Goal: Task Accomplishment & Management: Manage account settings

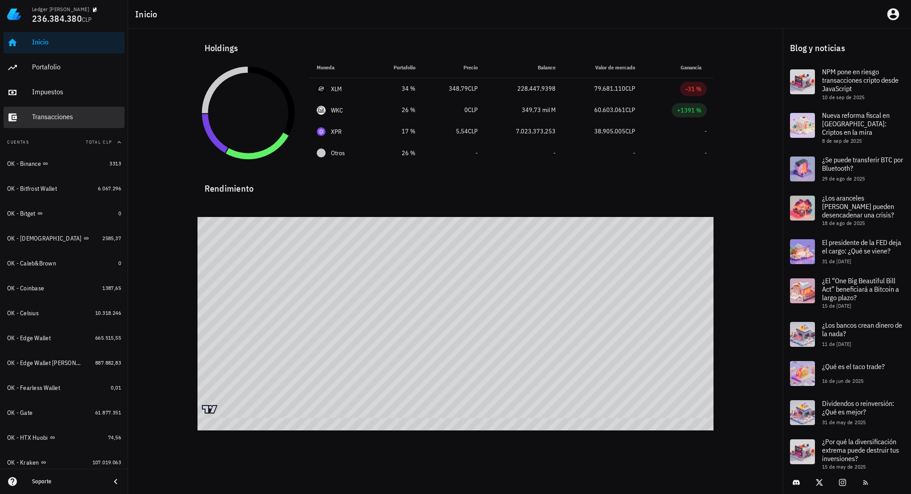
click at [59, 126] on div "Transacciones" at bounding box center [76, 117] width 89 height 20
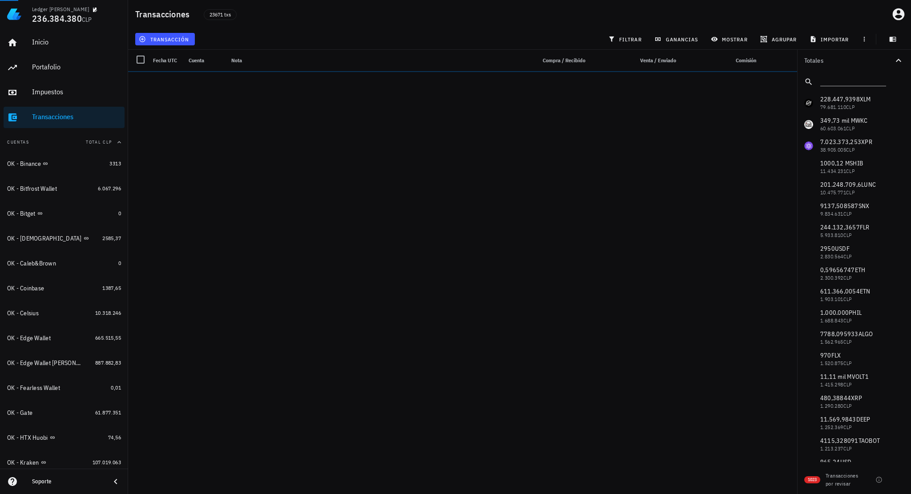
click at [852, 86] on div at bounding box center [854, 82] width 66 height 19
click at [851, 83] on input "text" at bounding box center [853, 80] width 64 height 12
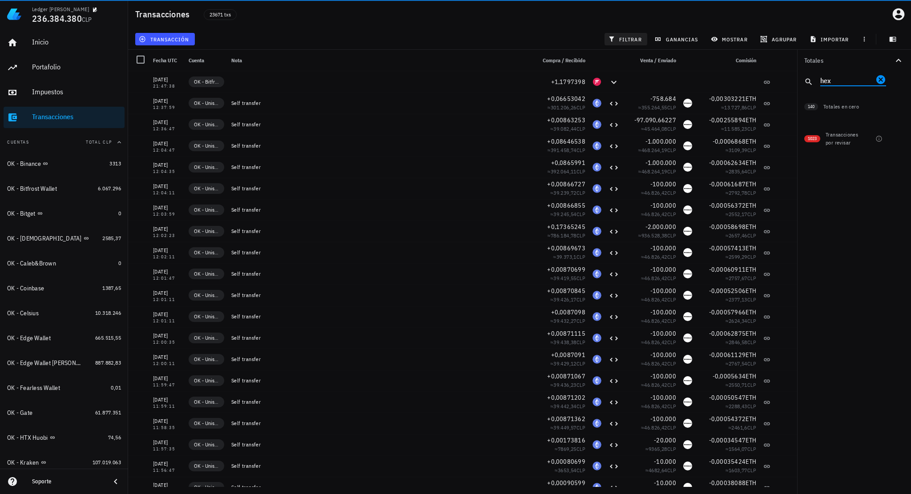
type input "hex"
click at [633, 41] on span "filtrar" at bounding box center [626, 39] width 32 height 7
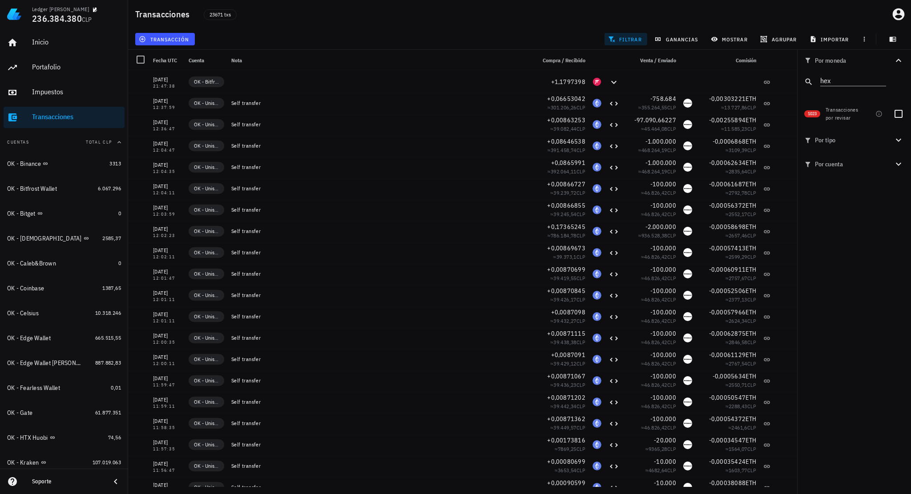
click at [632, 40] on span "filtrar" at bounding box center [626, 39] width 32 height 7
click at [879, 77] on icon "Clear" at bounding box center [881, 79] width 9 height 9
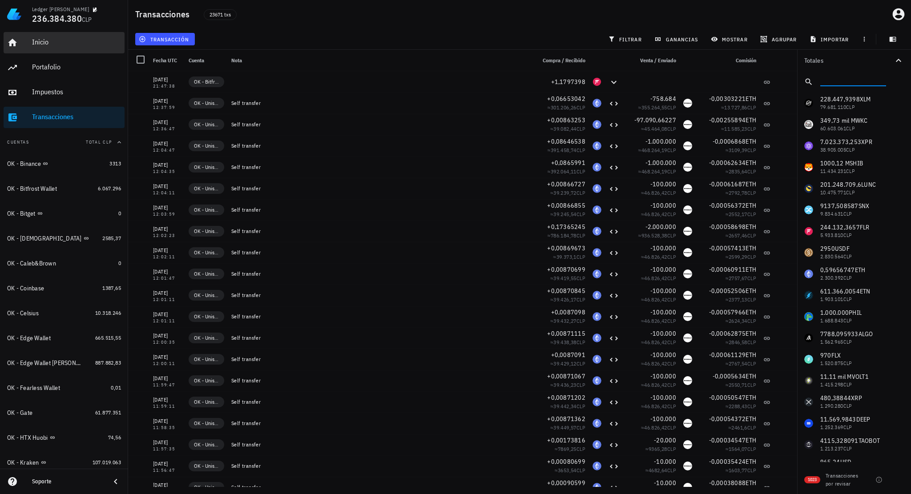
click at [57, 48] on div "Inicio" at bounding box center [76, 42] width 89 height 20
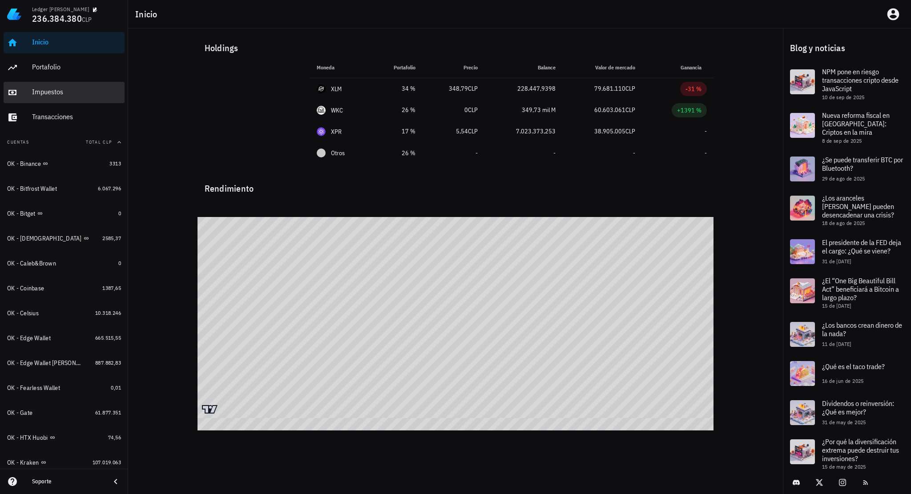
click at [66, 86] on div "Impuestos" at bounding box center [76, 92] width 89 height 20
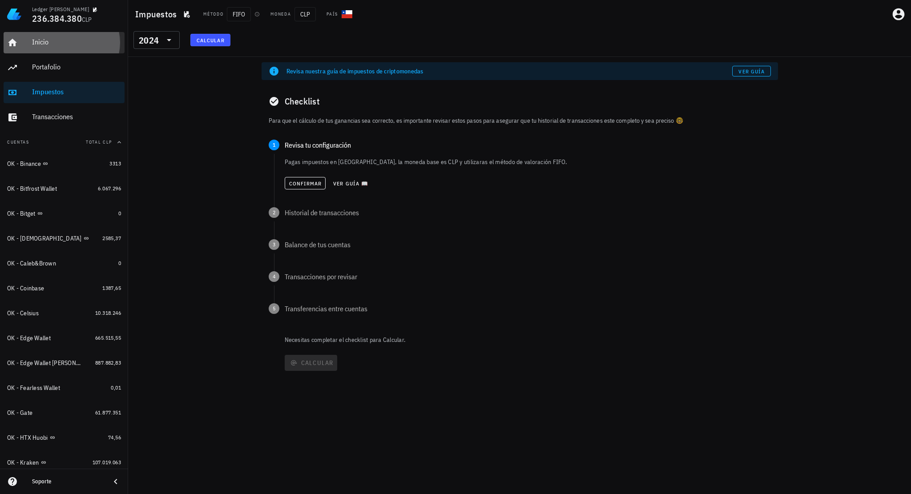
click at [60, 49] on div "Inicio" at bounding box center [76, 42] width 89 height 20
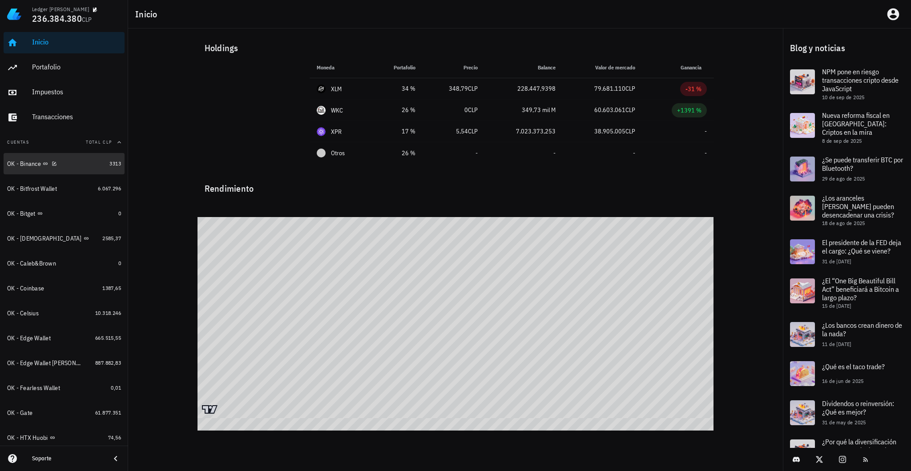
click at [76, 167] on div "OK - Binance" at bounding box center [56, 164] width 99 height 8
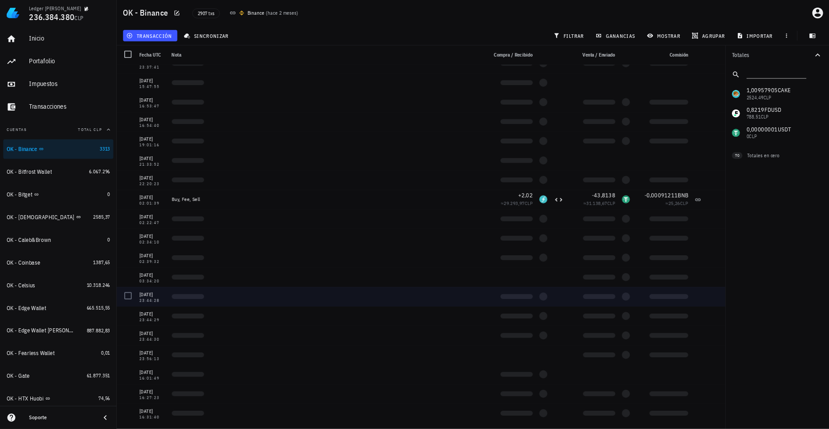
scroll to position [61703, 0]
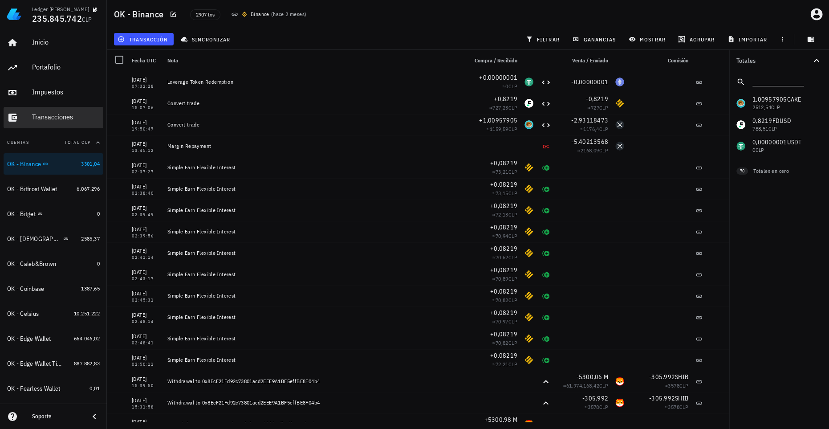
click at [46, 122] on div "Transacciones" at bounding box center [66, 117] width 68 height 20
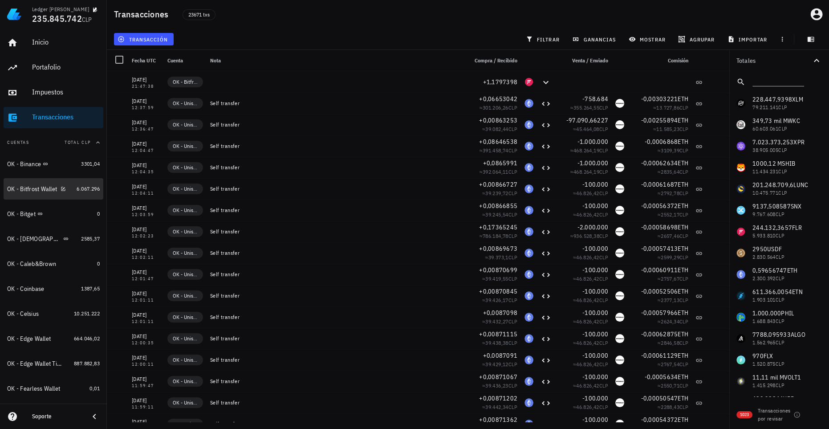
click at [28, 190] on div "OK - Bitfrost Wallet" at bounding box center [32, 189] width 50 height 8
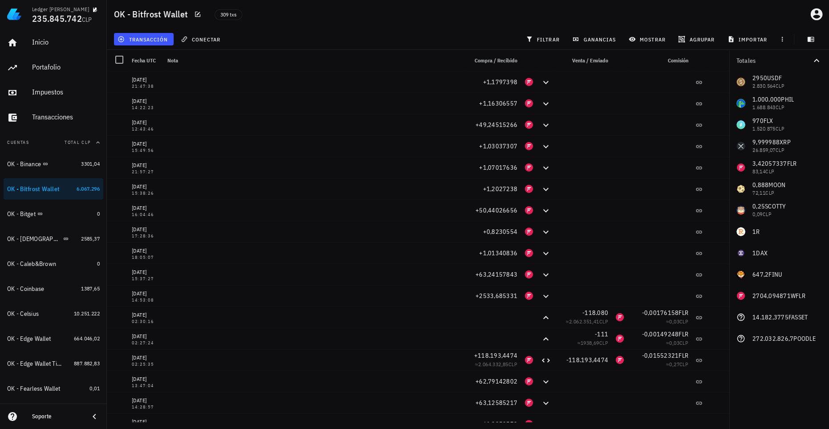
click at [741, 318] on div "2950 USDF 2.830.564 CLP 1.000.000 PHIL 1.688.843 CLP 970 FLX 1.520.875 CLP 9,99…" at bounding box center [779, 210] width 100 height 278
click at [69, 210] on div "OK - Bitget" at bounding box center [50, 214] width 86 height 8
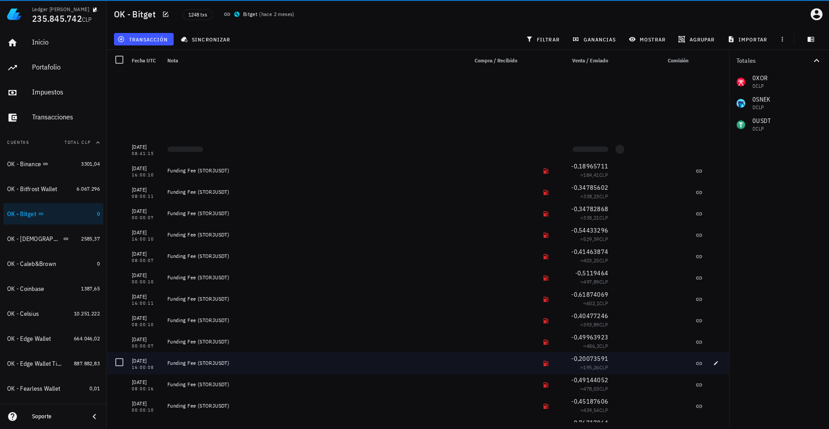
scroll to position [40, 0]
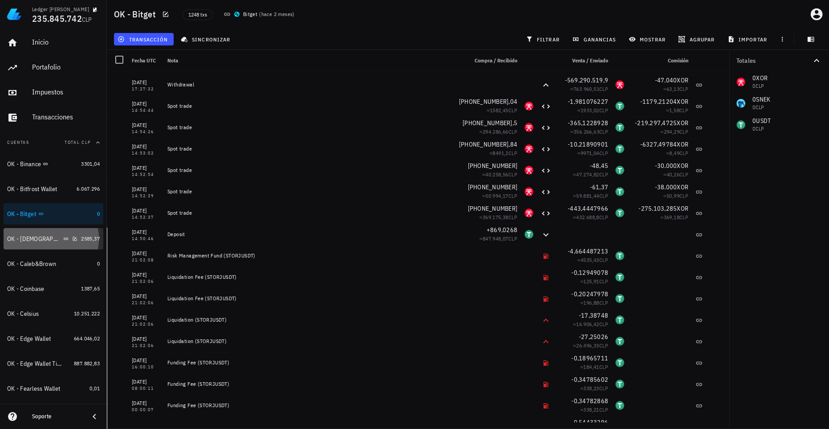
click at [58, 237] on div "OK - Buda" at bounding box center [42, 239] width 70 height 8
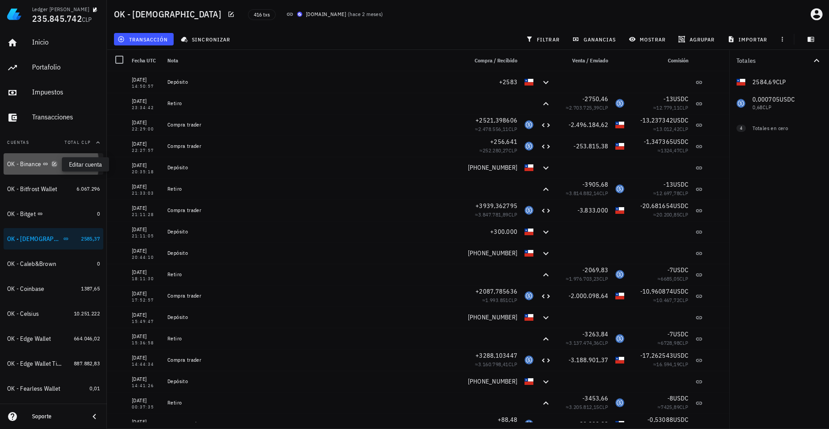
click at [56, 164] on icon "button" at bounding box center [54, 163] width 5 height 5
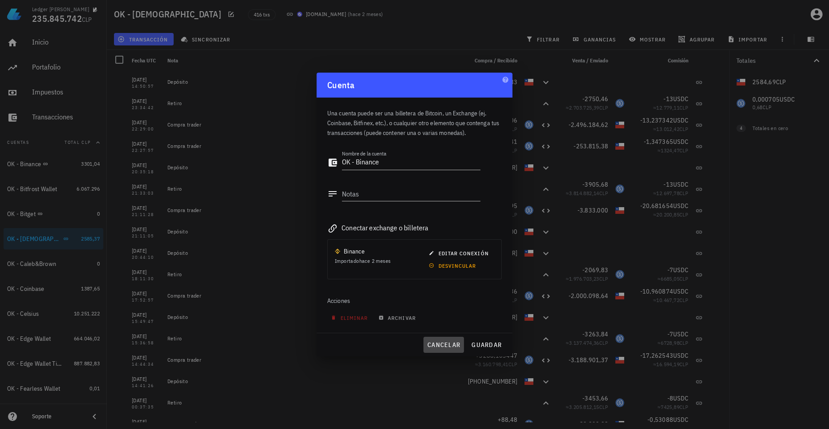
click at [445, 346] on span "cancelar" at bounding box center [443, 344] width 33 height 8
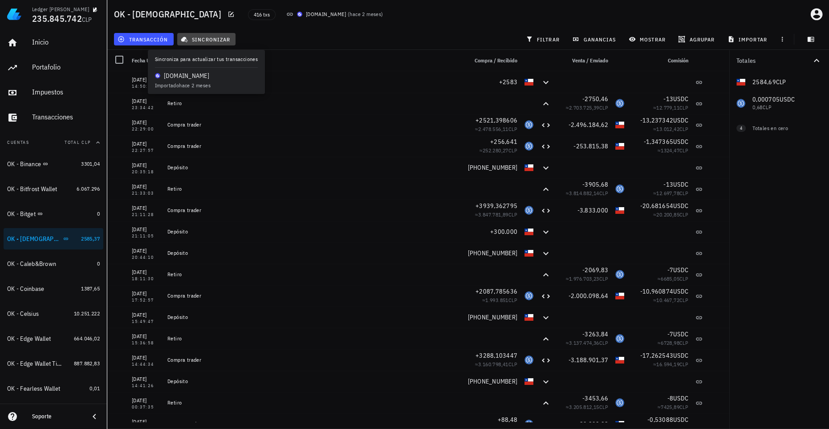
click at [210, 40] on span "sincronizar" at bounding box center [206, 39] width 48 height 7
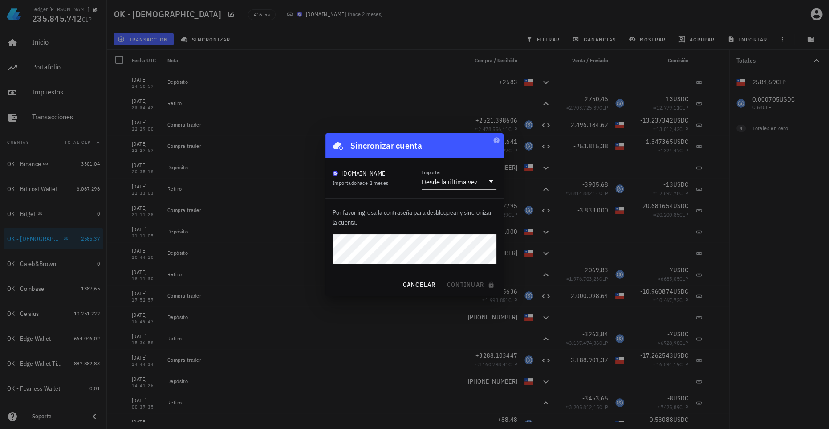
click at [423, 218] on p "Por favor ingresa la contraseña para desbloquear y sincronizar la cuenta." at bounding box center [414, 217] width 164 height 20
click at [425, 284] on span "cancelar" at bounding box center [418, 284] width 33 height 8
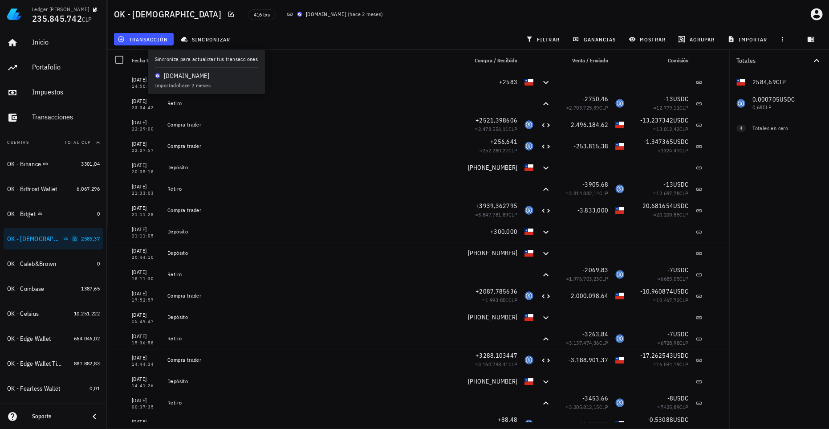
click at [73, 239] on icon "button" at bounding box center [75, 238] width 4 height 4
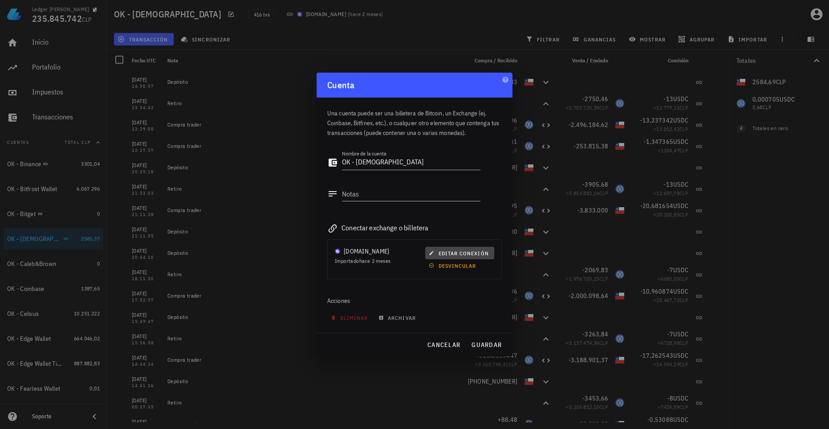
click at [438, 252] on span "editar conexión" at bounding box center [459, 253] width 58 height 7
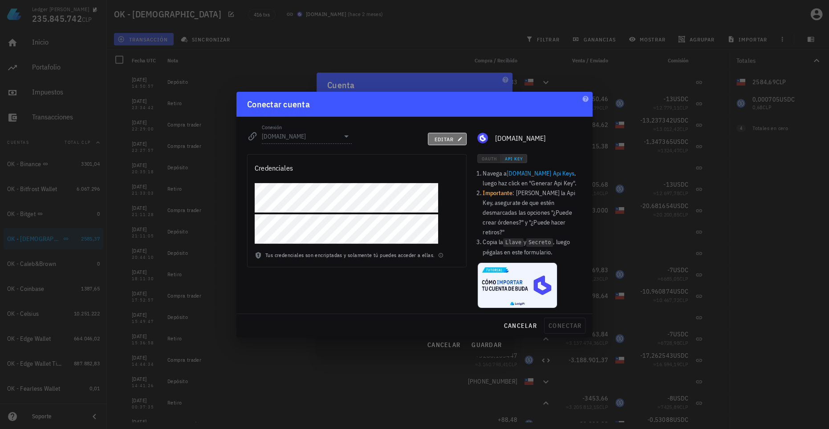
click at [449, 142] on span "editar" at bounding box center [446, 139] width 27 height 7
click at [518, 321] on span "cancelar" at bounding box center [519, 325] width 33 height 8
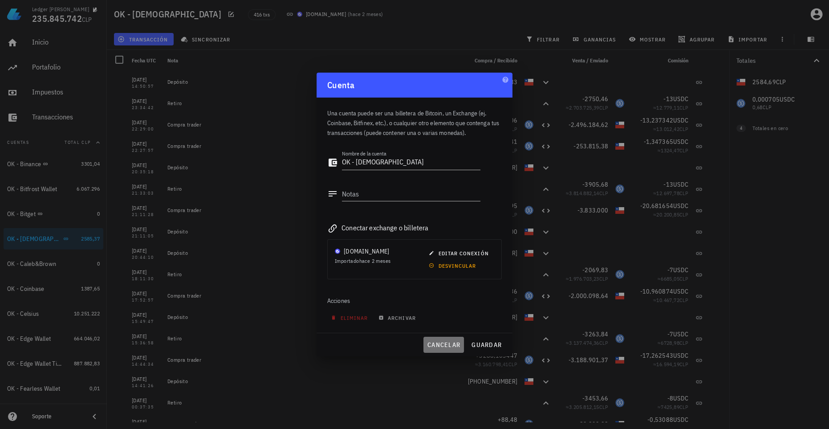
click at [445, 342] on span "cancelar" at bounding box center [443, 344] width 33 height 8
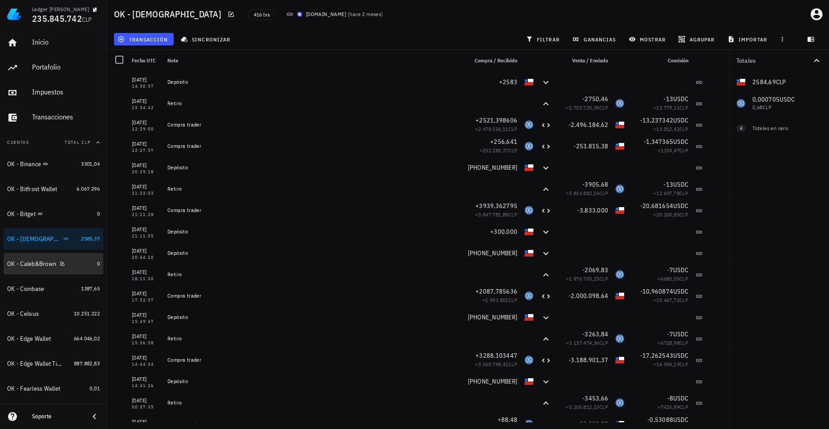
click at [40, 265] on div "OK - Caleb&Brown" at bounding box center [31, 264] width 49 height 8
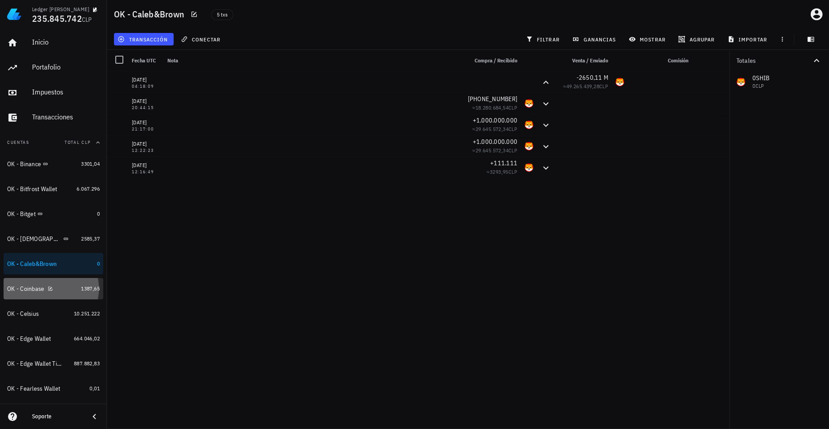
click at [38, 291] on div "OK - Coinbase" at bounding box center [25, 289] width 37 height 8
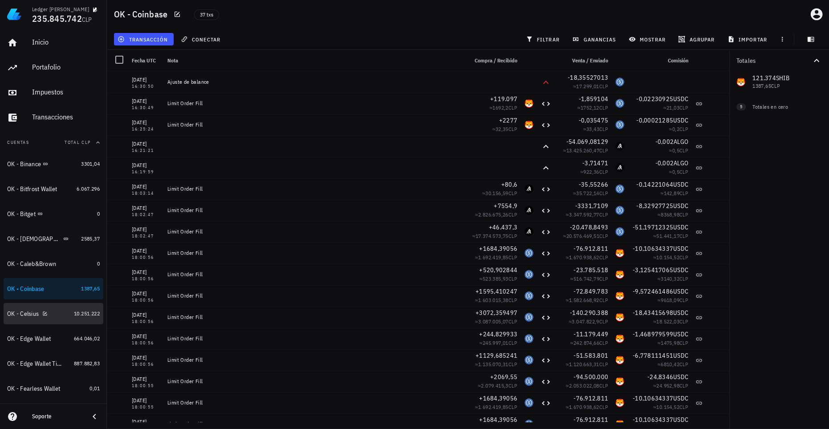
click at [37, 314] on div "OK - Celsius" at bounding box center [23, 314] width 32 height 8
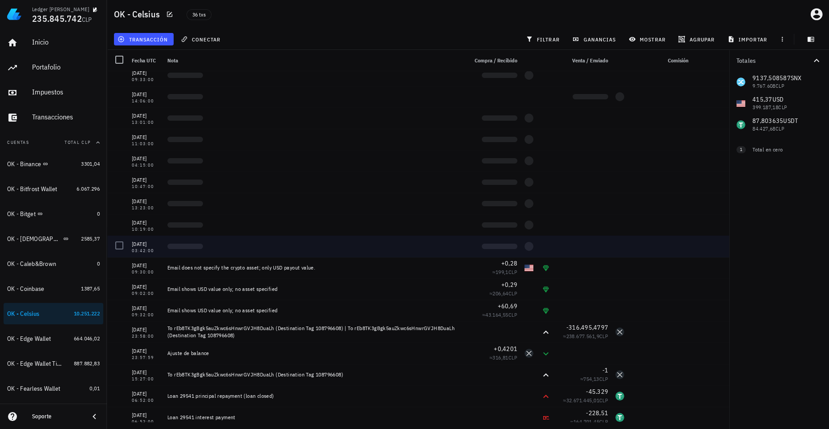
scroll to position [40, 0]
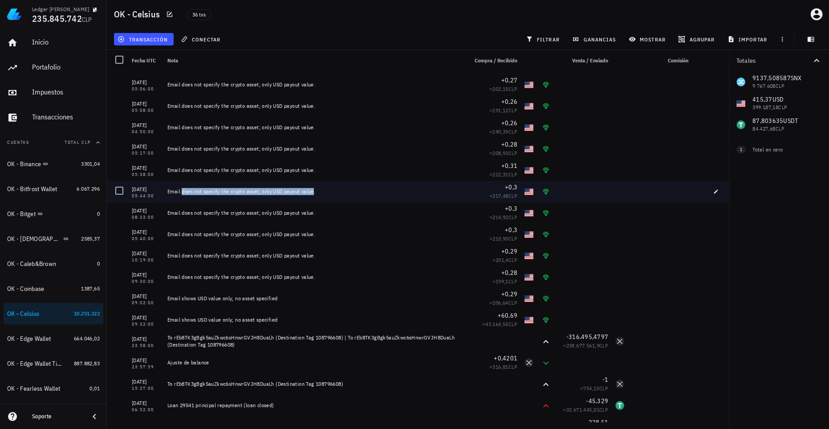
drag, startPoint x: 170, startPoint y: 194, endPoint x: 308, endPoint y: 217, distance: 140.2
click at [302, 190] on div "Email does not specify the crypto asset; only USD payout value." at bounding box center [314, 191] width 300 height 21
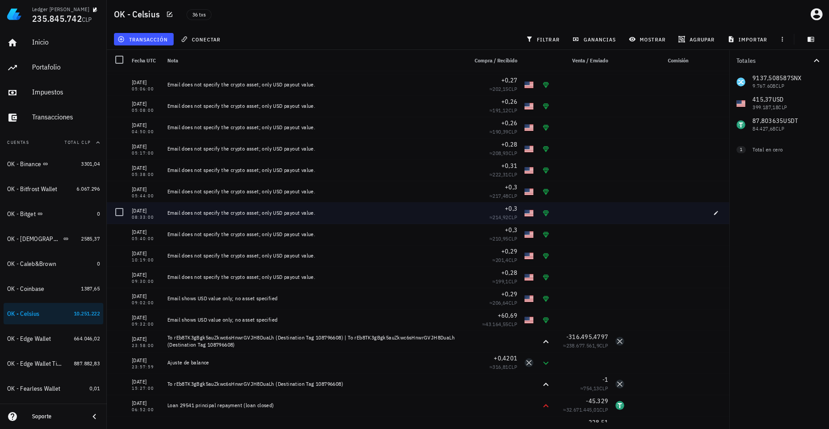
click at [305, 215] on div "Email does not specify the crypto asset; only USD payout value." at bounding box center [313, 212] width 293 height 7
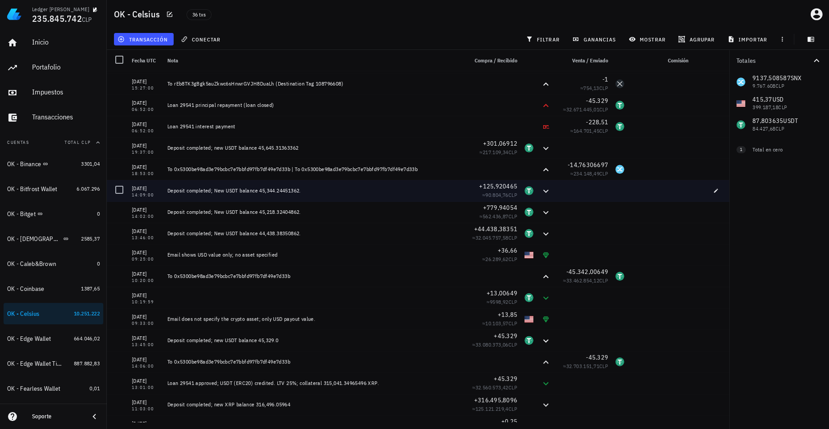
scroll to position [419, 0]
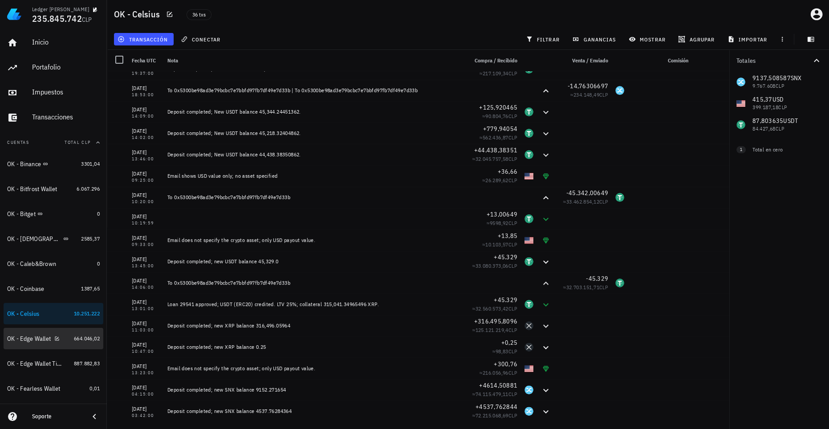
click at [33, 338] on div "OK - Edge Wallet" at bounding box center [29, 339] width 44 height 8
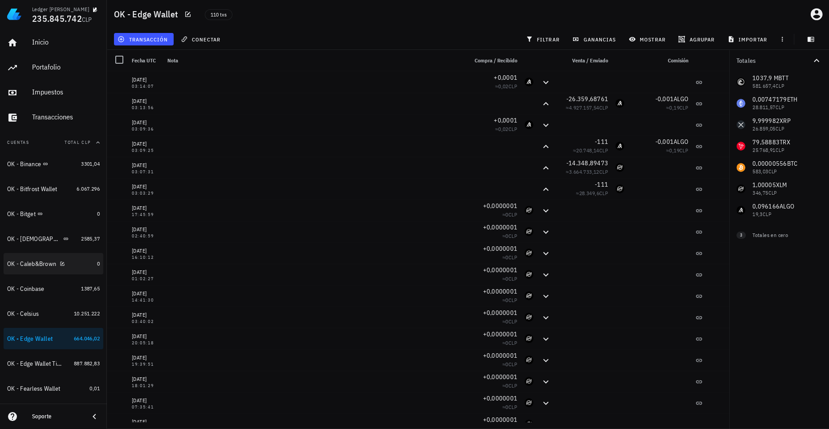
scroll to position [81, 0]
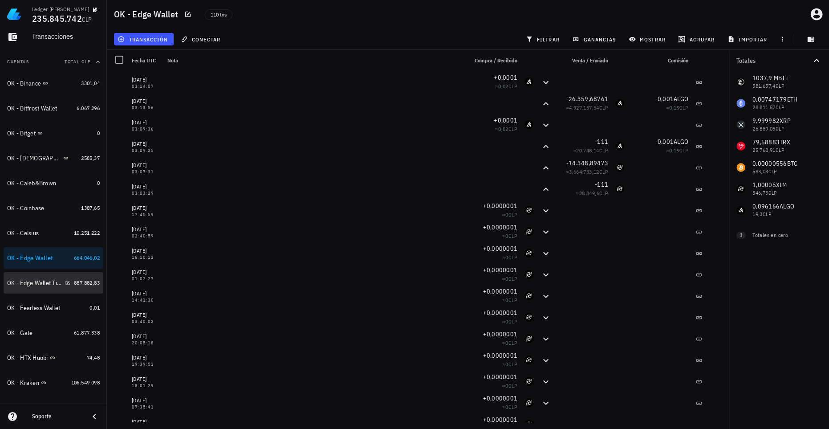
click at [33, 280] on div "OK - Edge Wallet Tia Gloria" at bounding box center [34, 283] width 54 height 8
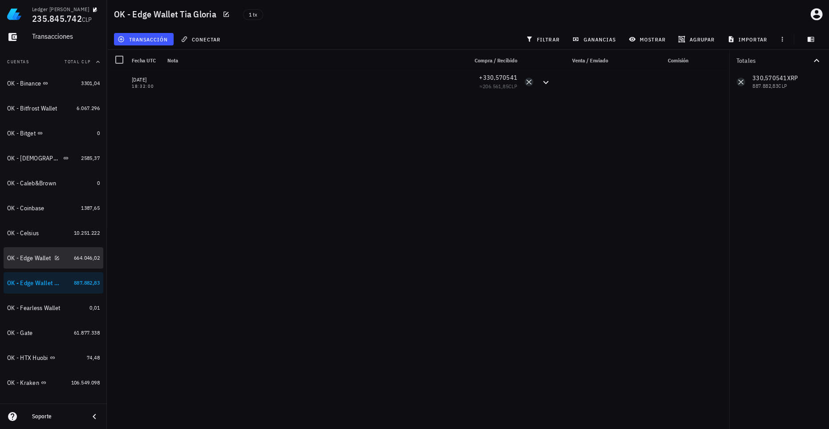
click at [40, 256] on div "OK - Edge Wallet" at bounding box center [29, 258] width 44 height 8
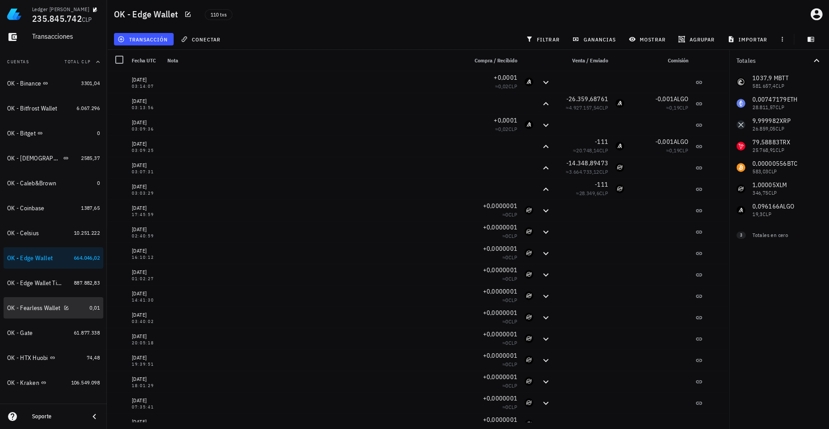
click at [34, 304] on div "OK - Fearless Wallet" at bounding box center [33, 308] width 53 height 8
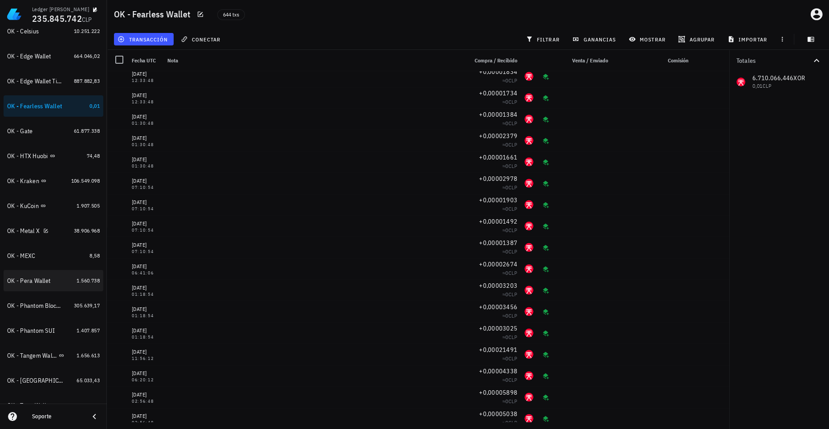
scroll to position [283, 0]
click at [51, 130] on div "OK - Gate" at bounding box center [38, 130] width 63 height 8
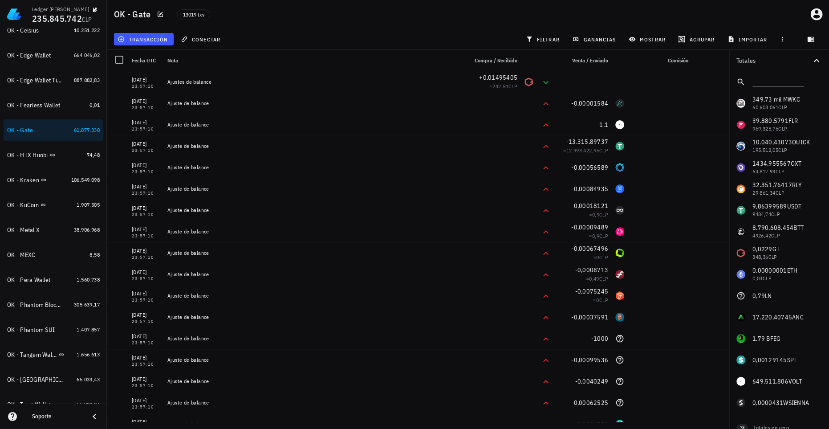
click at [480, 24] on div "13019 txs" at bounding box center [342, 14] width 341 height 22
drag, startPoint x: 184, startPoint y: 16, endPoint x: 191, endPoint y: 16, distance: 6.7
click at [191, 16] on span "13019 txs" at bounding box center [193, 15] width 21 height 10
click at [244, 21] on div "13019 txs" at bounding box center [342, 14] width 341 height 22
drag, startPoint x: 768, startPoint y: 314, endPoint x: 755, endPoint y: 328, distance: 18.9
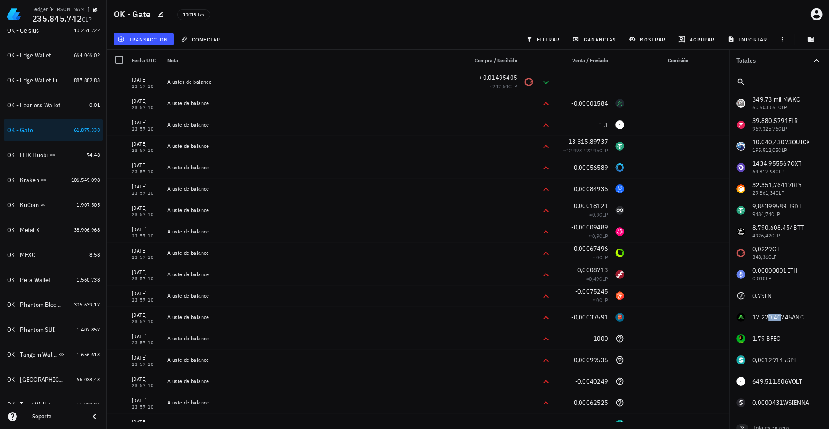
click at [777, 317] on div "349,73 mil M WKC 60.603.061 CLP 39.880,5791 FLR 969.325,76 CLP 10.040,43073 QUI…" at bounding box center [779, 253] width 100 height 320
click at [781, 321] on div "349,73 mil M WKC 60.603.061 CLP 39.880,5791 FLR 969.325,76 CLP 10.040,43073 QUI…" at bounding box center [779, 253] width 100 height 320
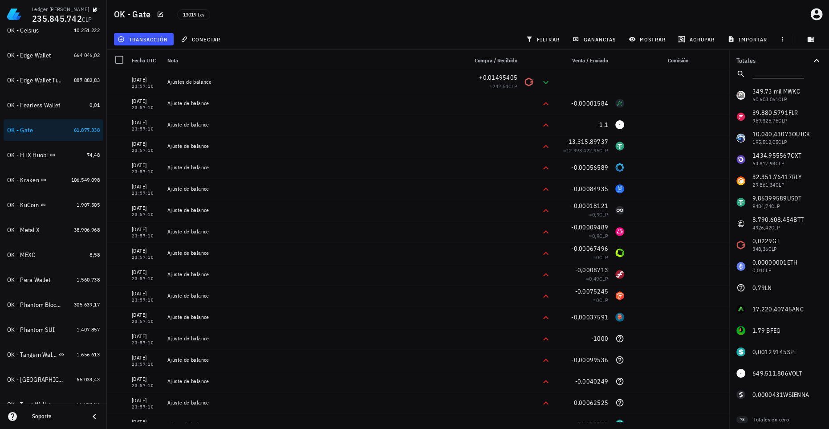
scroll to position [13, 0]
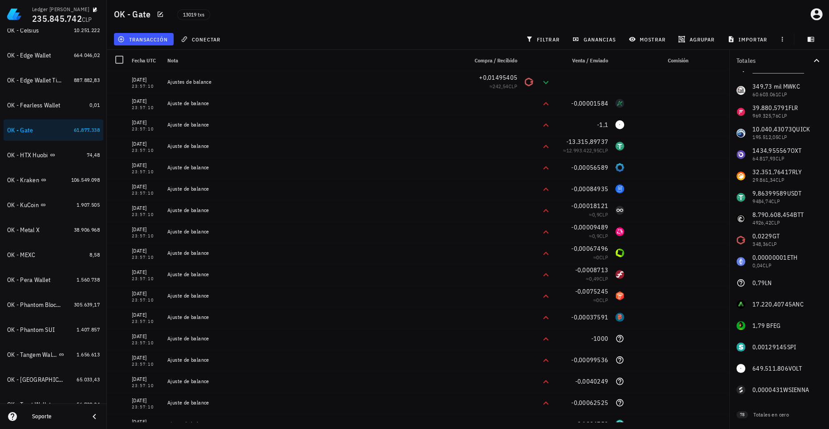
click at [770, 328] on div "349,73 mil M WKC 60.603.061 CLP 39.880,5791 FLR 969.325,76 CLP 10.040,43073 QUI…" at bounding box center [779, 240] width 100 height 320
drag, startPoint x: 752, startPoint y: 327, endPoint x: 776, endPoint y: 324, distance: 24.1
click at [776, 324] on div "349,73 mil M WKC 60.603.061 CLP 39.880,5791 FLR 969.325,76 CLP 10.040,43073 QUI…" at bounding box center [779, 240] width 100 height 320
click at [429, 46] on div "transacción conectar filtrar ganancias mostrar agrupar importar" at bounding box center [467, 38] width 711 height 21
click at [773, 90] on div "349,73 mil M WKC 60.603.061 CLP 39.880,5791 FLR 969.325,76 CLP 10.040,43073 QUI…" at bounding box center [779, 240] width 100 height 320
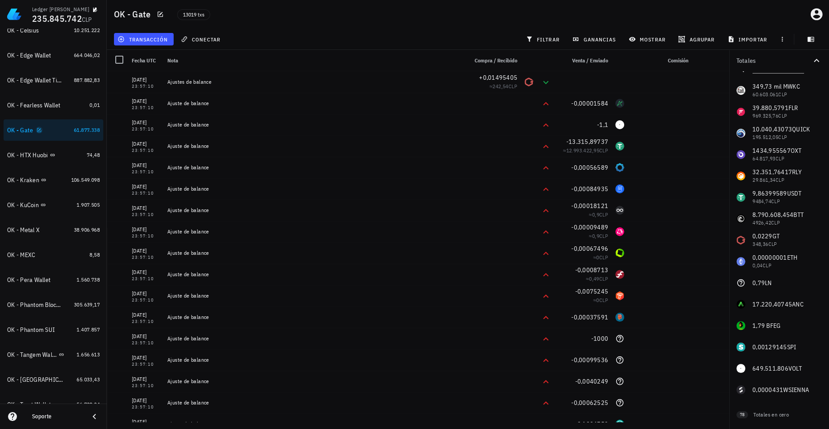
click at [40, 129] on icon "button" at bounding box center [39, 130] width 4 height 4
type textarea "OK - Gate"
type textarea "ETH problemas de redondeo - se obvia USDT problemas de redondeo - se obvia"
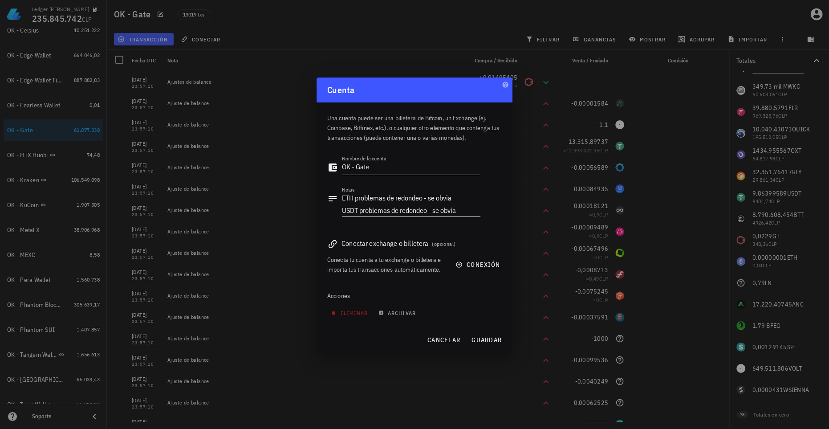
click at [417, 206] on textarea "ETH problemas de redondeo - se obvia USDT problemas de redondeo - se obvia" at bounding box center [411, 203] width 138 height 25
click at [341, 197] on div "Notas ETH problemas de redondeo - se obvia USDT problemas de redondeo - se obvia" at bounding box center [403, 206] width 153 height 40
click at [351, 210] on textarea "ETH problemas de redondeo - se obvia USDT problemas de redondeo - se obvia" at bounding box center [411, 203] width 138 height 25
click at [440, 341] on span "cancelar" at bounding box center [443, 340] width 33 height 8
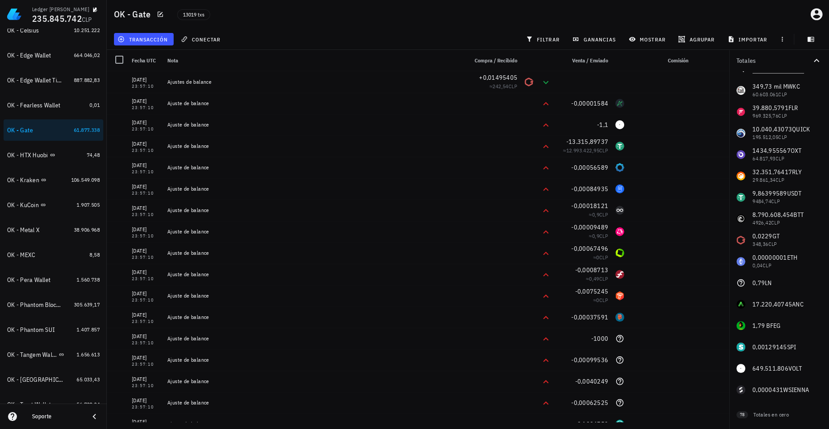
click at [777, 261] on div "349,73 mil M WKC 60.603.061 CLP 39.880,5791 FLR 969.325,76 CLP 10.040,43073 QUI…" at bounding box center [779, 240] width 100 height 320
drag, startPoint x: 753, startPoint y: 266, endPoint x: 766, endPoint y: 266, distance: 12.9
click at [766, 266] on div "349,73 mil M WKC 60.603.061 CLP 39.880,5791 FLR 969.325,76 CLP 10.040,43073 QUI…" at bounding box center [779, 240] width 100 height 320
click at [761, 257] on div "349,73 mil M WKC 60.603.061 CLP 39.880,5791 FLR 969.325,76 CLP 10.040,43073 QUI…" at bounding box center [779, 240] width 100 height 320
click at [30, 160] on div "OK - HTX Huobi" at bounding box center [45, 155] width 76 height 19
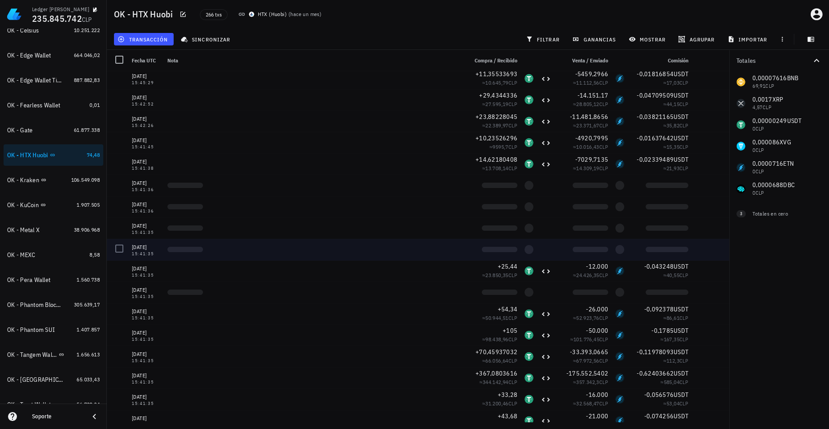
scroll to position [364, 0]
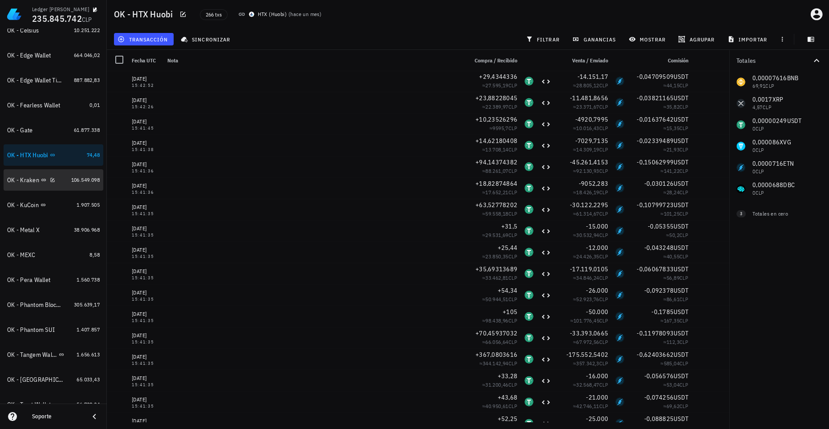
click at [35, 181] on div "OK - Kraken" at bounding box center [23, 180] width 32 height 8
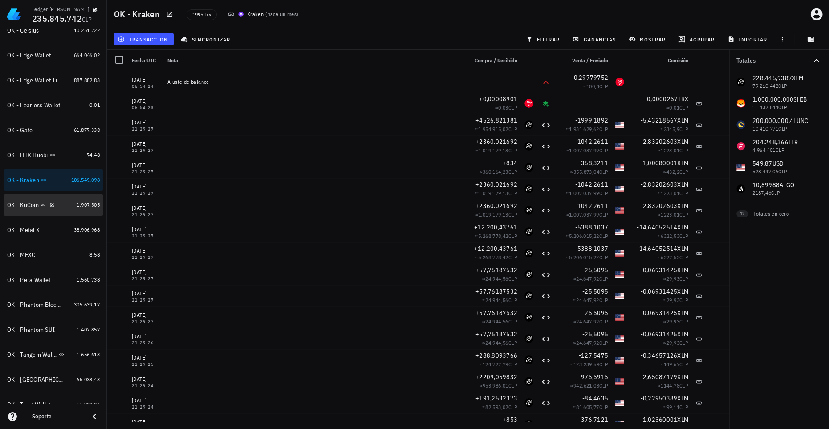
click at [25, 206] on div "OK - KuCoin" at bounding box center [23, 205] width 32 height 8
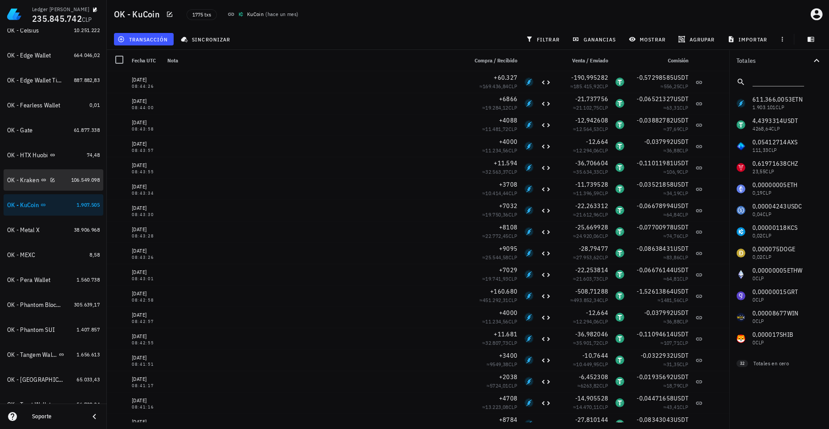
click at [20, 187] on div "OK - Kraken" at bounding box center [37, 179] width 61 height 19
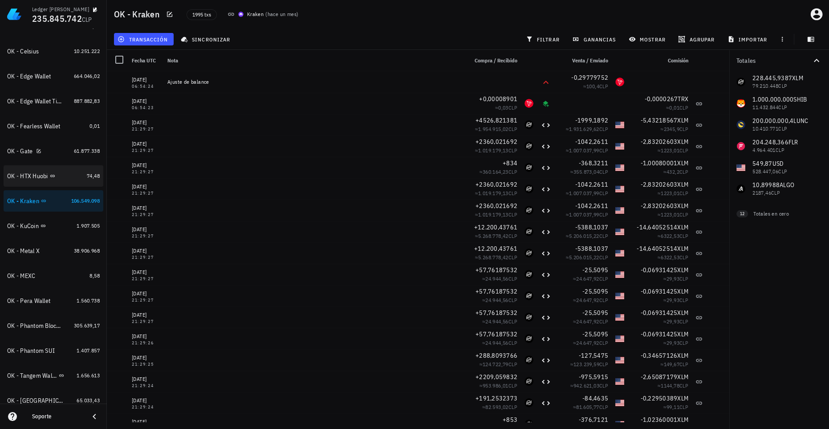
scroll to position [243, 0]
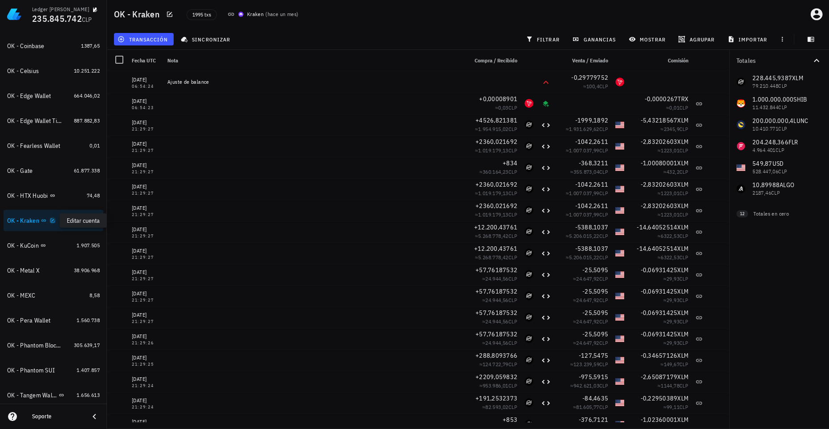
click at [52, 222] on icon "button" at bounding box center [52, 220] width 5 height 5
type textarea "OK - Kraken"
type textarea "Se eliminan las 2 de USDC, eran de 20 + 2 fee c/u, del 15/05/2024"
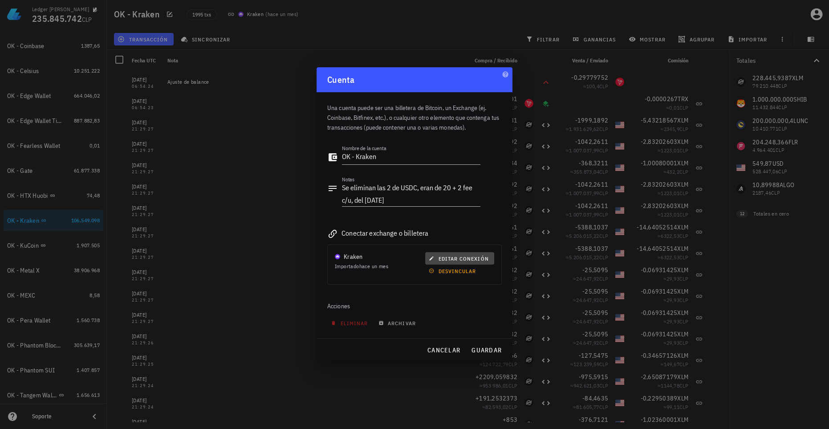
click at [449, 258] on span "editar conexión" at bounding box center [459, 258] width 58 height 7
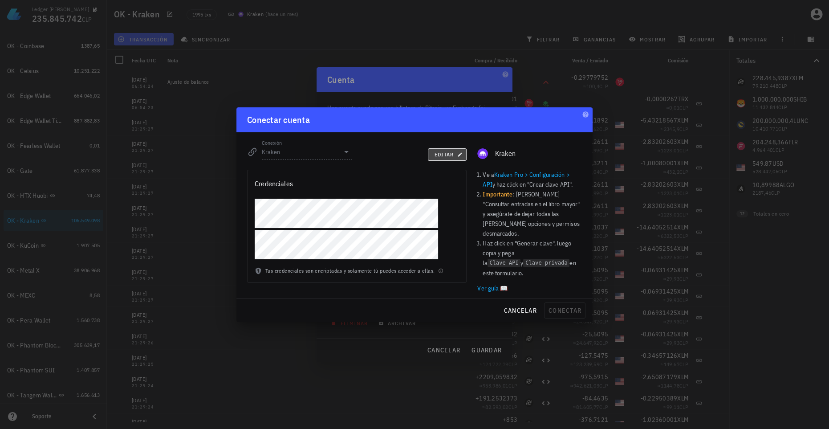
click at [446, 158] on span "editar" at bounding box center [446, 154] width 27 height 7
drag, startPoint x: 521, startPoint y: 302, endPoint x: 500, endPoint y: 322, distance: 28.6
click at [521, 306] on span "cancelar" at bounding box center [519, 310] width 33 height 8
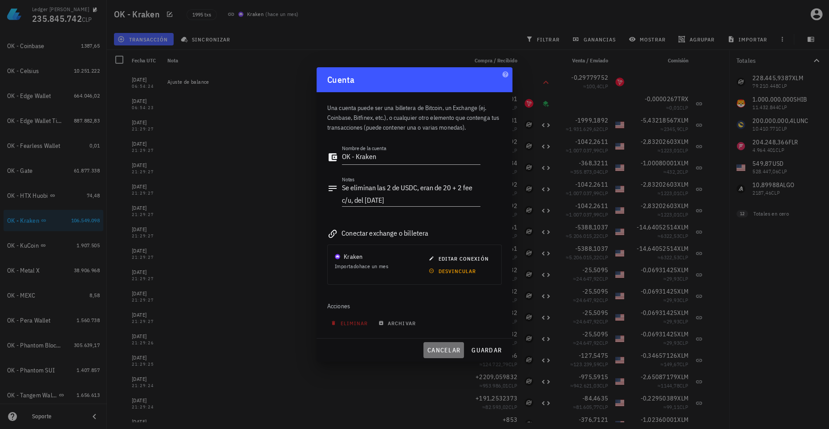
click at [451, 354] on button "cancelar" at bounding box center [443, 350] width 40 height 16
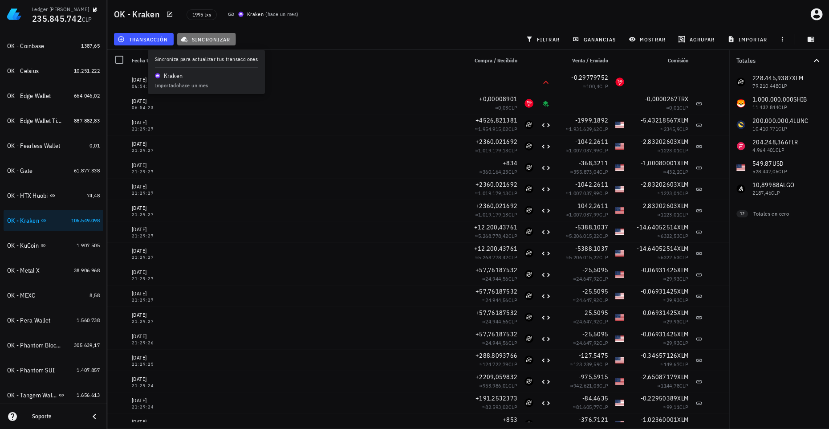
click at [199, 42] on span "sincronizar" at bounding box center [206, 39] width 48 height 7
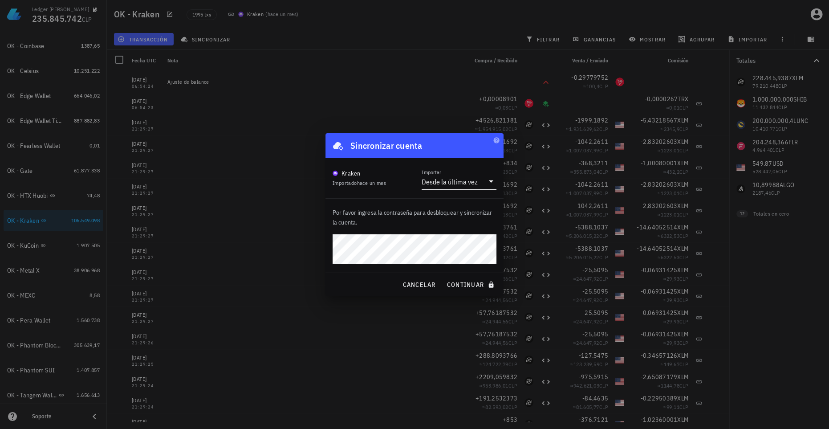
click at [435, 180] on div "Desde la última vez" at bounding box center [449, 181] width 56 height 9
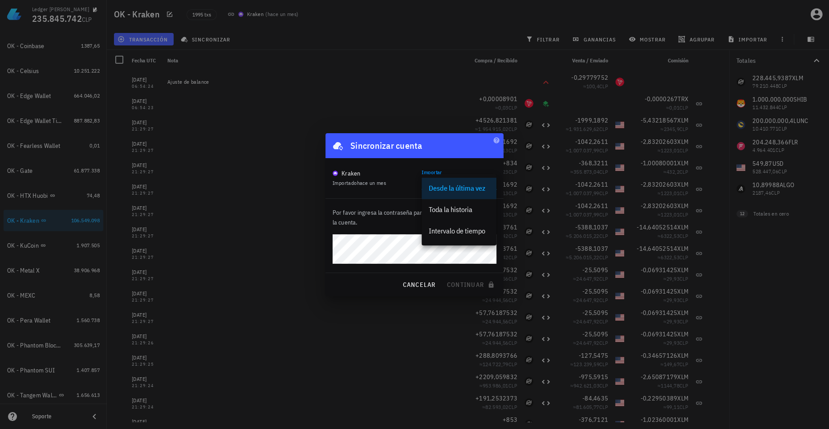
click at [389, 194] on div "Kraken Importado hace un mes Importar Desde la última vez" at bounding box center [414, 178] width 178 height 40
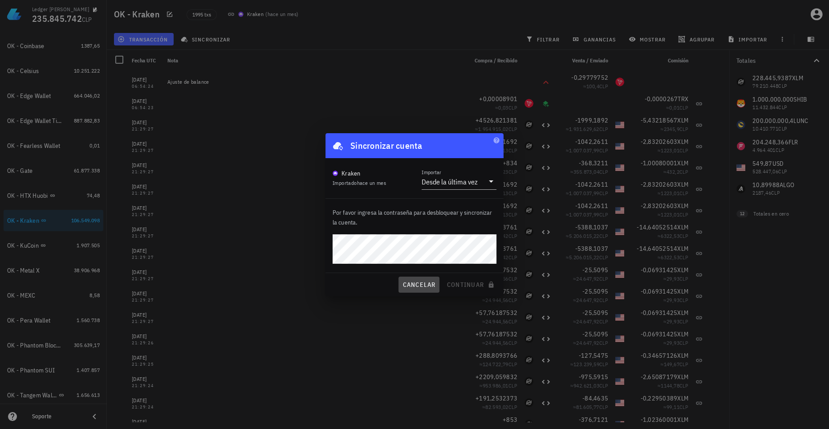
click at [428, 283] on span "cancelar" at bounding box center [418, 284] width 33 height 8
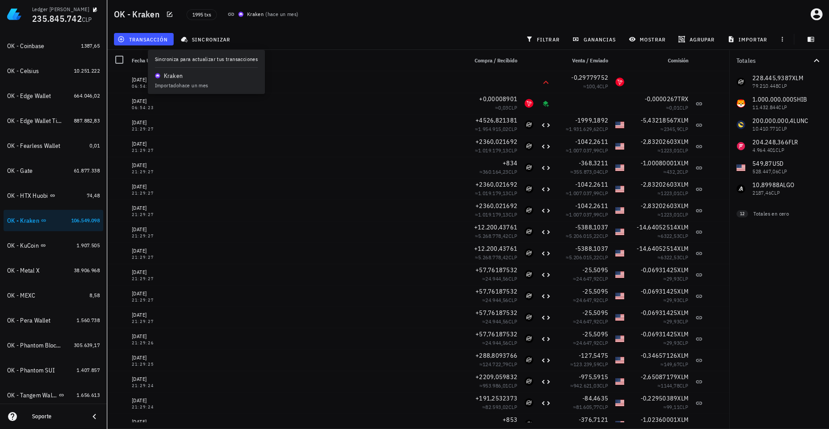
click at [333, 48] on div "transacción sincronizar filtrar ganancias mostrar agrupar importar" at bounding box center [467, 38] width 711 height 21
click at [209, 41] on span "sincronizar" at bounding box center [206, 39] width 48 height 7
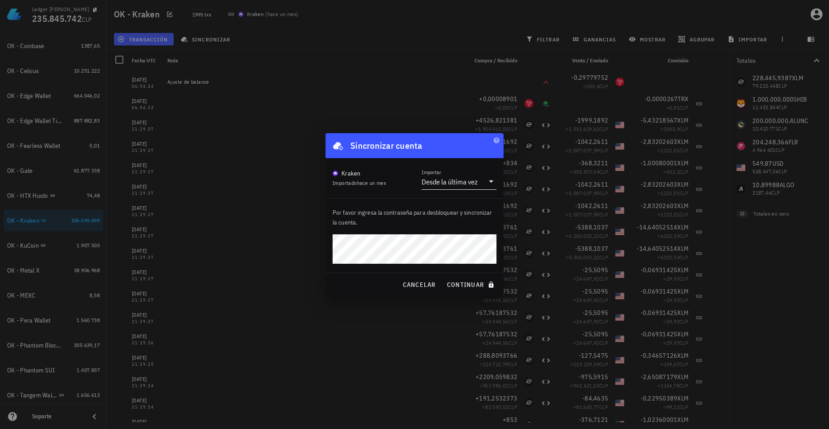
click at [435, 179] on div "Desde la última vez" at bounding box center [449, 181] width 56 height 9
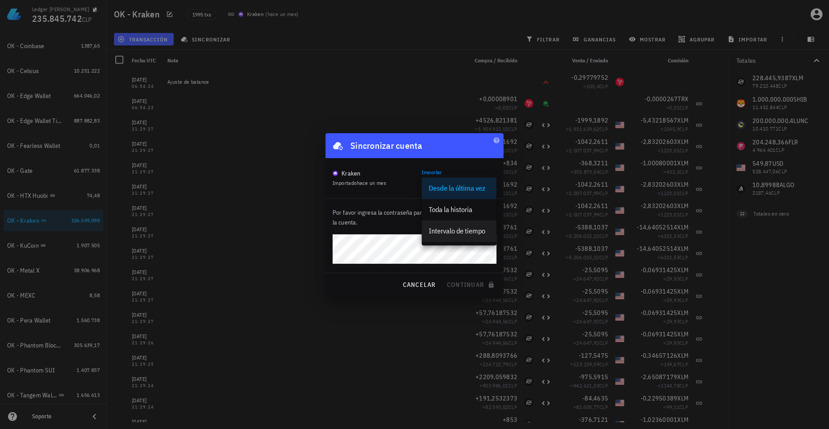
click at [446, 231] on div "Intervalo de tiempo" at bounding box center [459, 231] width 61 height 8
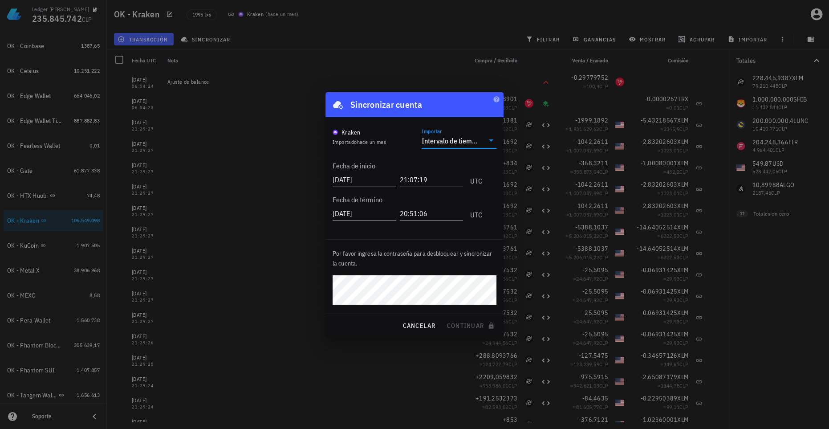
click at [374, 182] on input "2025-08-19" at bounding box center [364, 179] width 64 height 14
type input "2025-09-18"
type input "00:00:00"
click at [421, 323] on span "cancelar" at bounding box center [418, 325] width 33 height 8
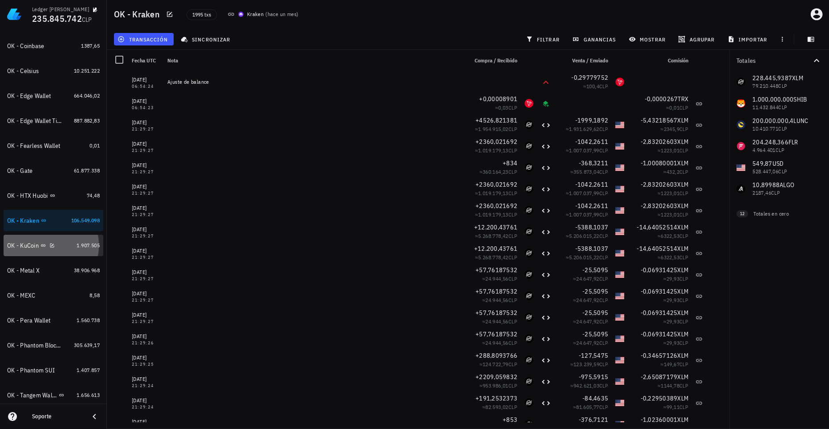
click at [27, 244] on div "OK - KuCoin" at bounding box center [23, 246] width 32 height 8
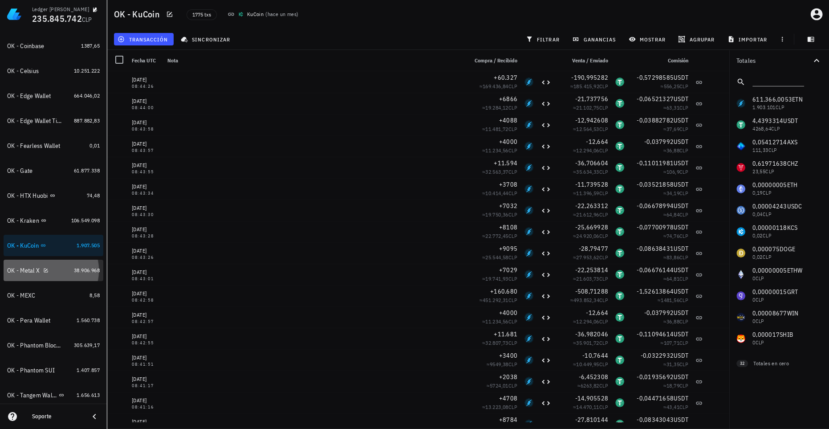
click at [28, 268] on div "OK - Metal X" at bounding box center [23, 271] width 32 height 8
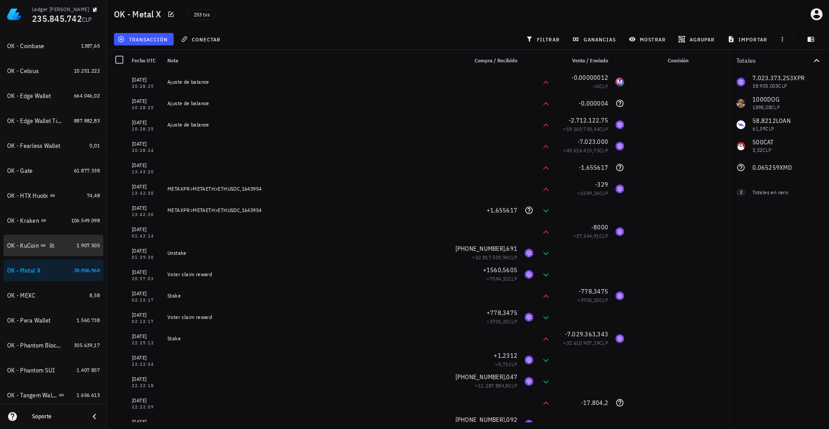
click at [32, 252] on div "OK - KuCoin" at bounding box center [40, 245] width 66 height 19
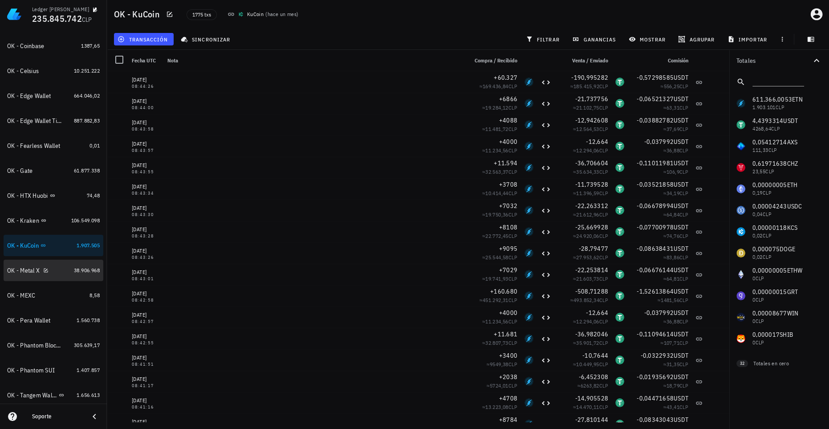
click at [25, 272] on div "OK - Metal X" at bounding box center [23, 271] width 32 height 8
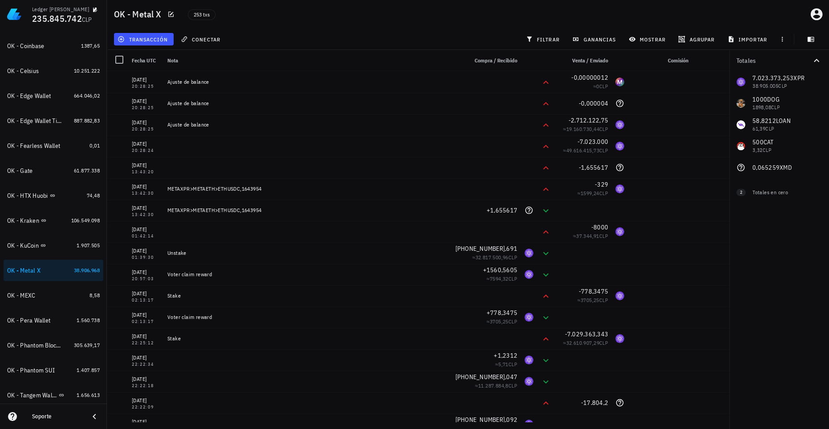
click at [776, 218] on div "Totales 7.023.373,253 XPR 38.905.005 CLP 1000 DOG 1898,08 CLP 58,8212 LOAN 61,3…" at bounding box center [779, 239] width 100 height 379
click at [765, 217] on div "Totales 7.023.373,253 XPR 38.905.005 CLP 1000 DOG 1898,08 CLP 58,8212 LOAN 61,3…" at bounding box center [779, 239] width 100 height 379
drag, startPoint x: 753, startPoint y: 152, endPoint x: 770, endPoint y: 151, distance: 17.4
click at [770, 151] on div "7.023.373,253 XPR 38.905.005 CLP 1000 DOG 1898,08 CLP 58,8212 LOAN 61,39 CLP 50…" at bounding box center [779, 124] width 100 height 107
click at [759, 178] on div "2 Totales en cero" at bounding box center [779, 190] width 100 height 25
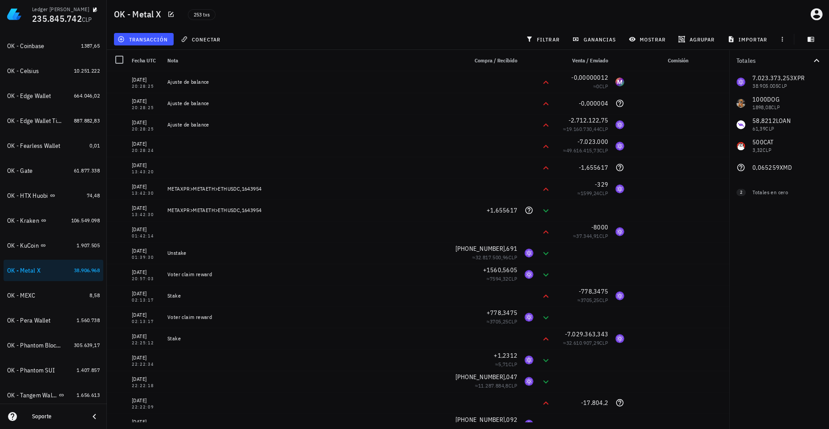
click at [776, 219] on div "Totales 7.023.373,253 XPR 38.905.005 CLP 1000 DOG 1898,08 CLP 58,8212 LOAN 61,3…" at bounding box center [779, 239] width 100 height 379
click at [63, 295] on div "OK - MEXC" at bounding box center [46, 295] width 79 height 8
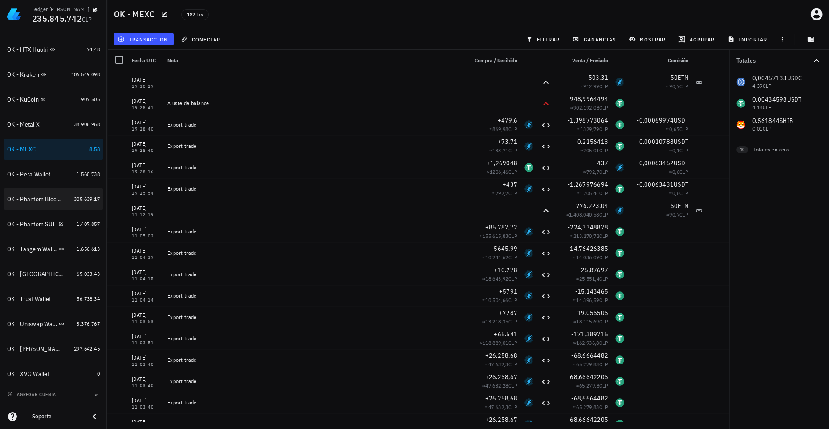
scroll to position [389, 0]
click at [26, 175] on div "OK - Pera Wallet" at bounding box center [28, 174] width 43 height 8
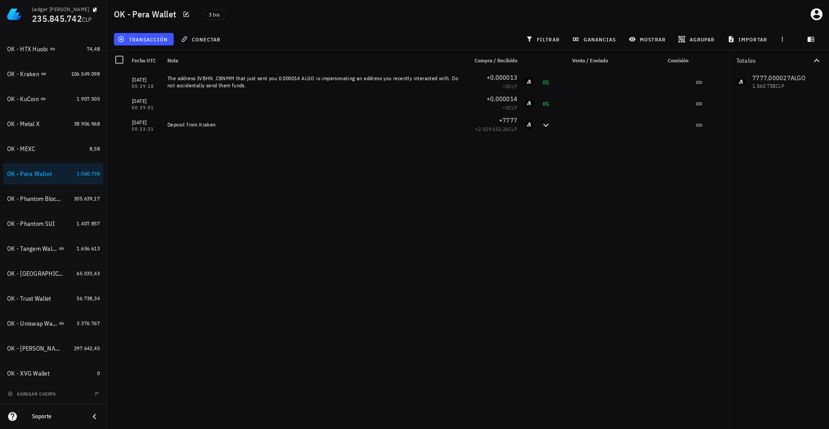
click at [490, 212] on div "10/08/2025 00:29:18 The address IVBHN..CBNMM that just sent you 0.000014 ALGO i…" at bounding box center [418, 246] width 622 height 350
click at [33, 202] on div "OK - Phantom Blockpit" at bounding box center [34, 199] width 54 height 8
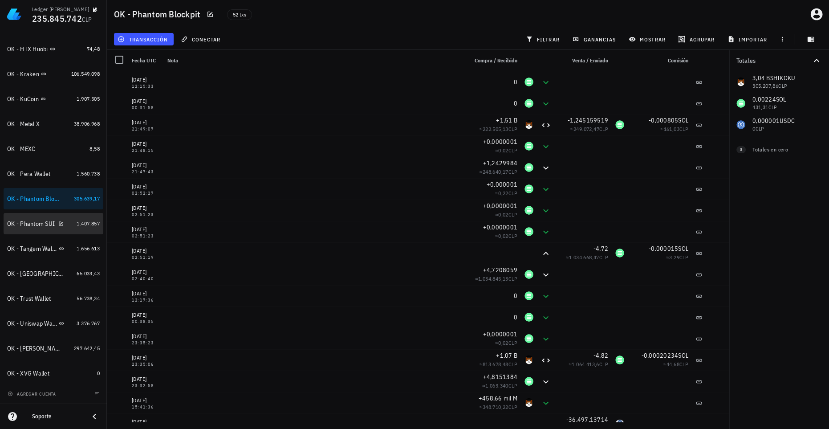
click at [37, 227] on div "OK - Phantom SUI" at bounding box center [31, 224] width 48 height 8
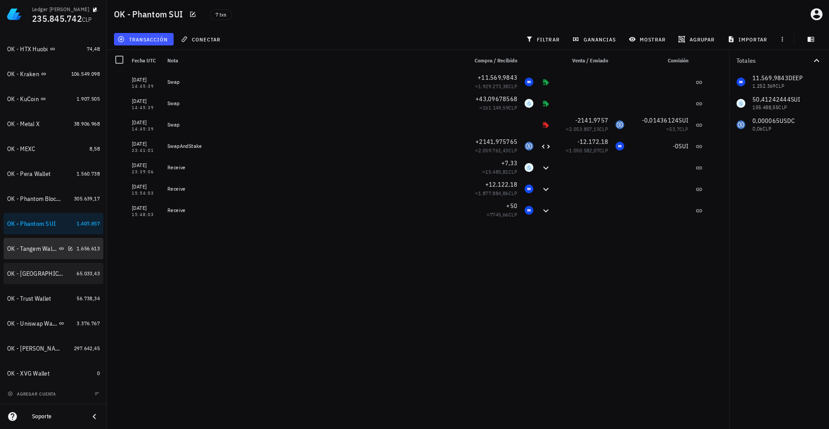
click at [37, 253] on div "OK - Tangem Wallet" at bounding box center [40, 248] width 66 height 19
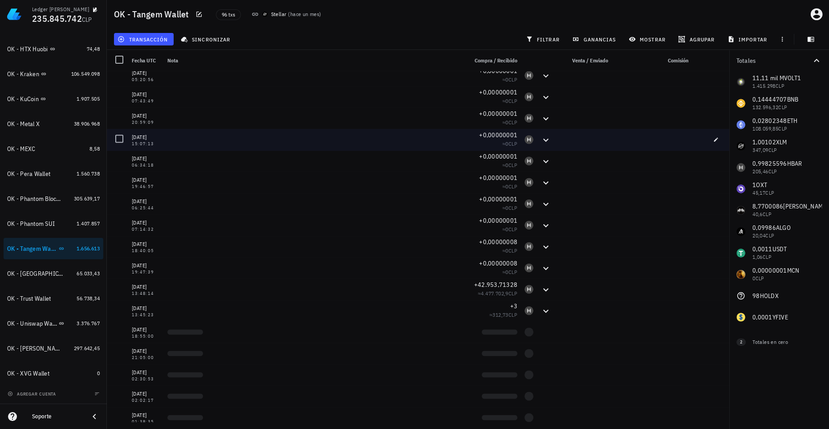
scroll to position [1700, 0]
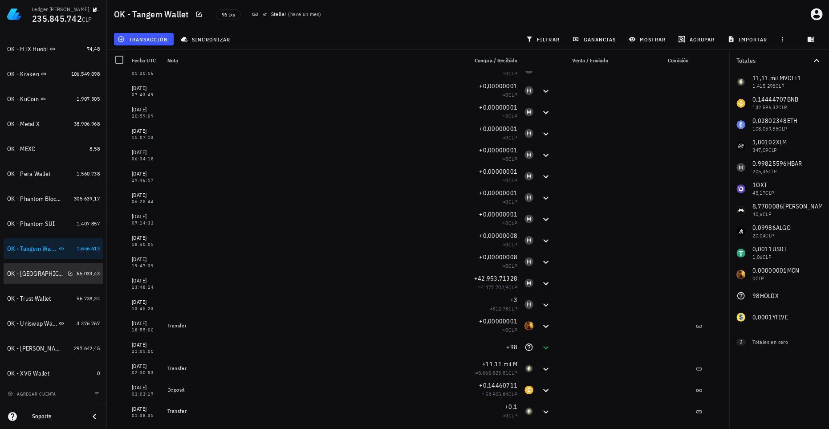
click at [38, 272] on div "OK - [GEOGRAPHIC_DATA] Wallet" at bounding box center [35, 274] width 57 height 8
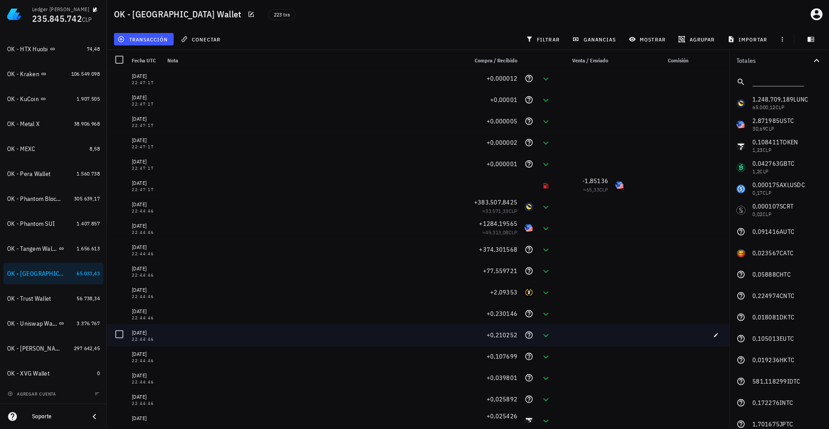
scroll to position [445, 0]
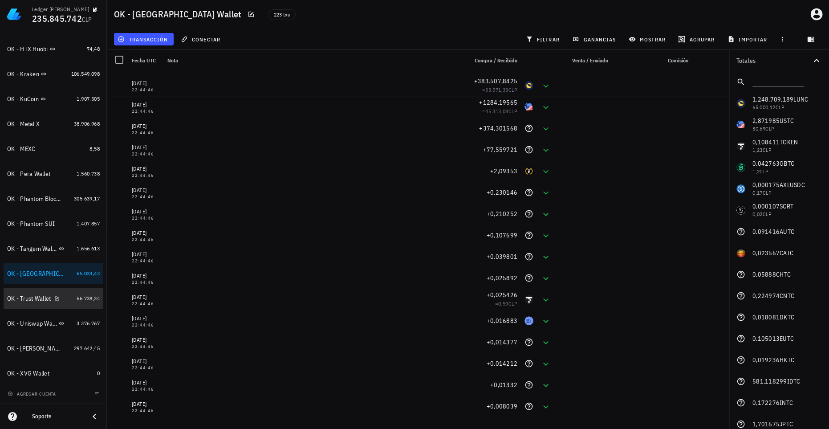
click at [33, 304] on div "OK - Trust Wallet" at bounding box center [40, 298] width 66 height 19
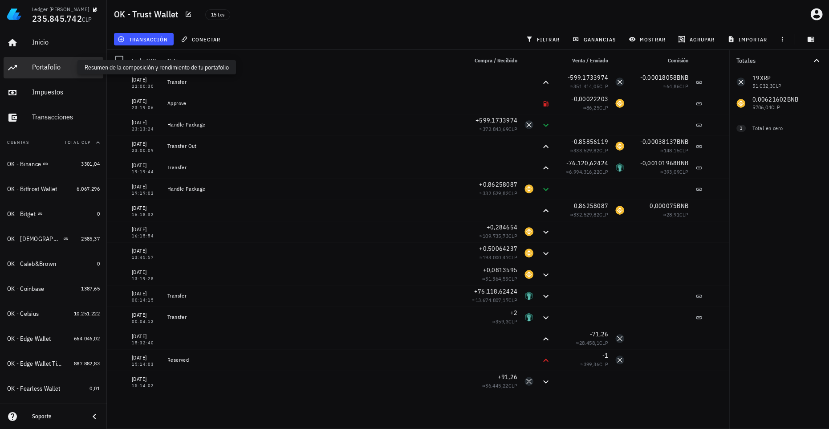
click at [57, 66] on div "Portafolio" at bounding box center [66, 67] width 68 height 8
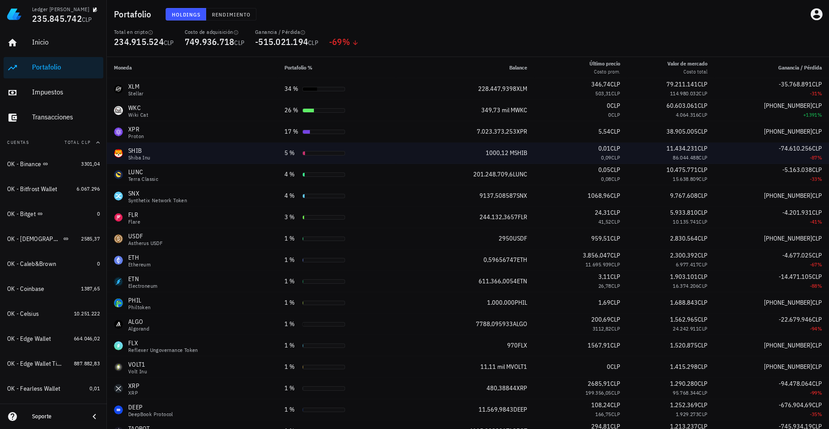
click at [589, 158] on div "0,09 CLP" at bounding box center [580, 157] width 79 height 9
click at [611, 159] on td "0,01 CLP 0,09 CLP" at bounding box center [580, 152] width 93 height 21
click at [714, 157] on td "-74.610.256 CLP -87 %" at bounding box center [771, 152] width 114 height 21
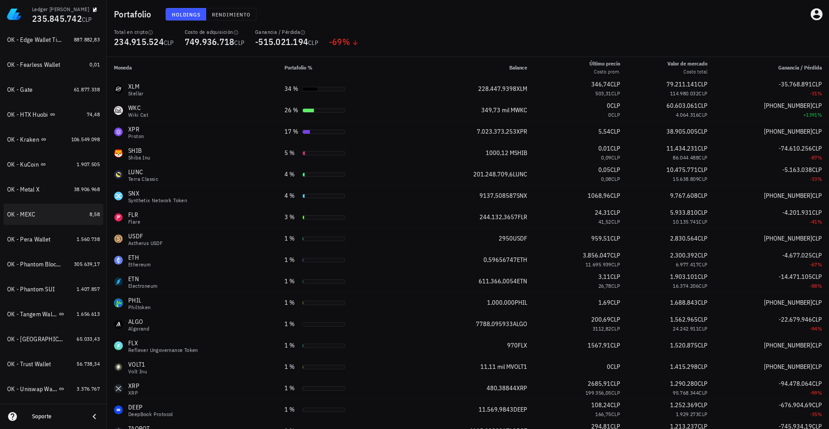
scroll to position [389, 0]
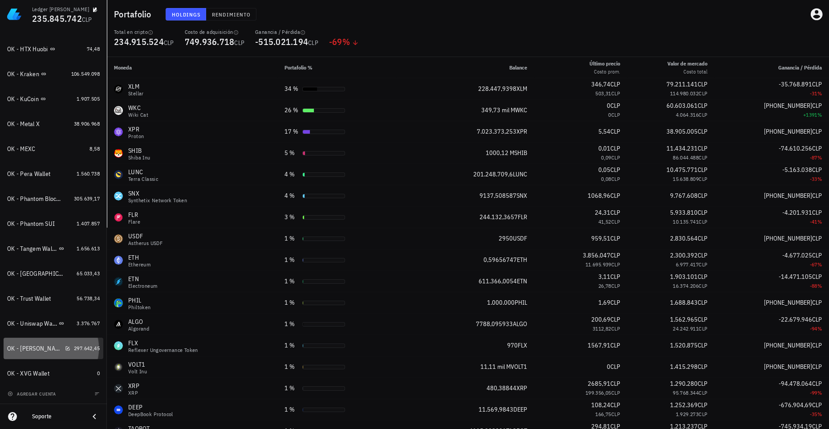
click at [30, 344] on div "OK - [PERSON_NAME]" at bounding box center [34, 348] width 54 height 8
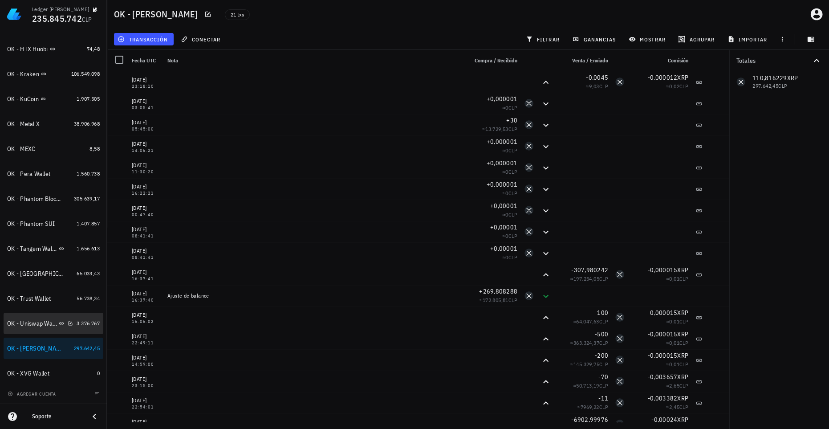
click at [28, 327] on div "OK - Uniswap Wallet" at bounding box center [40, 323] width 66 height 8
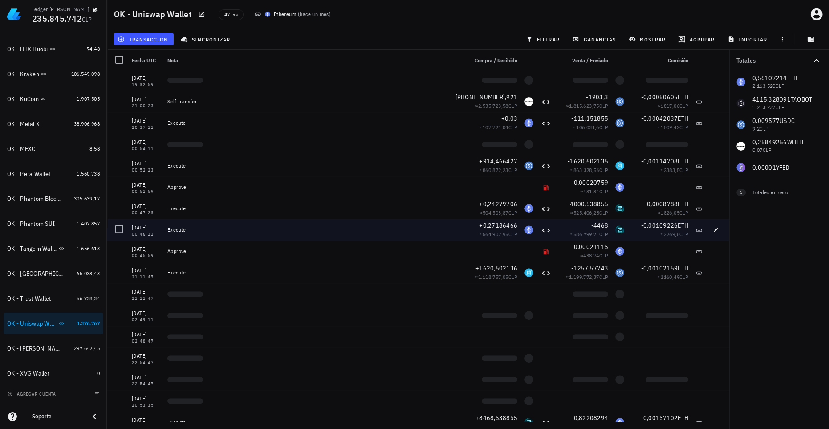
scroll to position [532, 0]
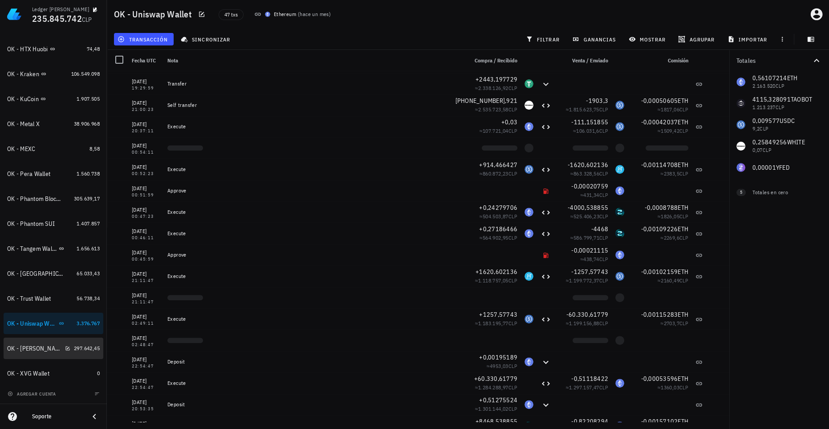
click at [45, 348] on div "OK - [PERSON_NAME]" at bounding box center [34, 348] width 54 height 8
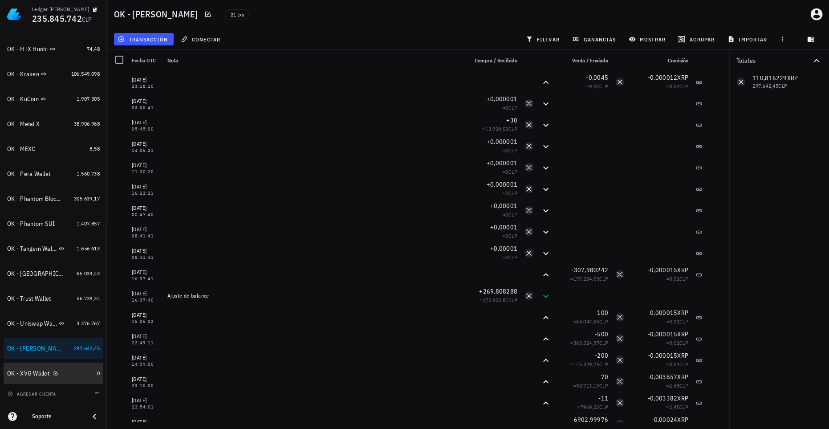
click at [37, 369] on div "OK - XVG Wallet" at bounding box center [28, 373] width 42 height 8
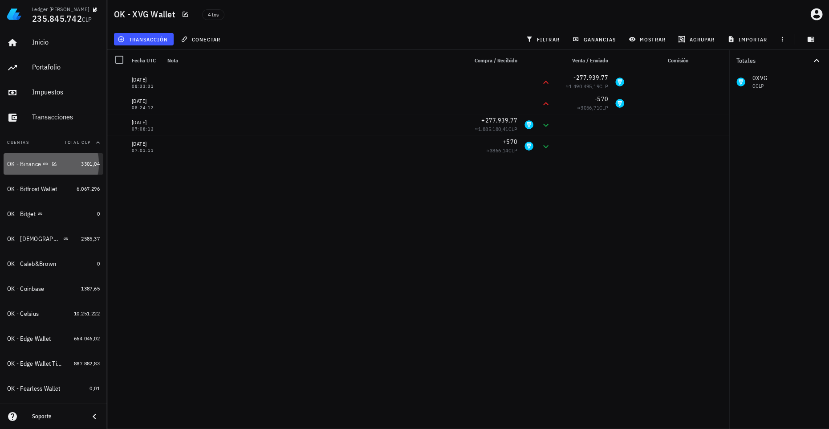
click at [26, 167] on div "OK - Binance" at bounding box center [24, 164] width 34 height 8
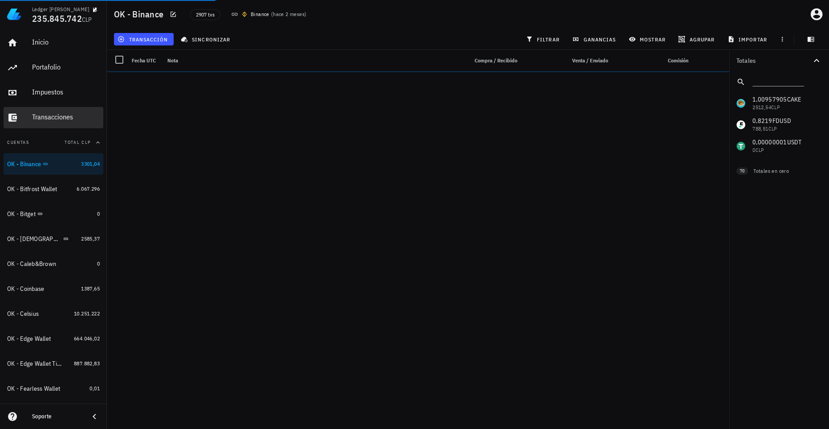
click at [48, 113] on div "Transacciones" at bounding box center [66, 117] width 68 height 8
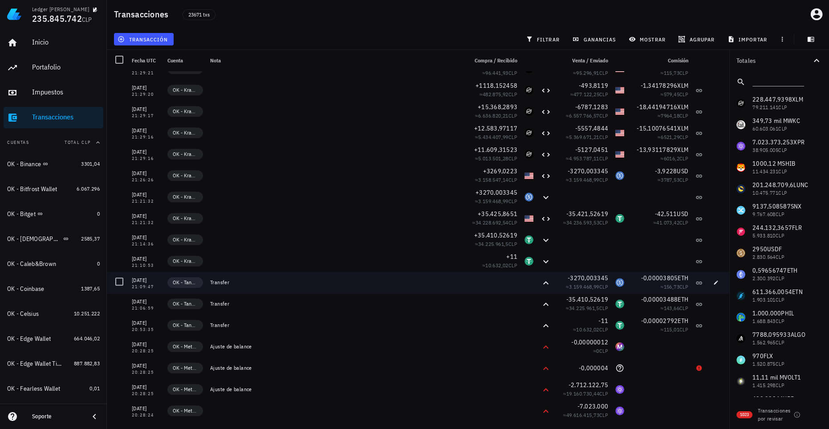
scroll to position [1052, 0]
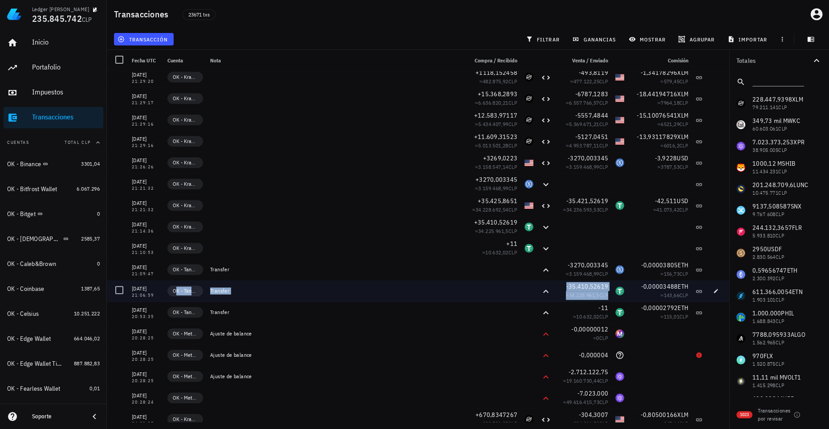
drag, startPoint x: 175, startPoint y: 290, endPoint x: 611, endPoint y: 285, distance: 436.1
click at [611, 285] on div "10/08/2025 21:06:59 OK - Tangem Wallet Transfer -35.410,52619 ≈ 34.225.961,5 CL…" at bounding box center [418, 290] width 622 height 21
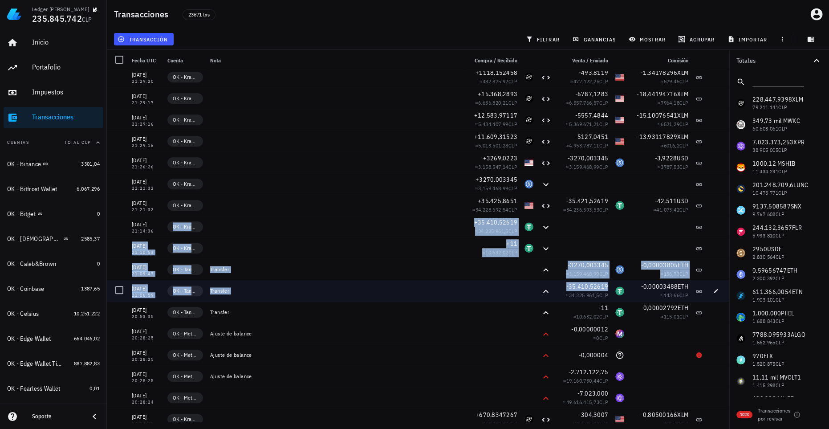
drag, startPoint x: 168, startPoint y: 225, endPoint x: 597, endPoint y: 289, distance: 433.8
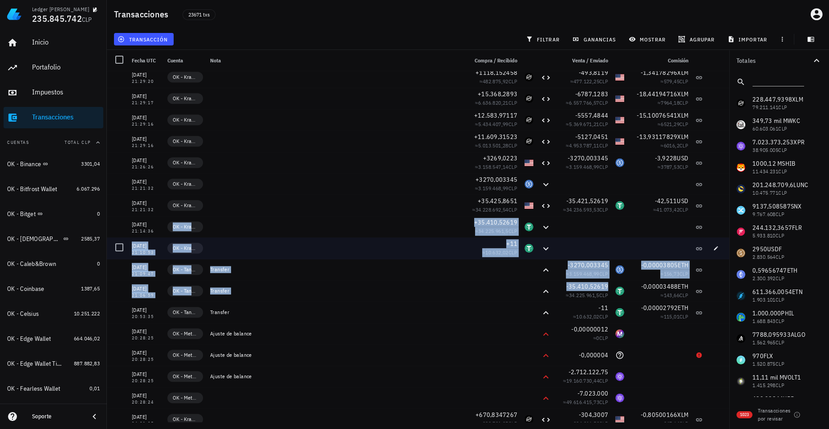
click at [488, 256] on div "+11 ≈ 10.632,02 CLP" at bounding box center [492, 247] width 57 height 21
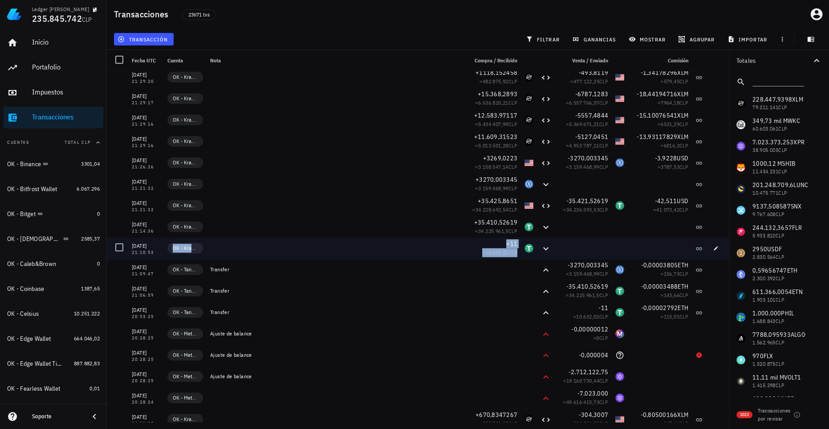
drag, startPoint x: 171, startPoint y: 247, endPoint x: 521, endPoint y: 245, distance: 349.8
click at [521, 245] on div "10/08/2025 21:10:53 OK - Kraken +11 ≈ 10.632,02 CLP" at bounding box center [418, 247] width 622 height 21
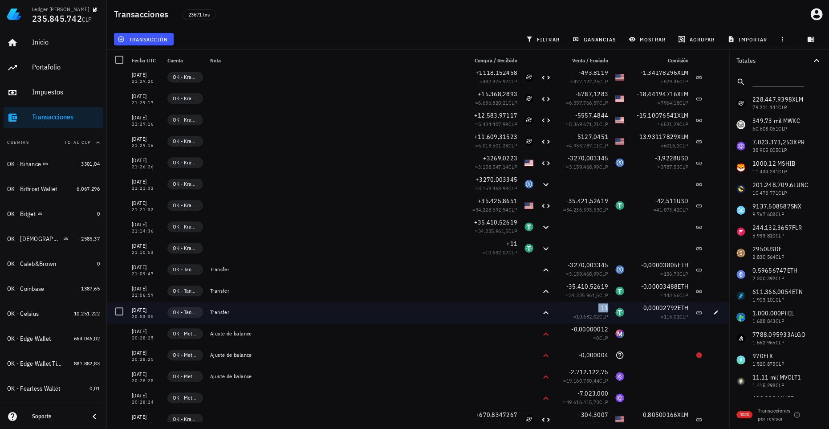
drag, startPoint x: 586, startPoint y: 306, endPoint x: 603, endPoint y: 304, distance: 16.7
click at [603, 304] on div "-11 ≈ 10.632,02 CLP" at bounding box center [582, 311] width 57 height 21
drag, startPoint x: 183, startPoint y: 311, endPoint x: 635, endPoint y: 310, distance: 451.7
click at [635, 310] on div "10/08/2025 20:53:35 OK - Tangem Wallet Transfer -11 ≈ 10.632,02 CLP -0,00002792…" at bounding box center [418, 311] width 622 height 21
click at [505, 316] on div at bounding box center [492, 311] width 57 height 21
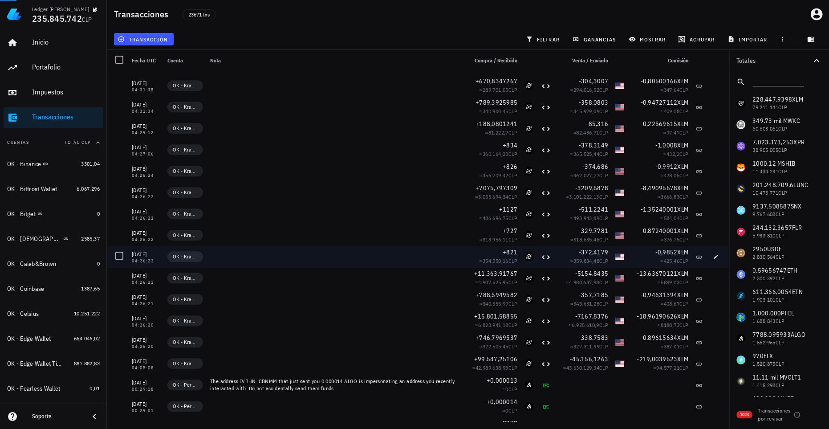
scroll to position [1416, 0]
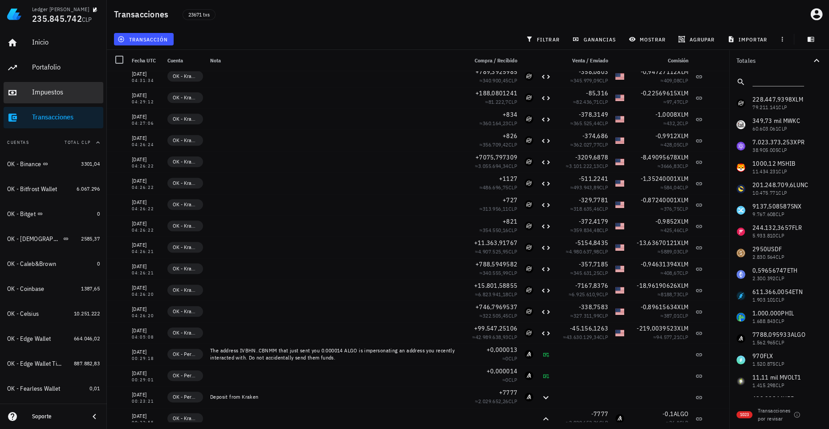
click at [49, 95] on div "Impuestos" at bounding box center [66, 92] width 68 height 8
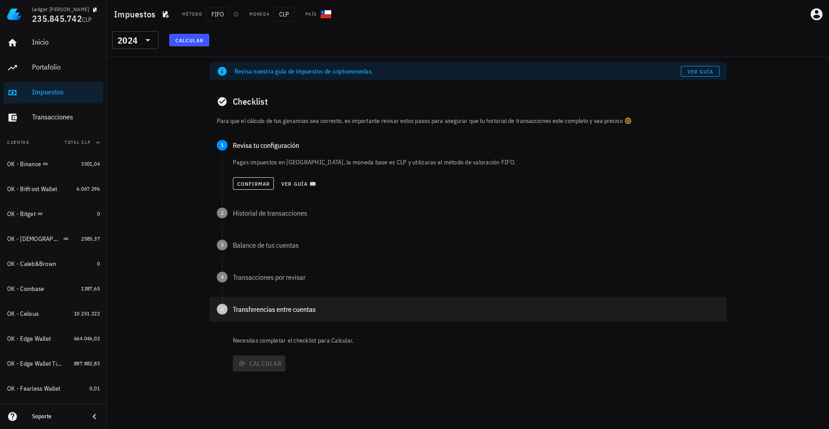
click at [260, 308] on div "Transferencias entre cuentas" at bounding box center [476, 308] width 486 height 7
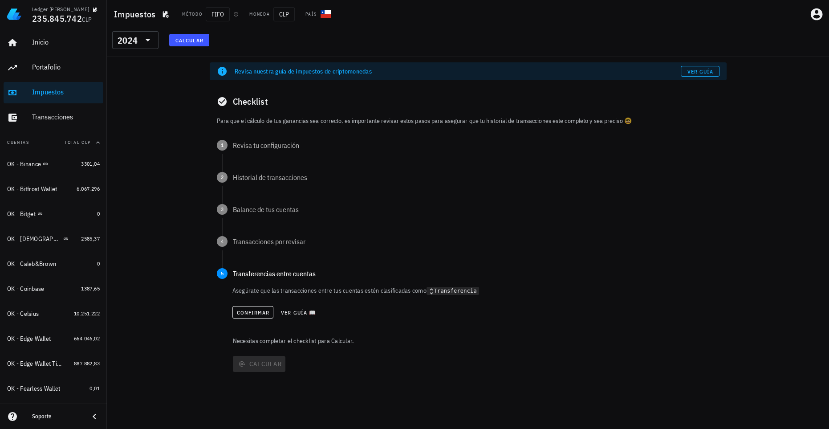
drag, startPoint x: 236, startPoint y: 291, endPoint x: 449, endPoint y: 291, distance: 213.6
click at [449, 291] on p "Asegúrate que las transacciones entre tus cuentas estén clasificadas como Trans…" at bounding box center [475, 290] width 487 height 9
click at [456, 313] on div "Confirmar Ver guía 📖" at bounding box center [475, 312] width 487 height 20
click at [293, 312] on span "Ver guía 📖" at bounding box center [298, 312] width 36 height 7
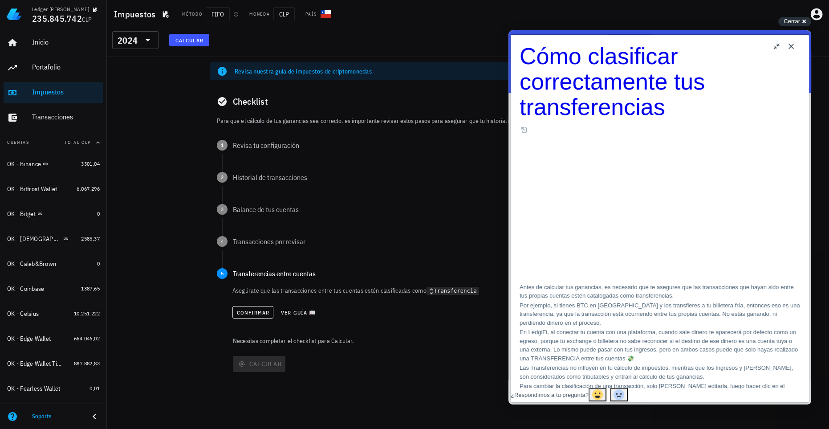
click at [791, 47] on button "Close" at bounding box center [791, 46] width 14 height 14
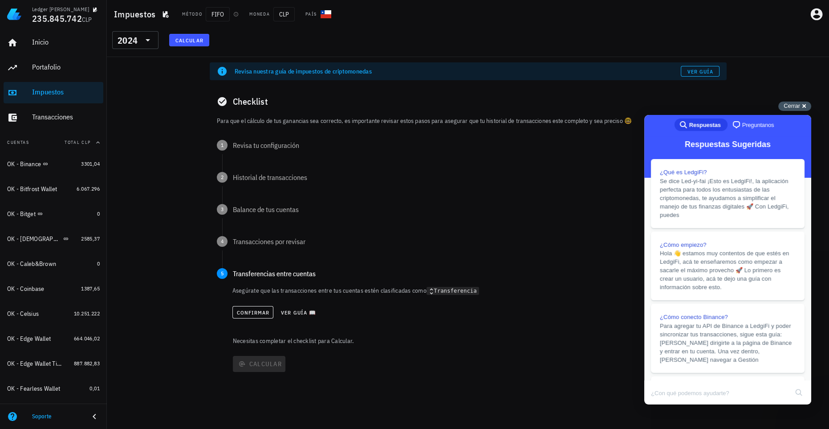
click at [794, 105] on span "Cerrar" at bounding box center [791, 105] width 16 height 7
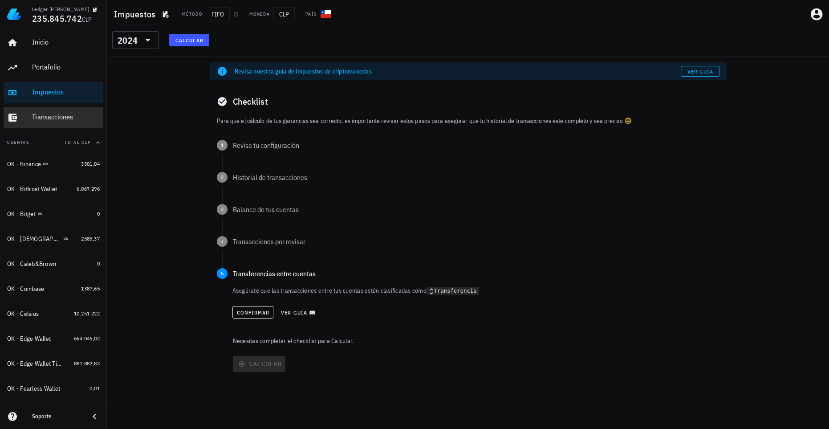
click at [56, 116] on div "Transacciones" at bounding box center [66, 117] width 68 height 8
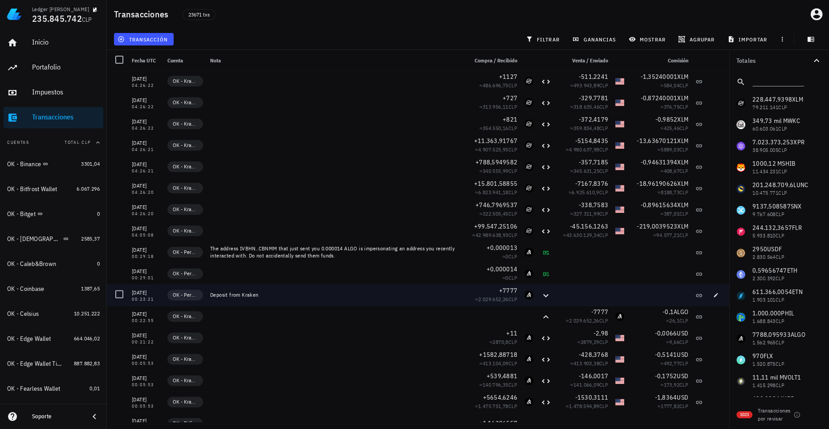
scroll to position [1537, 0]
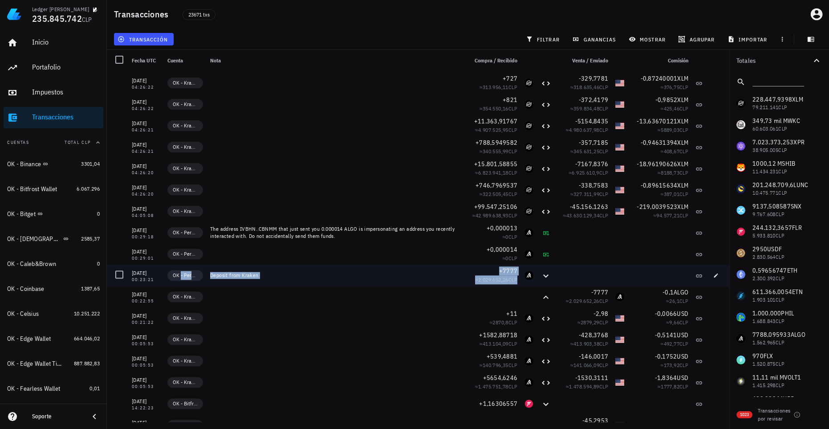
drag, startPoint x: 182, startPoint y: 274, endPoint x: 526, endPoint y: 275, distance: 344.0
click at [526, 275] on div "10/08/2025 00:23:21 OK - Pera Wallet Deposit from Kraken +7777 ≈ 2.029.652,26 C…" at bounding box center [418, 274] width 622 height 21
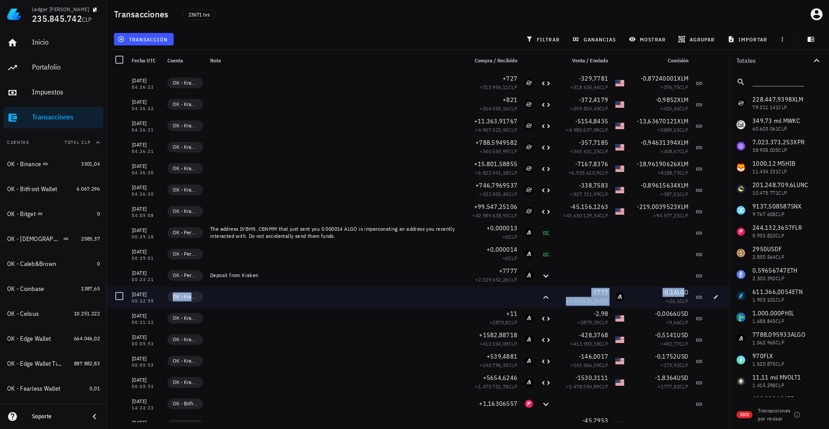
drag, startPoint x: 219, startPoint y: 297, endPoint x: 674, endPoint y: 293, distance: 455.3
click at [674, 293] on div "10/08/2025 00:22:55 OK - Kraken -7777 ≈ 2.029.652,26 CLP -0,1 ALGO ≈ 26,1 CLP" at bounding box center [418, 296] width 622 height 21
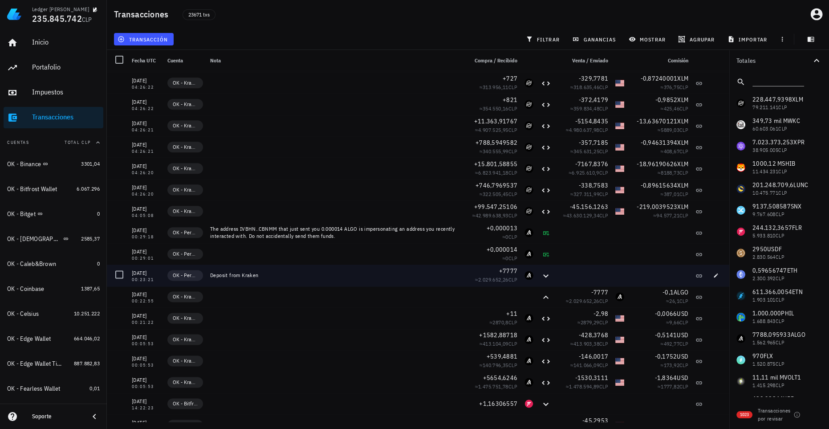
drag, startPoint x: 275, startPoint y: 274, endPoint x: 274, endPoint y: 283, distance: 8.9
click at [274, 275] on div "Deposit from Kraken" at bounding box center [335, 274] width 250 height 7
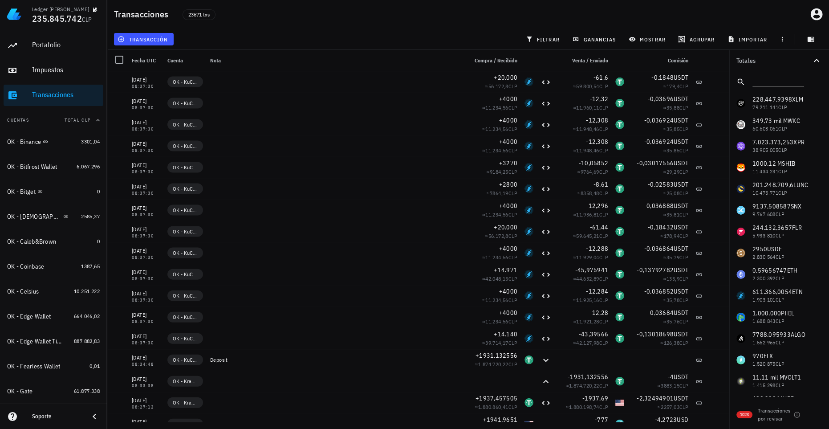
scroll to position [0, 0]
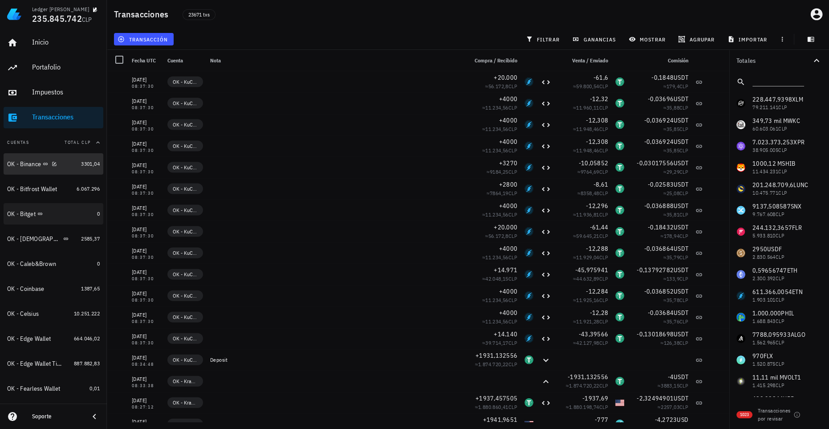
drag, startPoint x: 33, startPoint y: 170, endPoint x: 39, endPoint y: 205, distance: 35.7
click at [33, 170] on div "OK - Binance" at bounding box center [42, 163] width 70 height 19
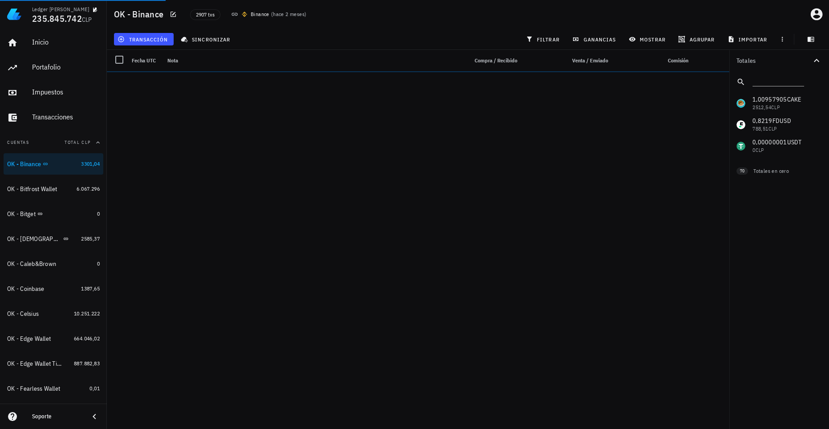
click at [376, 41] on div "transacción sincronizar filtrar ganancias mostrar agrupar importar" at bounding box center [467, 38] width 711 height 21
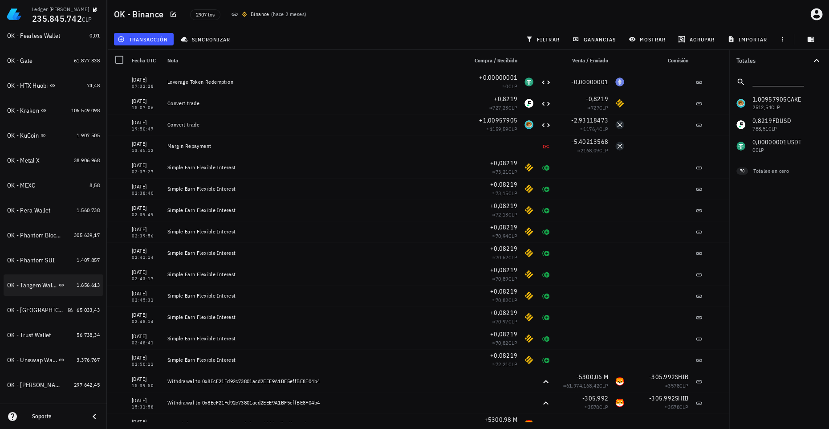
scroll to position [348, 0]
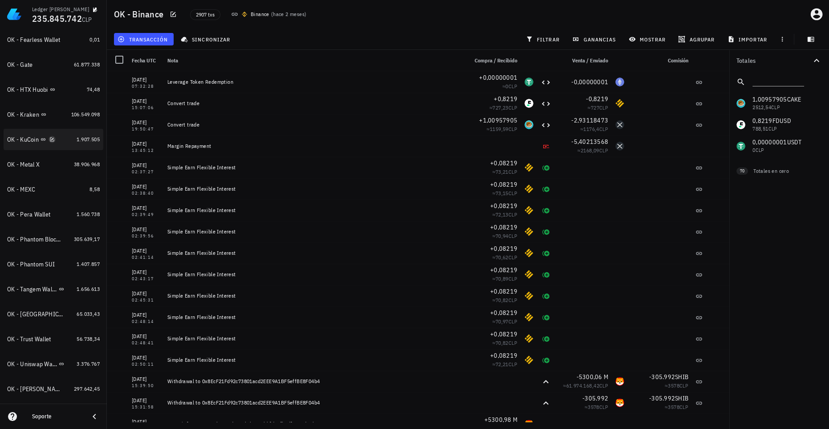
click at [53, 141] on icon "button" at bounding box center [52, 139] width 4 height 4
type textarea "OK - KuCoin"
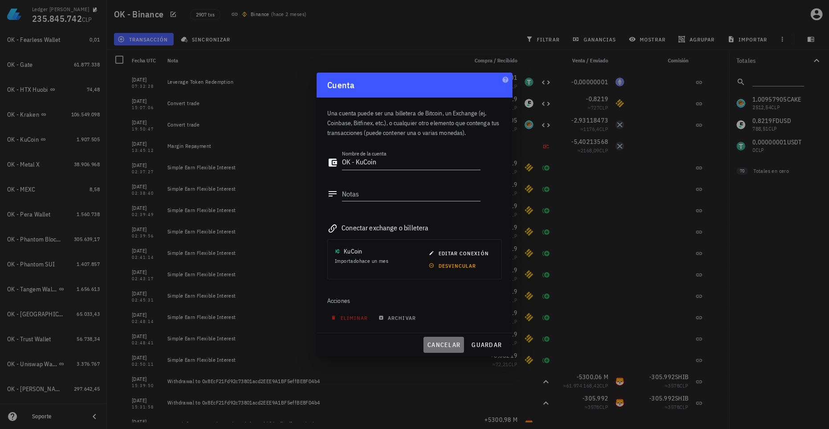
click at [439, 346] on span "cancelar" at bounding box center [443, 344] width 33 height 8
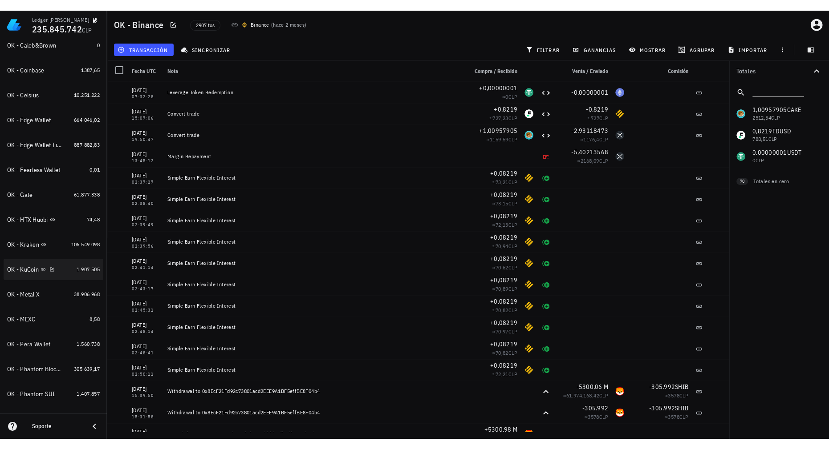
scroll to position [227, 0]
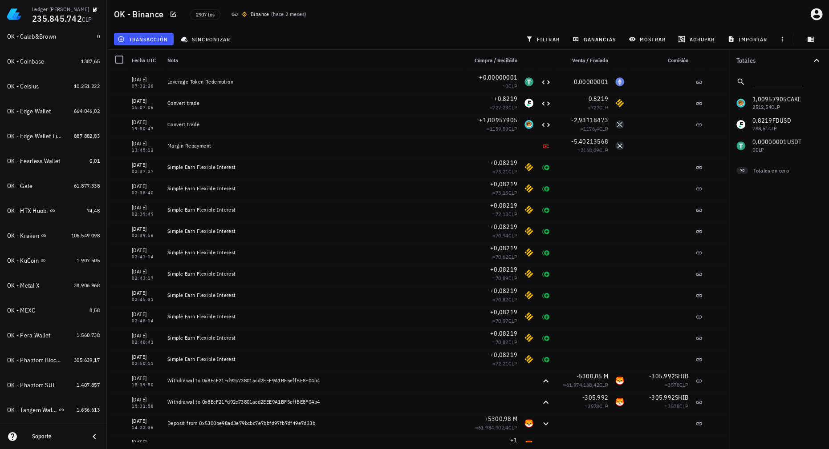
click at [364, 35] on div "transacción sincronizar filtrar ganancias mostrar agrupar importar" at bounding box center [467, 38] width 711 height 21
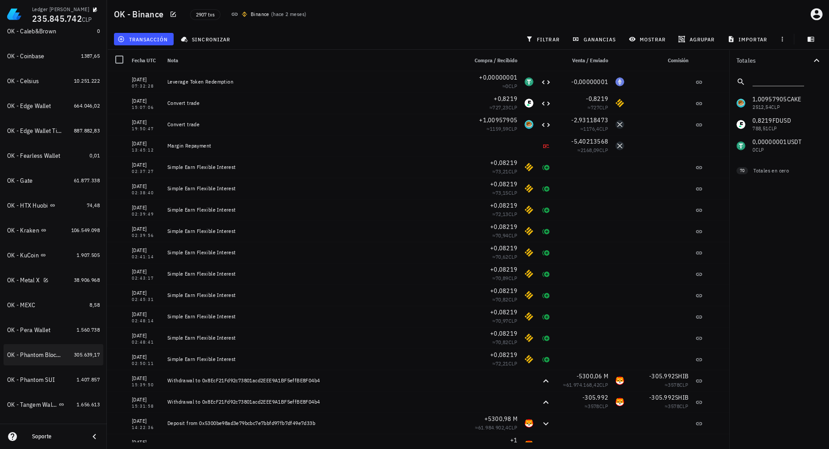
scroll to position [368, 0]
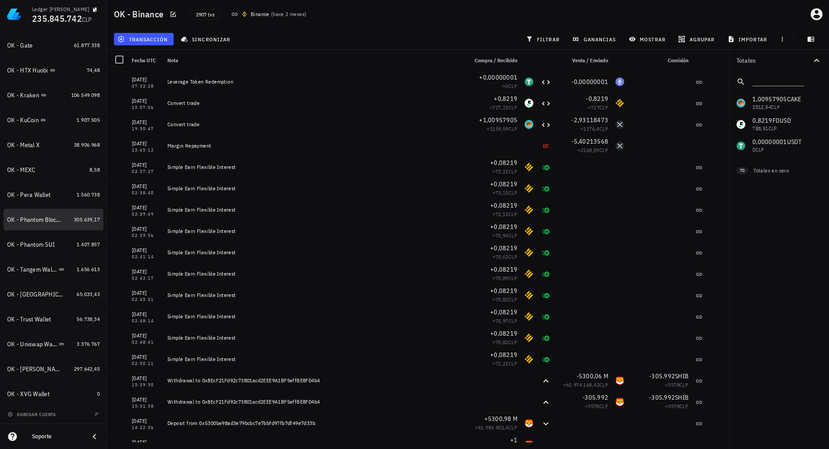
click at [32, 225] on div "OK - Phantom Blockpit" at bounding box center [38, 219] width 63 height 19
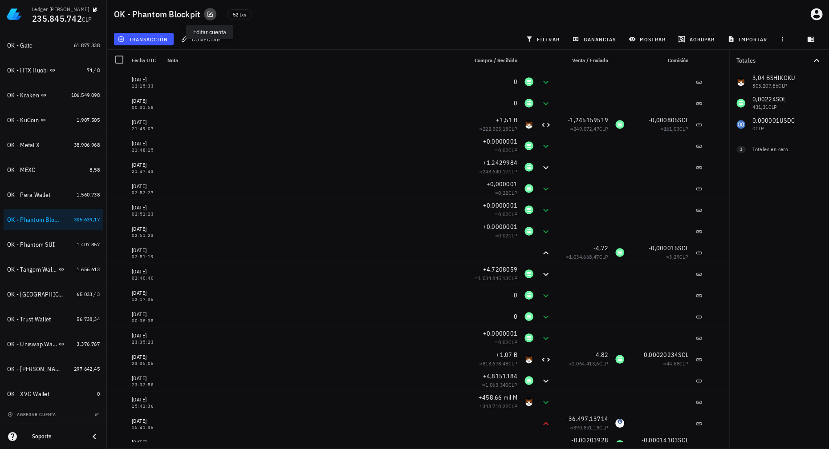
click at [209, 14] on icon "button" at bounding box center [209, 14] width 5 height 5
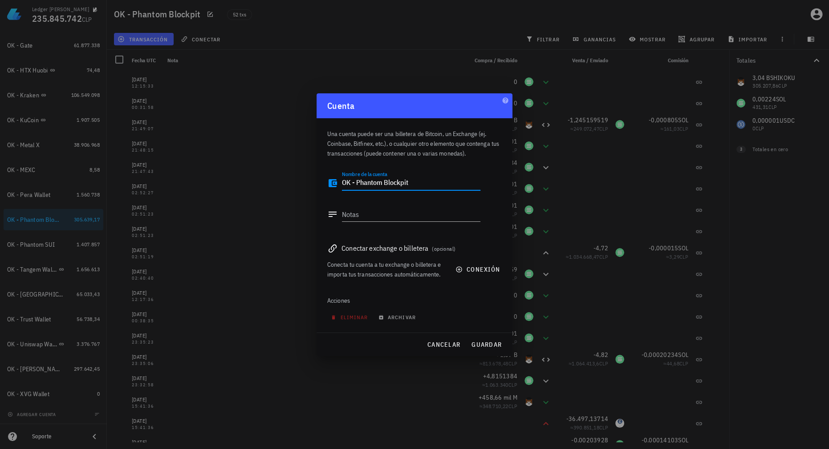
drag, startPoint x: 381, startPoint y: 185, endPoint x: 417, endPoint y: 183, distance: 36.1
click at [418, 183] on textarea "OK - Phantom Blockpit" at bounding box center [411, 183] width 138 height 14
type textarea "OK - Phantom"
click at [473, 306] on div "Acciones" at bounding box center [414, 300] width 174 height 21
click at [486, 344] on span "guardar" at bounding box center [486, 345] width 31 height 8
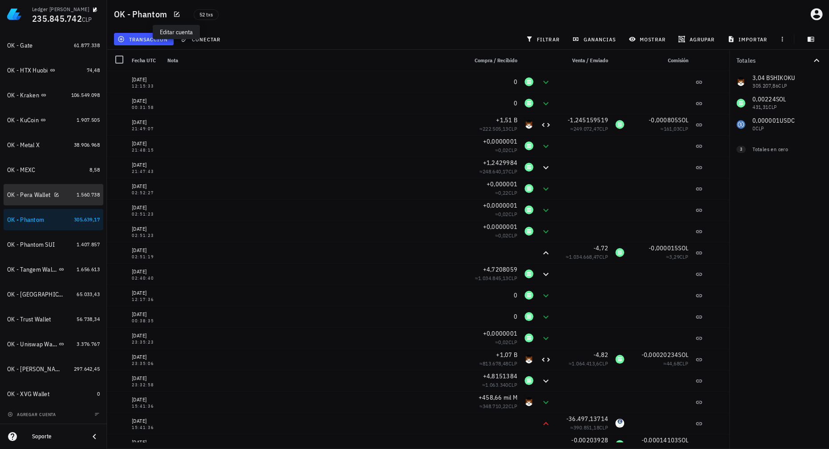
click at [36, 193] on div "OK - Pera Wallet" at bounding box center [28, 195] width 43 height 8
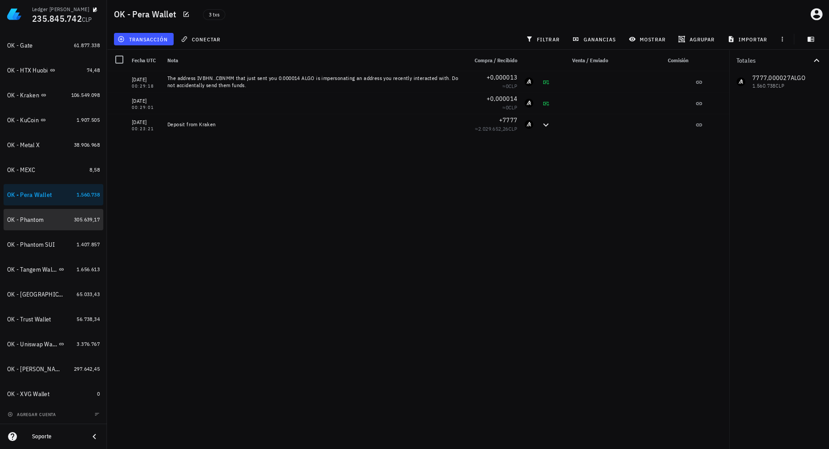
click at [39, 226] on div "OK - Phantom" at bounding box center [38, 219] width 63 height 19
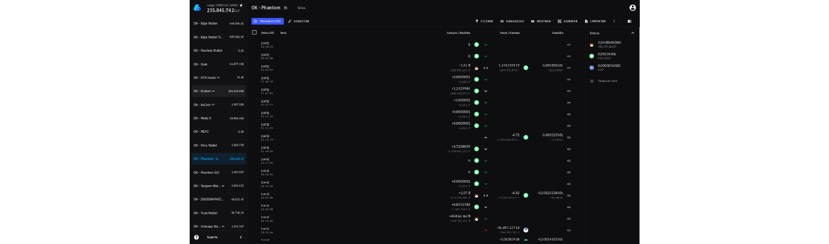
scroll to position [247, 0]
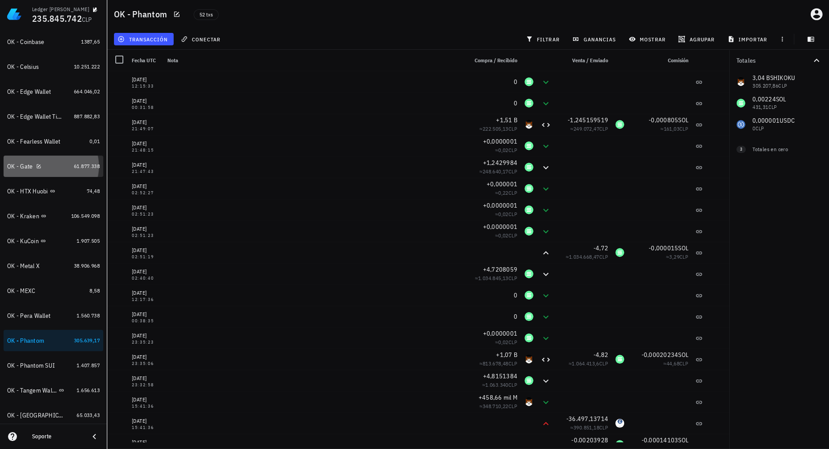
click at [44, 170] on div "OK - Gate" at bounding box center [38, 166] width 63 height 8
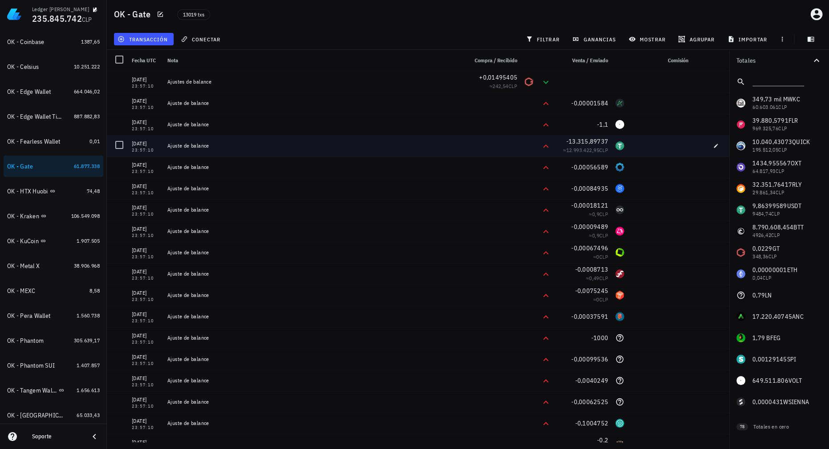
click at [658, 135] on div at bounding box center [659, 145] width 64 height 21
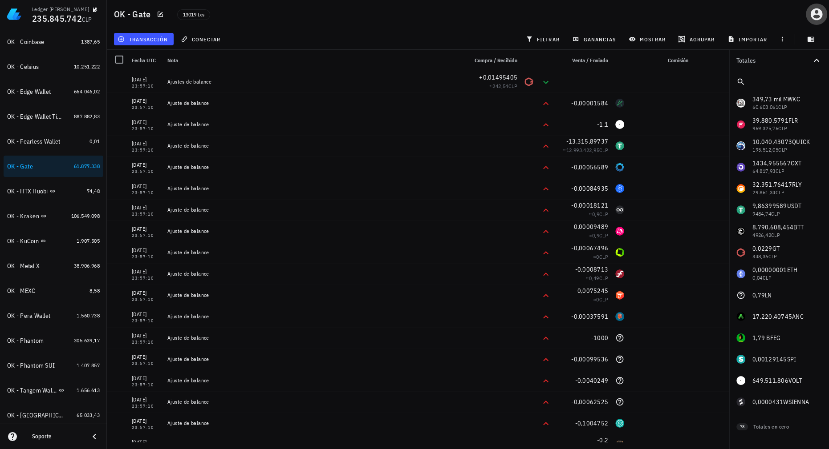
click at [825, 13] on span "button" at bounding box center [815, 14] width 21 height 14
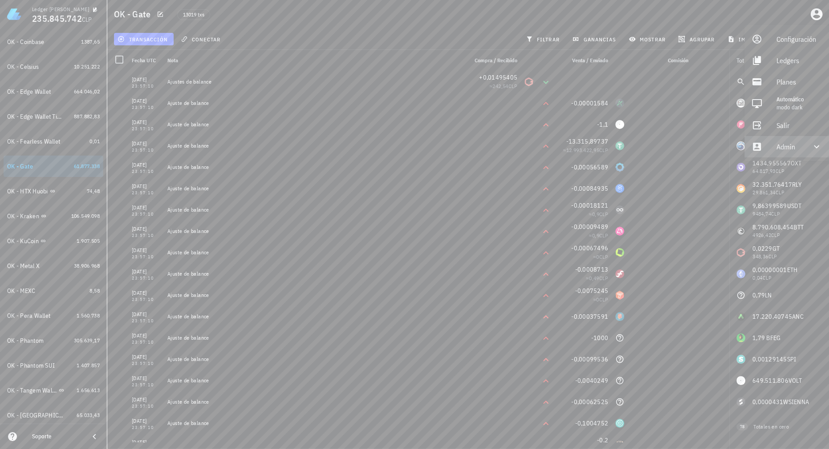
click at [792, 146] on div "Admin" at bounding box center [788, 147] width 24 height 18
click at [790, 167] on div "Impersonar" at bounding box center [798, 168] width 45 height 18
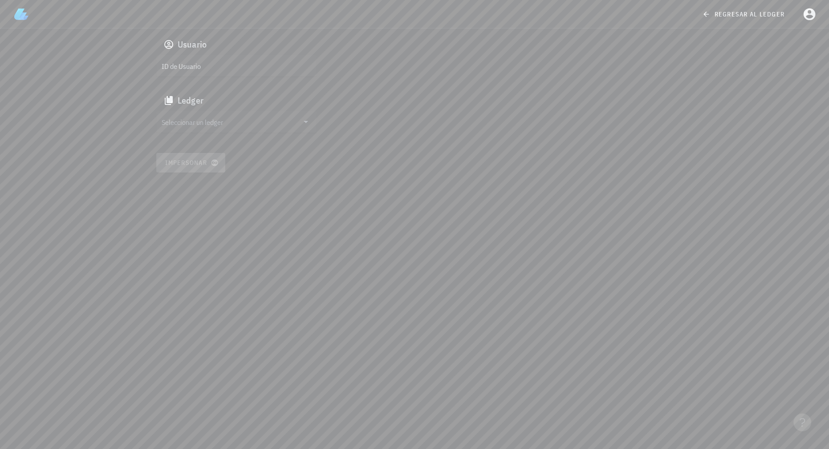
click at [252, 69] on input "ID de Usuario" at bounding box center [236, 66] width 148 height 14
paste input "auth0|687ea42cedb933401978a6a8"
type input "auth0|687ea42cedb933401978a6a8"
click at [241, 123] on input "Seleccionar un ledger" at bounding box center [230, 122] width 137 height 14
click at [223, 130] on div "cmddkk0cv006e11bqrwx9e39r" at bounding box center [243, 131] width 132 height 6
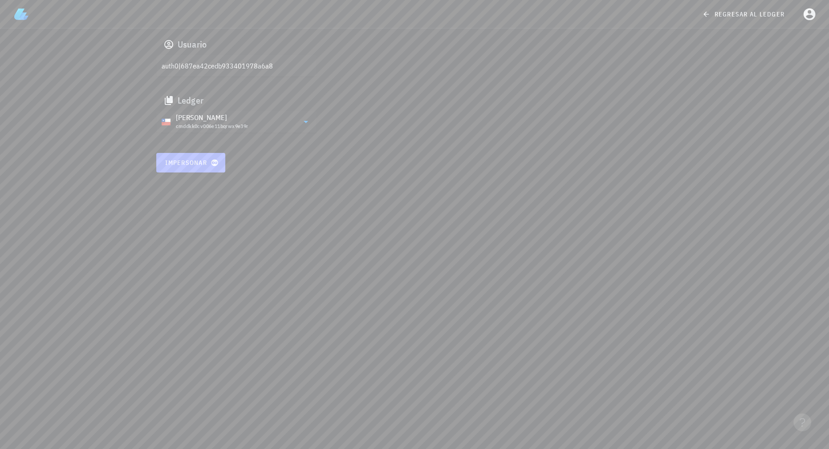
click at [197, 165] on span "Impersonar" at bounding box center [191, 163] width 52 height 8
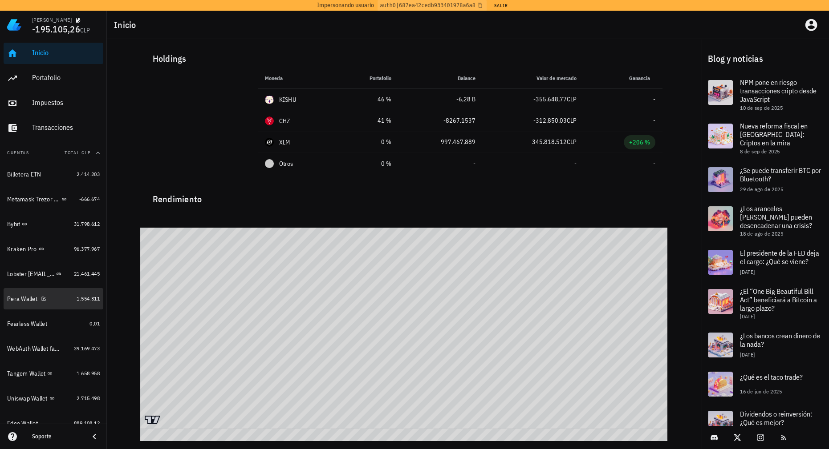
click at [61, 297] on div "Pera Wallet" at bounding box center [40, 299] width 66 height 8
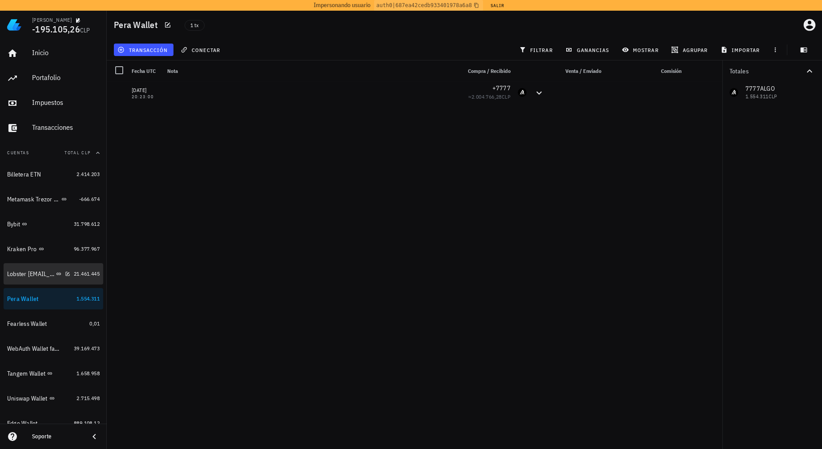
click at [34, 276] on div "Lobster [EMAIL_ADDRESS][DOMAIN_NAME]" at bounding box center [30, 275] width 47 height 8
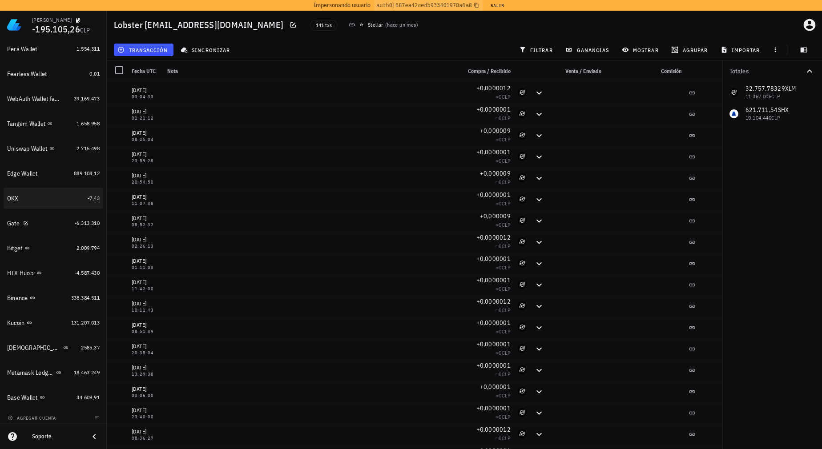
scroll to position [254, 0]
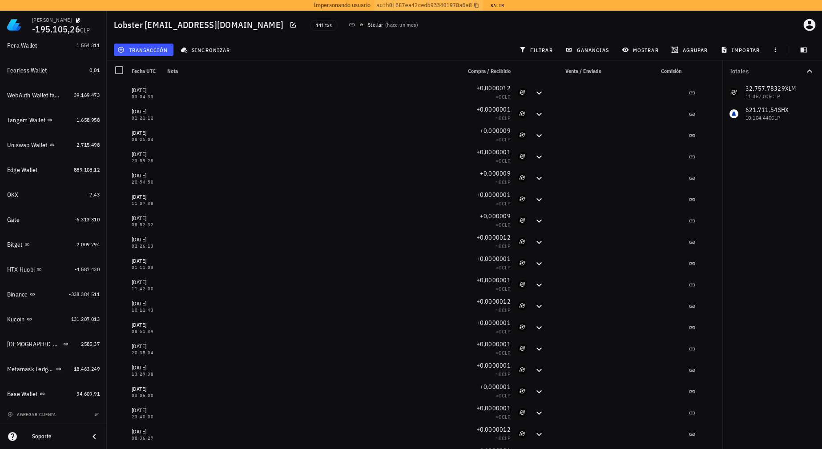
click at [444, 27] on div "141 txs Stellar ( hace un mes )" at bounding box center [459, 25] width 309 height 22
click at [483, 41] on div "transacción sincronizar filtrar ganancias mostrar agrupar importar" at bounding box center [464, 49] width 705 height 21
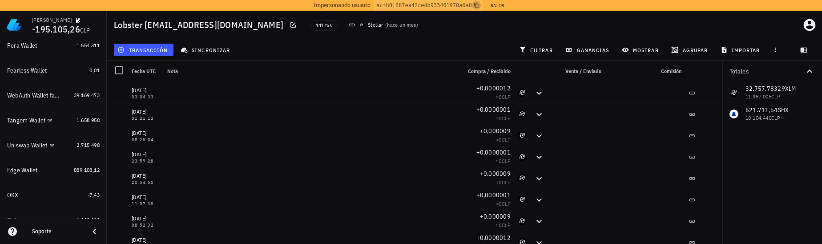
click at [475, 5] on icon "button" at bounding box center [476, 5] width 5 height 5
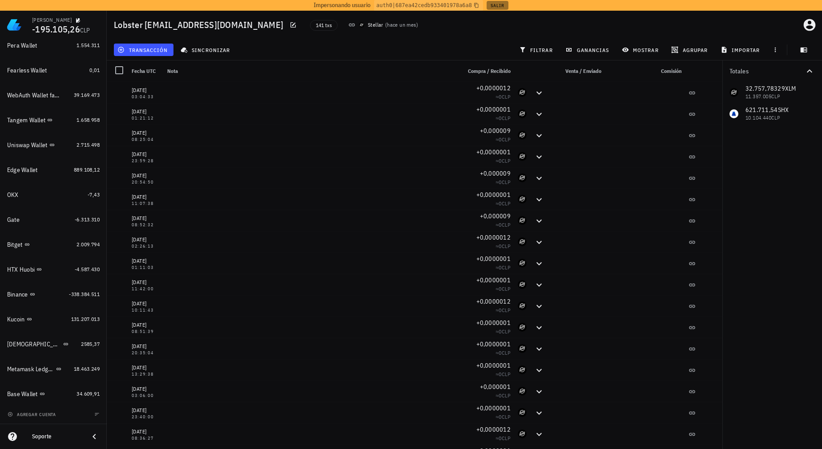
click at [497, 3] on button "Salir" at bounding box center [498, 5] width 22 height 9
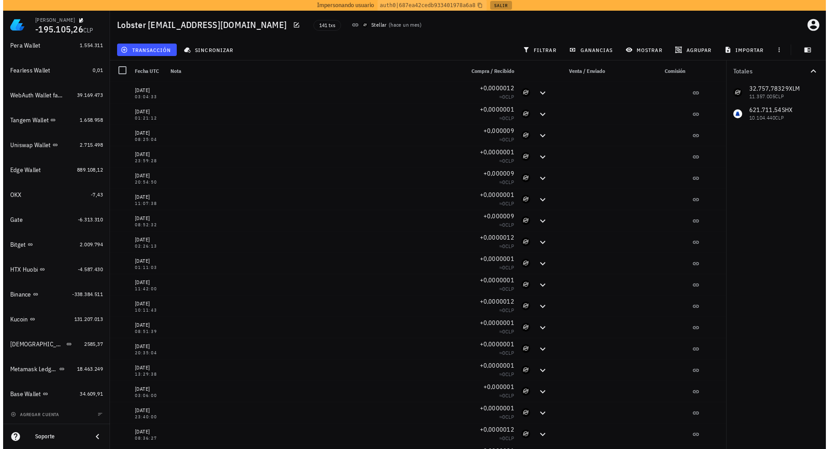
scroll to position [243, 0]
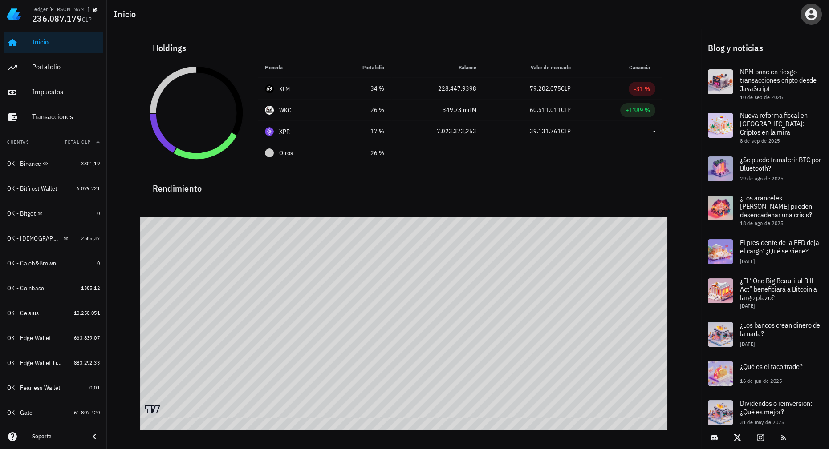
click at [805, 16] on icon "button" at bounding box center [811, 14] width 14 height 14
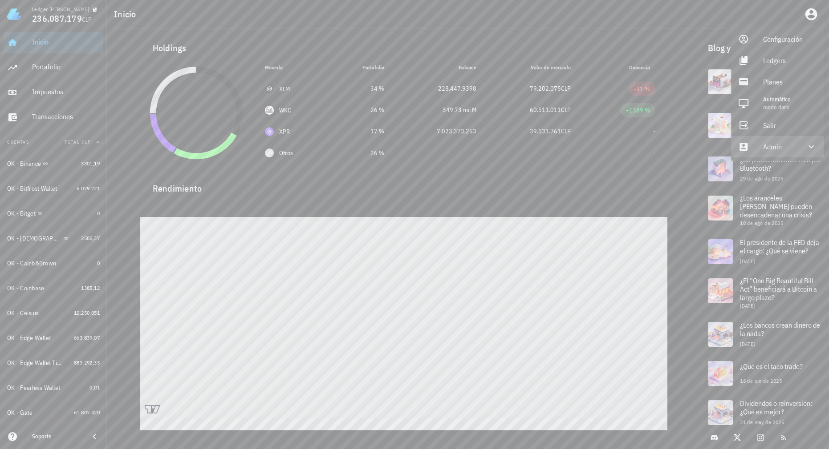
click at [773, 139] on div "Admin" at bounding box center [779, 147] width 32 height 18
click at [763, 163] on div "Impersonar" at bounding box center [789, 168] width 53 height 18
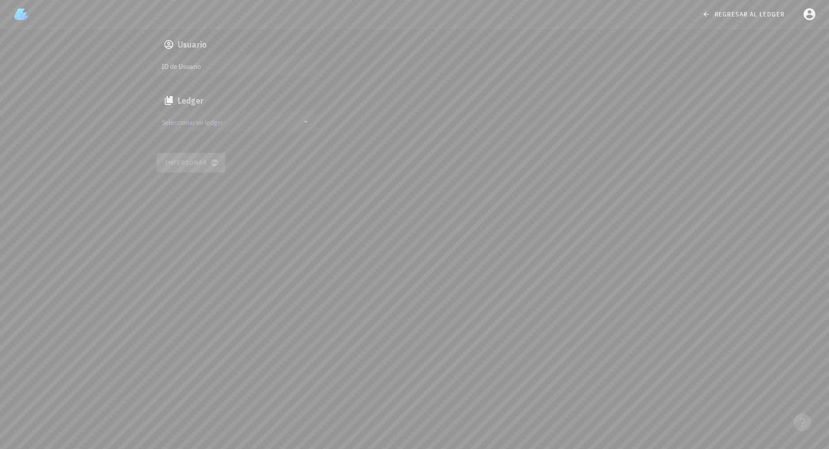
click at [281, 60] on input "ID de Usuario" at bounding box center [236, 66] width 148 height 14
paste input "auth0|68cb23ab891af951e17d1744"
type input "auth0|68cb23ab891af951e17d1744"
click at [214, 122] on input "Seleccionar un ledger" at bounding box center [230, 122] width 137 height 14
click at [201, 129] on div "cmfohg6c60051lurcdhe5xita" at bounding box center [243, 131] width 132 height 6
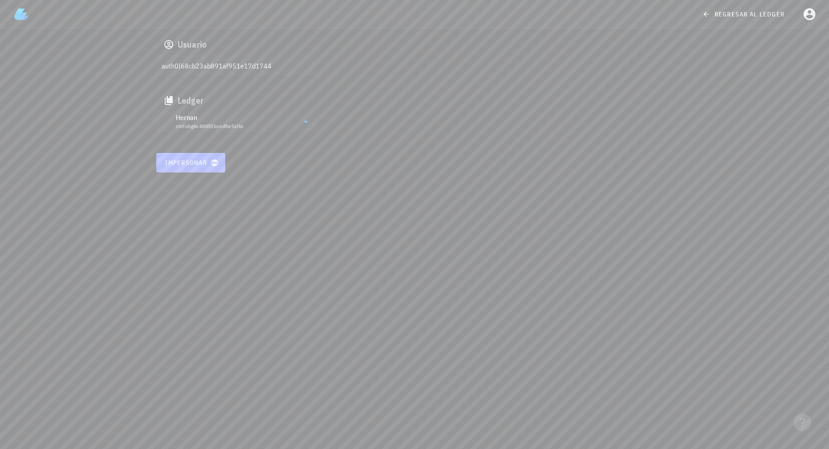
click at [193, 163] on span "Impersonar" at bounding box center [191, 163] width 52 height 8
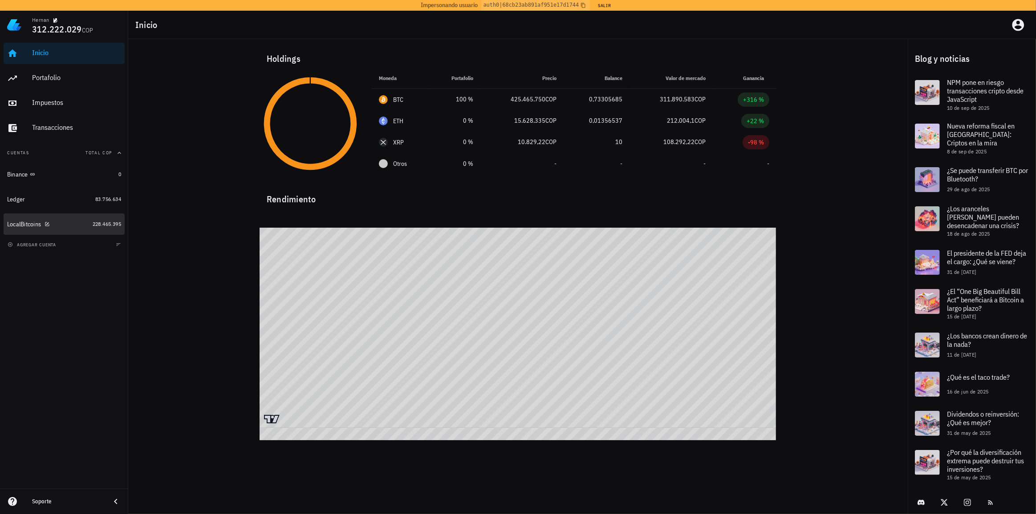
click at [75, 227] on div "LocalBitcoins" at bounding box center [48, 224] width 82 height 8
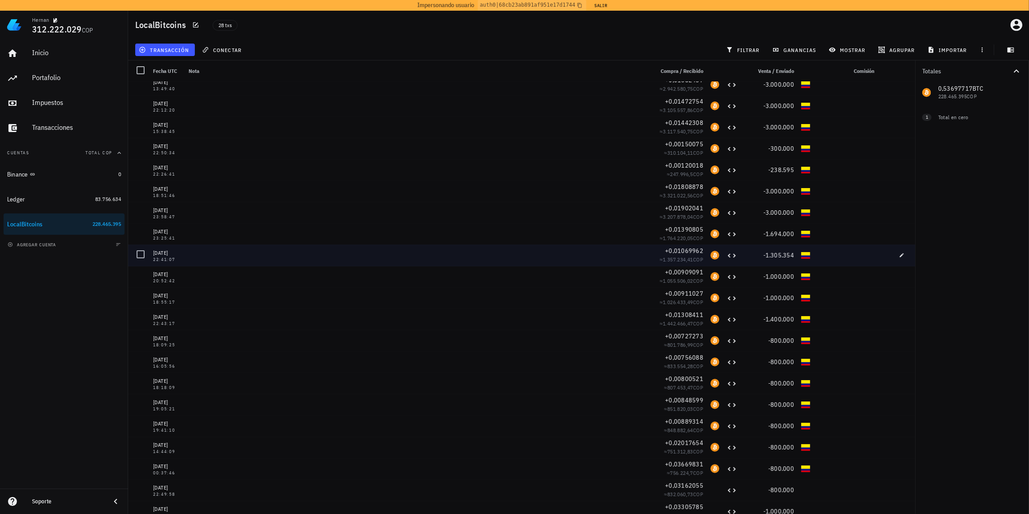
scroll to position [162, 0]
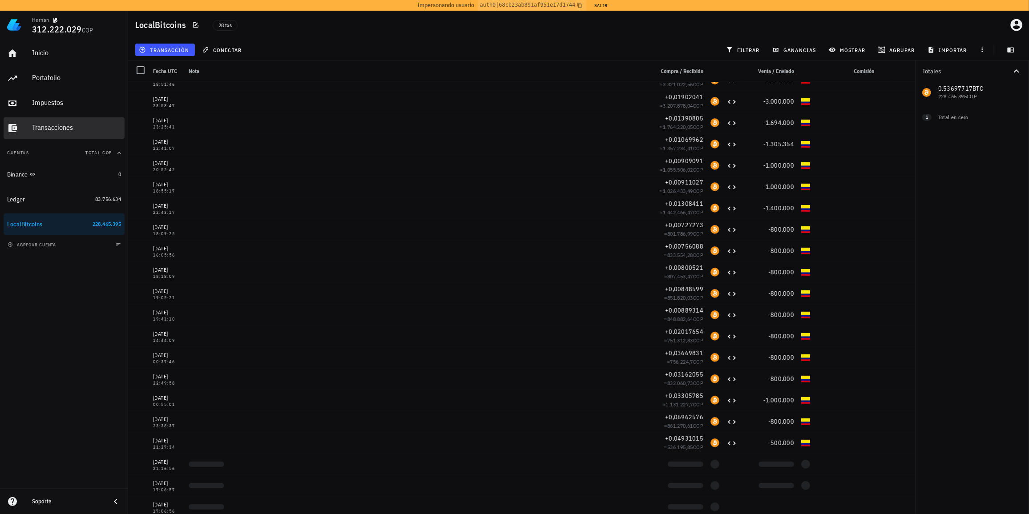
click at [62, 130] on div "Transacciones" at bounding box center [76, 127] width 89 height 8
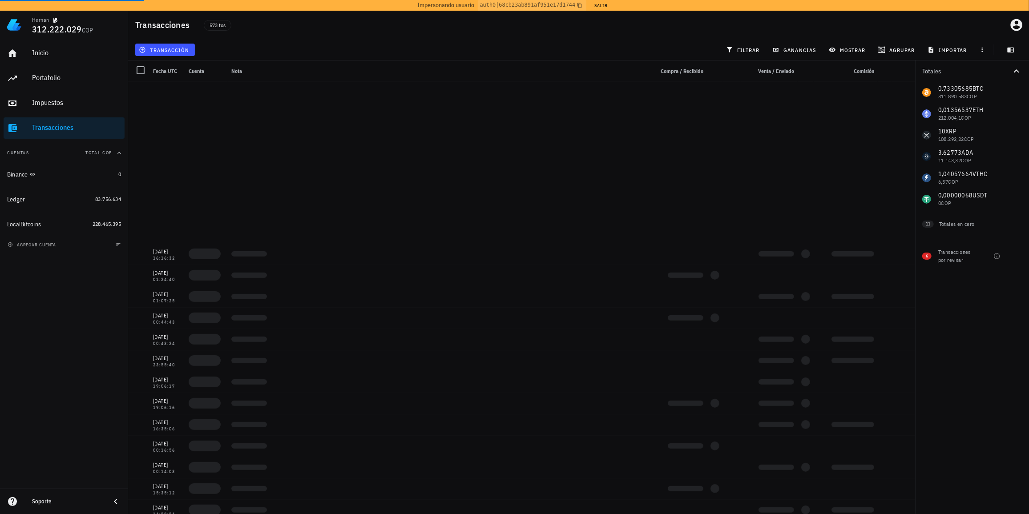
scroll to position [11804, 0]
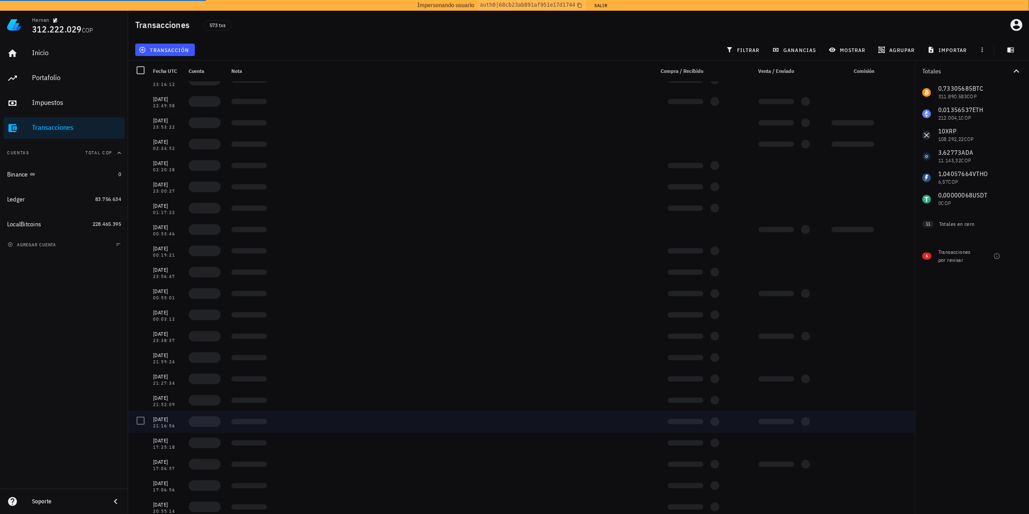
drag, startPoint x: 903, startPoint y: 167, endPoint x: 896, endPoint y: 423, distance: 256.4
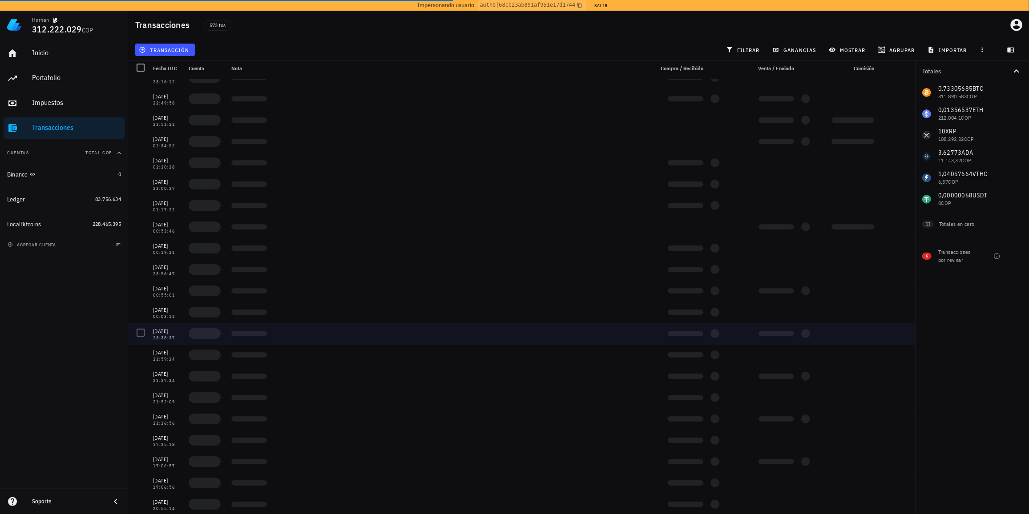
scroll to position [3, 0]
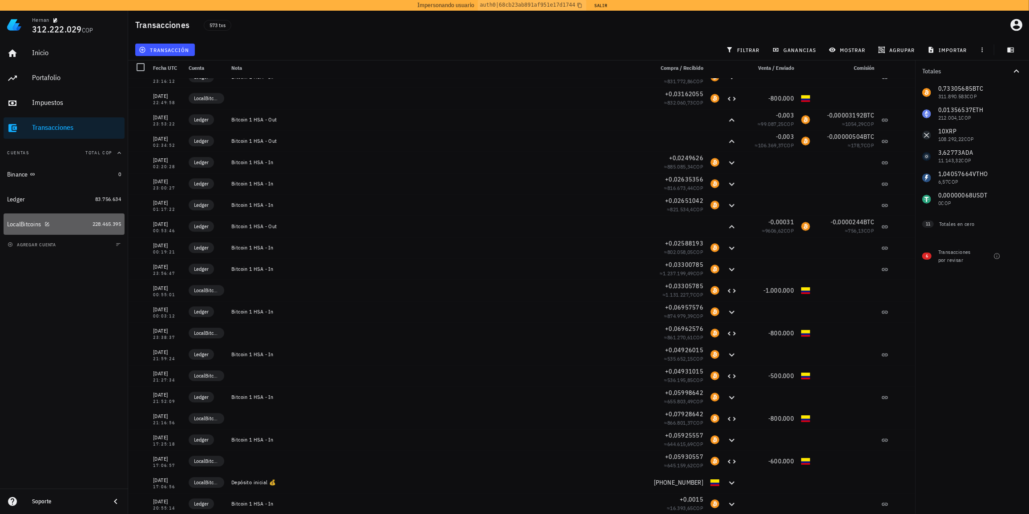
click at [75, 224] on div "LocalBitcoins" at bounding box center [48, 224] width 82 height 8
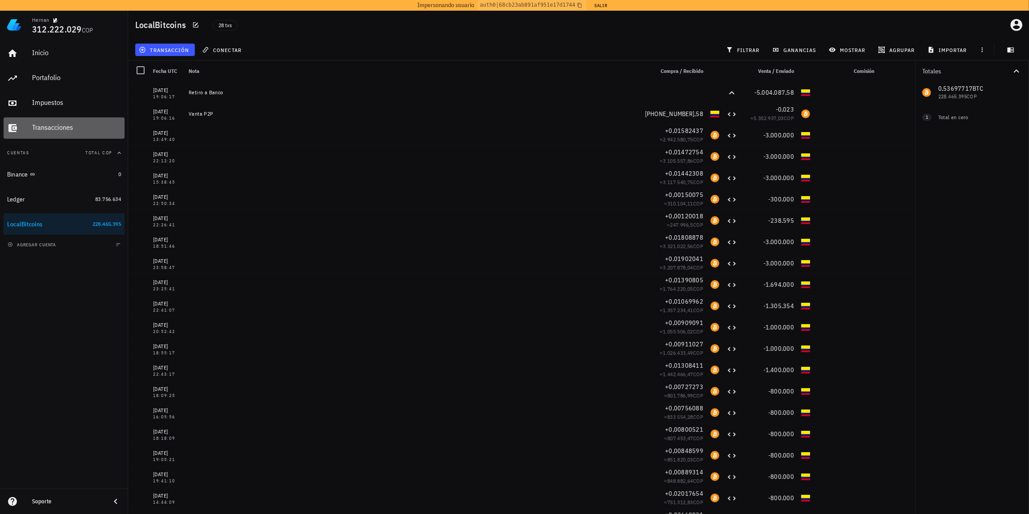
click at [61, 125] on div "Transacciones" at bounding box center [76, 127] width 89 height 8
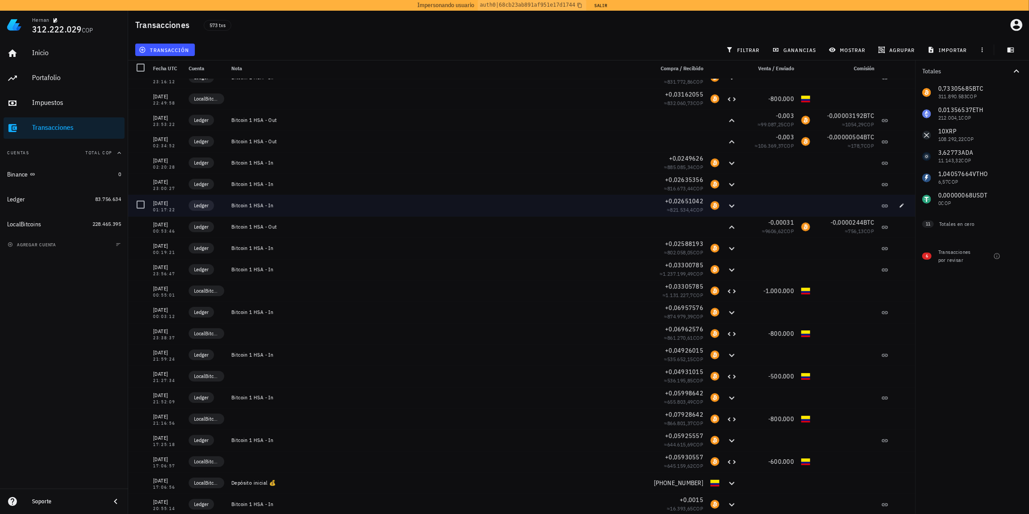
scroll to position [3, 0]
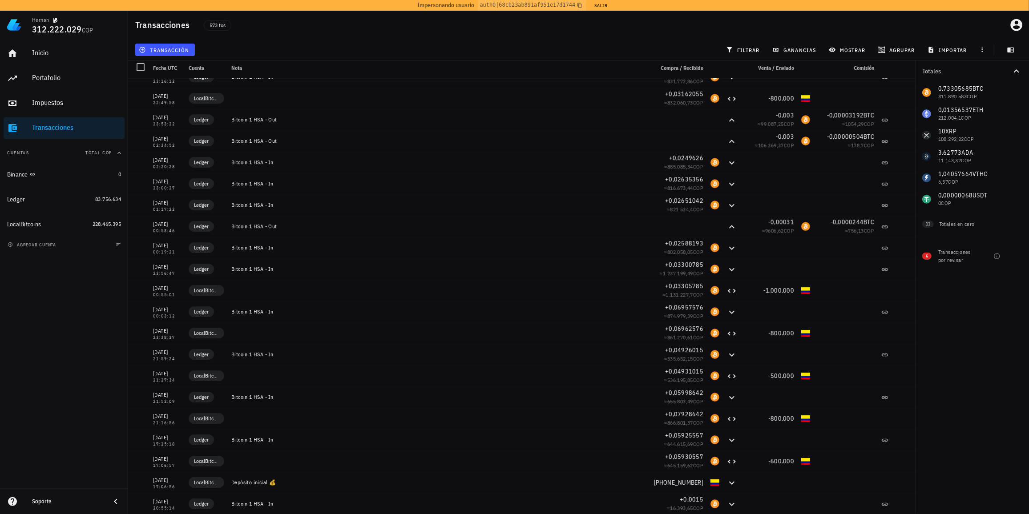
click at [118, 502] on icon at bounding box center [115, 502] width 11 height 11
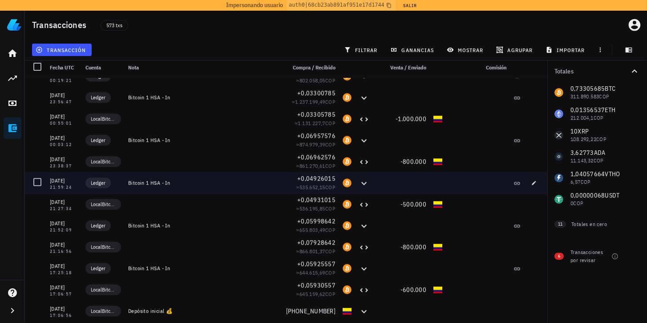
scroll to position [11995, 0]
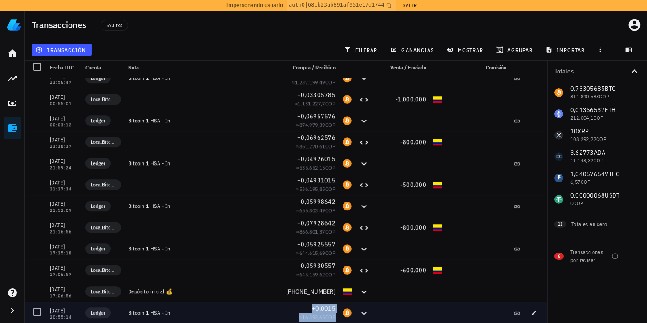
drag, startPoint x: 291, startPoint y: 309, endPoint x: 412, endPoint y: 312, distance: 120.6
click at [412, 312] on div "[DATE] 20:55:14 Ledger Bitcoin 1 HSA - In +0,0015 ≈ 16.393,65 COP" at bounding box center [286, 312] width 522 height 21
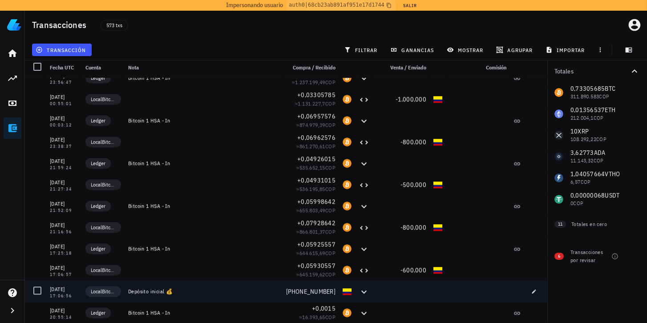
click at [250, 297] on div "Depósito inicial 💰" at bounding box center [204, 291] width 158 height 21
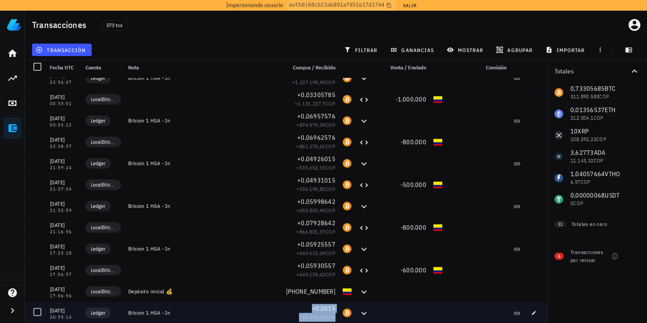
drag, startPoint x: 305, startPoint y: 308, endPoint x: 349, endPoint y: 312, distance: 44.2
click at [348, 312] on div "[DATE] 20:55:14 Ledger Bitcoin 1 HSA - In +0,0015 ≈ 16.393,65 COP" at bounding box center [286, 312] width 522 height 21
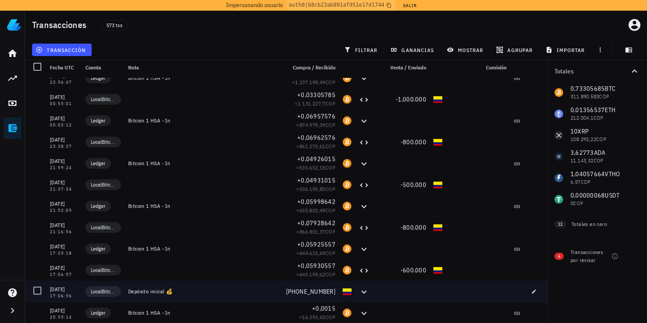
click at [286, 288] on div "[PHONE_NUMBER]" at bounding box center [311, 291] width 50 height 9
click at [299, 285] on div "[PHONE_NUMBER]" at bounding box center [310, 291] width 57 height 21
click at [304, 294] on span "[PHONE_NUMBER]" at bounding box center [311, 291] width 50 height 8
click at [211, 289] on div "Depósito inicial 💰" at bounding box center [203, 291] width 150 height 7
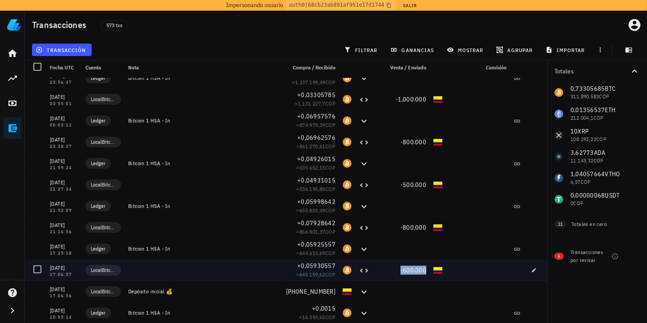
drag, startPoint x: 422, startPoint y: 269, endPoint x: 391, endPoint y: 265, distance: 31.0
click at [392, 264] on div "-600.000" at bounding box center [401, 269] width 57 height 21
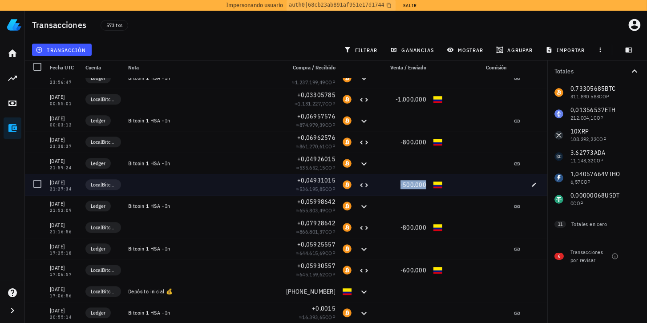
drag, startPoint x: 420, startPoint y: 180, endPoint x: 379, endPoint y: 168, distance: 42.8
click at [386, 175] on div "[DATE] 21:27:34 LocalBitcoins +0,04931015 ≈ 536.195,85 COP -500.000" at bounding box center [286, 184] width 522 height 21
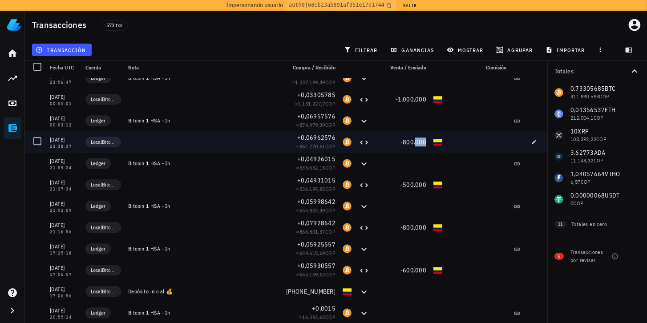
drag, startPoint x: 423, startPoint y: 139, endPoint x: 345, endPoint y: 139, distance: 77.9
click at [385, 141] on div "-800.000" at bounding box center [401, 141] width 57 height 21
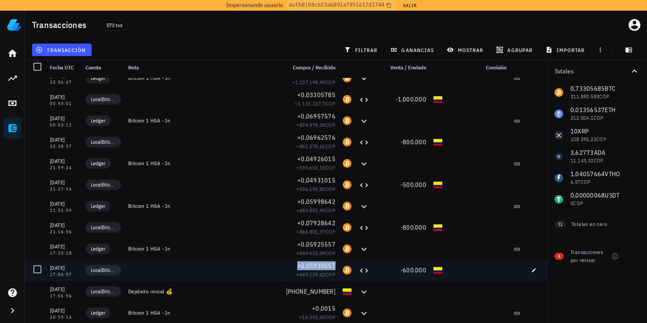
click at [301, 268] on span "+0,05930557" at bounding box center [316, 266] width 38 height 8
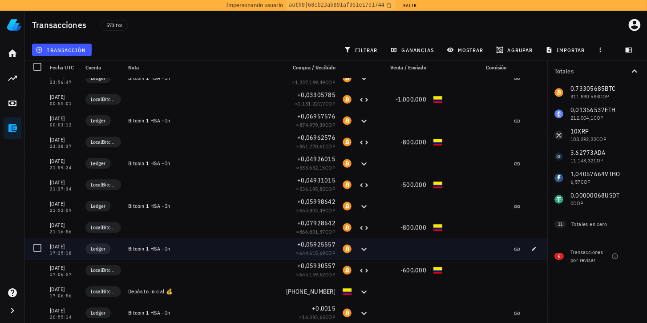
click at [286, 249] on div "≈ 644.615,69 COP" at bounding box center [311, 253] width 50 height 9
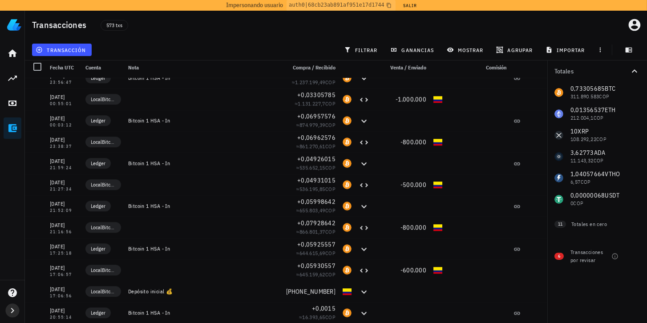
click at [11, 308] on icon "button" at bounding box center [12, 310] width 3 height 5
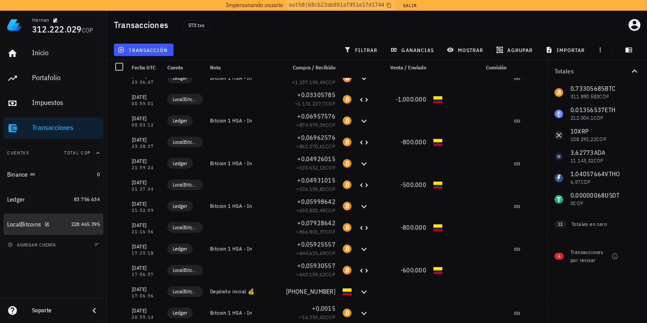
click at [27, 226] on div "LocalBitcoins" at bounding box center [24, 225] width 34 height 8
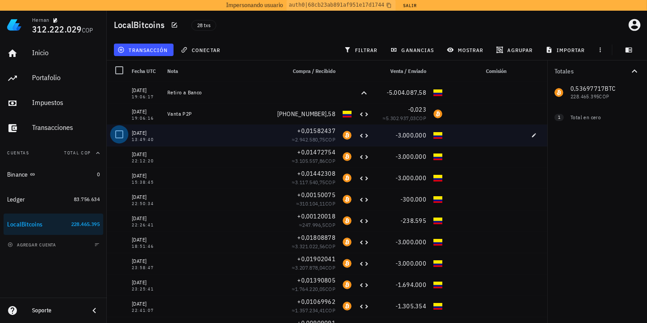
click at [125, 136] on div at bounding box center [119, 134] width 15 height 15
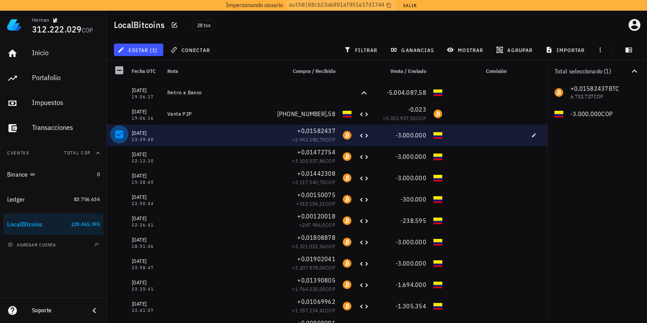
click at [123, 136] on div at bounding box center [119, 134] width 15 height 15
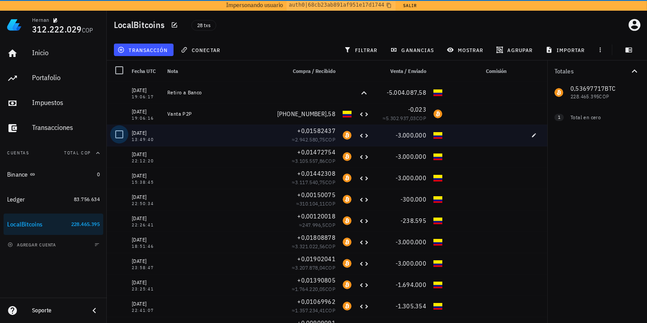
click at [121, 134] on div at bounding box center [119, 134] width 15 height 15
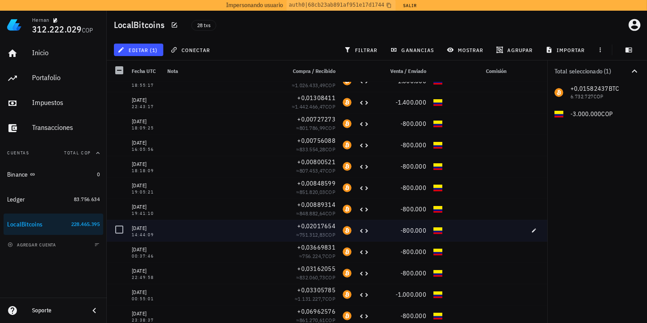
scroll to position [353, 0]
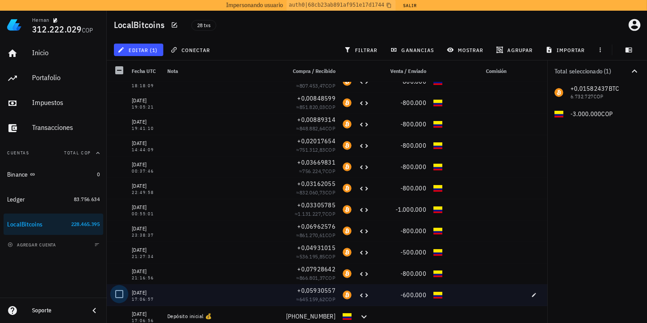
click at [121, 294] on div at bounding box center [119, 294] width 15 height 15
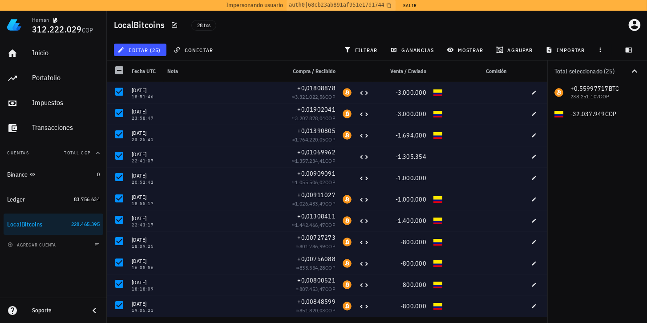
scroll to position [0, 0]
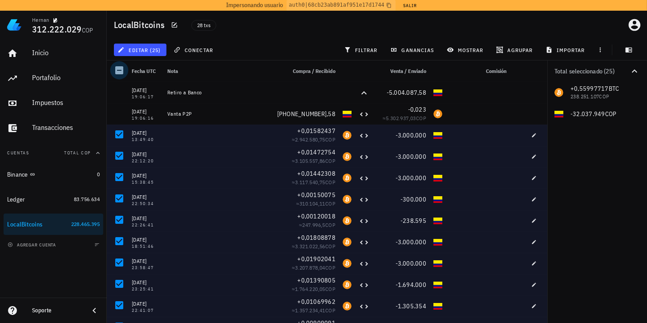
click at [120, 73] on div at bounding box center [119, 70] width 15 height 15
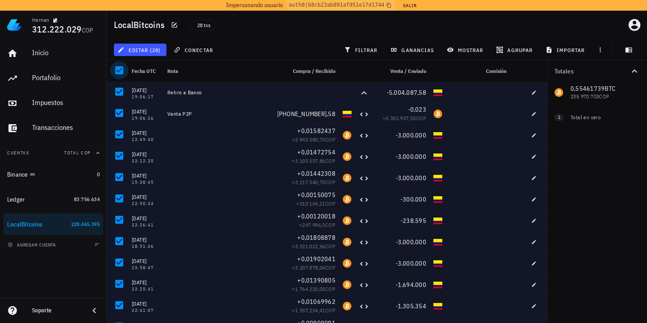
click at [120, 71] on div at bounding box center [119, 70] width 15 height 15
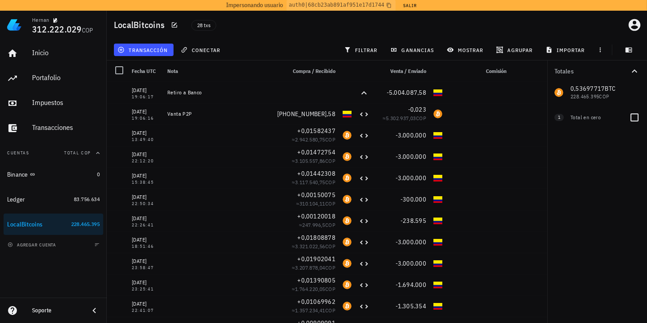
drag, startPoint x: 609, startPoint y: 195, endPoint x: 603, endPoint y: 181, distance: 15.4
click at [609, 194] on div "Totales 0,53697717 BTC 228.465.395 COP 0 COP 1 Total en cero" at bounding box center [597, 192] width 100 height 263
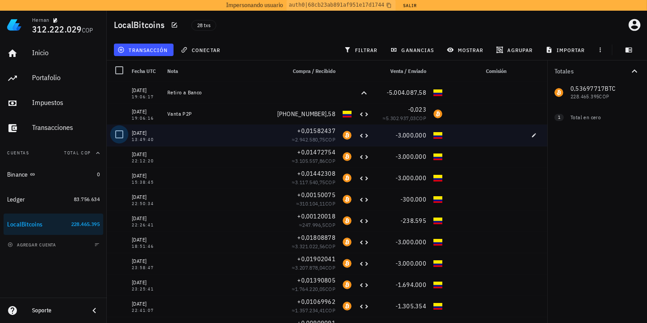
click at [117, 134] on div at bounding box center [119, 134] width 15 height 15
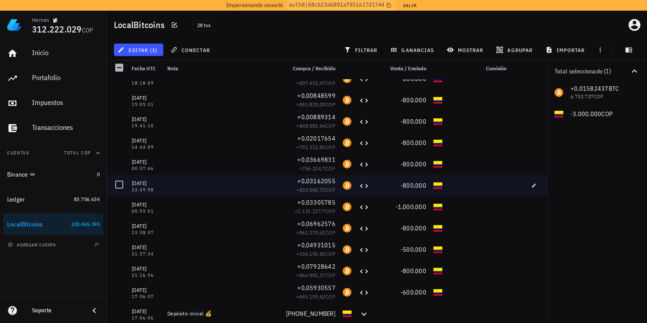
scroll to position [4, 0]
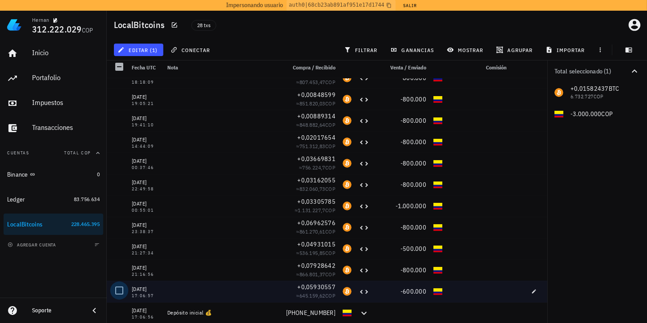
click at [117, 291] on div at bounding box center [119, 290] width 15 height 15
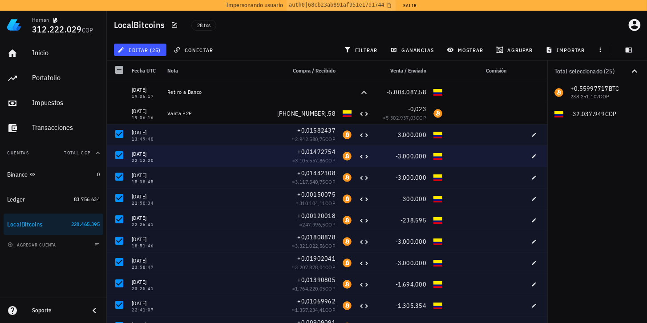
scroll to position [0, 0]
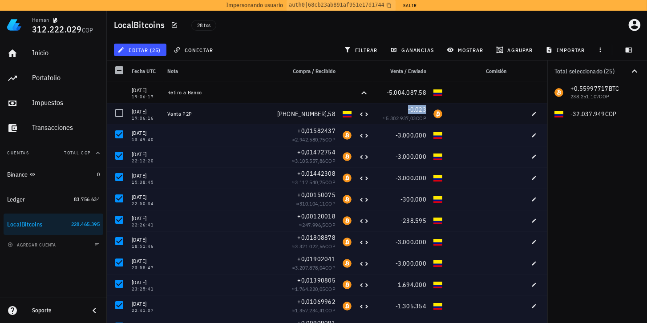
click at [420, 111] on span "-0,023" at bounding box center [417, 109] width 19 height 8
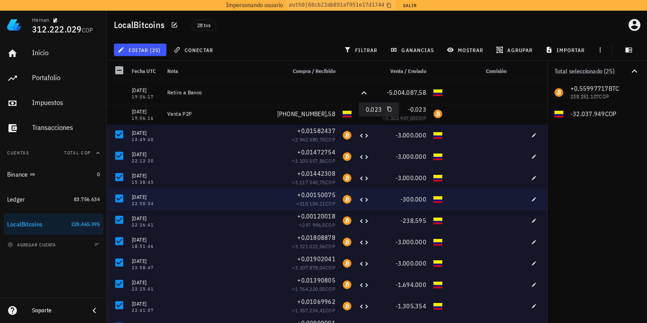
scroll to position [25, 0]
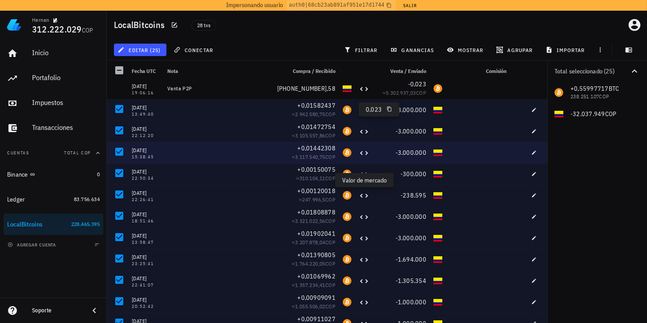
click at [306, 162] on div "+0,01442308 ≈ 3.117.540,75 COP" at bounding box center [310, 152] width 57 height 21
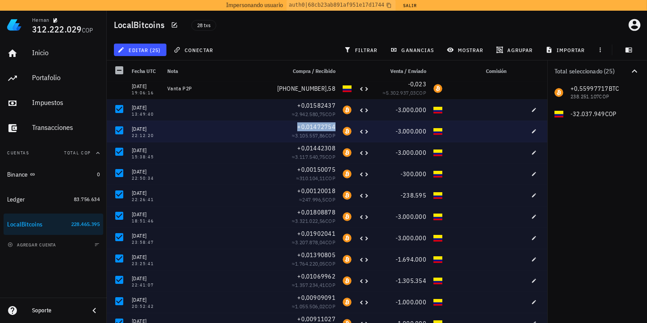
click at [302, 128] on span "+0,01472754" at bounding box center [316, 127] width 38 height 8
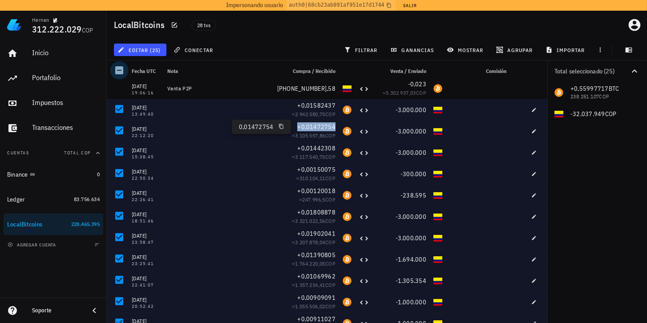
click at [117, 72] on div at bounding box center [119, 70] width 15 height 15
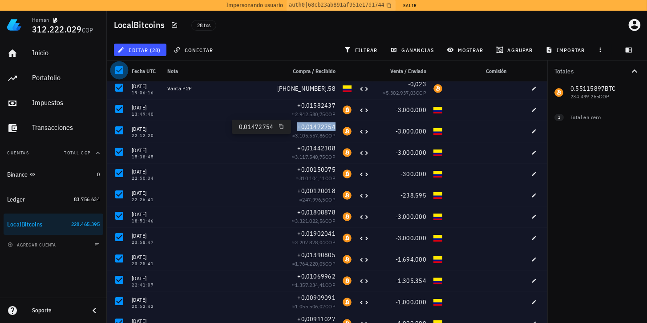
click at [119, 71] on div at bounding box center [119, 70] width 15 height 15
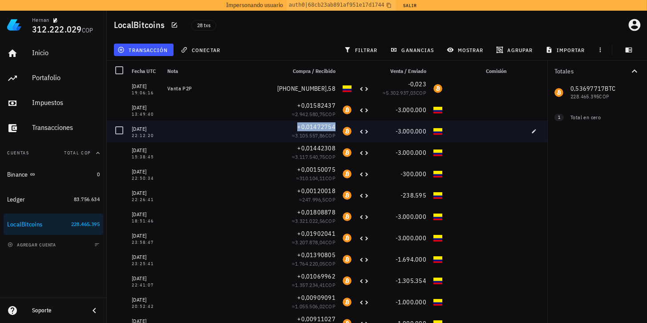
click at [316, 124] on span "+0,01472754" at bounding box center [316, 127] width 38 height 8
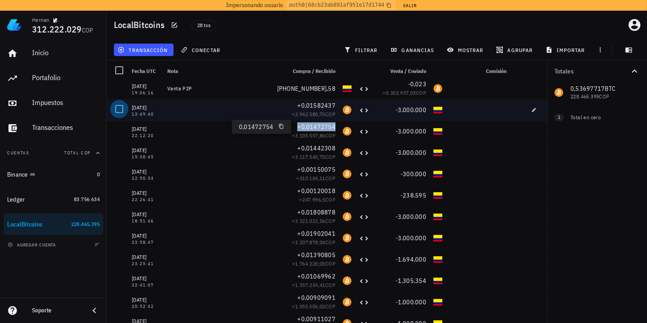
click at [119, 106] on div at bounding box center [119, 108] width 15 height 15
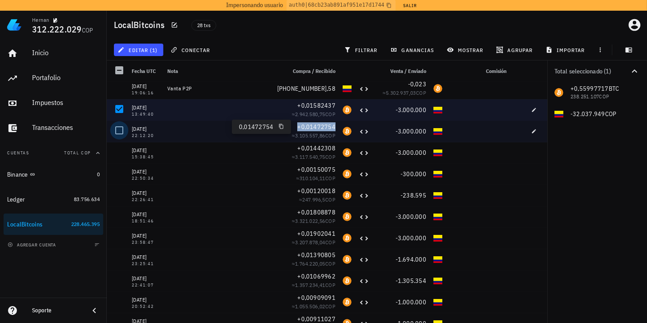
click at [119, 125] on div at bounding box center [119, 130] width 15 height 15
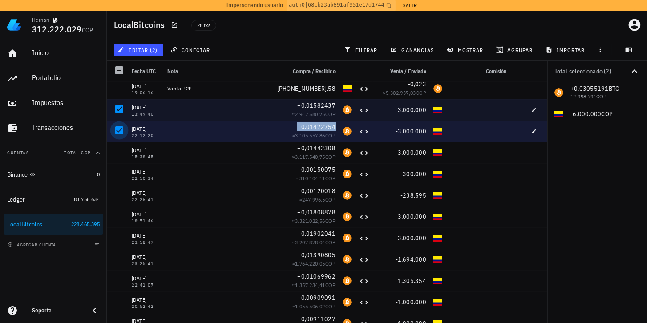
click at [119, 129] on div at bounding box center [119, 130] width 15 height 15
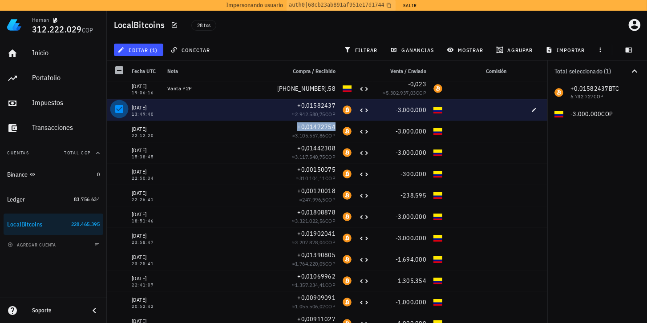
click at [116, 109] on div at bounding box center [119, 108] width 15 height 15
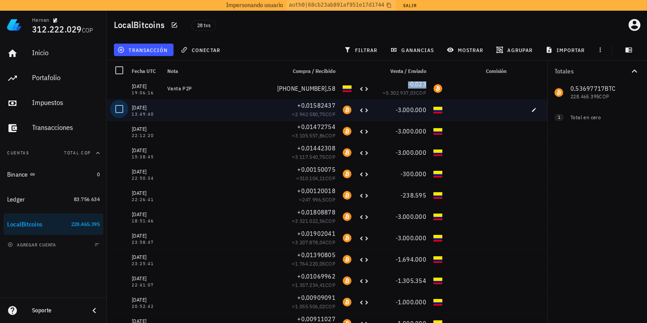
click at [121, 110] on div at bounding box center [119, 108] width 15 height 15
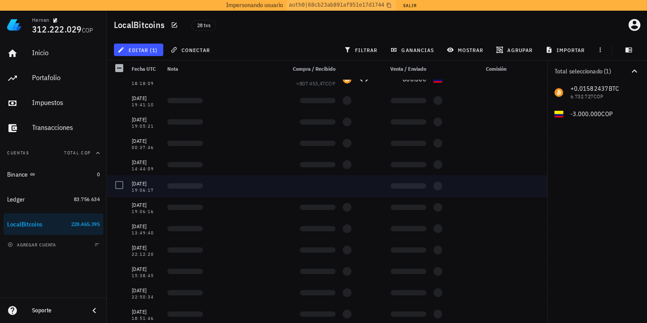
scroll to position [4, 0]
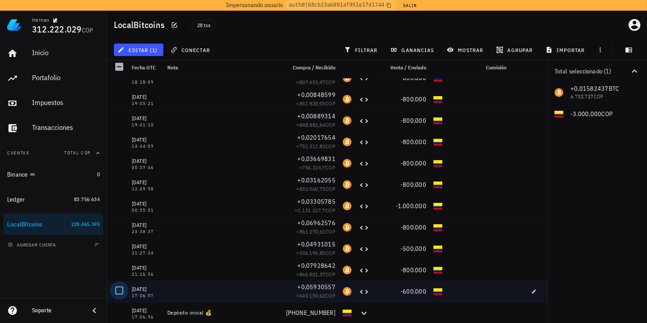
click at [121, 292] on div at bounding box center [119, 290] width 15 height 15
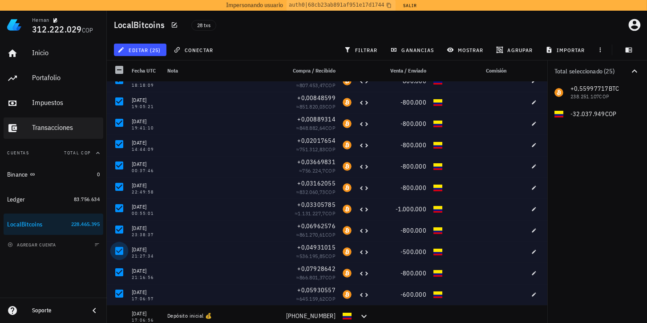
scroll to position [0, 0]
click at [121, 74] on div at bounding box center [119, 70] width 15 height 15
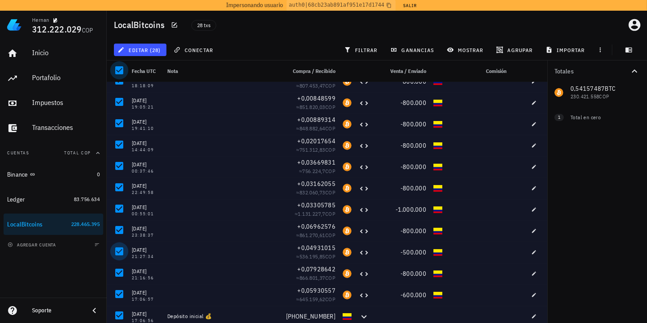
click at [120, 72] on div at bounding box center [119, 70] width 15 height 15
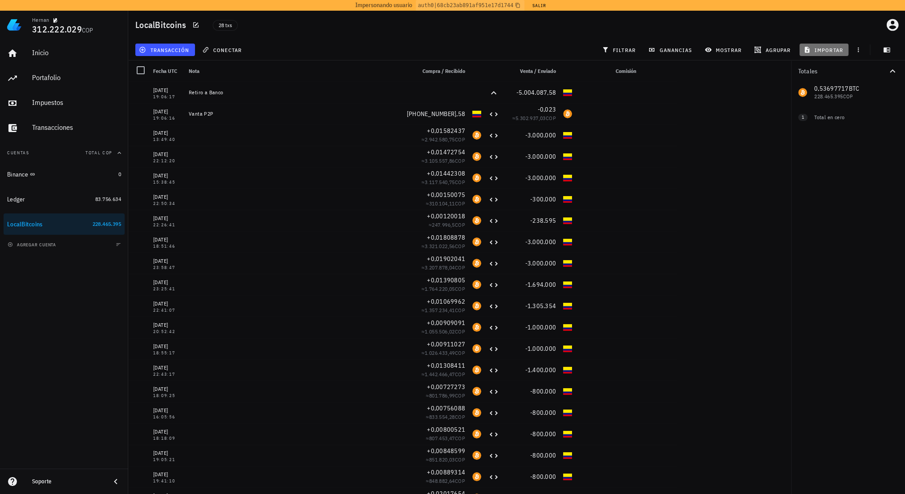
click at [810, 48] on icon "button" at bounding box center [806, 49] width 7 height 7
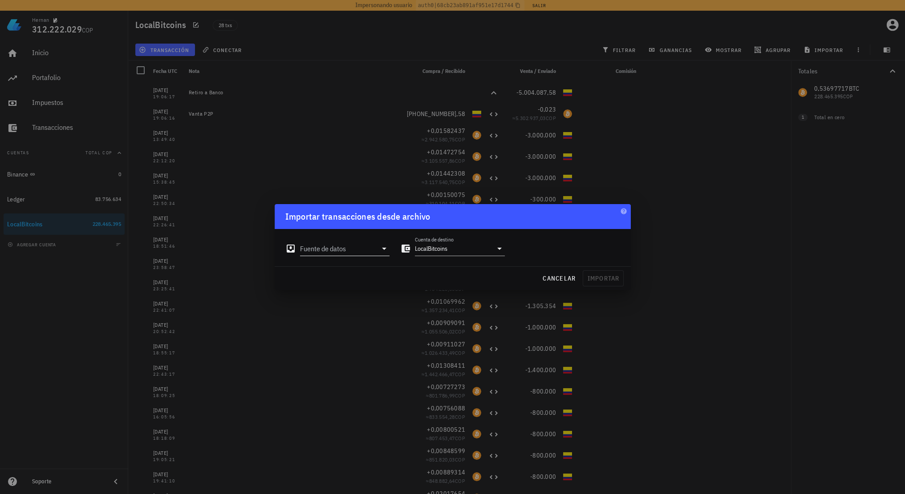
click at [352, 252] on input "Fuente de datos" at bounding box center [338, 249] width 77 height 14
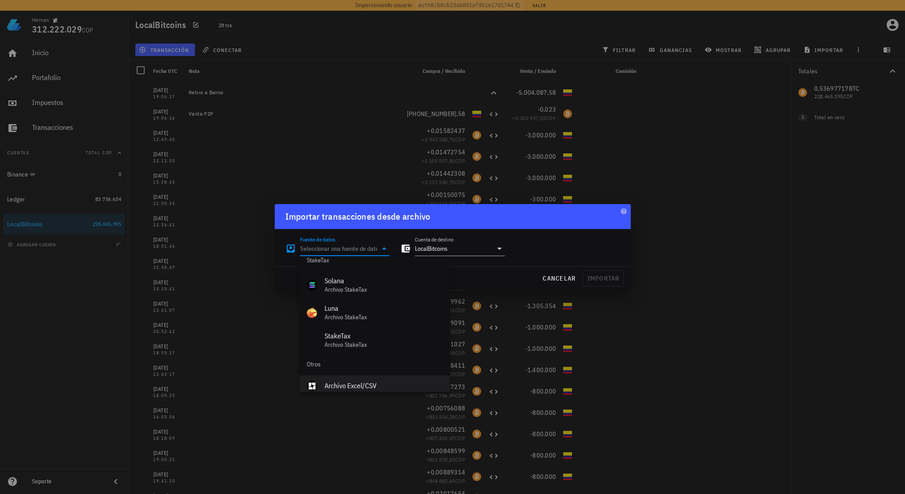
scroll to position [399, 0]
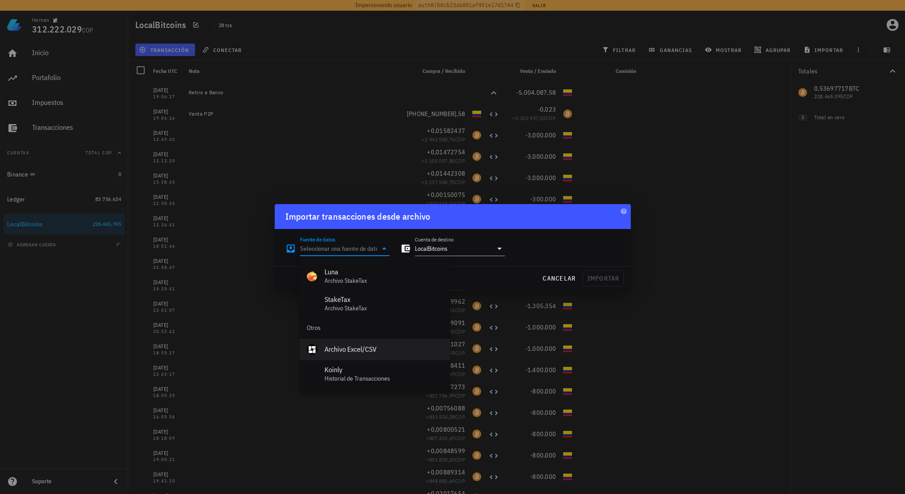
click at [360, 356] on div "Archivo Excel/CSV" at bounding box center [383, 349] width 118 height 19
type input "Archivo Excel/CSV"
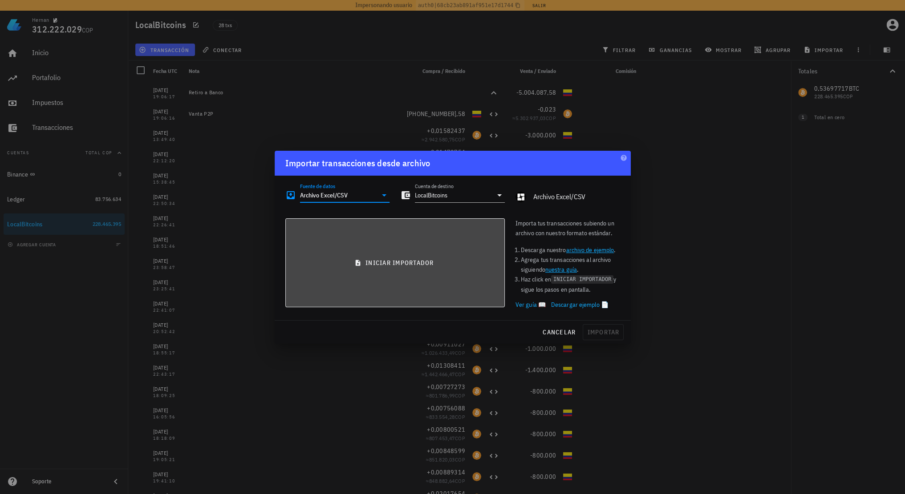
click at [394, 277] on button "iniciar importador" at bounding box center [394, 263] width 219 height 89
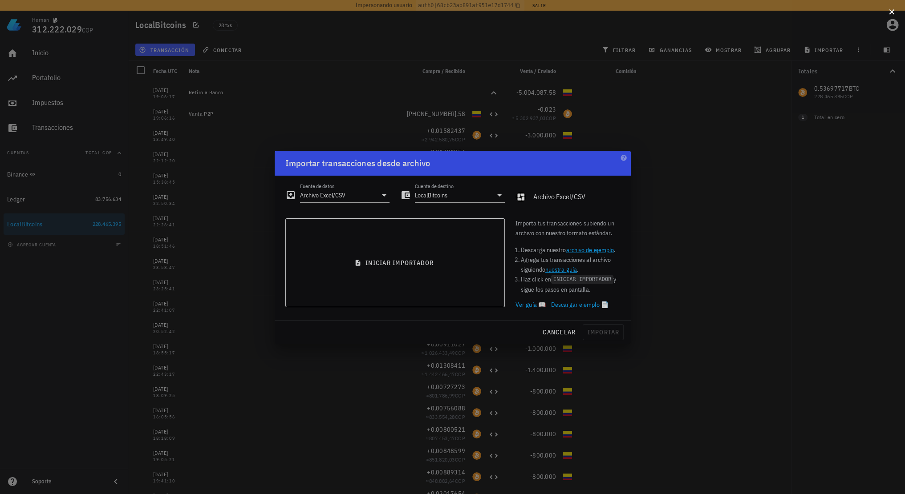
scroll to position [4, 0]
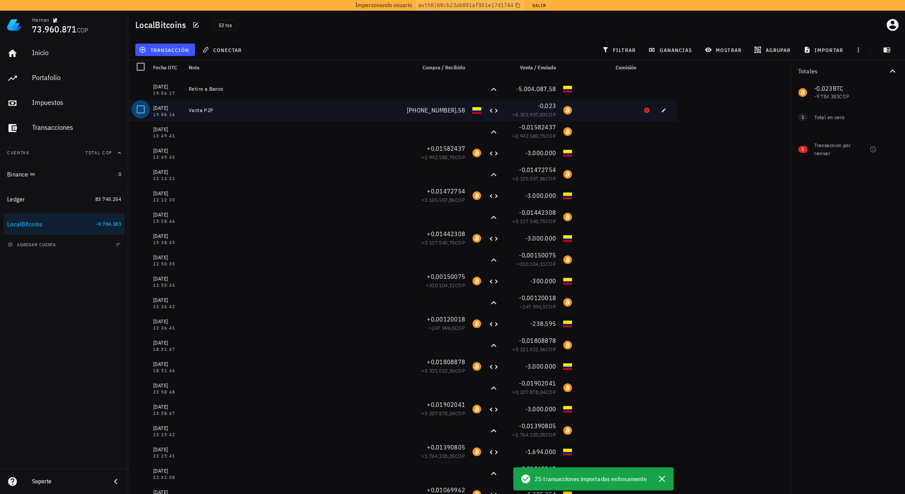
click at [137, 109] on div at bounding box center [140, 109] width 15 height 15
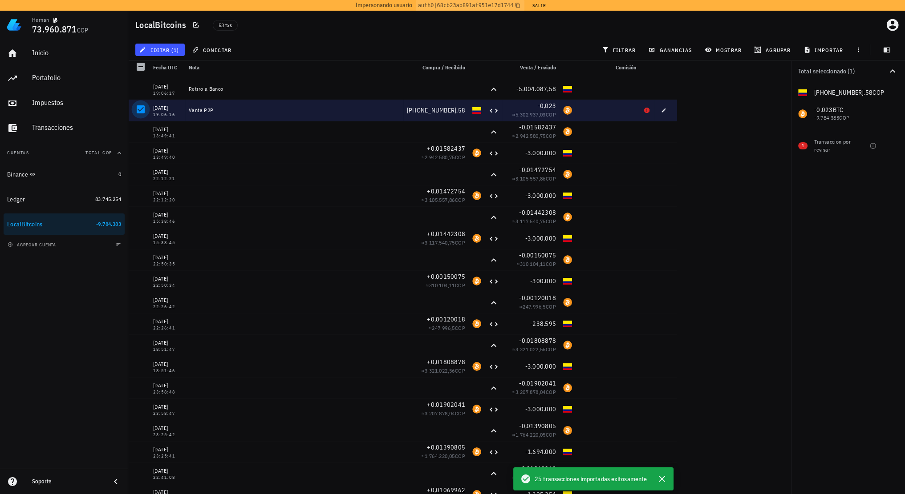
click at [147, 112] on div at bounding box center [140, 109] width 15 height 15
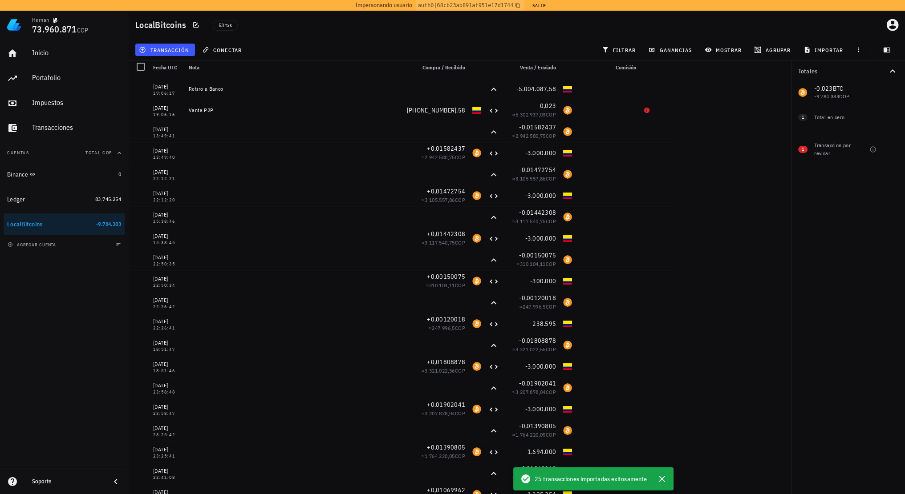
click at [847, 244] on div "Totales 1.250.851,756 COP -0,023 BTC -9.784.383 COP 1 Total en cero 1 Transacci…" at bounding box center [848, 278] width 114 height 434
click at [626, 53] on span "filtrar" at bounding box center [619, 49] width 32 height 7
click at [853, 222] on div "Por moneda 0 COP -0,023 BTC -9.784.383 COP 1 Transaccion por revisar Por tipo" at bounding box center [848, 278] width 114 height 434
click at [780, 255] on main "0 transacciones en la lista están seleccionadas. Seleccionar todas las transacc…" at bounding box center [452, 245] width 905 height 498
click at [719, 207] on main "0 transacciones en la lista están seleccionadas. Seleccionar todas las transacc…" at bounding box center [452, 245] width 905 height 498
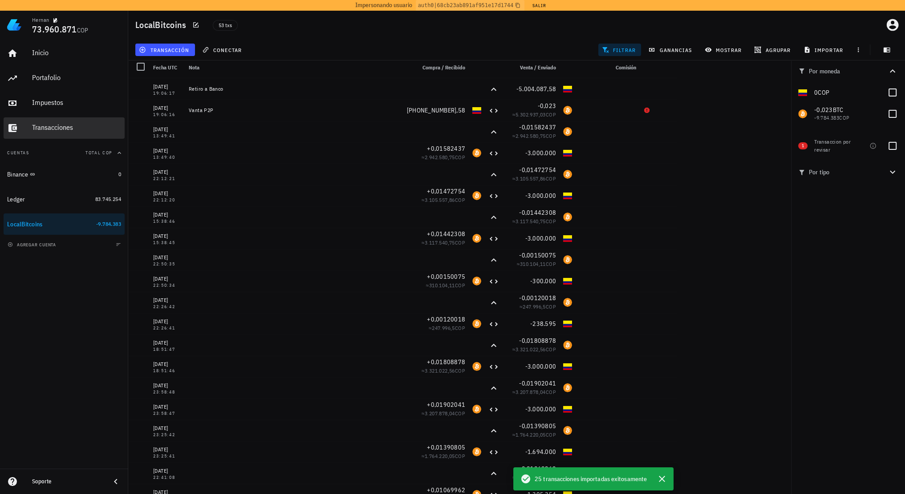
click at [62, 125] on div "Transacciones" at bounding box center [76, 127] width 89 height 8
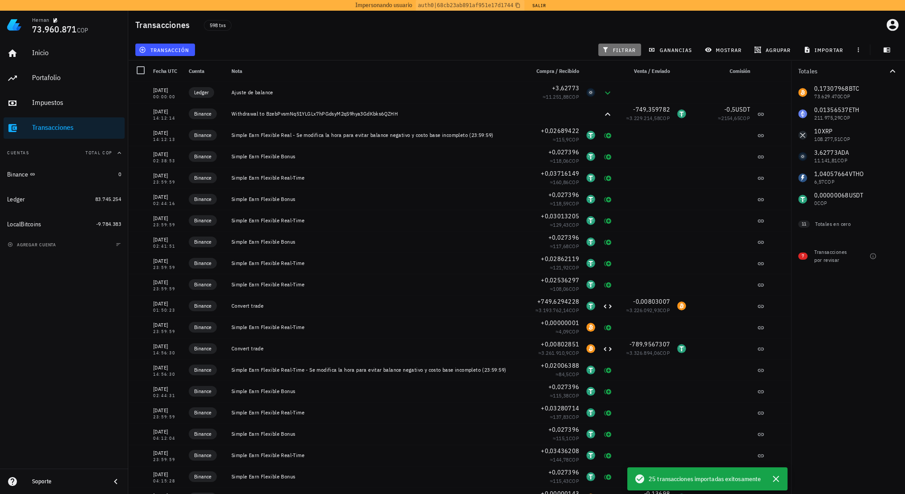
click at [618, 51] on span "filtrar" at bounding box center [619, 49] width 32 height 7
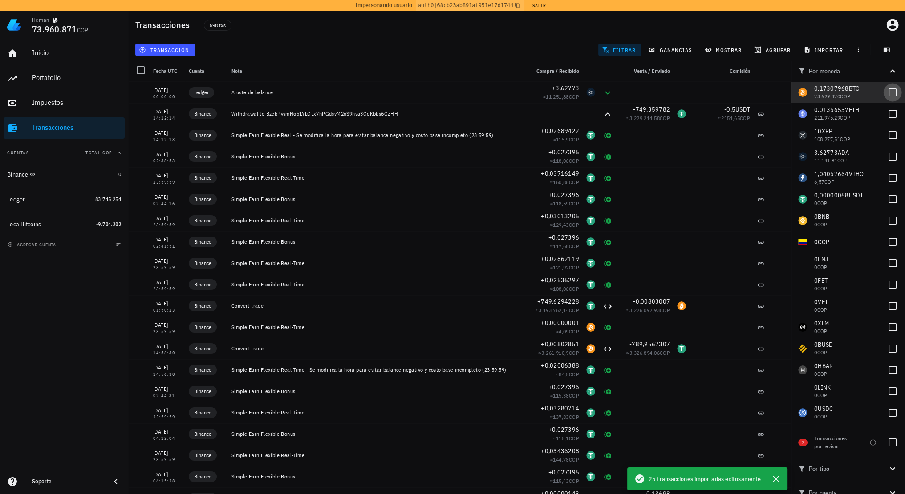
click at [890, 90] on div at bounding box center [892, 92] width 15 height 15
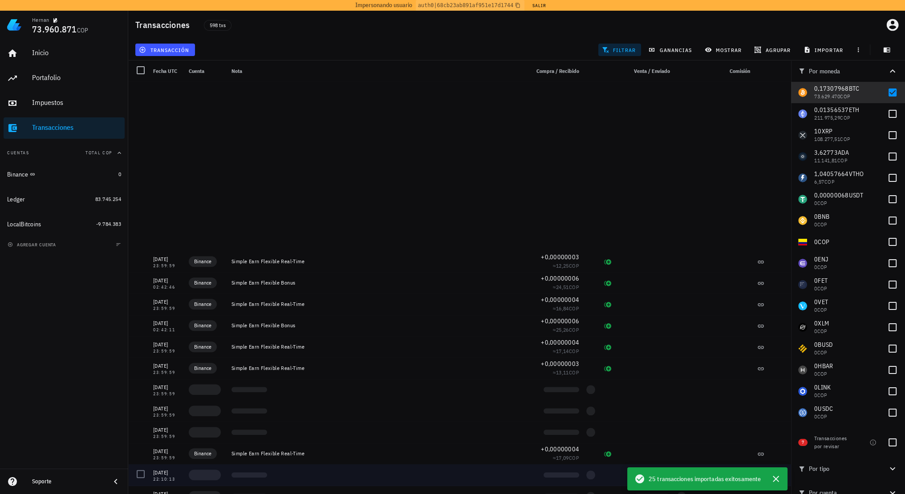
scroll to position [1513, 0]
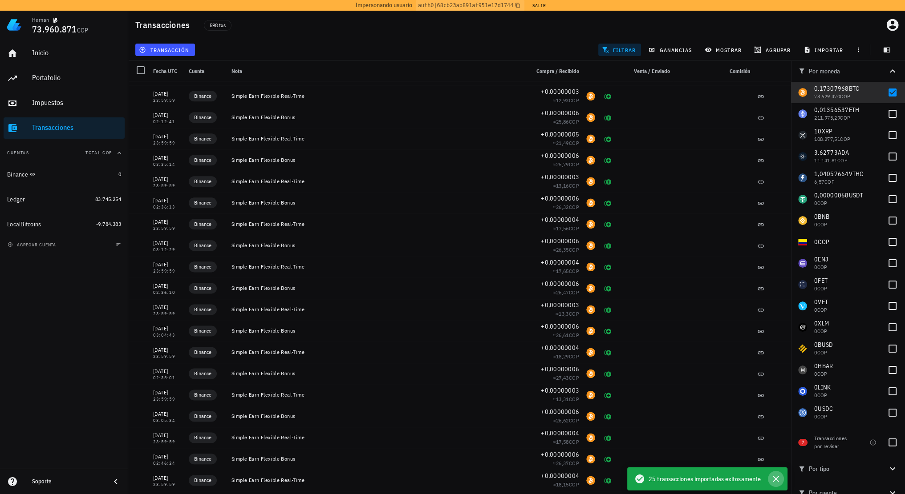
click at [777, 482] on icon "button" at bounding box center [776, 479] width 6 height 6
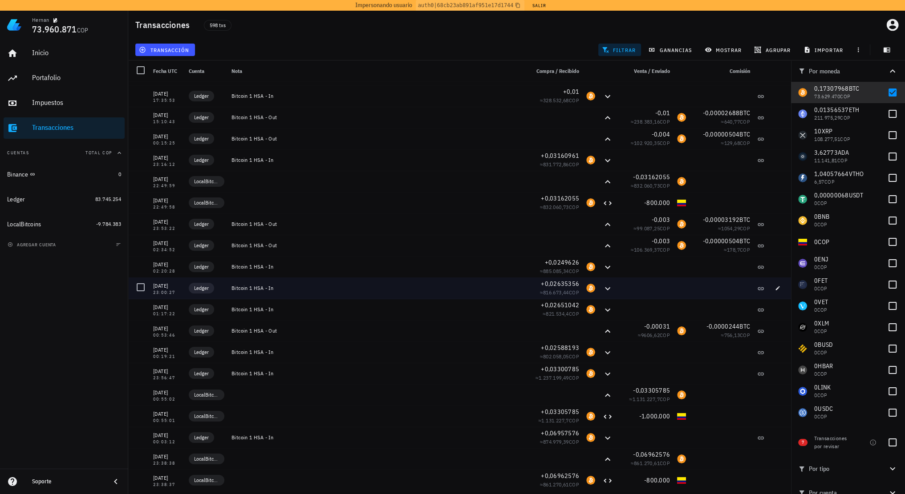
scroll to position [4509, 0]
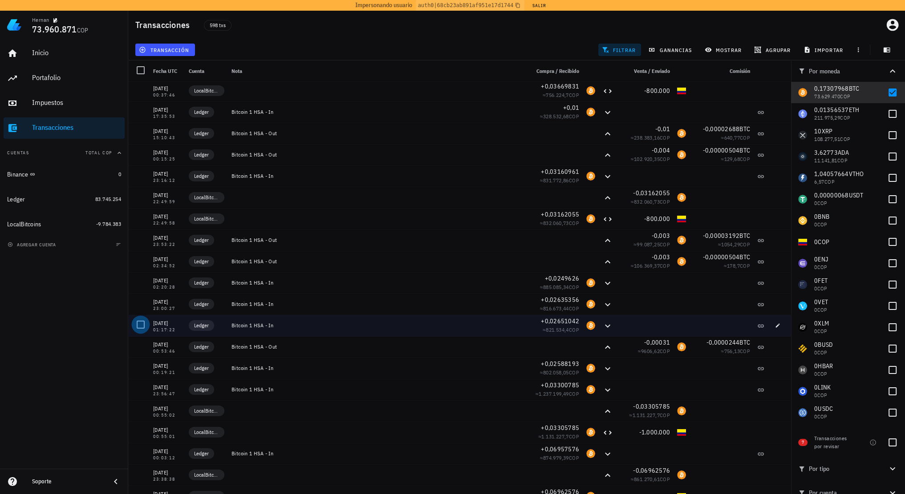
click at [139, 325] on div at bounding box center [140, 324] width 15 height 15
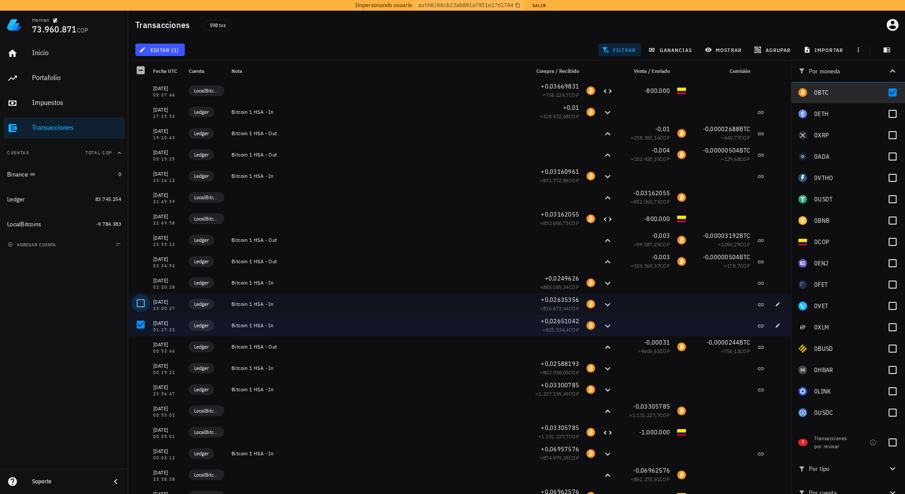
click at [140, 303] on div at bounding box center [140, 303] width 15 height 15
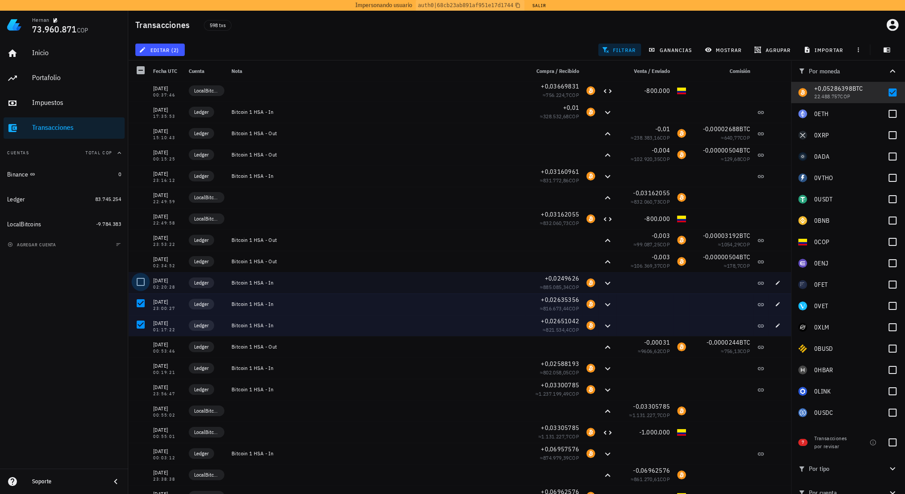
click at [144, 283] on div at bounding box center [140, 282] width 15 height 15
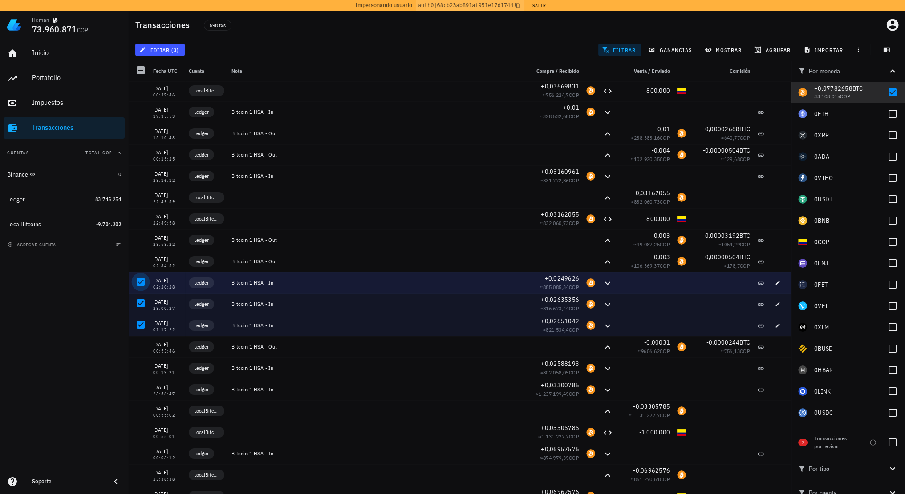
click at [144, 283] on div at bounding box center [140, 282] width 15 height 15
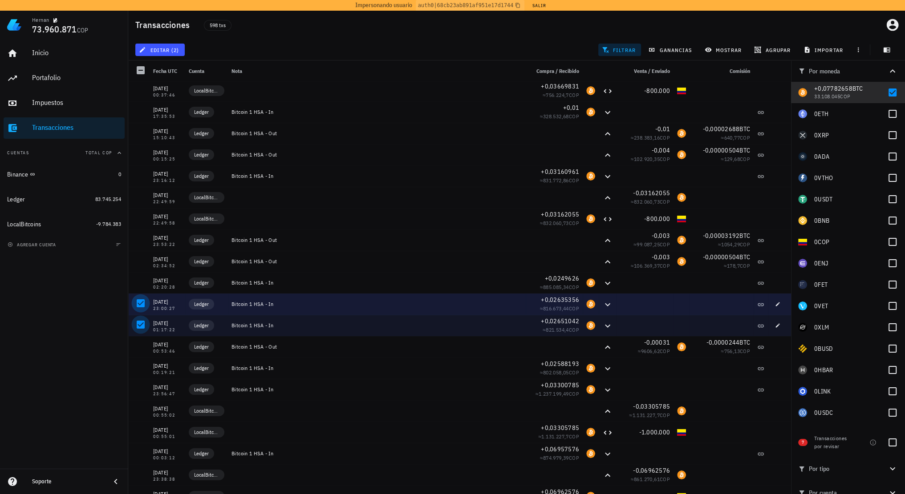
drag, startPoint x: 144, startPoint y: 302, endPoint x: 139, endPoint y: 320, distance: 18.0
click at [143, 303] on div at bounding box center [140, 303] width 15 height 15
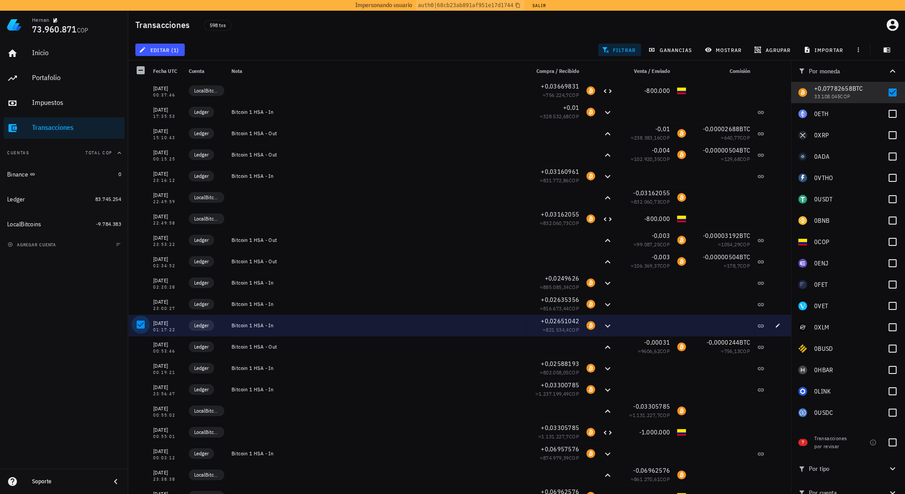
click at [140, 320] on div at bounding box center [140, 324] width 15 height 15
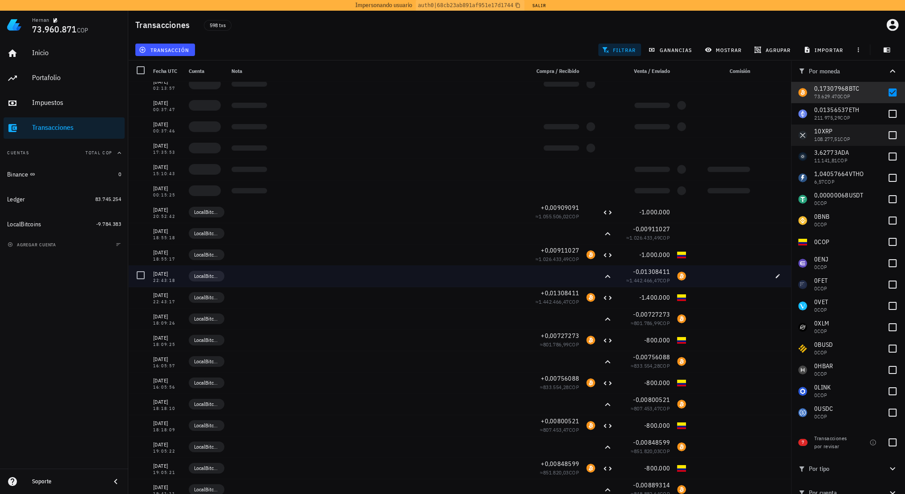
scroll to position [3752, 0]
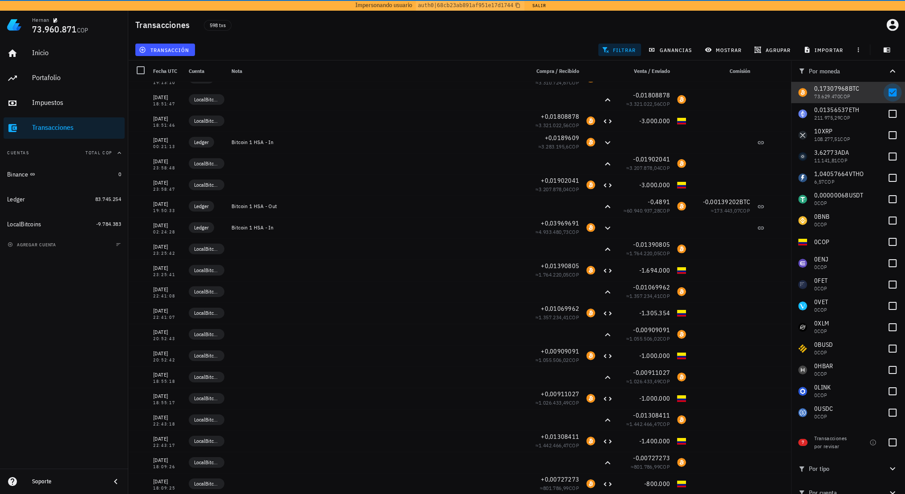
click at [885, 90] on div at bounding box center [892, 92] width 15 height 15
checkbox input "false"
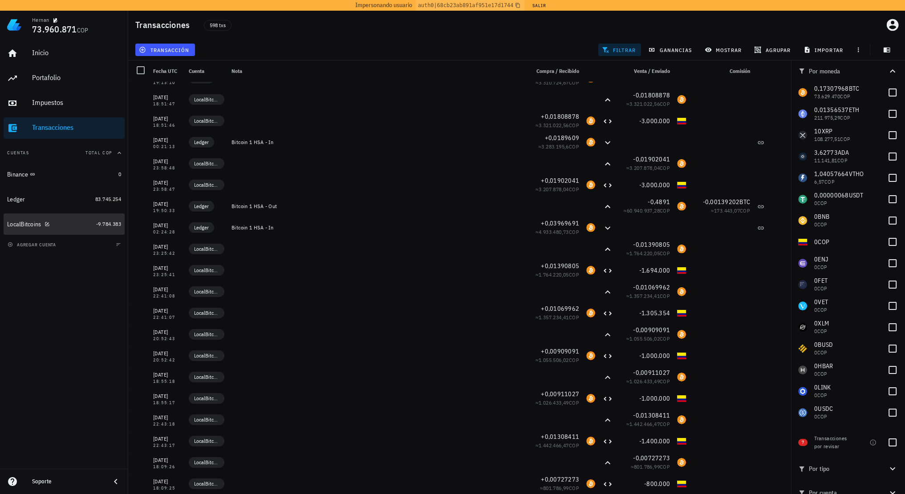
click at [72, 225] on div "LocalBitcoins" at bounding box center [49, 224] width 85 height 8
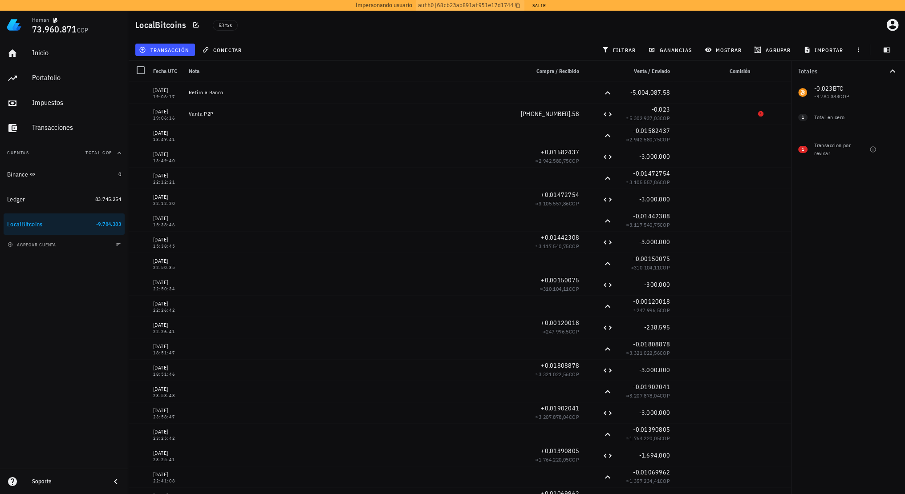
click at [856, 296] on div "Totales 0 COP -0,023 BTC -9.784.383 COP 1 Total en cero 1 Transaccion por revis…" at bounding box center [848, 278] width 114 height 434
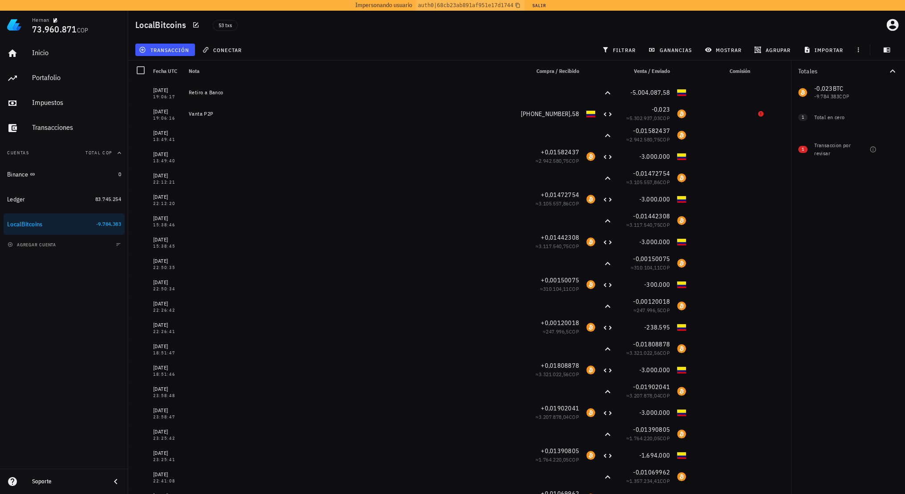
click at [840, 321] on div "Totales 0 COP -0,023 BTC -9.784.383 COP 1 Total en cero 1 Transaccion por revis…" at bounding box center [848, 278] width 114 height 434
click at [58, 131] on div "Transacciones" at bounding box center [76, 127] width 89 height 8
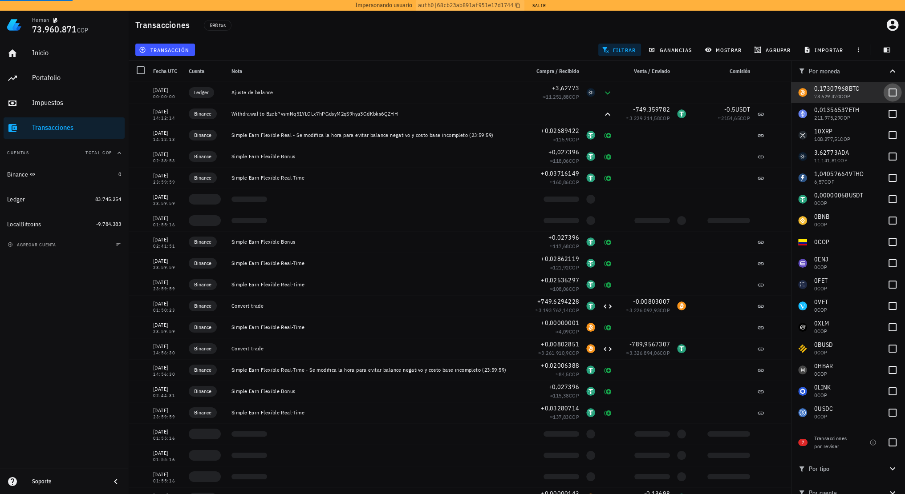
click at [885, 93] on div at bounding box center [892, 92] width 15 height 15
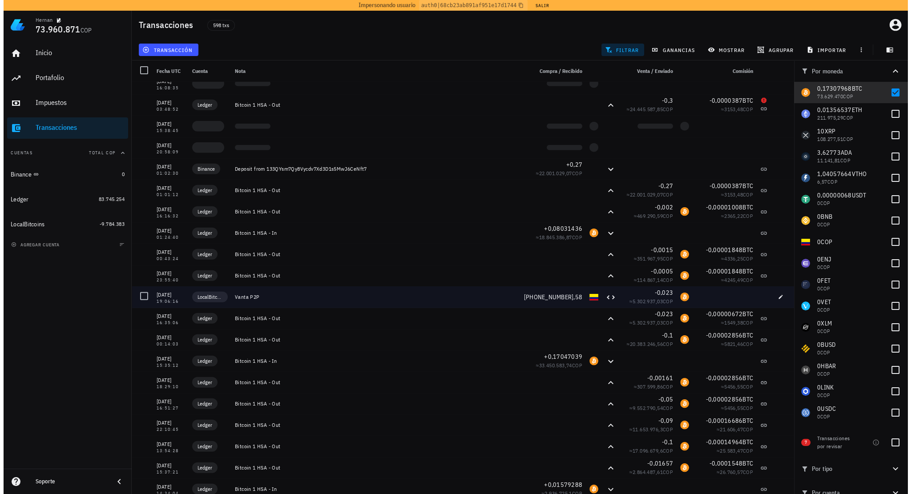
scroll to position [2848, 0]
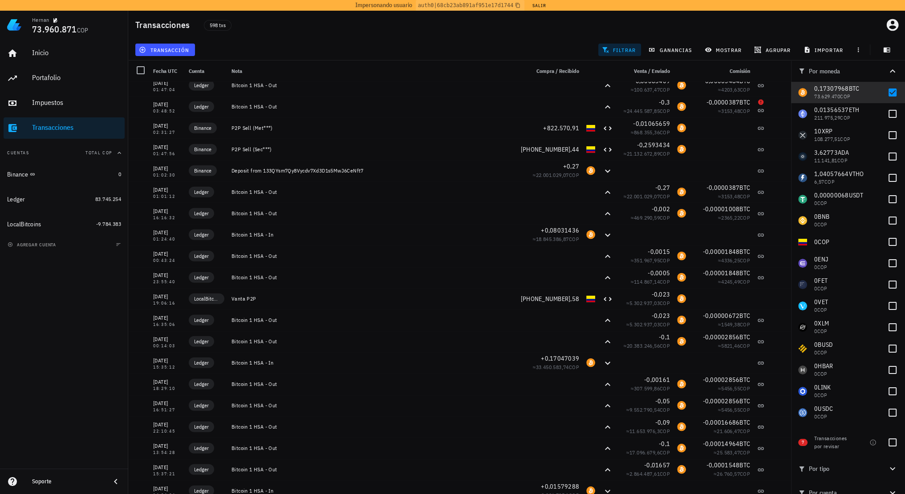
click at [76, 345] on div "Inicio Portafolio Impuestos Transacciones Cuentas Total COP Binance 0 Ledger 83…" at bounding box center [64, 254] width 128 height 430
click at [885, 87] on div at bounding box center [892, 92] width 15 height 15
checkbox input "false"
click at [539, 2] on button "Salir" at bounding box center [539, 5] width 22 height 9
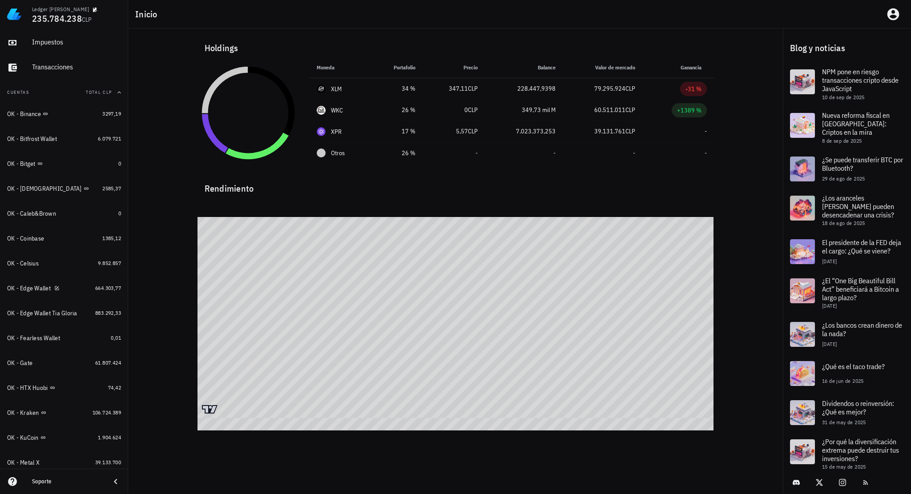
scroll to position [89, 0]
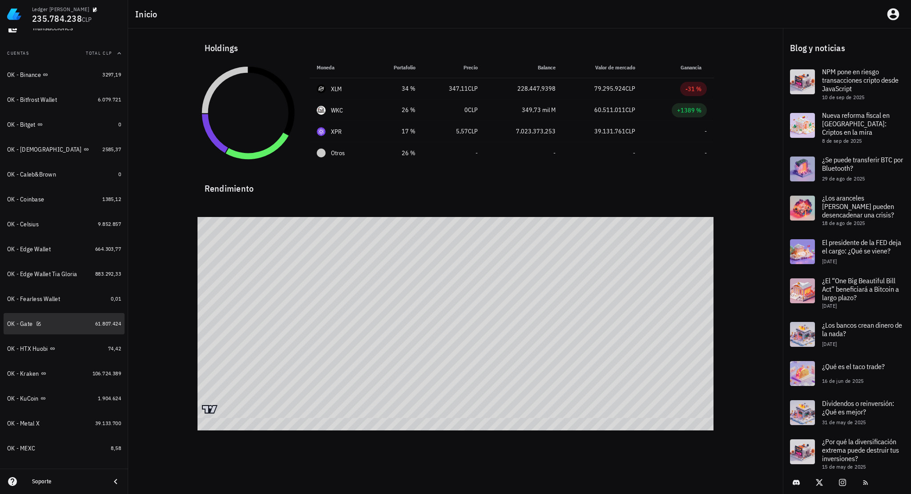
click at [53, 323] on div "OK - Gate" at bounding box center [49, 324] width 85 height 8
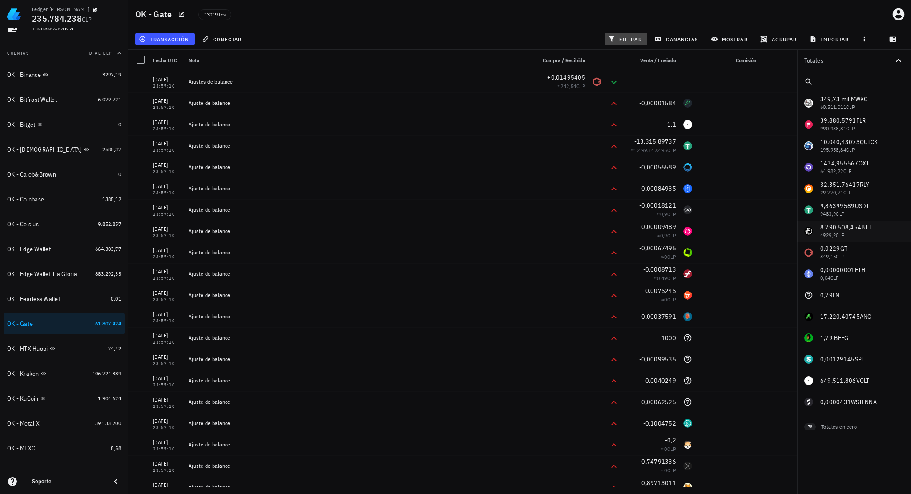
drag, startPoint x: 630, startPoint y: 43, endPoint x: 808, endPoint y: 242, distance: 266.6
click at [630, 43] on button "filtrar" at bounding box center [626, 39] width 43 height 12
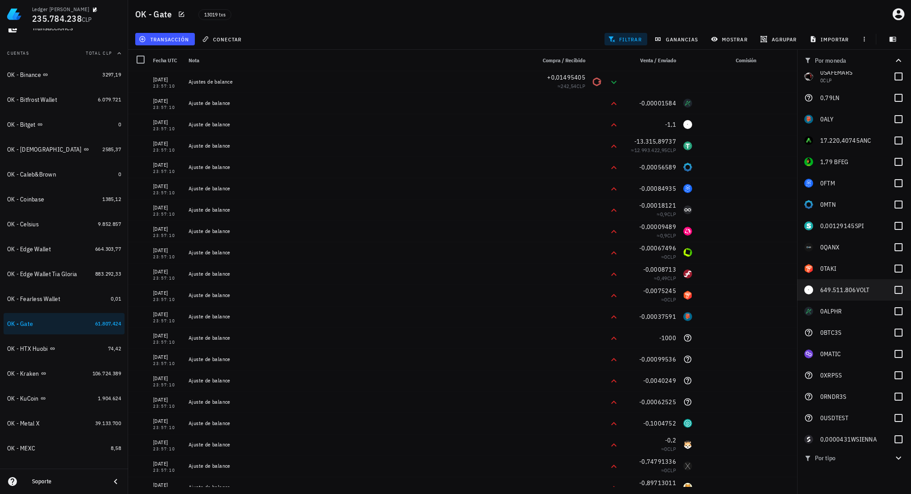
scroll to position [1591, 0]
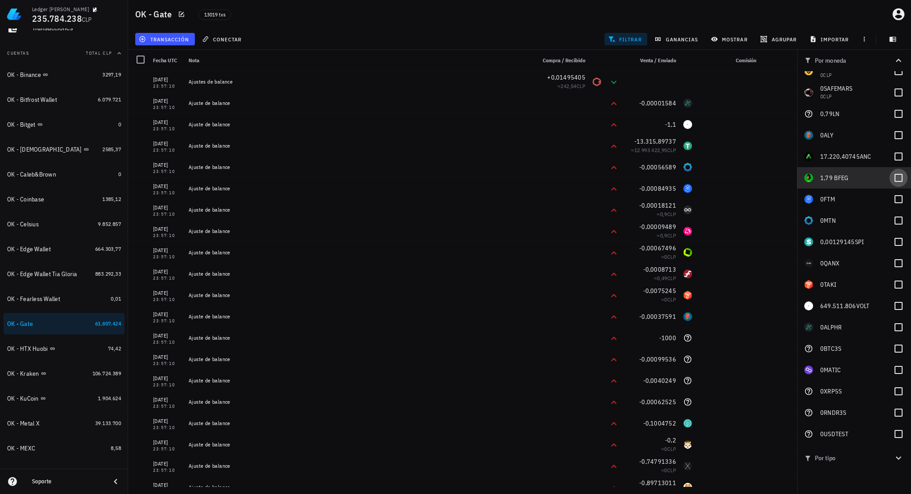
click at [898, 179] on div at bounding box center [898, 177] width 15 height 15
checkbox input "true"
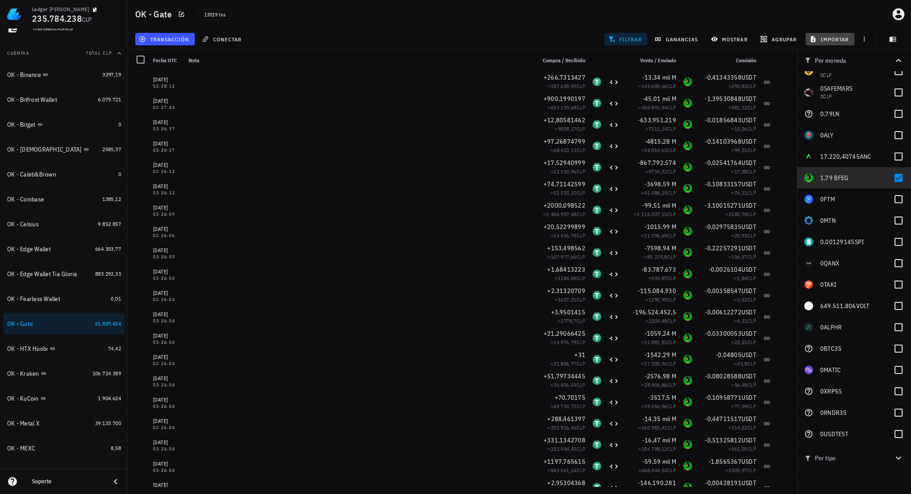
click at [826, 36] on span "importar" at bounding box center [831, 39] width 38 height 7
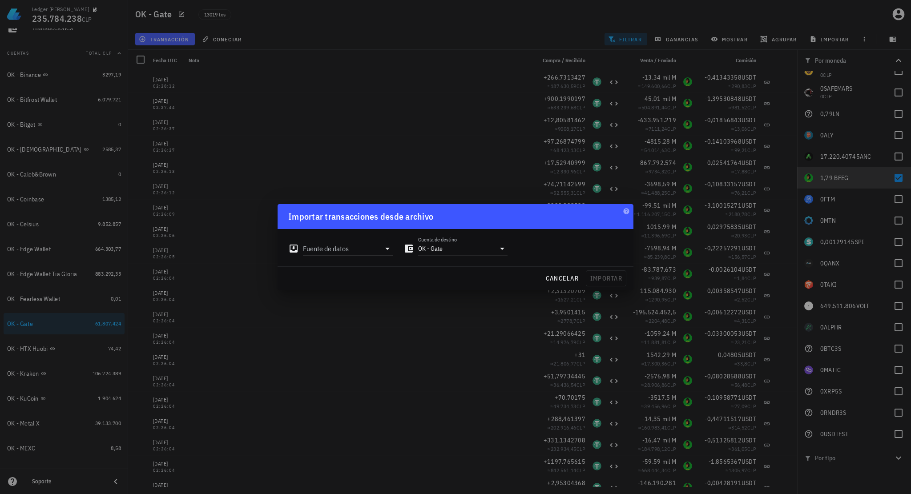
click at [376, 247] on input "Fuente de datos" at bounding box center [341, 249] width 77 height 14
click at [376, 345] on div "Archivo Excel/CSV" at bounding box center [387, 349] width 118 height 19
type input "Archivo Excel/CSV"
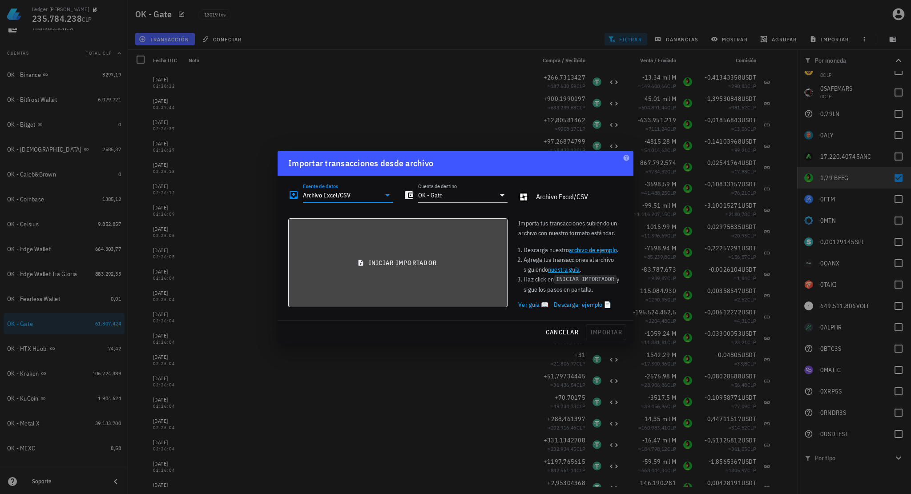
click at [401, 271] on button "iniciar importador" at bounding box center [397, 263] width 219 height 89
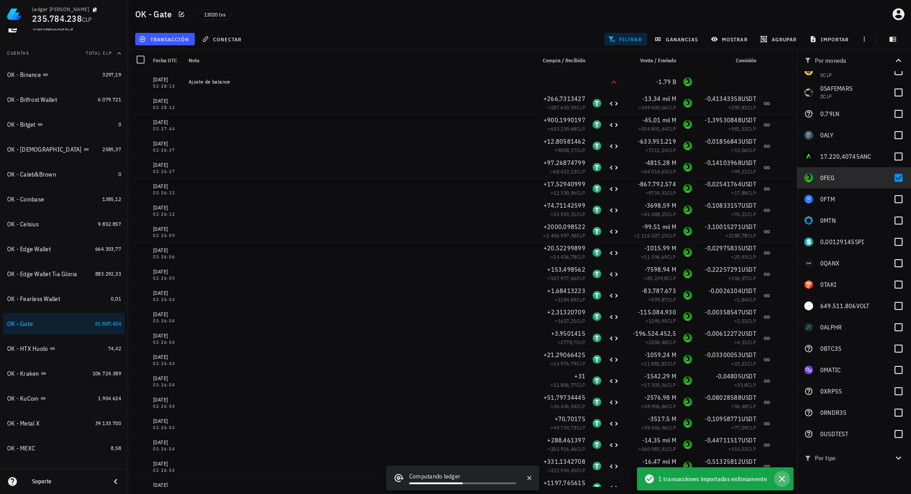
click at [782, 478] on icon "button" at bounding box center [782, 479] width 6 height 6
click at [554, 24] on div "13020 txs" at bounding box center [379, 14] width 372 height 22
click at [899, 179] on div at bounding box center [898, 177] width 15 height 15
checkbox input "false"
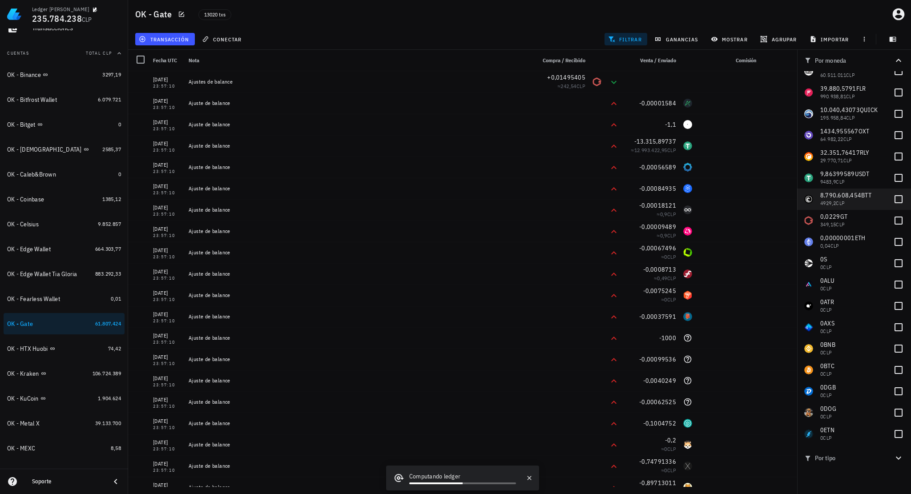
scroll to position [0, 0]
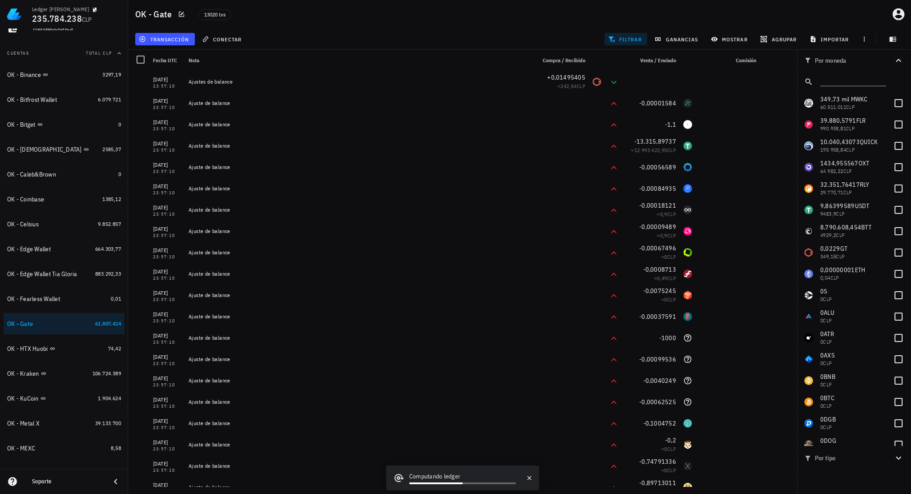
click at [634, 41] on span "filtrar" at bounding box center [626, 39] width 32 height 7
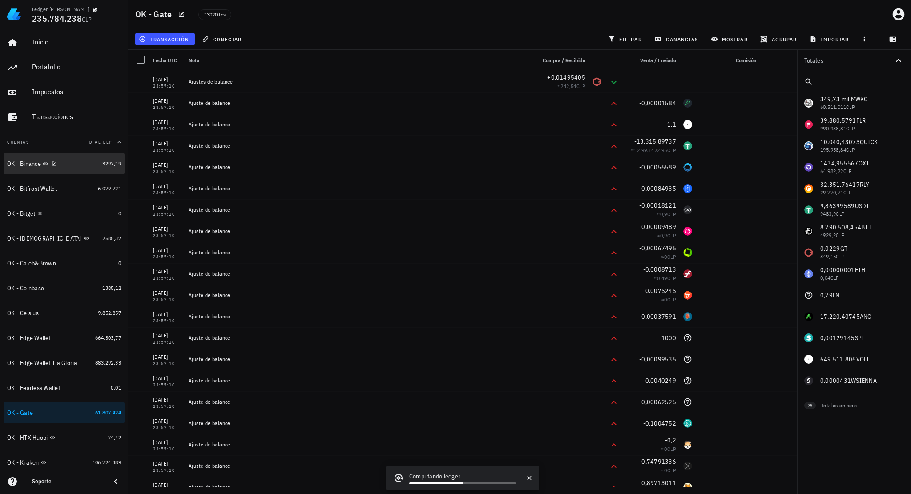
click at [71, 163] on div "OK - Binance" at bounding box center [53, 164] width 92 height 8
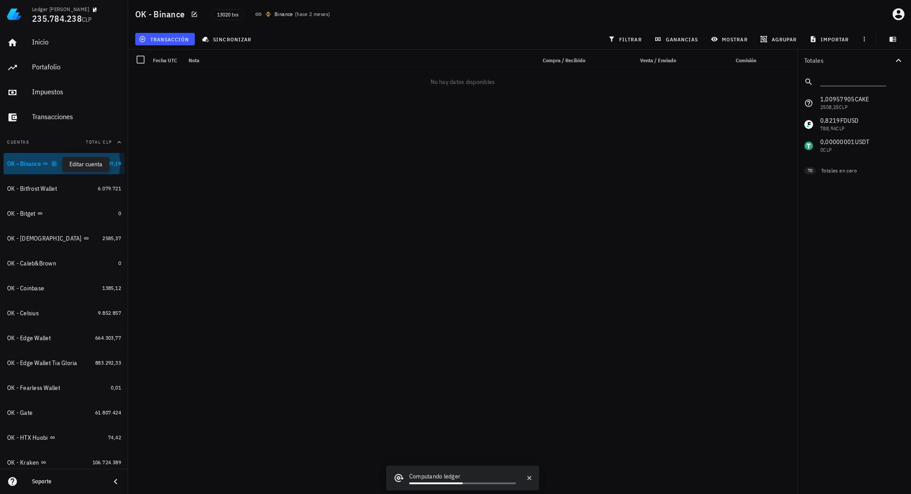
click at [57, 166] on icon "button" at bounding box center [55, 164] width 4 height 4
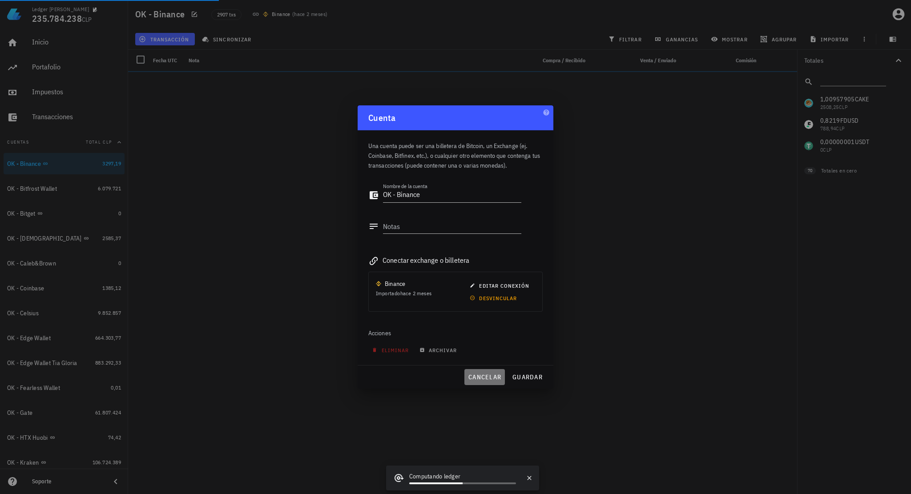
click at [497, 376] on span "cancelar" at bounding box center [484, 377] width 33 height 8
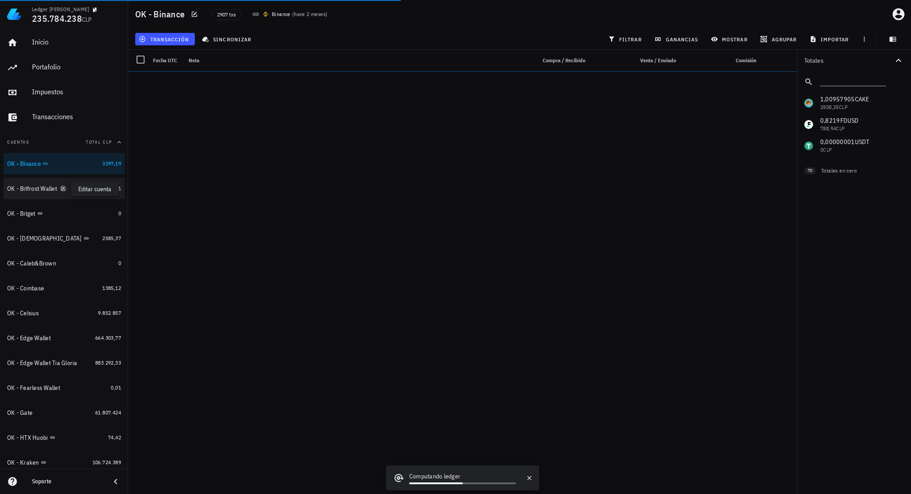
click at [66, 188] on icon "button" at bounding box center [63, 188] width 5 height 5
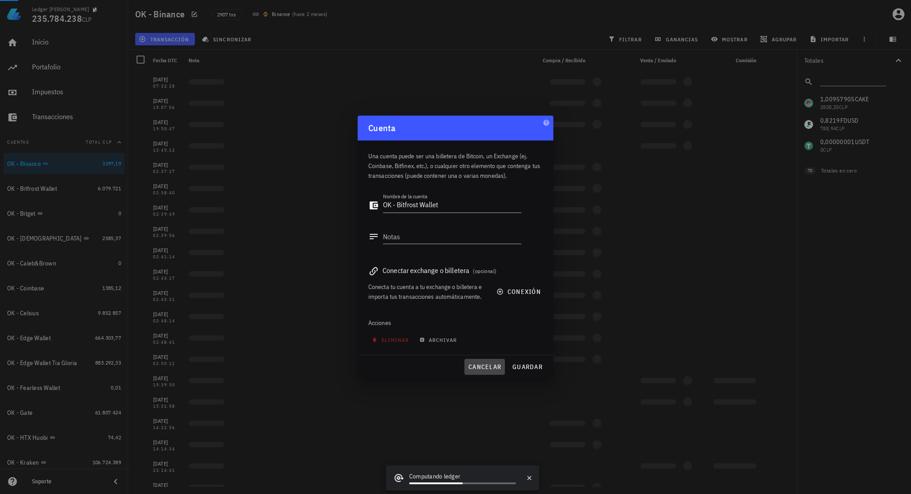
click at [488, 366] on span "cancelar" at bounding box center [484, 367] width 33 height 8
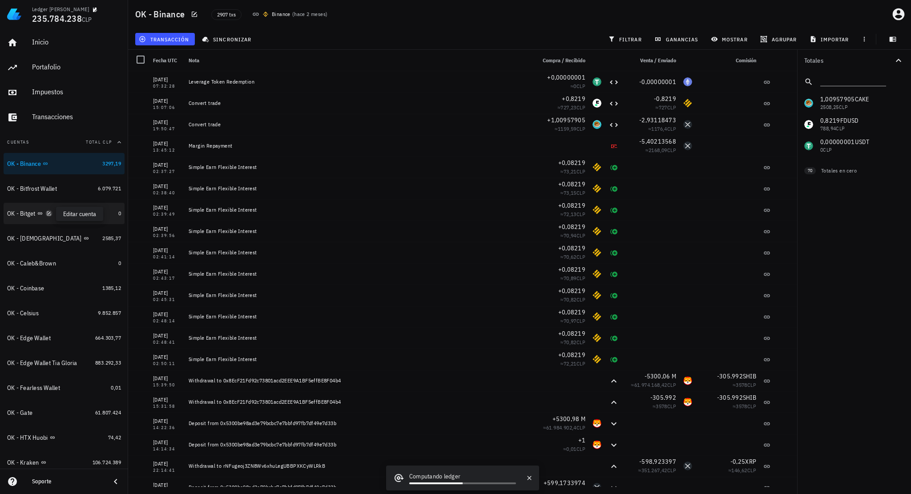
click at [50, 214] on icon "button" at bounding box center [48, 213] width 5 height 5
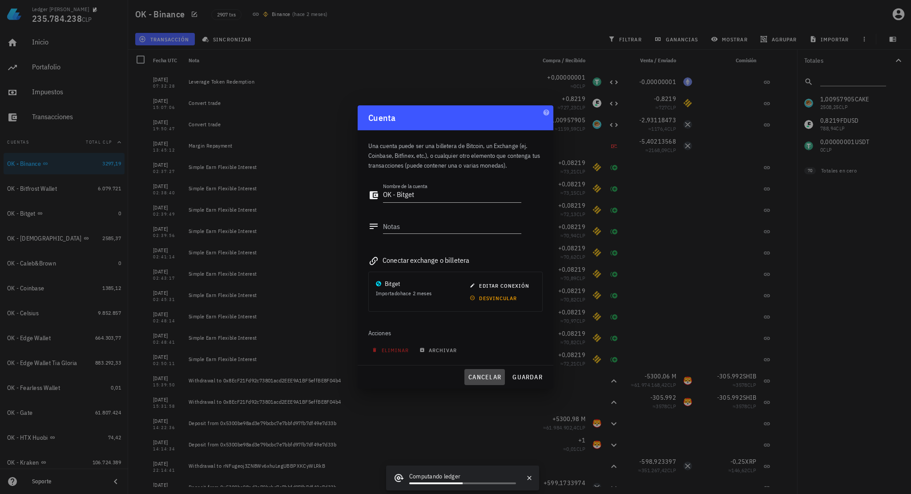
click at [487, 376] on span "cancelar" at bounding box center [484, 377] width 33 height 8
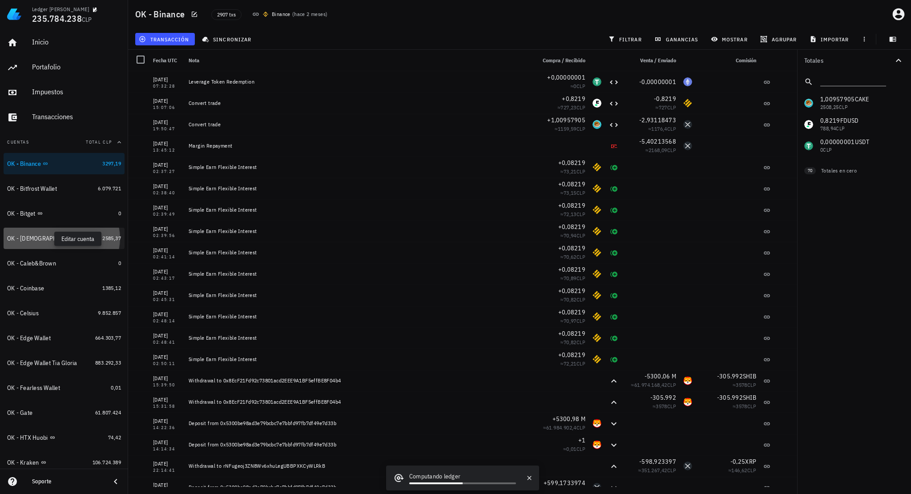
click at [93, 240] on icon "button" at bounding box center [95, 238] width 5 height 5
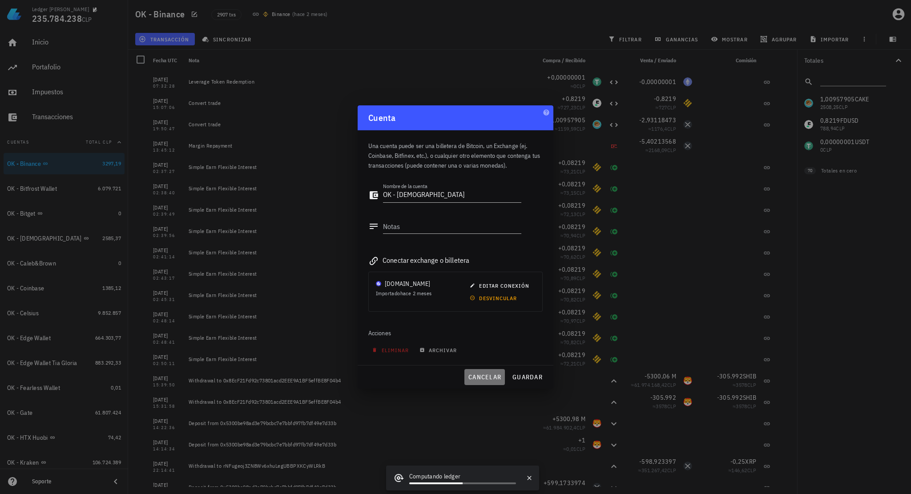
click at [484, 376] on span "cancelar" at bounding box center [484, 377] width 33 height 8
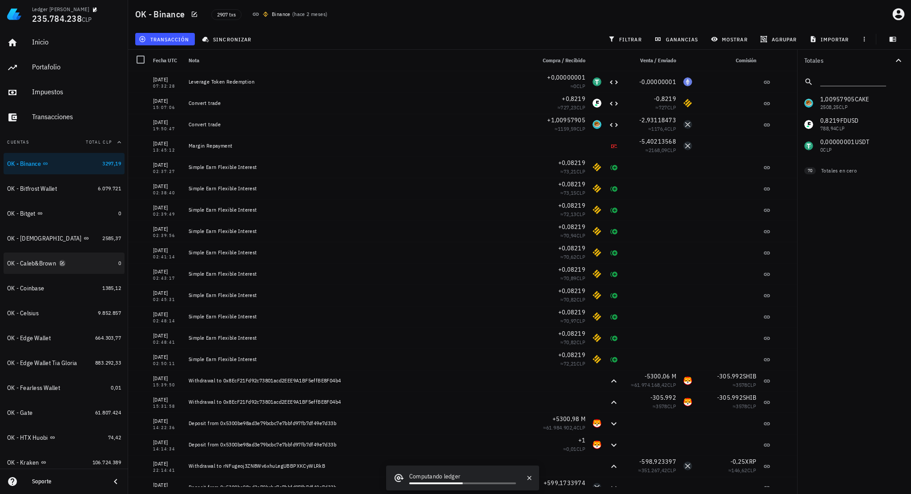
click at [62, 264] on icon "button" at bounding box center [62, 263] width 5 height 5
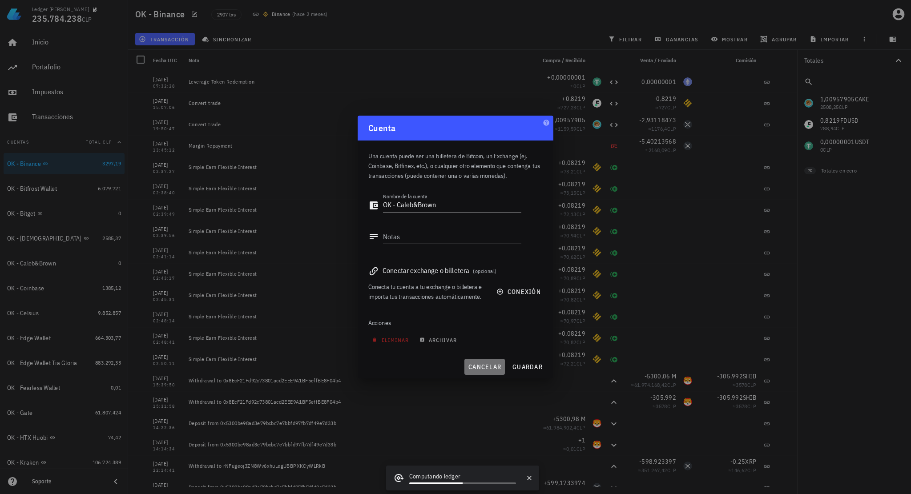
click at [486, 364] on span "cancelar" at bounding box center [484, 367] width 33 height 8
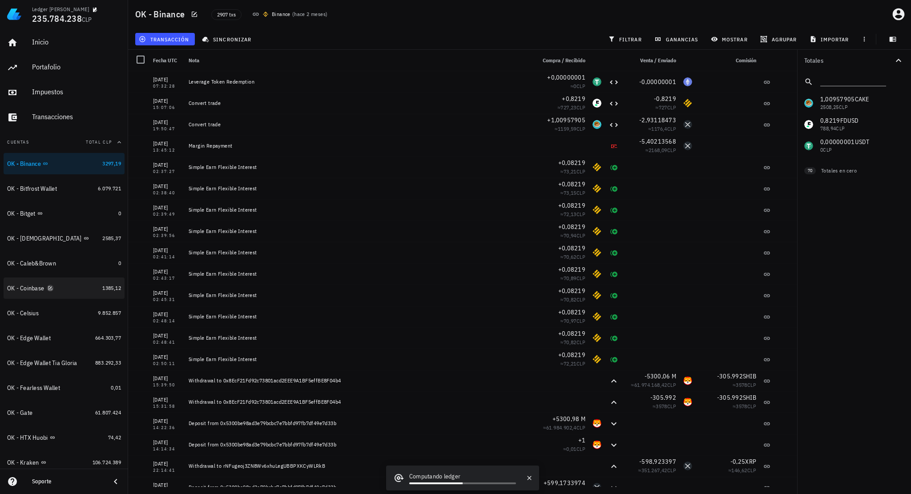
click at [52, 288] on icon "button" at bounding box center [50, 288] width 5 height 5
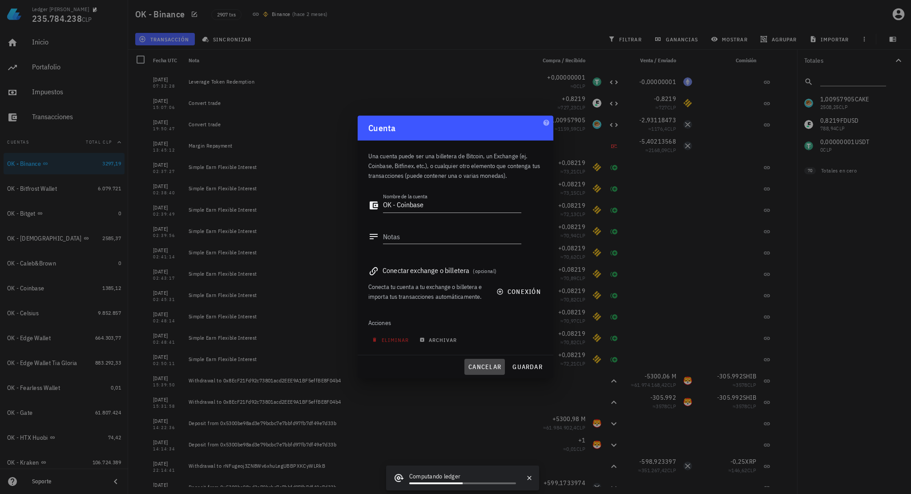
click at [477, 362] on button "cancelar" at bounding box center [485, 367] width 40 height 16
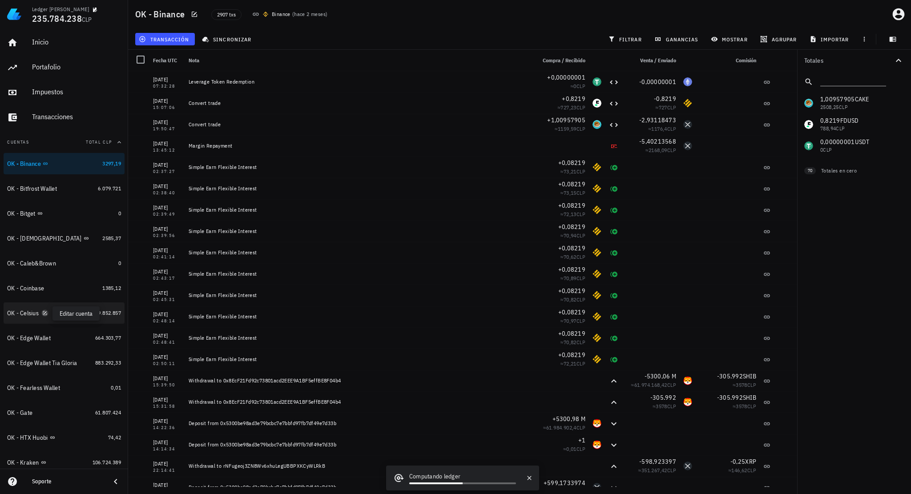
click at [46, 314] on icon "button" at bounding box center [44, 313] width 5 height 5
type textarea "OK - Celsius"
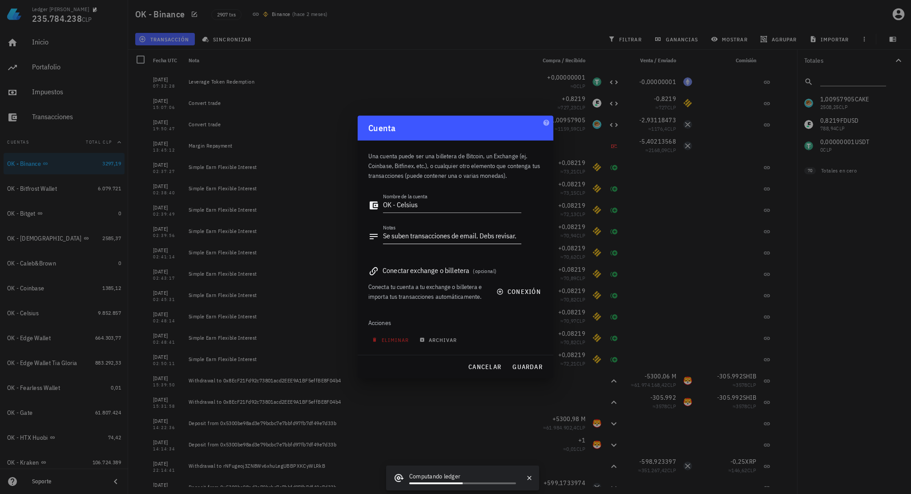
click at [492, 237] on textarea "Se suben transacciones de email. Debs revisar." at bounding box center [452, 237] width 138 height 14
click at [495, 238] on textarea "Se suben transacciones de email. Debs revisar." at bounding box center [452, 237] width 138 height 14
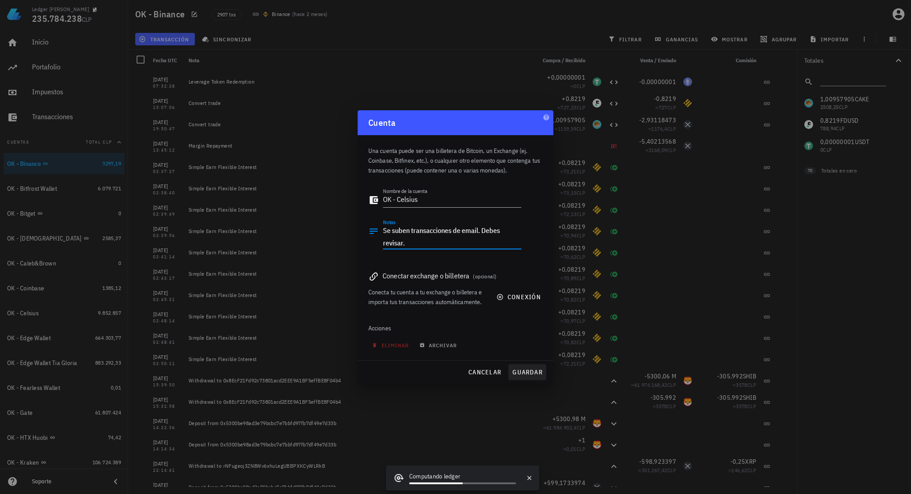
type textarea "Se suben transacciones de email. Debes revisar."
click at [522, 372] on span "guardar" at bounding box center [527, 372] width 31 height 8
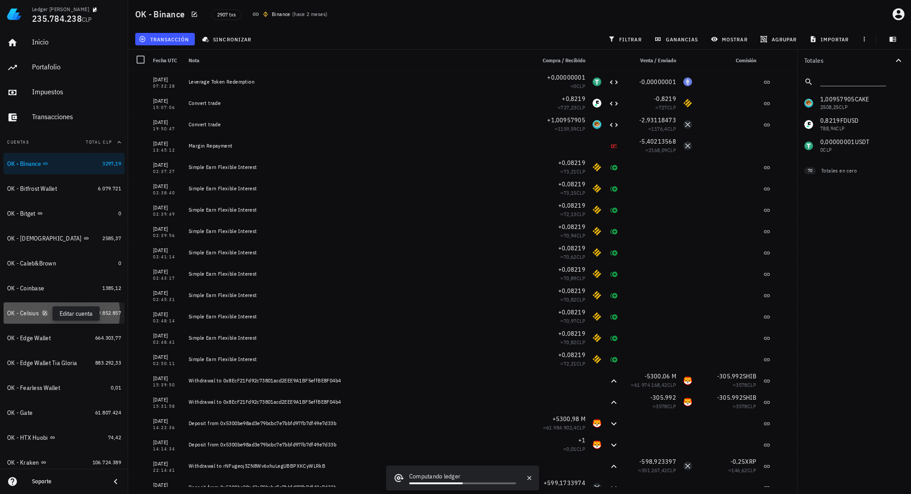
click at [46, 311] on icon "button" at bounding box center [44, 313] width 5 height 5
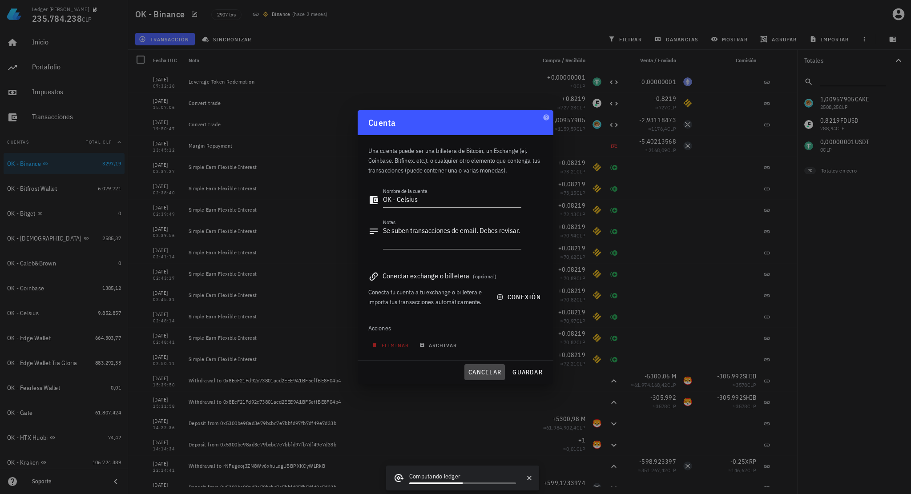
click at [487, 373] on span "cancelar" at bounding box center [484, 372] width 33 height 8
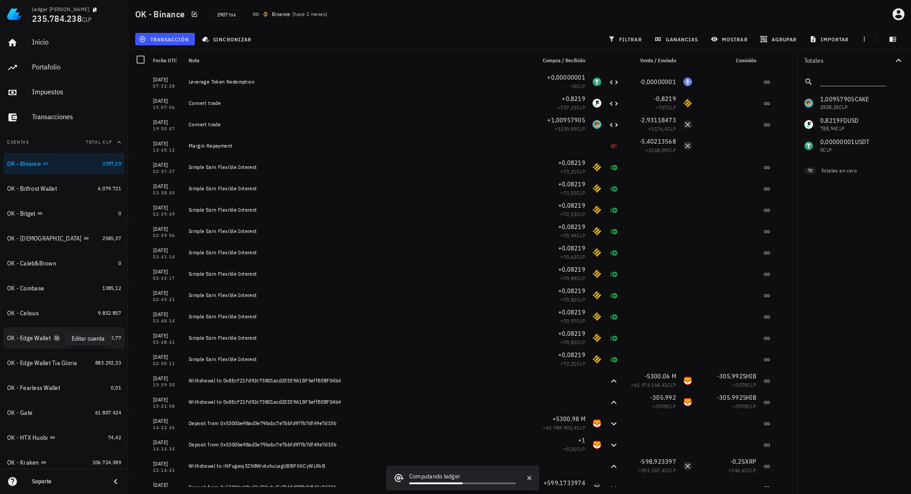
click at [59, 339] on icon "button" at bounding box center [56, 338] width 5 height 5
type textarea "OK - Edge Wallet"
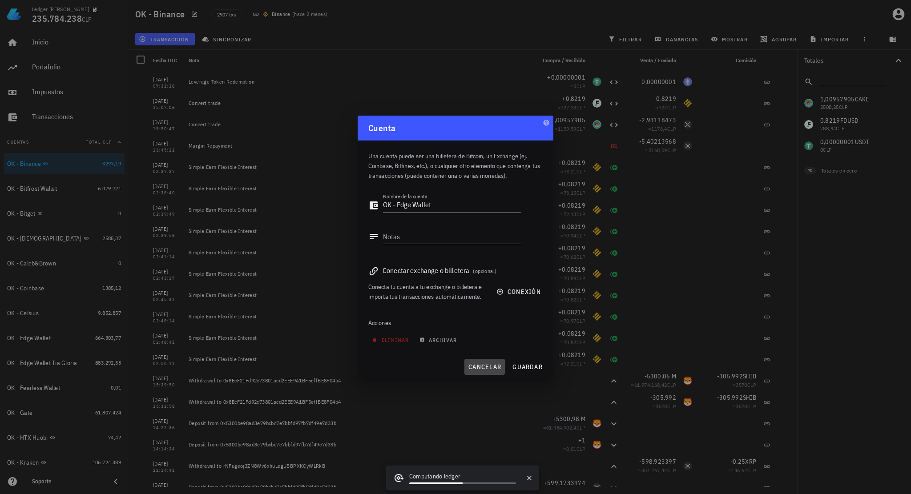
click at [477, 368] on span "cancelar" at bounding box center [484, 367] width 33 height 8
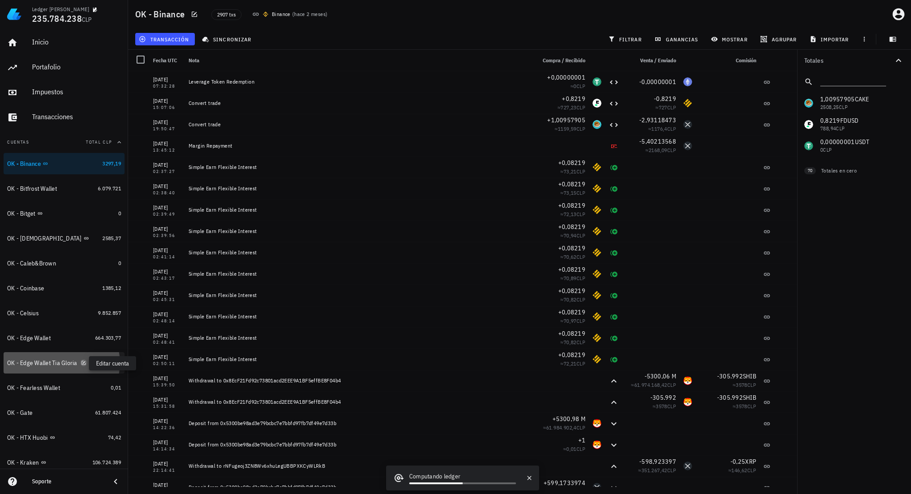
click at [81, 363] on icon "button" at bounding box center [83, 362] width 5 height 5
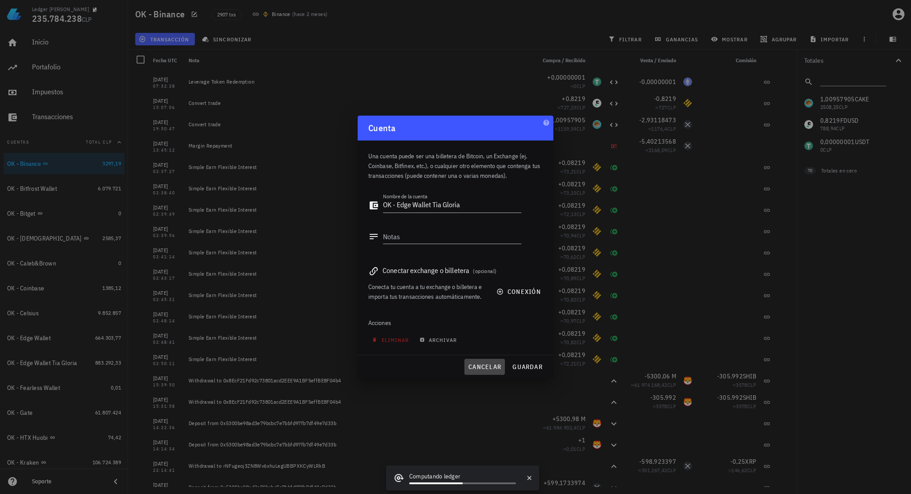
click at [473, 360] on button "cancelar" at bounding box center [485, 367] width 40 height 16
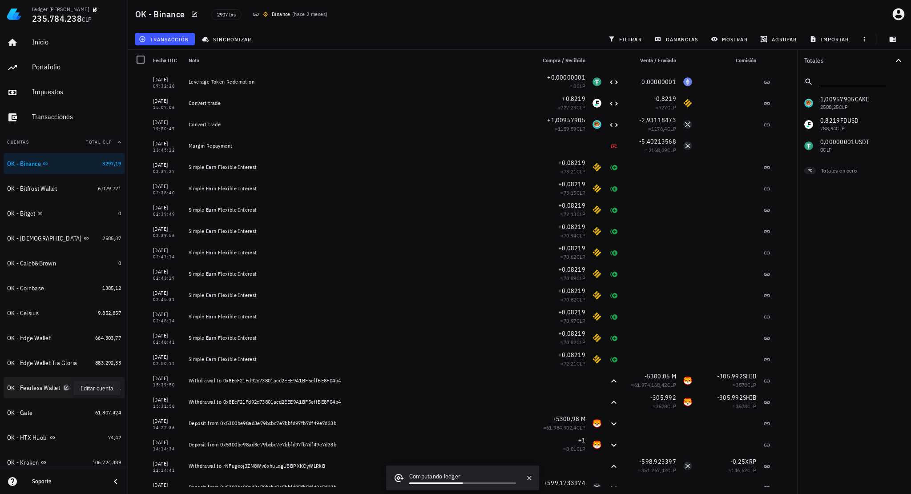
click at [64, 388] on icon "button" at bounding box center [66, 387] width 5 height 5
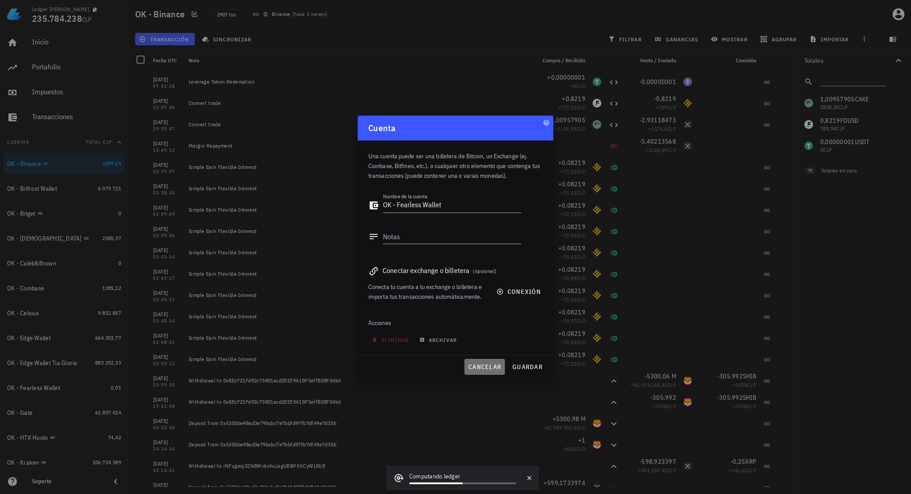
click at [497, 364] on span "cancelar" at bounding box center [484, 367] width 33 height 8
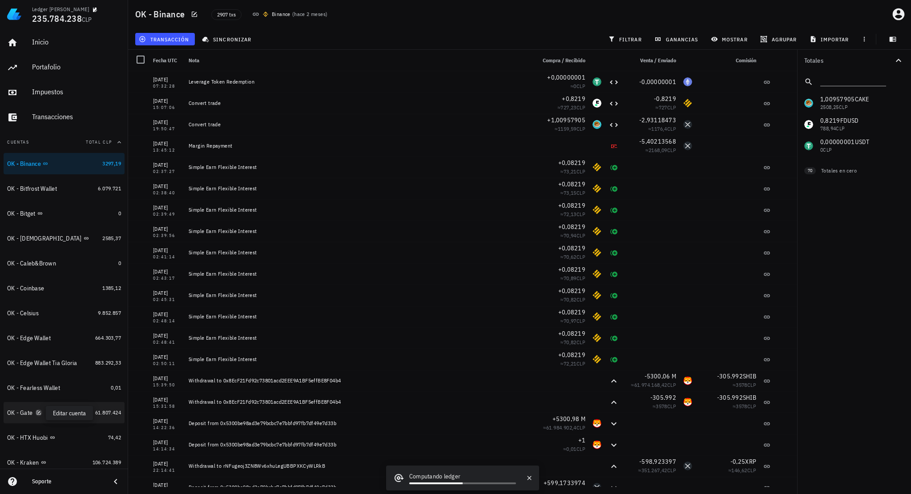
click at [37, 412] on icon "button" at bounding box center [38, 412] width 5 height 5
type textarea "OK - Gate"
type textarea "ETH problemas de redondeo - se obvia USDT problemas de redondeo - se obvia"
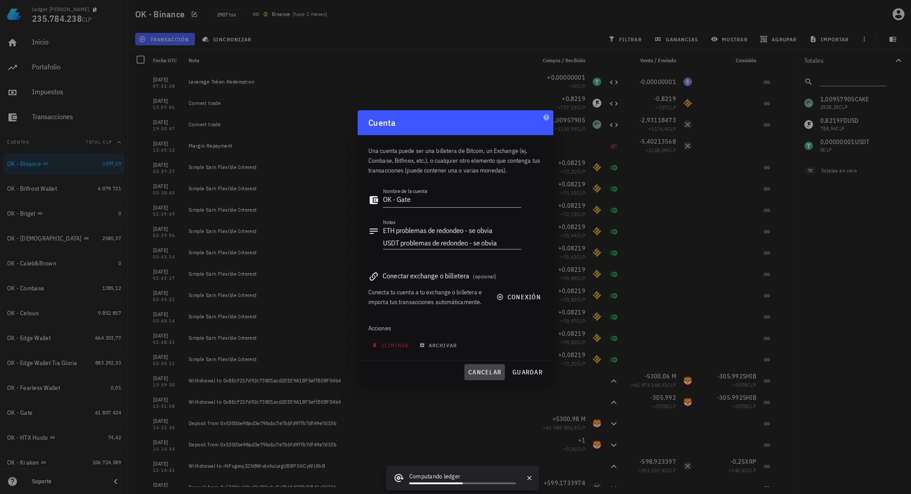
click at [482, 373] on span "cancelar" at bounding box center [484, 372] width 33 height 8
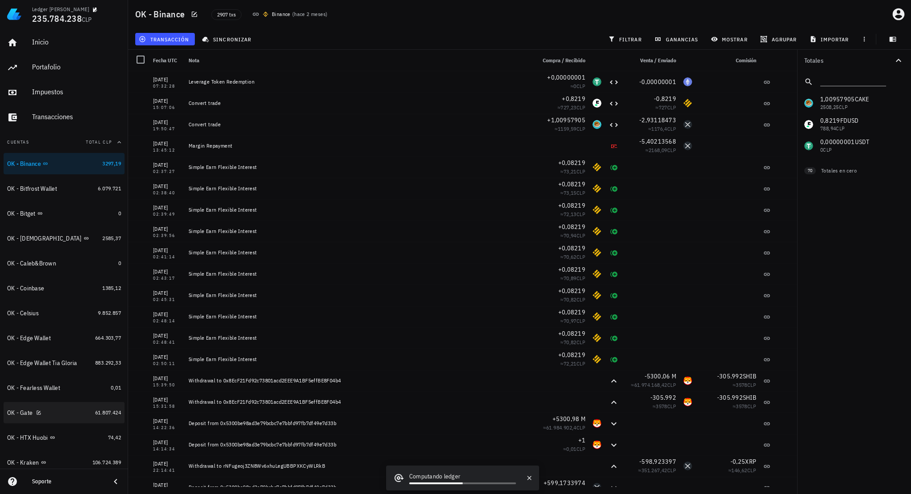
scroll to position [45, 0]
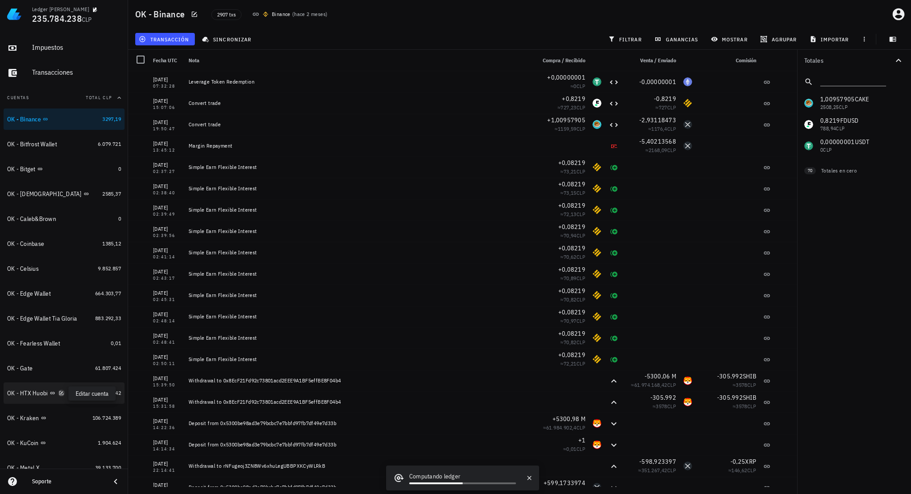
click at [61, 393] on icon "button" at bounding box center [61, 393] width 5 height 5
type textarea "OK - HTX Huobi"
type textarea "Falta 2025"
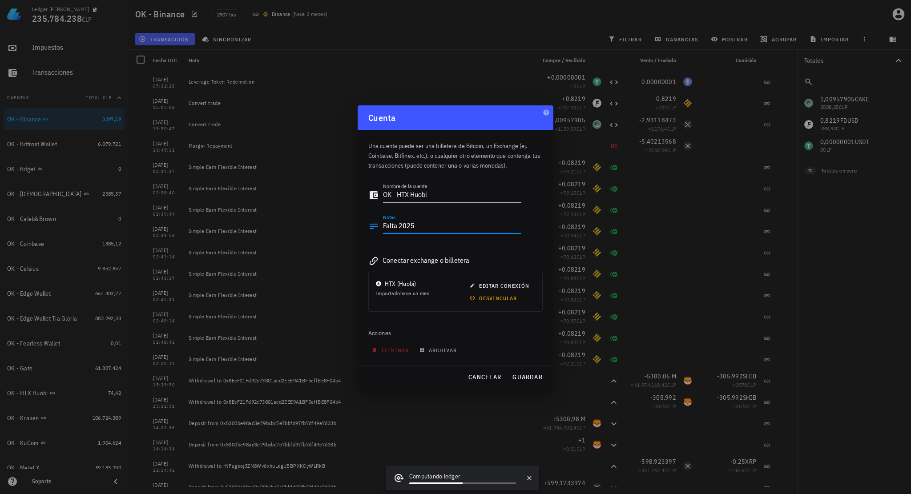
drag, startPoint x: 427, startPoint y: 233, endPoint x: 355, endPoint y: 221, distance: 73.1
click at [355, 221] on div "Ledger Francisco Arancibia 235.784.238 CLP Inicio Portafolio Impuestos Transacc…" at bounding box center [455, 247] width 911 height 494
click at [526, 372] on button "guardar" at bounding box center [528, 377] width 38 height 16
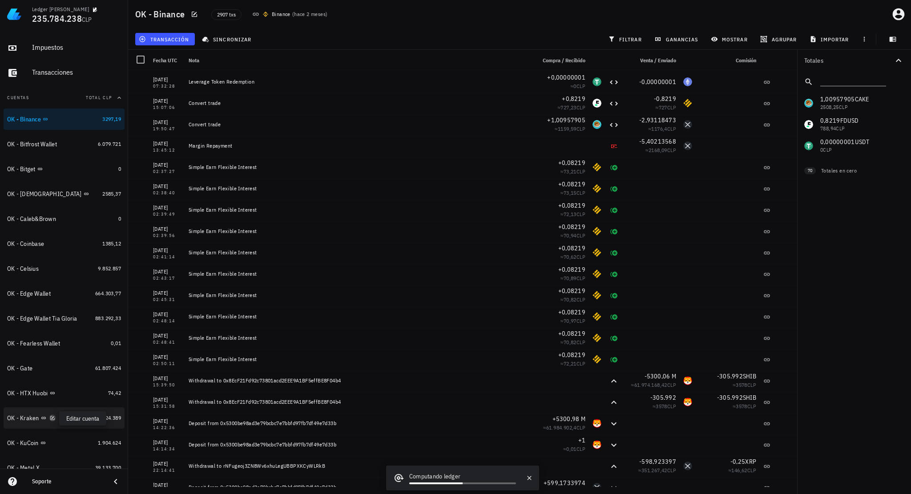
click at [53, 420] on icon "button" at bounding box center [52, 418] width 5 height 5
type textarea "OK - Kraken"
type textarea "Se eliminan las 2 de USDC, eran de 20 + 2 fee c/u, del 15/05/2024"
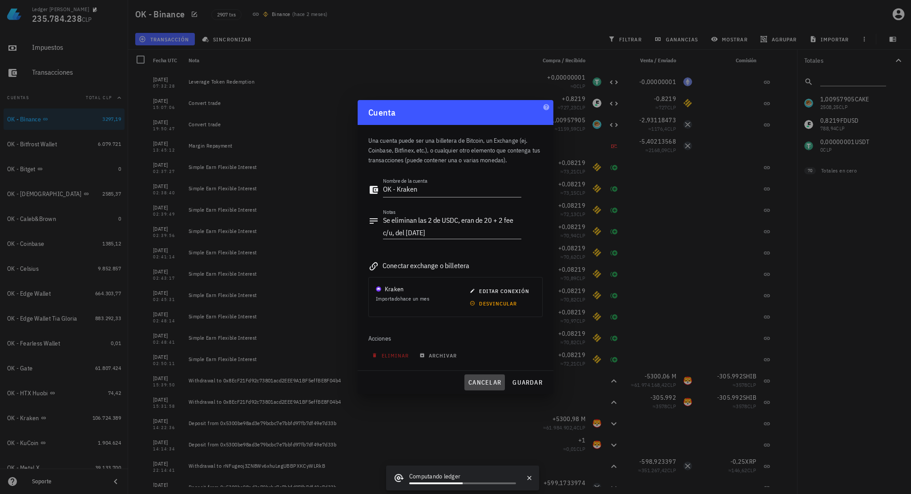
click at [490, 379] on span "cancelar" at bounding box center [484, 383] width 33 height 8
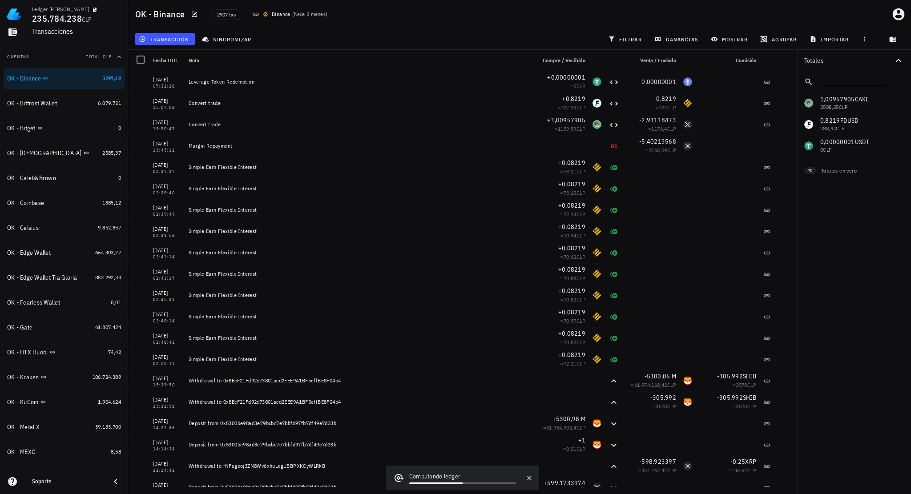
scroll to position [134, 0]
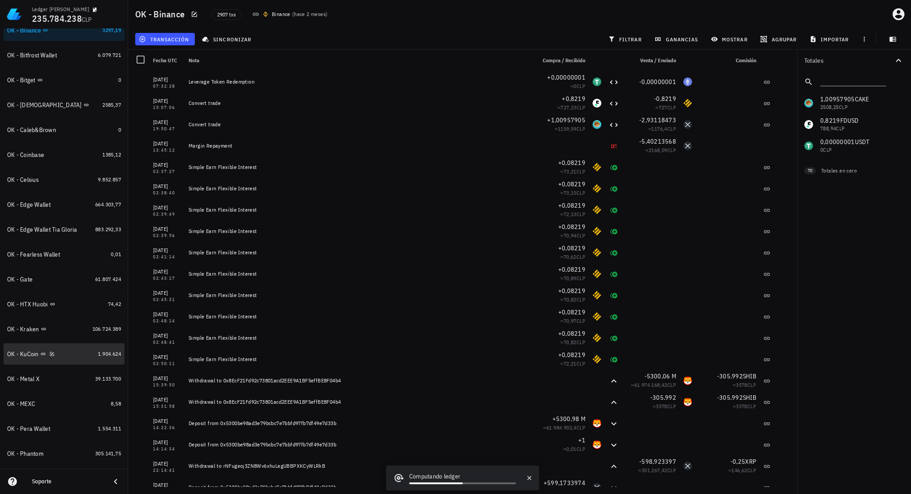
click at [51, 351] on div at bounding box center [50, 354] width 9 height 8
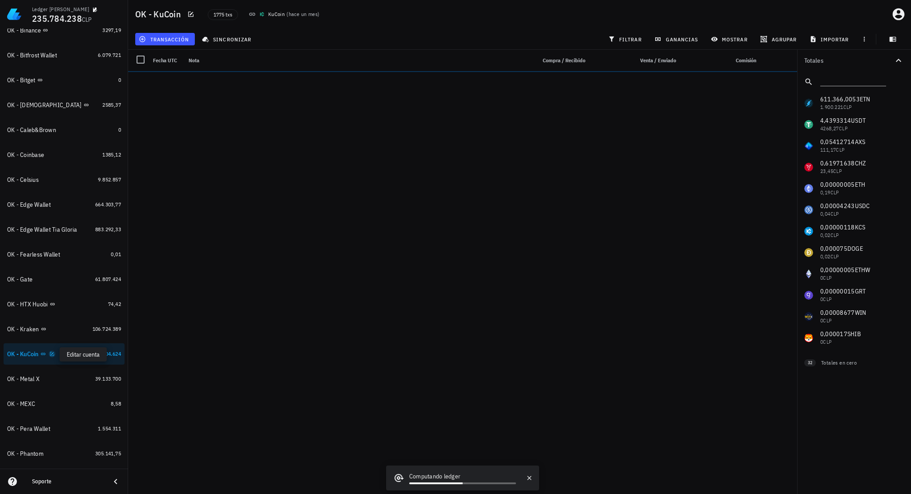
click at [53, 356] on icon "button" at bounding box center [51, 354] width 5 height 5
type textarea "OK - KuCoin"
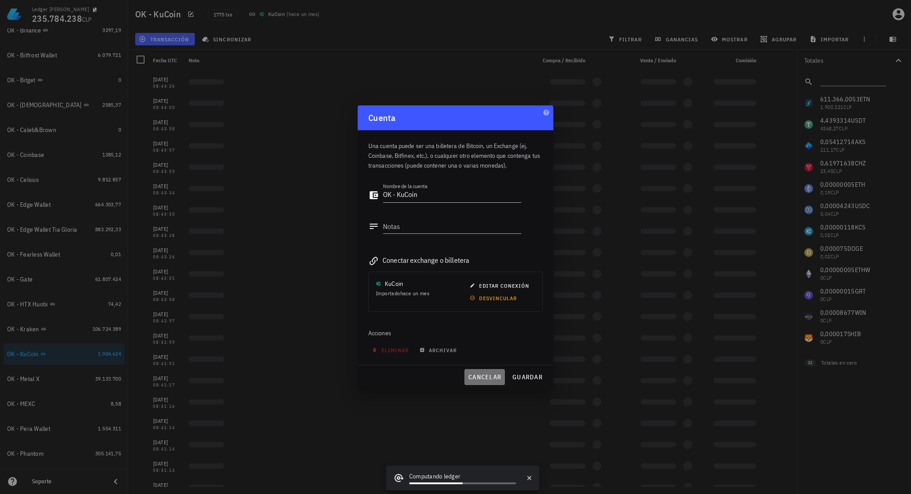
click at [474, 376] on span "cancelar" at bounding box center [484, 377] width 33 height 8
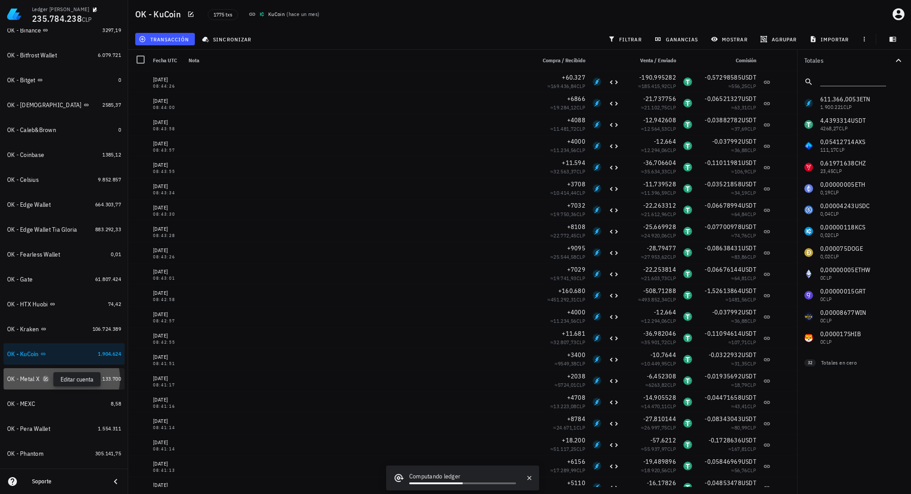
click at [46, 378] on icon "button" at bounding box center [45, 378] width 5 height 5
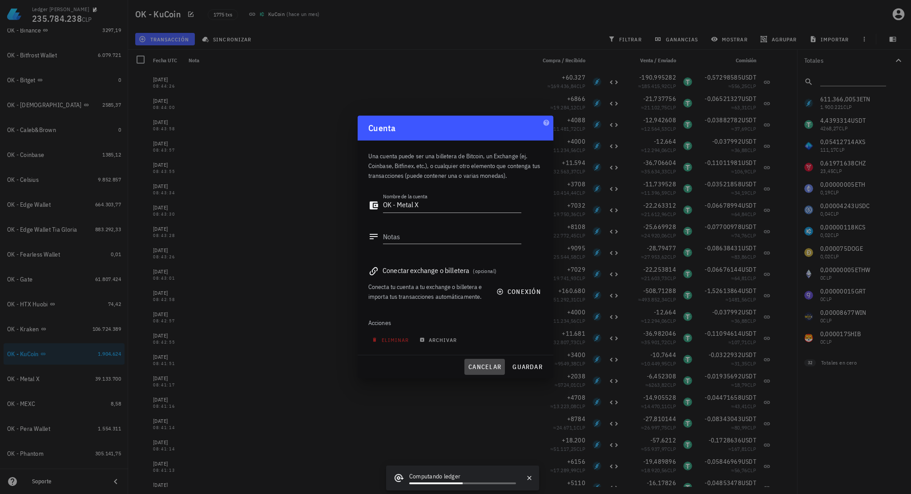
click at [475, 364] on span "cancelar" at bounding box center [484, 367] width 33 height 8
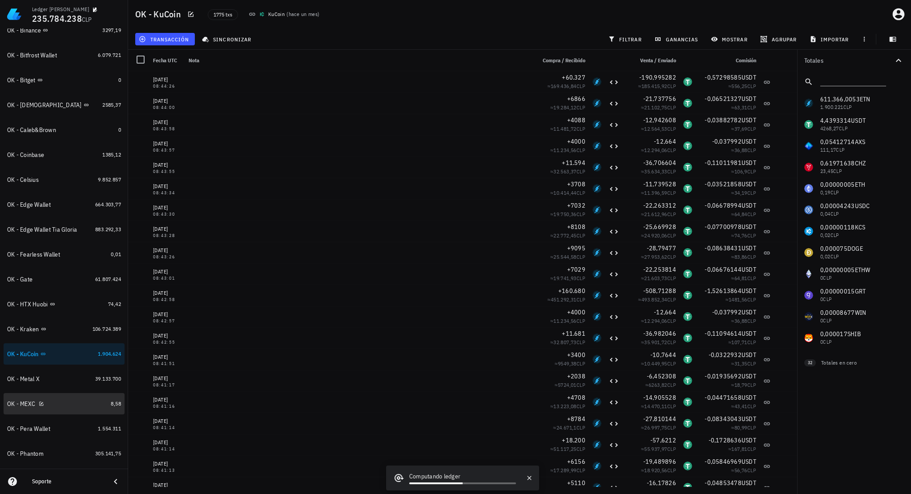
click at [44, 404] on div "OK - MEXC" at bounding box center [57, 404] width 100 height 8
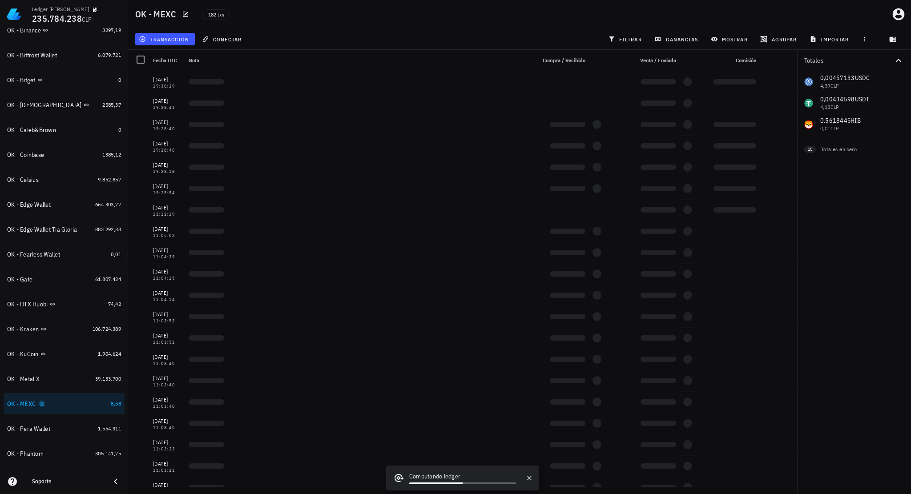
click at [43, 405] on icon "button" at bounding box center [41, 403] width 5 height 5
type textarea "OK - MEXC"
type textarea "No se encuentran transacciones adicionales a lo enviado, se agregan "Ajustes de…"
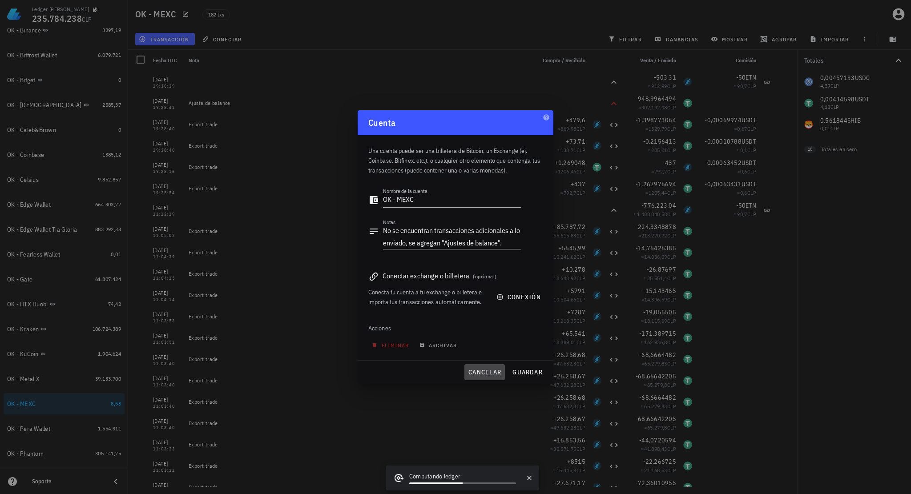
click at [487, 368] on button "cancelar" at bounding box center [485, 372] width 40 height 16
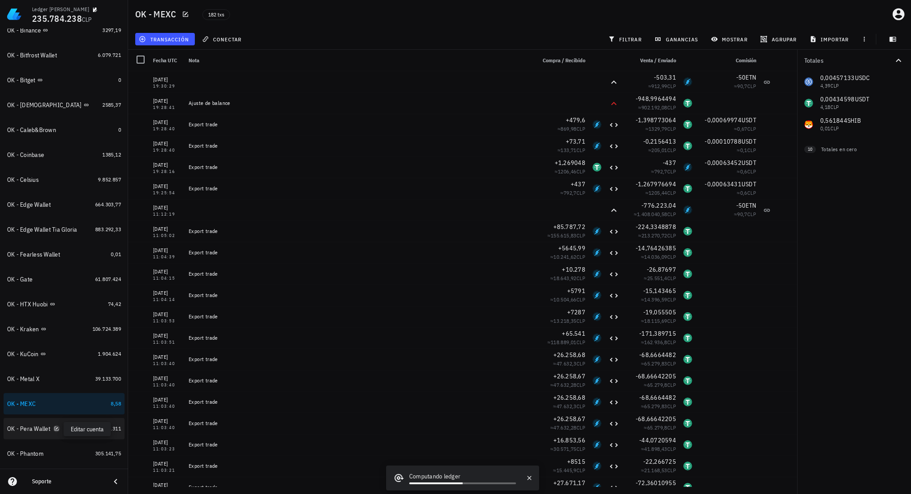
click at [55, 429] on icon "button" at bounding box center [56, 428] width 5 height 5
type textarea "OK - Pera Wallet"
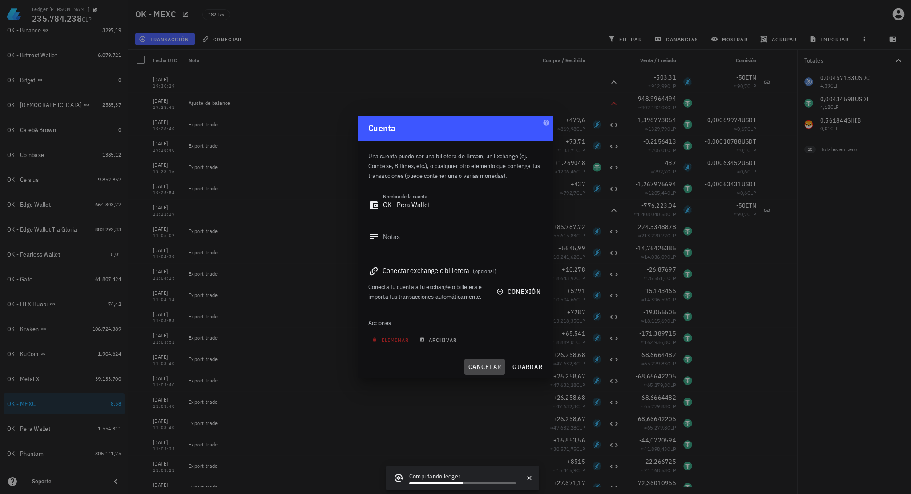
drag, startPoint x: 494, startPoint y: 368, endPoint x: 411, endPoint y: 365, distance: 83.3
click at [494, 368] on span "cancelar" at bounding box center [484, 367] width 33 height 8
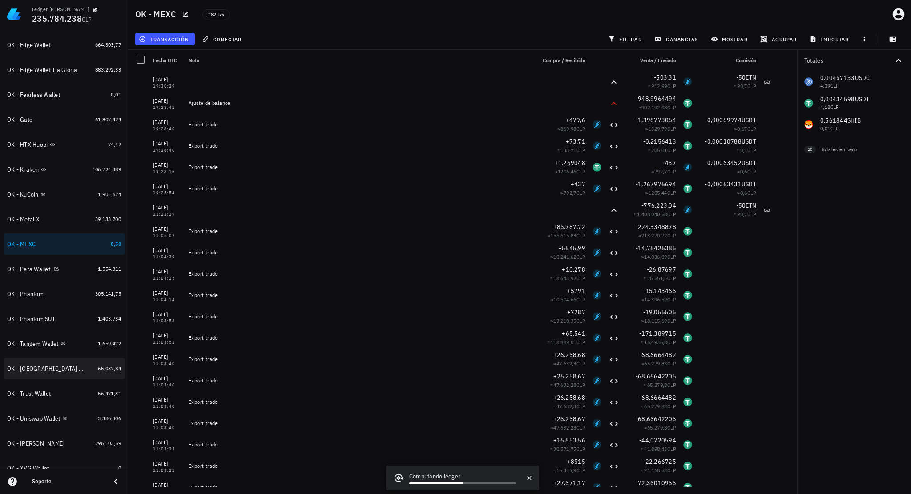
scroll to position [323, 0]
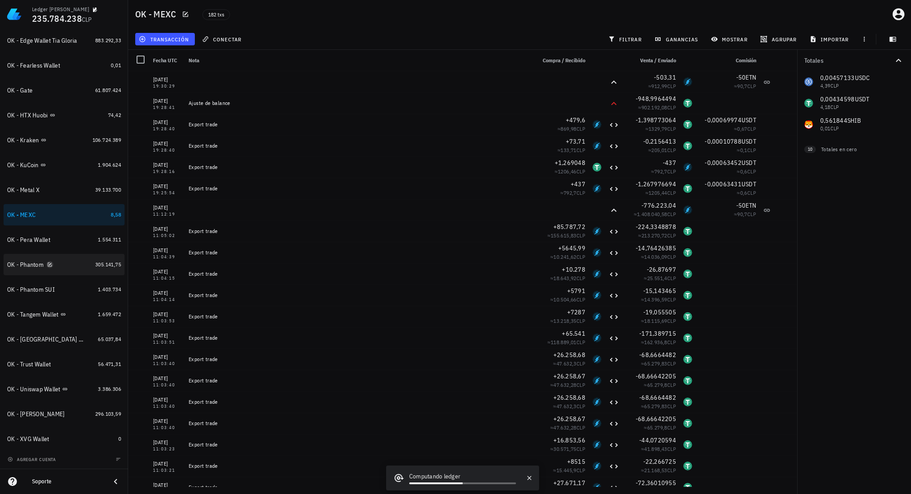
click at [50, 267] on icon "button" at bounding box center [50, 265] width 4 height 4
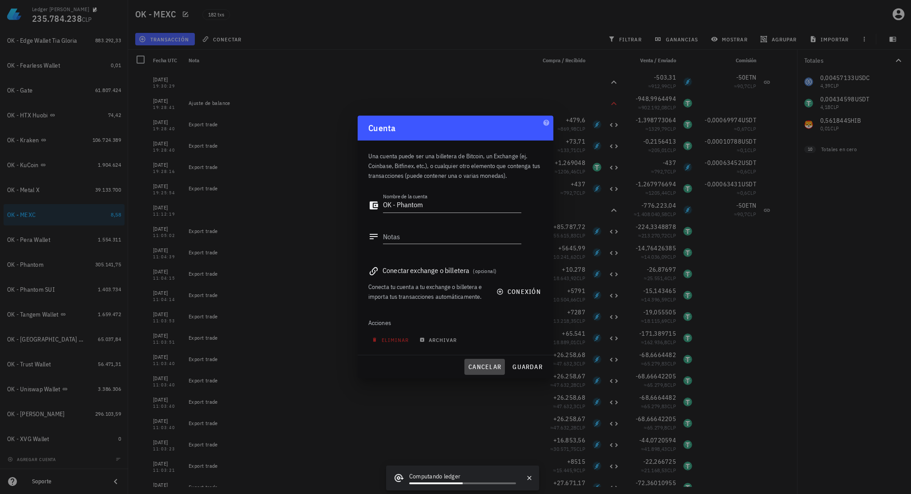
click at [484, 369] on span "cancelar" at bounding box center [484, 367] width 33 height 8
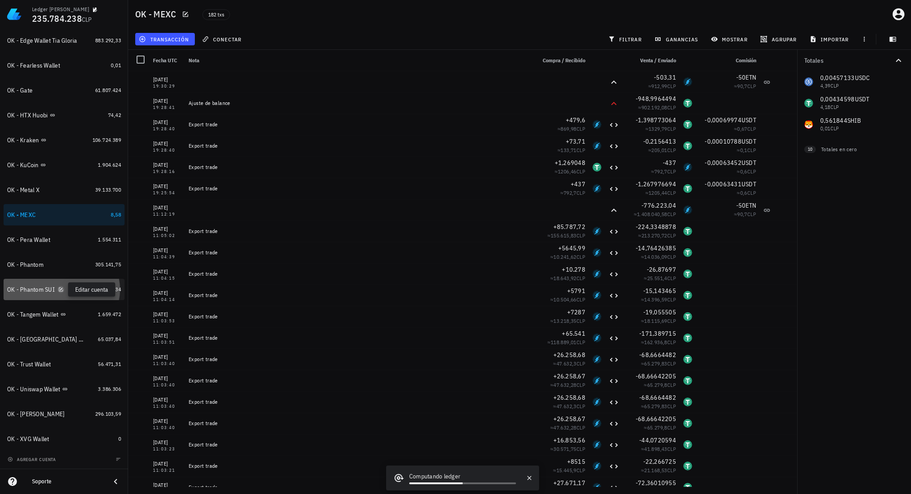
click at [63, 289] on icon "button" at bounding box center [60, 289] width 5 height 5
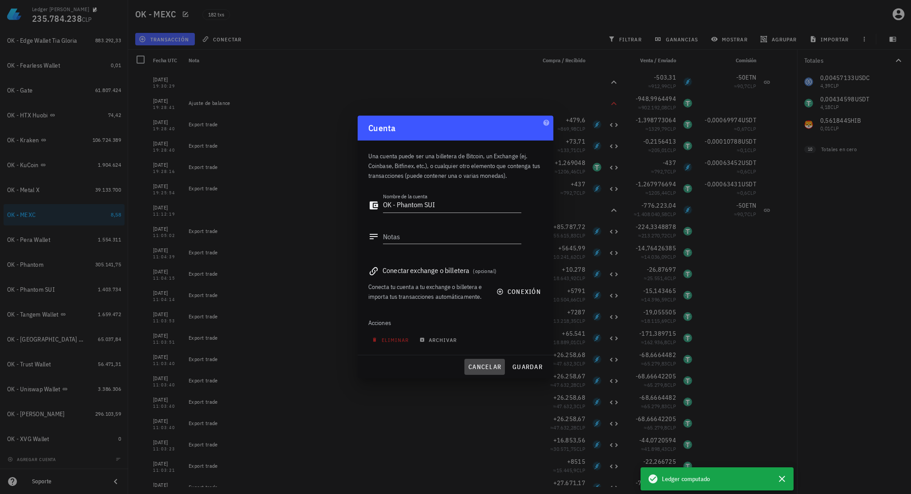
click at [484, 363] on span "cancelar" at bounding box center [484, 367] width 33 height 8
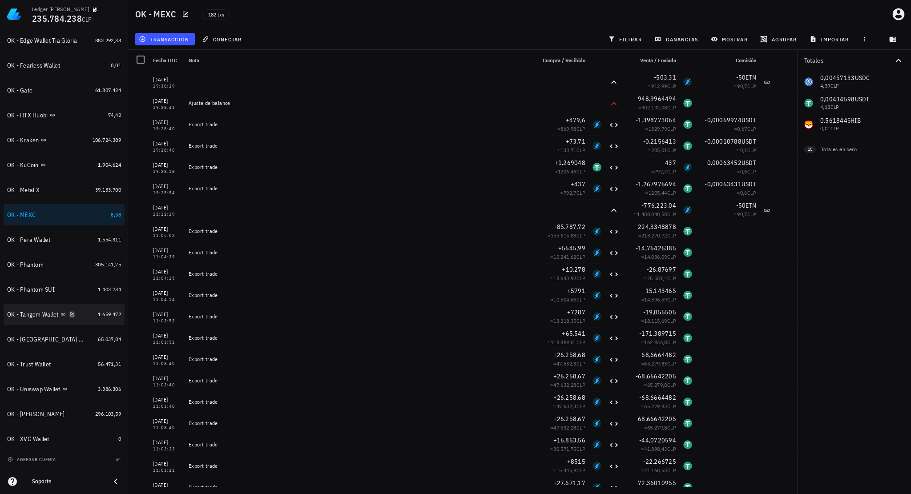
click at [71, 313] on icon "button" at bounding box center [71, 314] width 5 height 5
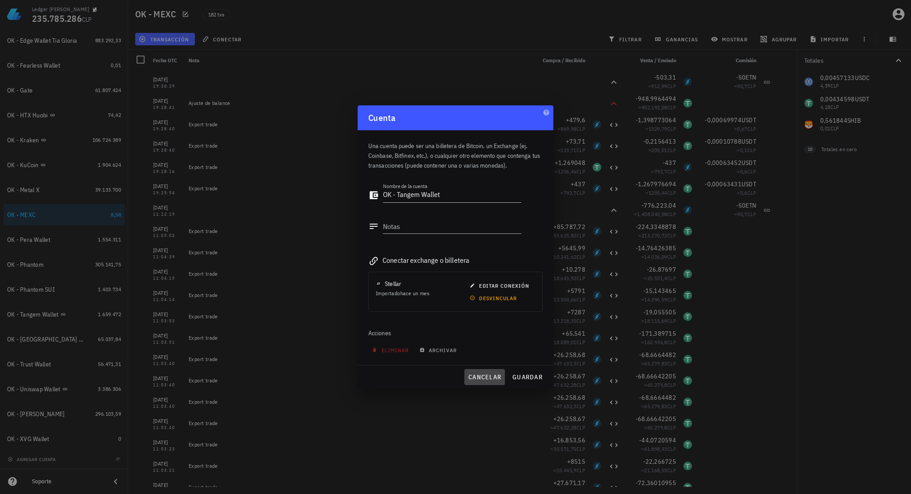
click at [482, 373] on span "cancelar" at bounding box center [484, 377] width 33 height 8
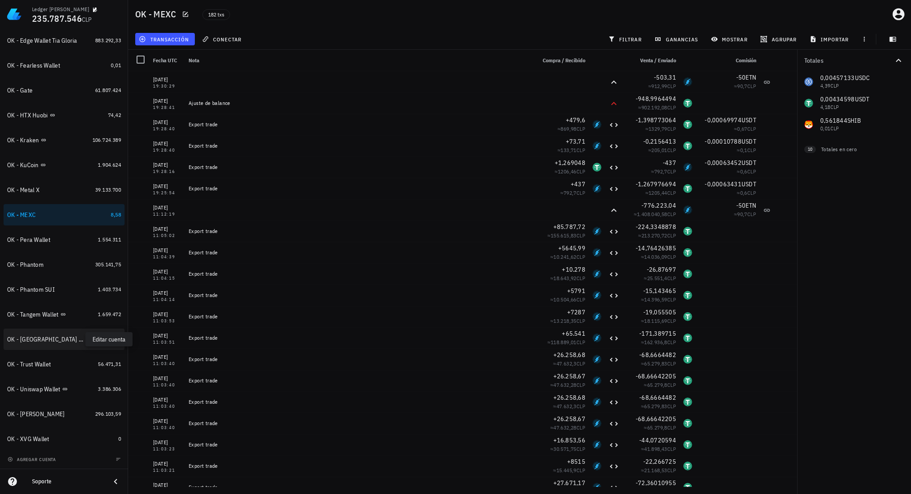
click at [90, 340] on icon "button" at bounding box center [92, 339] width 4 height 4
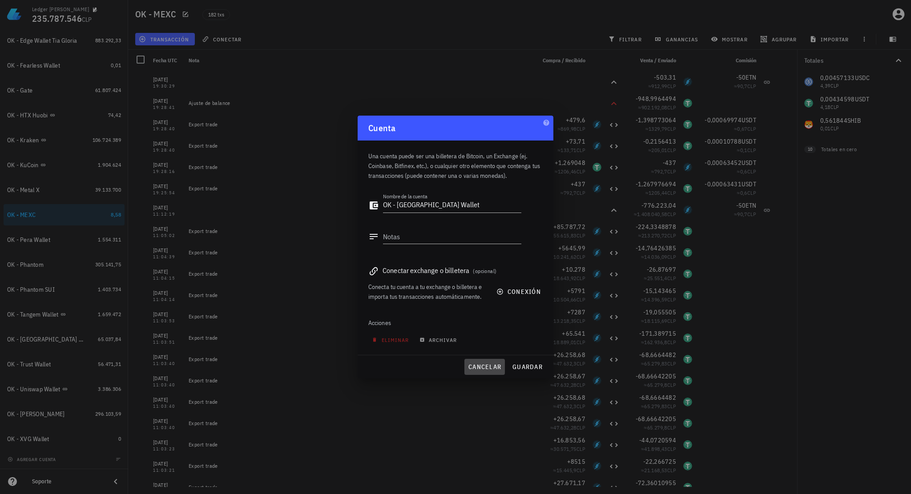
click at [490, 363] on button "cancelar" at bounding box center [485, 367] width 40 height 16
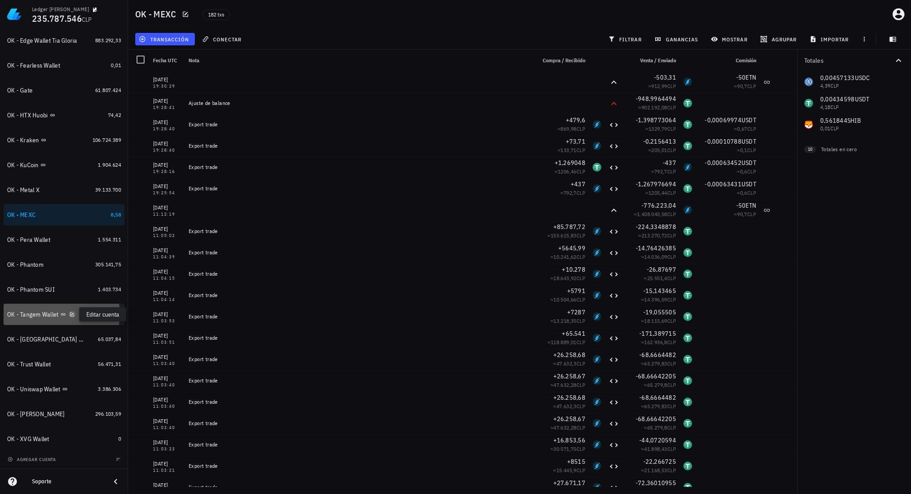
click at [73, 315] on icon "button" at bounding box center [72, 314] width 4 height 4
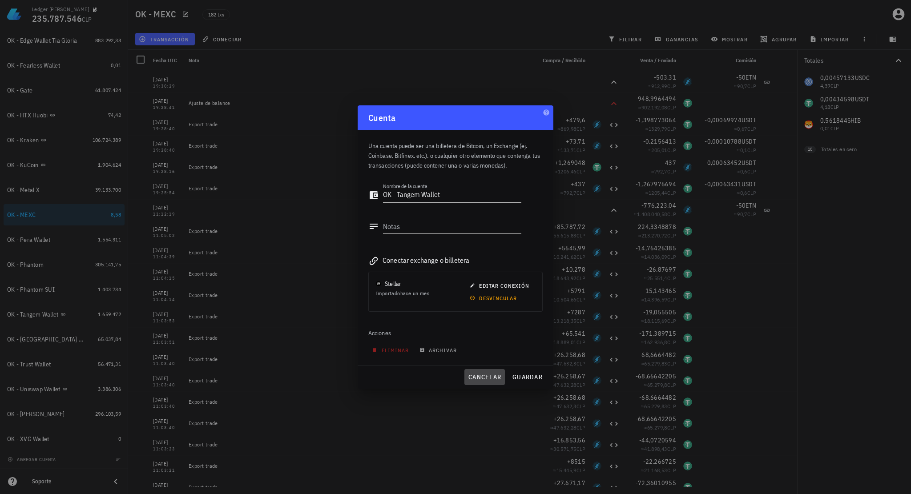
click at [478, 379] on span "cancelar" at bounding box center [484, 377] width 33 height 8
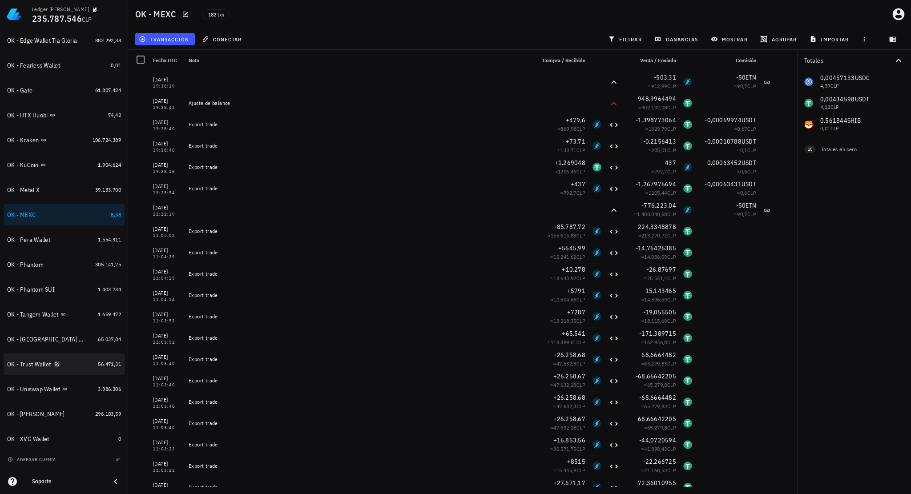
click at [59, 364] on icon "button" at bounding box center [56, 364] width 5 height 5
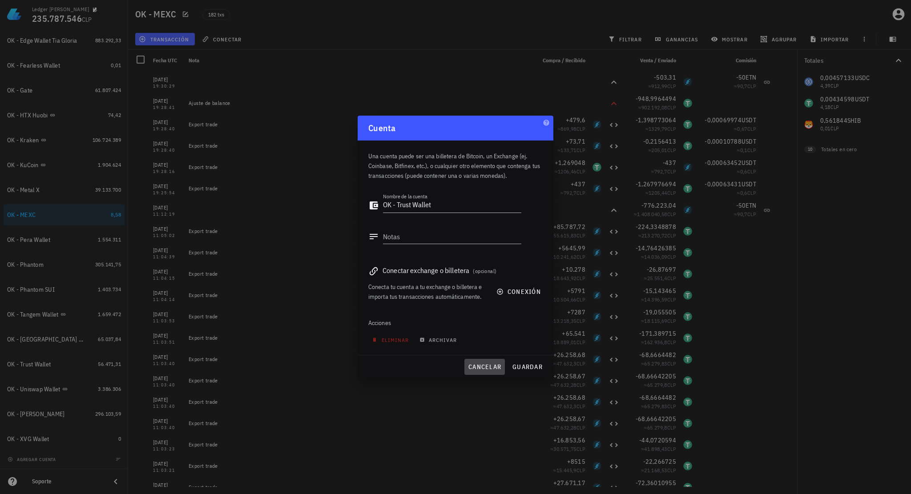
click at [485, 366] on span "cancelar" at bounding box center [484, 367] width 33 height 8
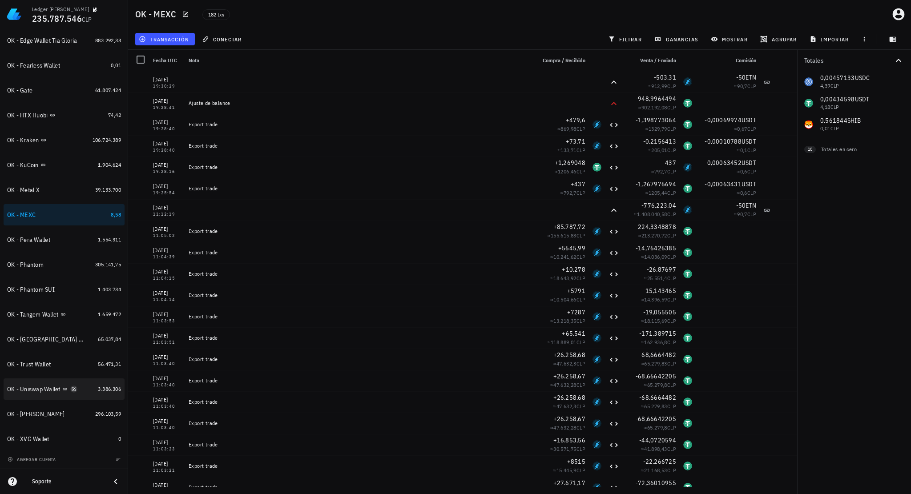
click at [76, 388] on icon "button" at bounding box center [73, 389] width 5 height 5
type textarea "OK - Uniswap Wallet"
type textarea "0xf9a66e386e266887b896238f2d575a23e26bca88"
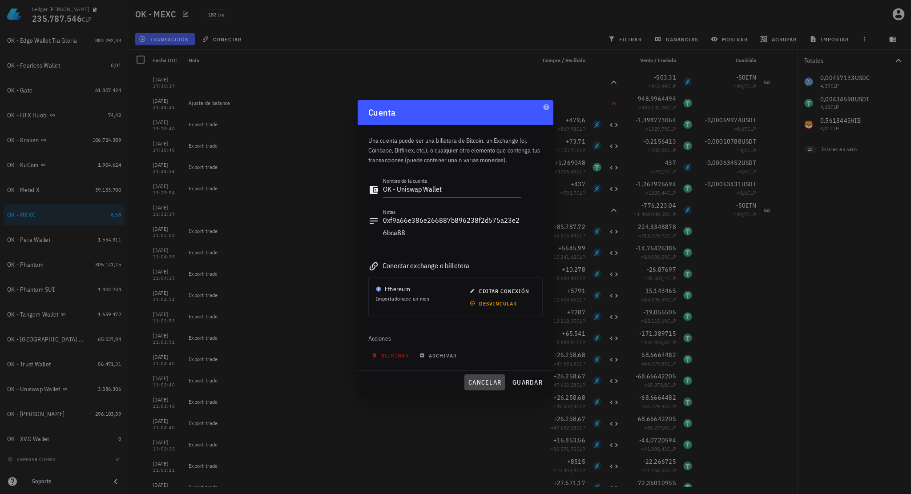
click at [482, 380] on span "cancelar" at bounding box center [484, 383] width 33 height 8
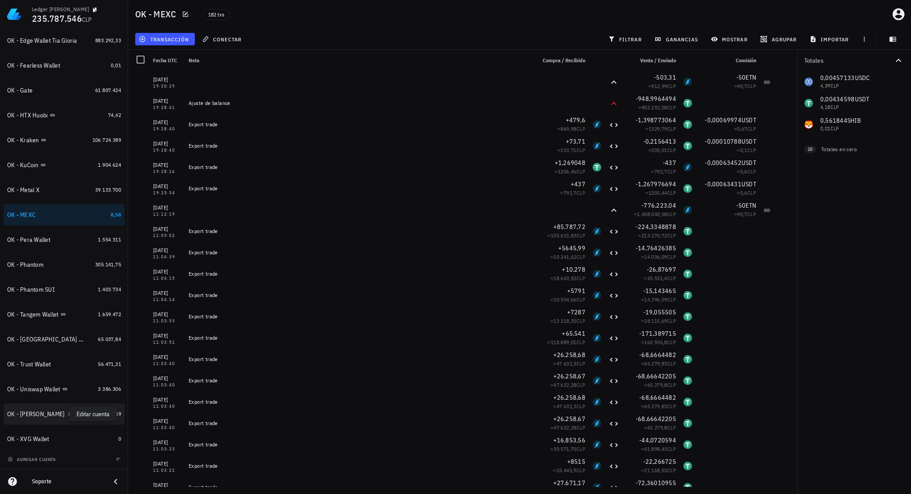
click at [69, 415] on icon "button" at bounding box center [71, 414] width 5 height 5
type textarea "OK - [PERSON_NAME]"
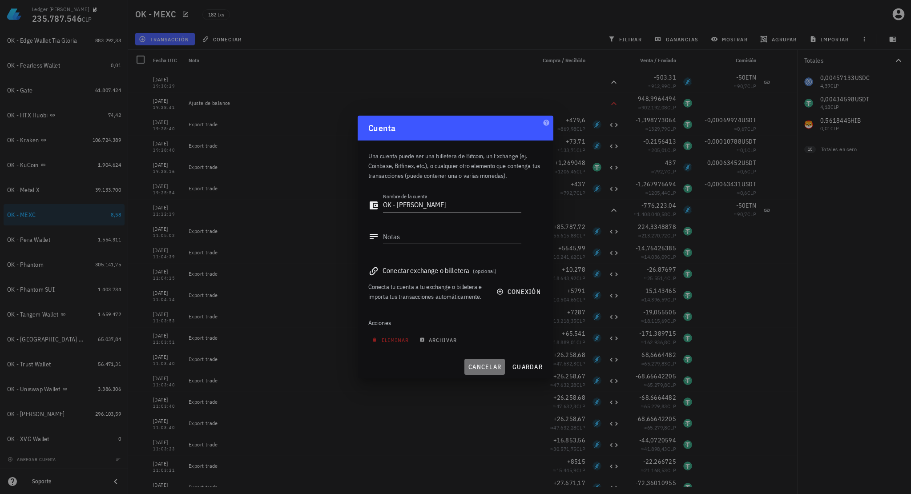
click at [485, 368] on span "cancelar" at bounding box center [484, 367] width 33 height 8
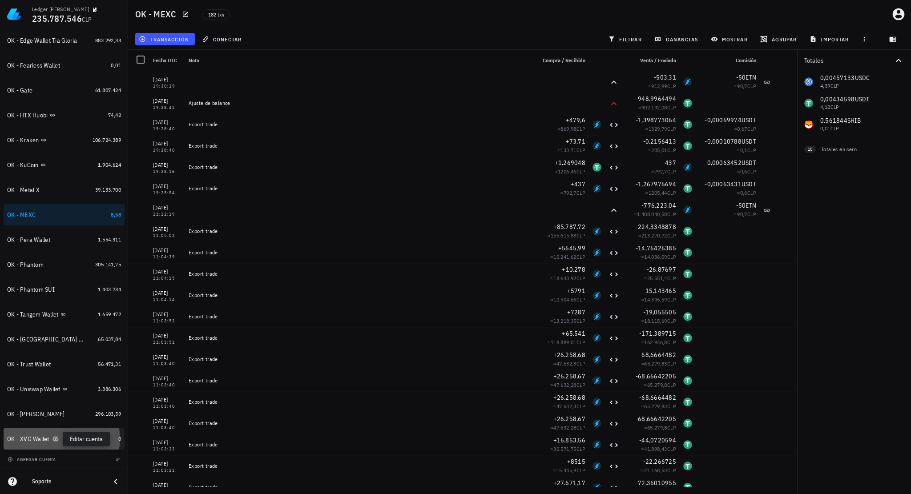
click at [58, 438] on icon "button" at bounding box center [55, 439] width 5 height 5
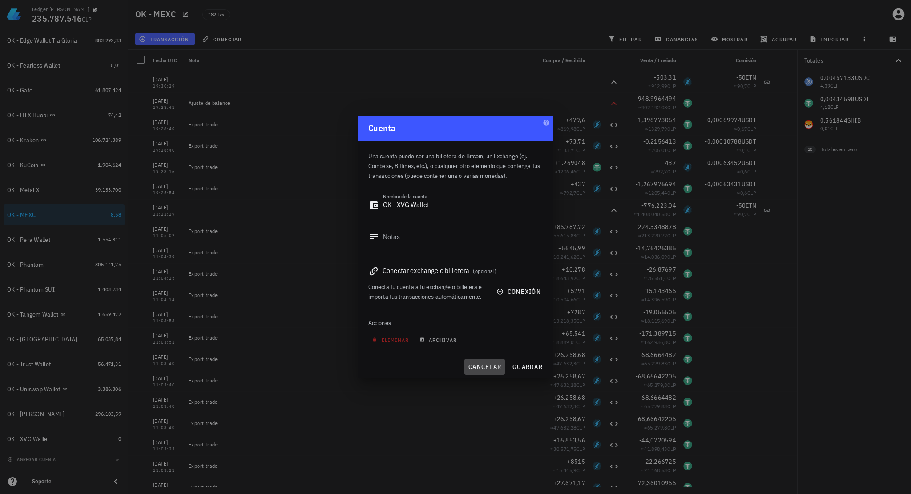
click at [482, 370] on span "cancelar" at bounding box center [484, 367] width 33 height 8
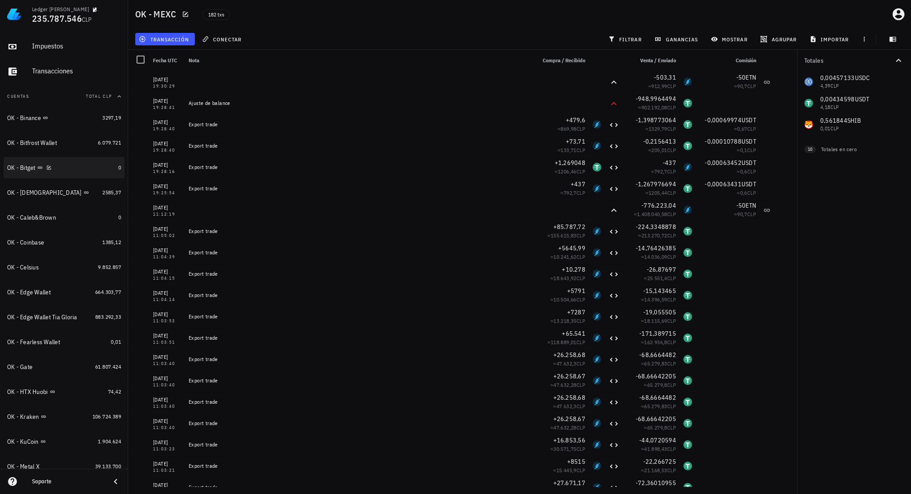
scroll to position [0, 0]
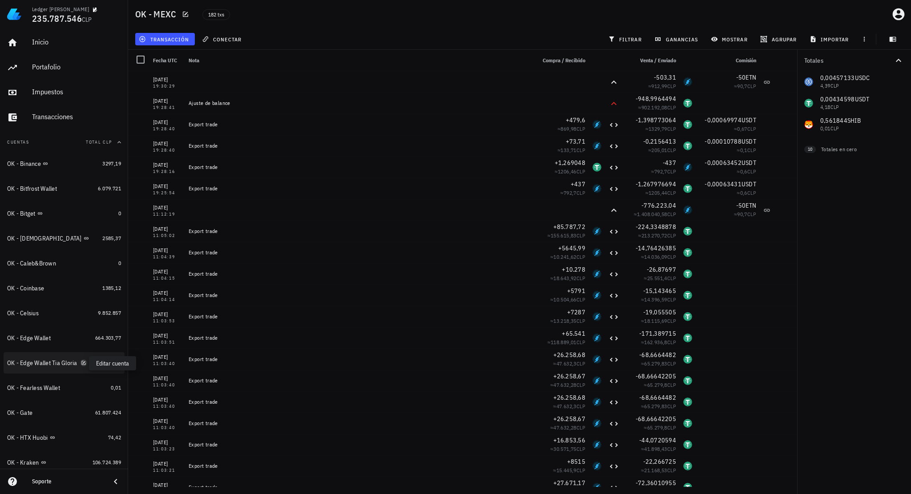
click at [82, 365] on icon "button" at bounding box center [83, 363] width 4 height 4
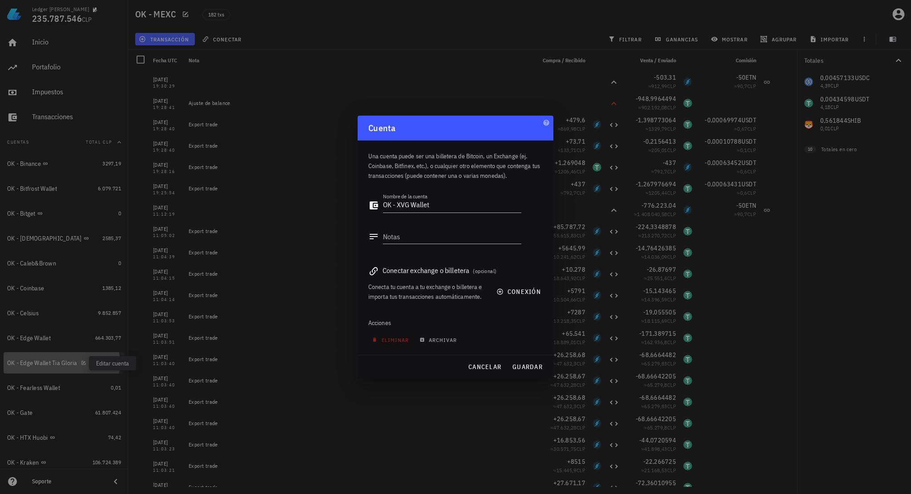
type textarea "OK - Edge Wallet Tia Gloria"
click at [66, 366] on div at bounding box center [455, 247] width 911 height 494
click at [482, 367] on span "cancelar" at bounding box center [484, 367] width 33 height 8
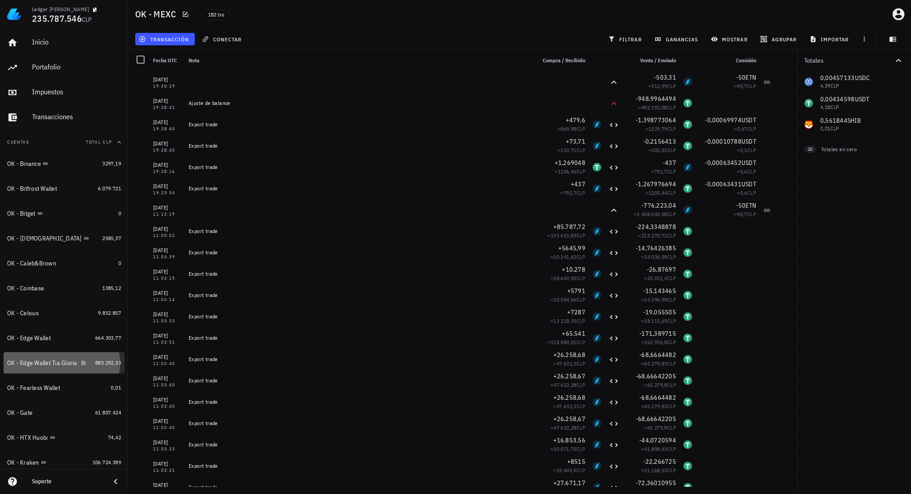
click at [48, 360] on div "OK - Edge Wallet Tia Gloria" at bounding box center [42, 364] width 70 height 8
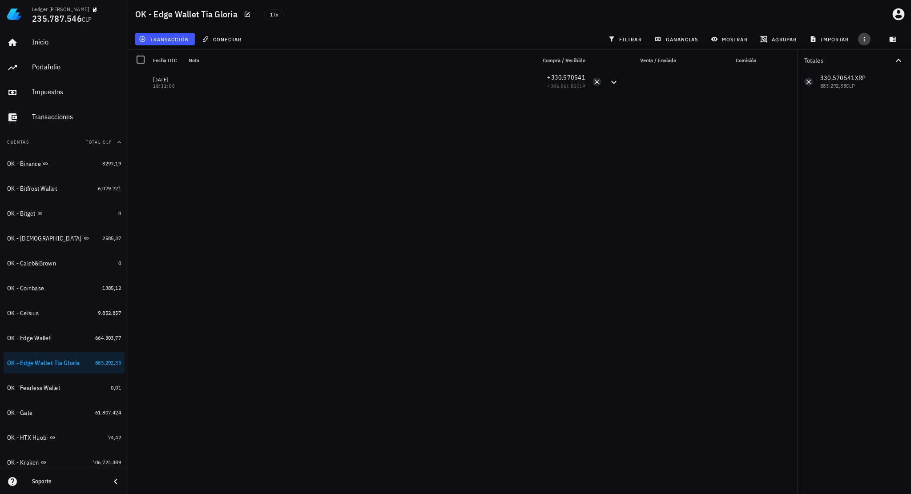
click at [866, 40] on icon "button" at bounding box center [864, 39] width 7 height 7
click at [866, 61] on span "exportar" at bounding box center [874, 61] width 37 height 7
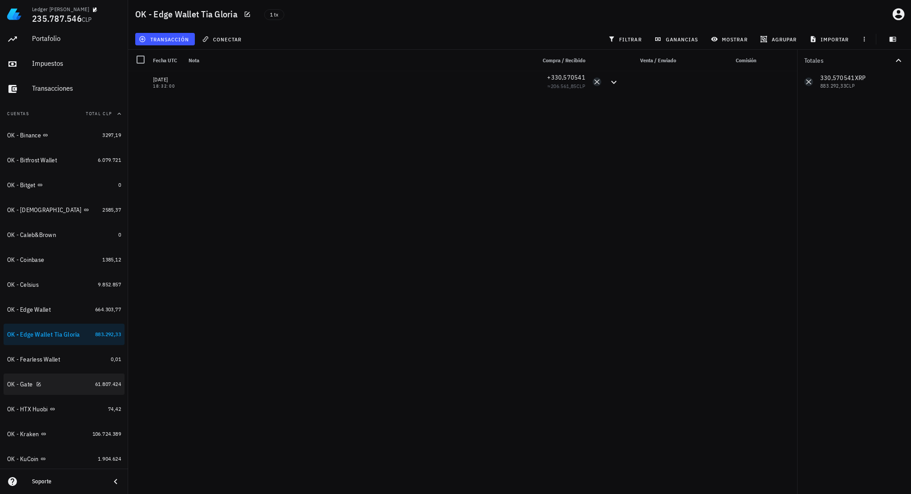
scroll to position [45, 0]
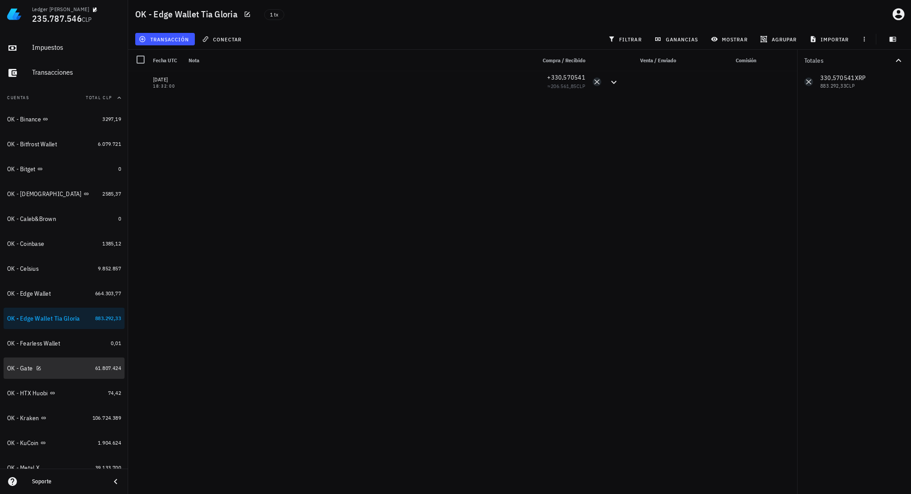
click at [25, 370] on div "OK - Gate" at bounding box center [19, 369] width 25 height 8
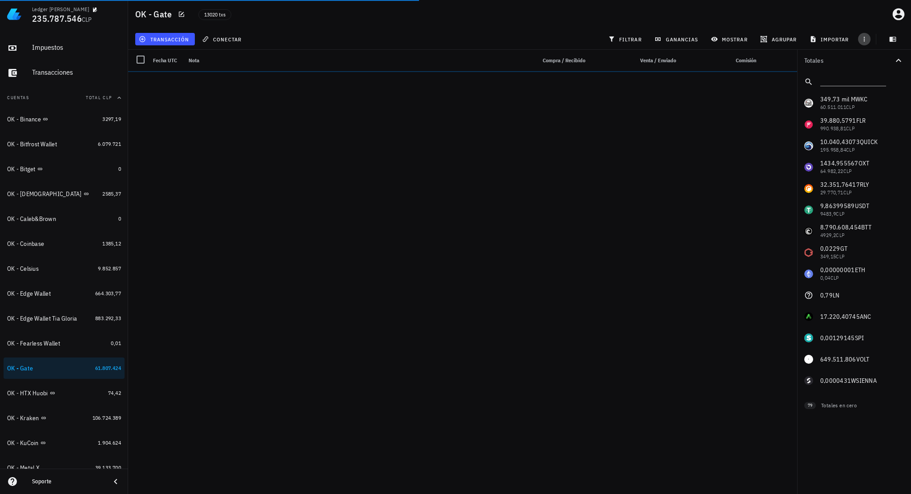
click at [866, 40] on icon "button" at bounding box center [864, 39] width 7 height 7
click at [862, 64] on span "exportar" at bounding box center [874, 61] width 37 height 7
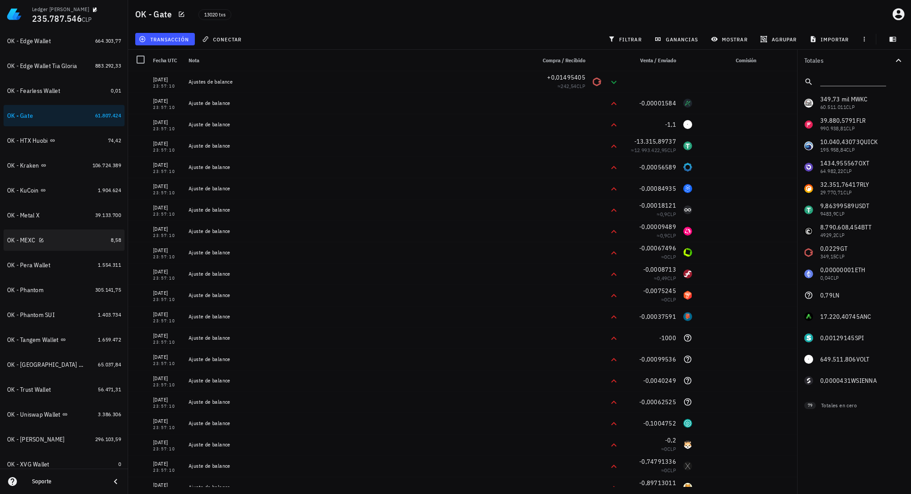
scroll to position [312, 0]
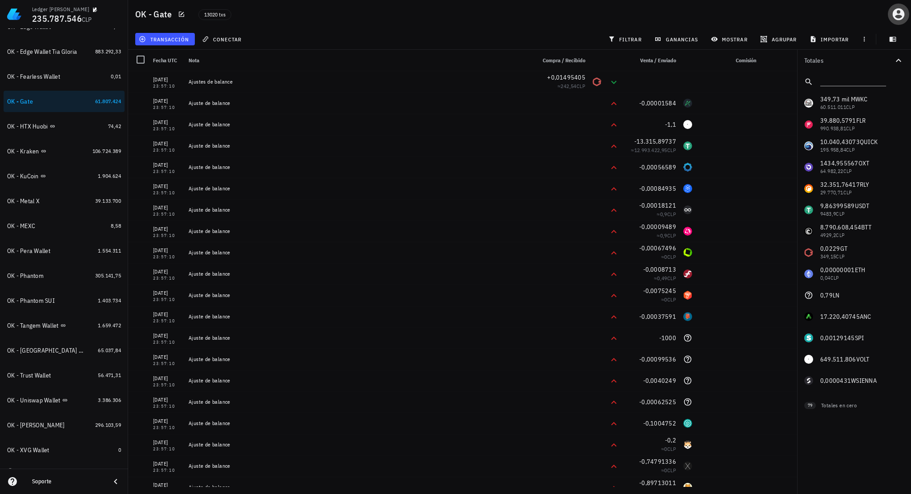
click at [901, 16] on icon "button" at bounding box center [899, 14] width 14 height 14
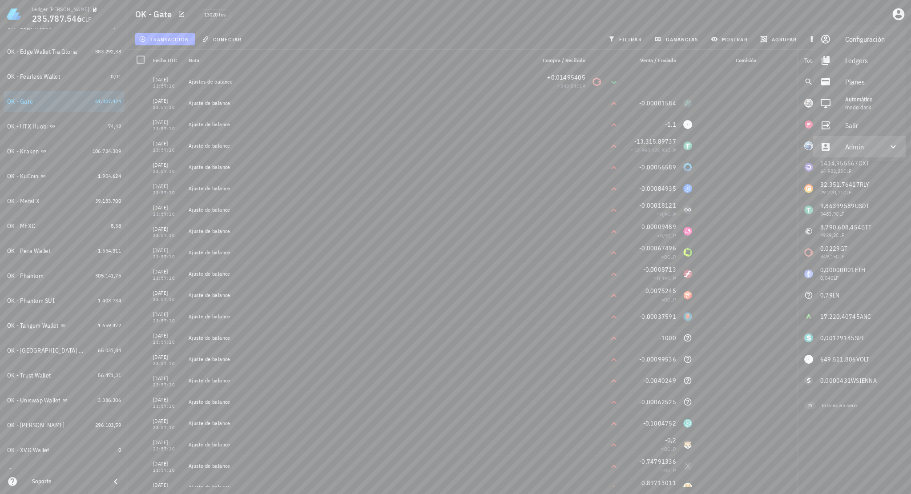
click at [856, 146] on div "Admin" at bounding box center [862, 147] width 32 height 18
click at [851, 177] on div "Impersonar" at bounding box center [872, 168] width 53 height 18
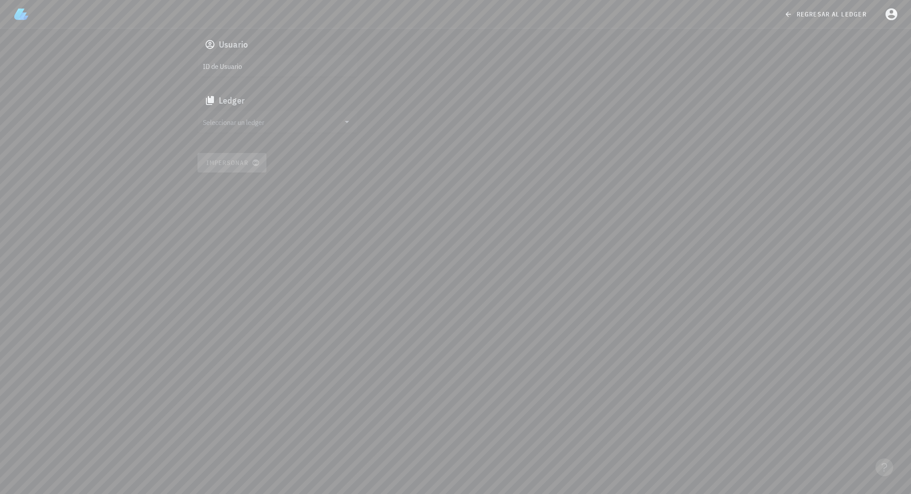
click at [306, 67] on input "ID de Usuario" at bounding box center [277, 66] width 148 height 14
paste input "auth0|687ea42cedb933401978a6a8"
type input "auth0|687ea42cedb933401978a6a8"
click at [277, 124] on input "text" at bounding box center [271, 122] width 137 height 14
click at [254, 128] on div "cmddkk0cv006e11bqrwx9e39r" at bounding box center [285, 131] width 132 height 6
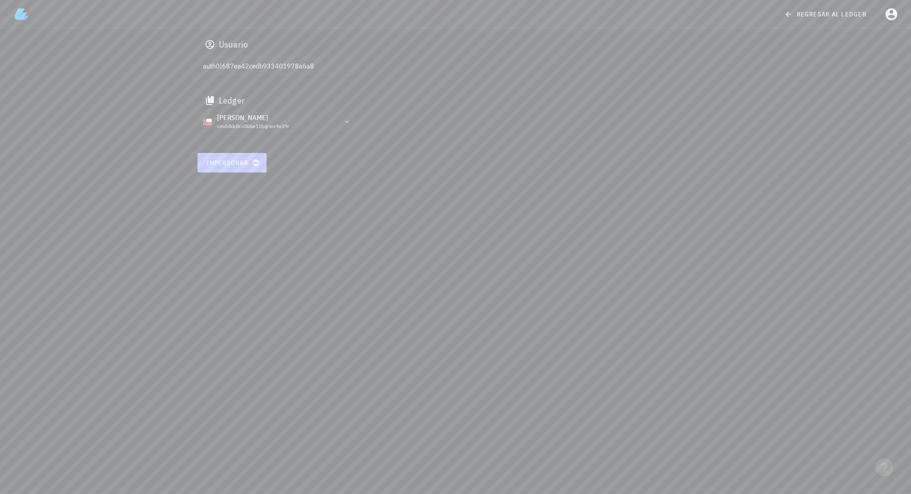
click at [239, 160] on span "Impersonar" at bounding box center [232, 163] width 52 height 8
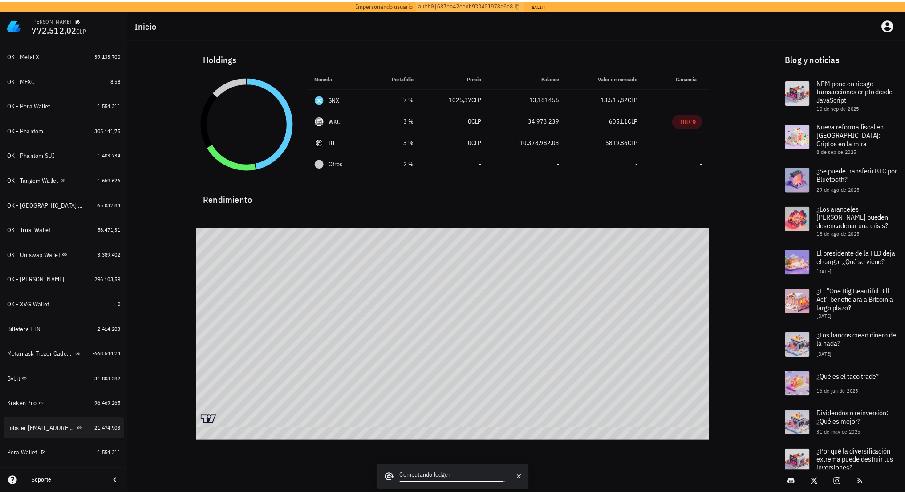
scroll to position [490, 0]
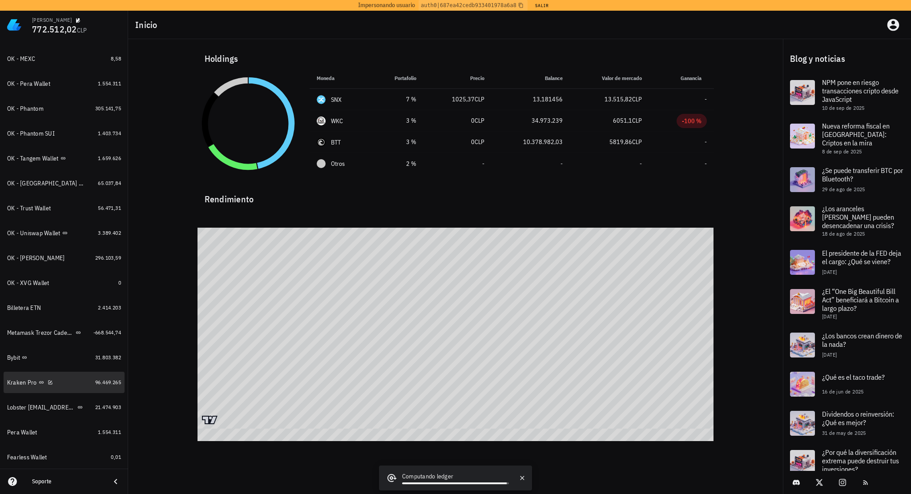
click at [72, 380] on div "Kraken Pro" at bounding box center [49, 383] width 85 height 8
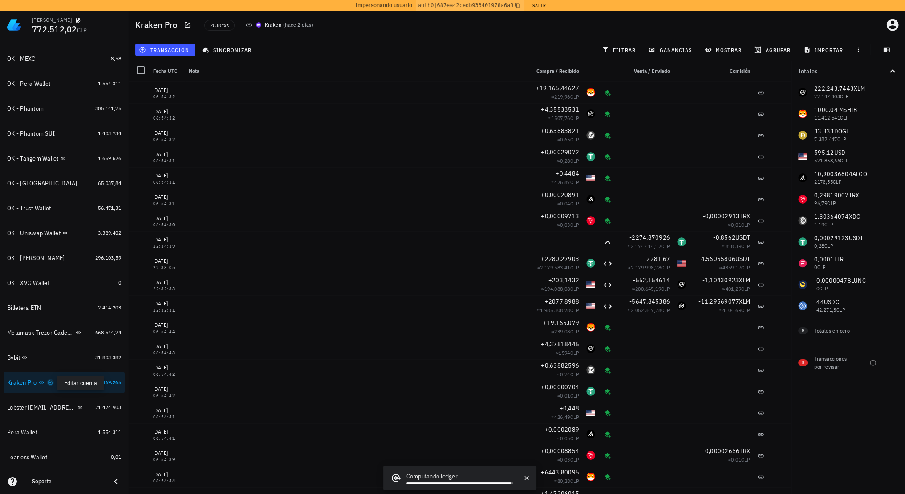
click at [50, 384] on icon "button" at bounding box center [50, 382] width 5 height 5
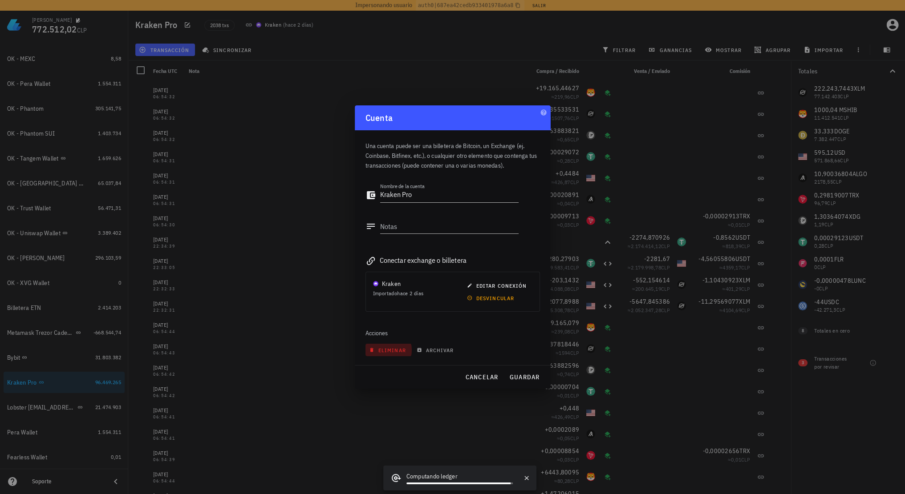
click at [387, 350] on span "eliminar" at bounding box center [388, 350] width 35 height 7
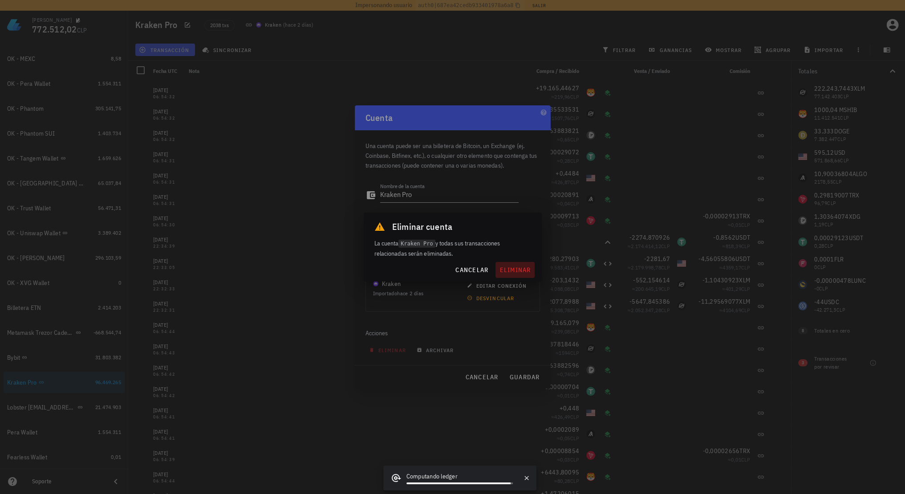
click at [514, 271] on span "eliminar" at bounding box center [515, 270] width 32 height 8
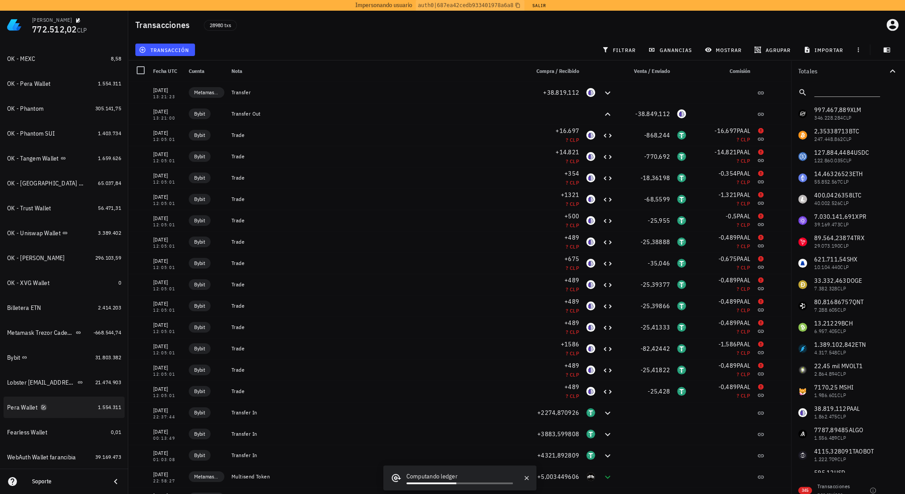
click at [45, 410] on icon "button" at bounding box center [43, 407] width 5 height 5
type textarea "Pera Wallet"
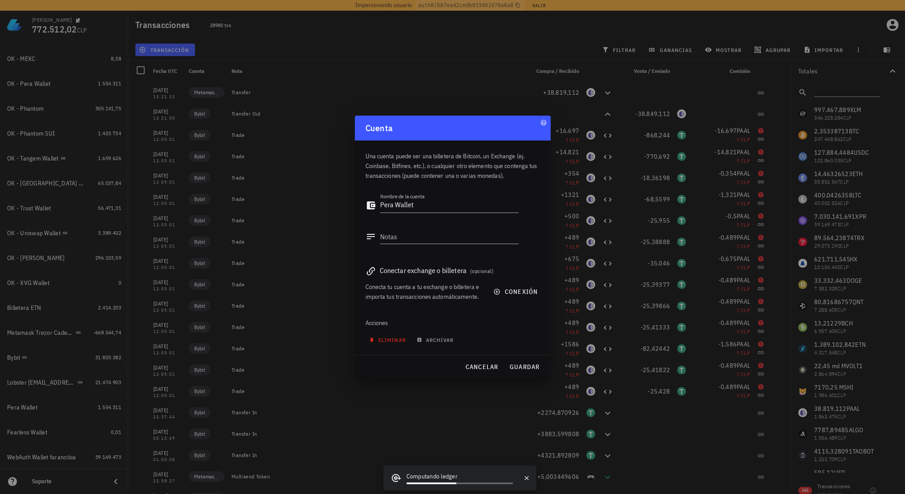
click at [390, 338] on span "eliminar" at bounding box center [388, 340] width 35 height 7
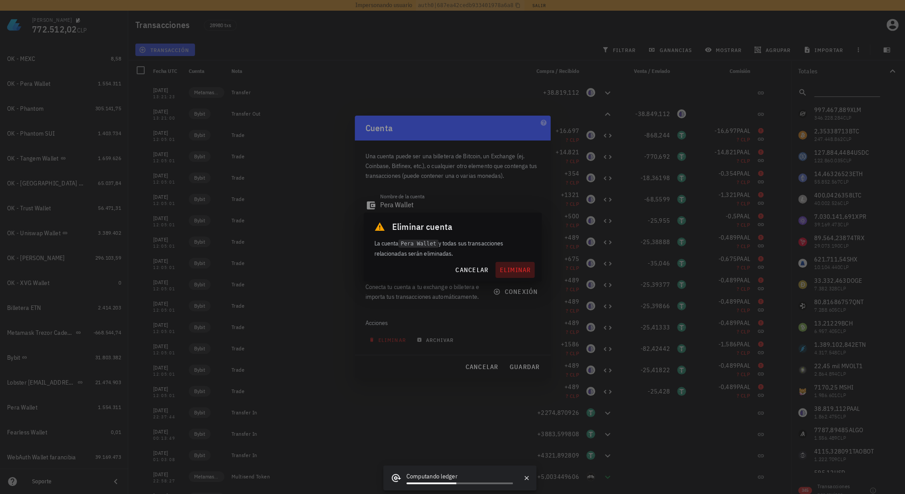
click at [510, 271] on span "eliminar" at bounding box center [515, 270] width 32 height 8
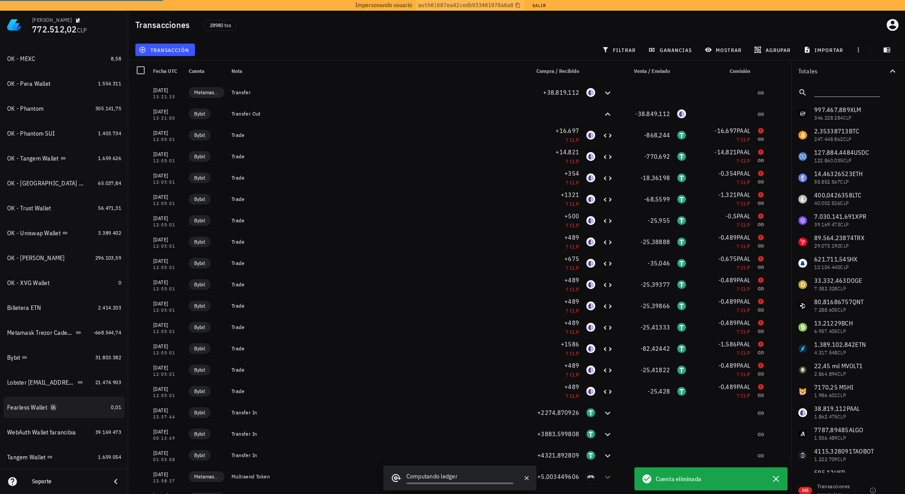
click at [55, 409] on icon "button" at bounding box center [53, 407] width 4 height 4
type textarea "Fearless Wallet"
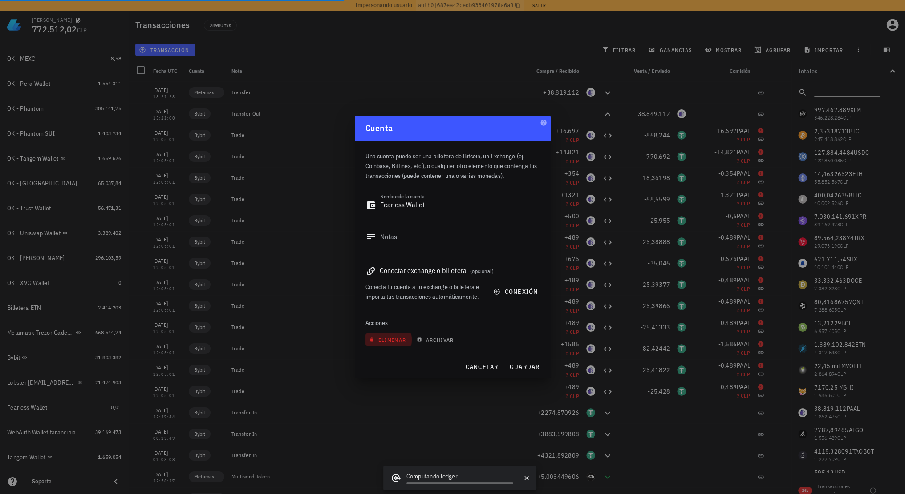
click at [390, 341] on span "eliminar" at bounding box center [388, 340] width 35 height 7
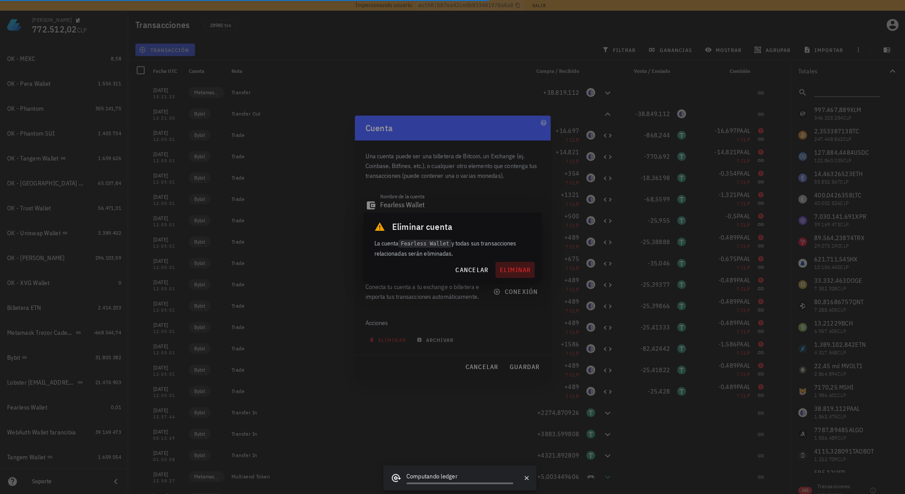
click at [517, 271] on span "eliminar" at bounding box center [515, 270] width 32 height 8
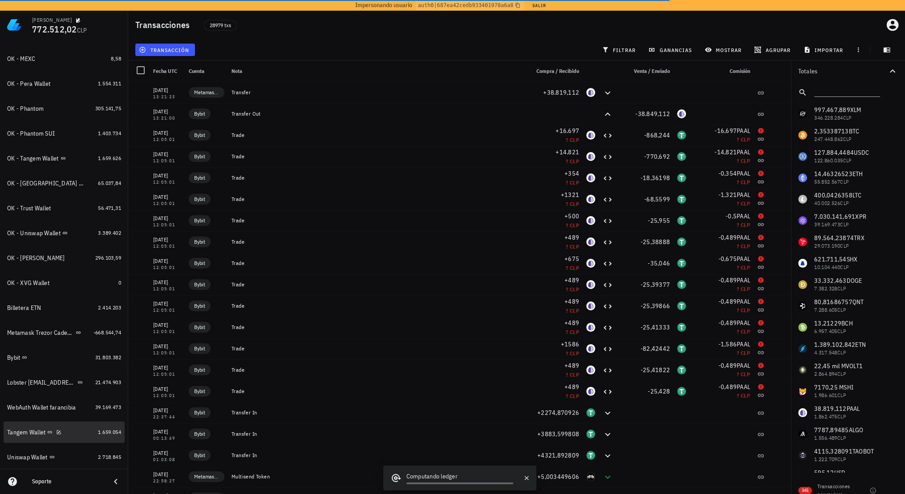
click at [73, 433] on div "Tangem Wallet" at bounding box center [50, 433] width 87 height 8
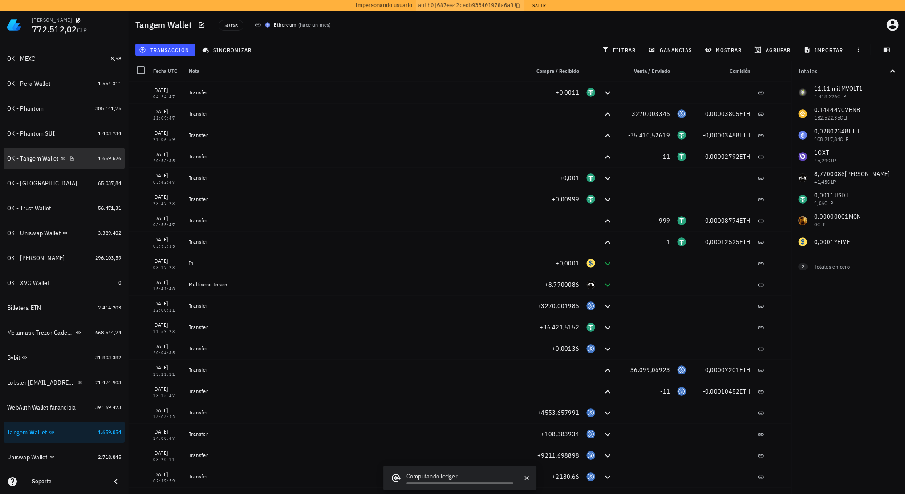
click at [44, 160] on div "OK - Tangem Wallet" at bounding box center [33, 159] width 52 height 8
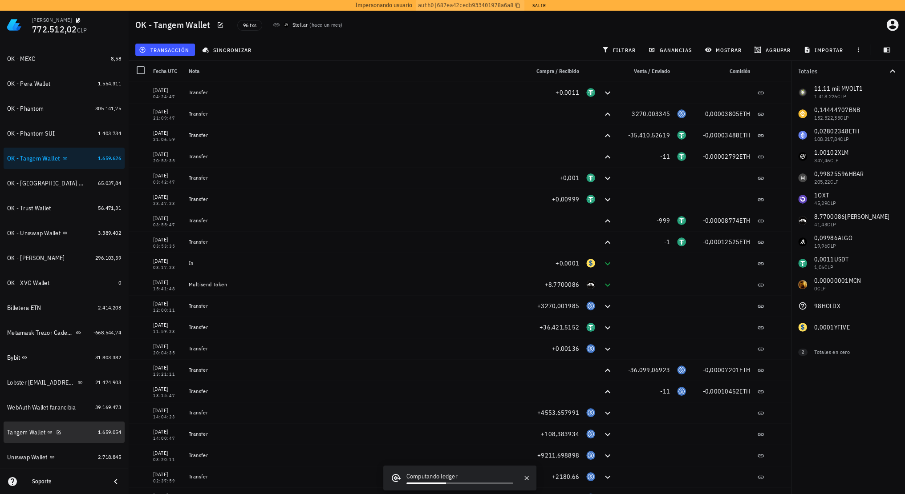
click at [74, 433] on div "Tangem Wallet" at bounding box center [50, 433] width 87 height 8
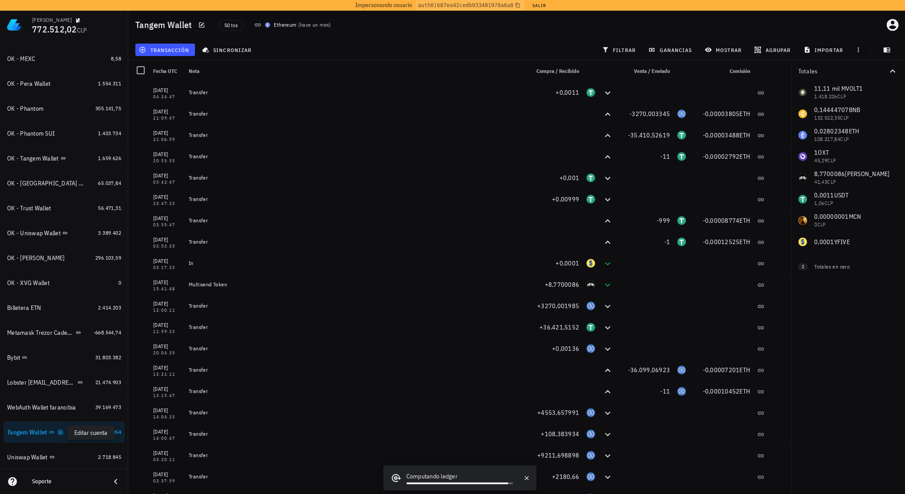
click at [59, 433] on icon "button" at bounding box center [60, 432] width 5 height 5
type textarea "Tangem Wallet"
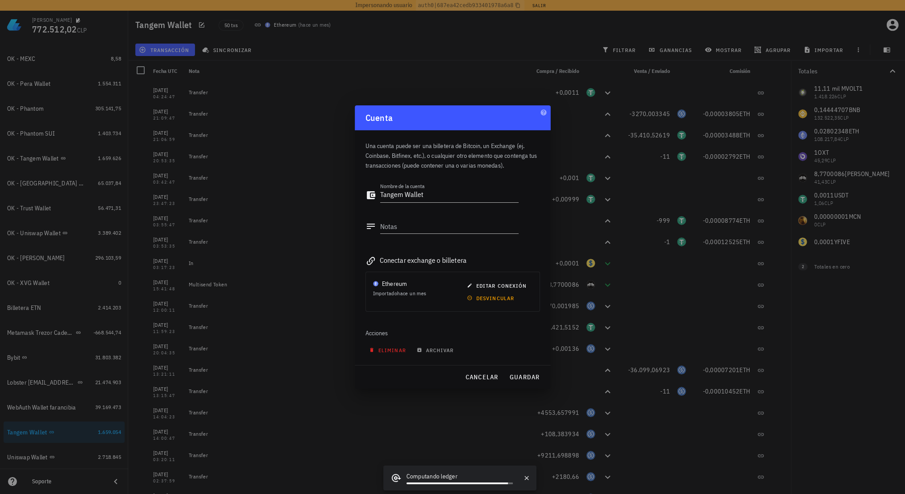
click at [393, 350] on span "eliminar" at bounding box center [388, 350] width 35 height 7
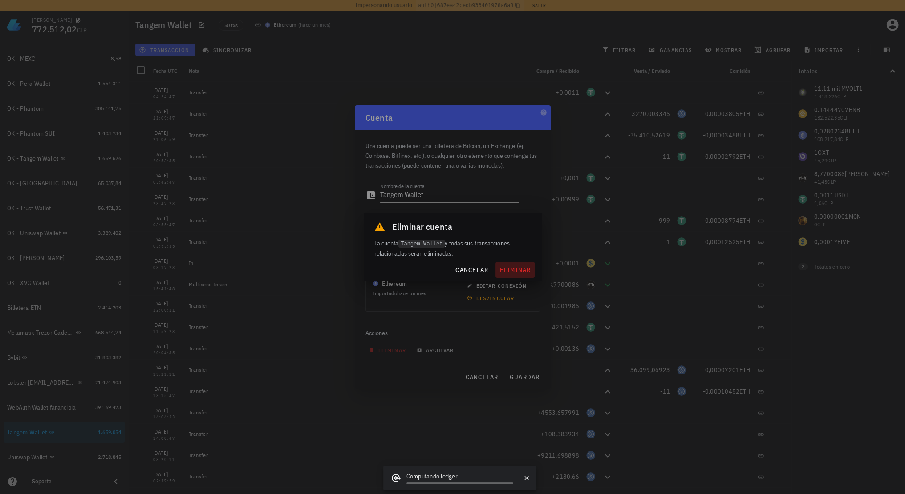
click at [511, 272] on span "eliminar" at bounding box center [515, 270] width 32 height 8
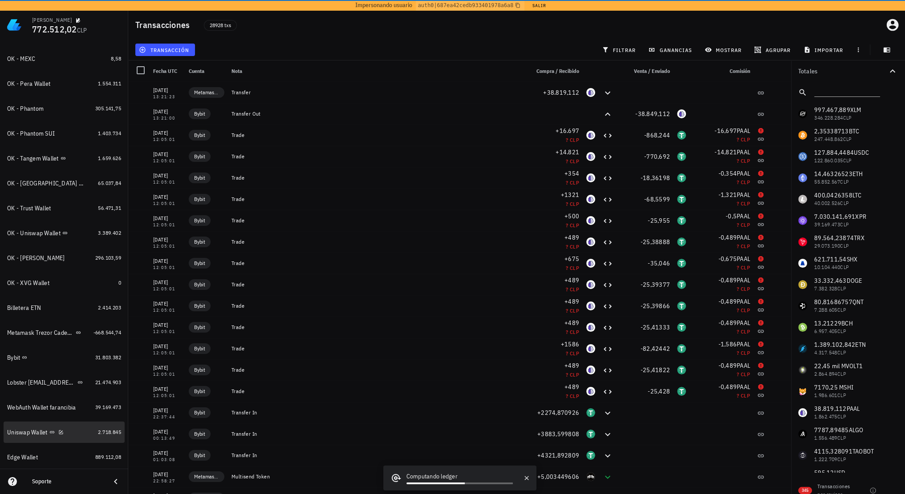
click at [36, 435] on div "Uniswap Wallet" at bounding box center [27, 433] width 40 height 8
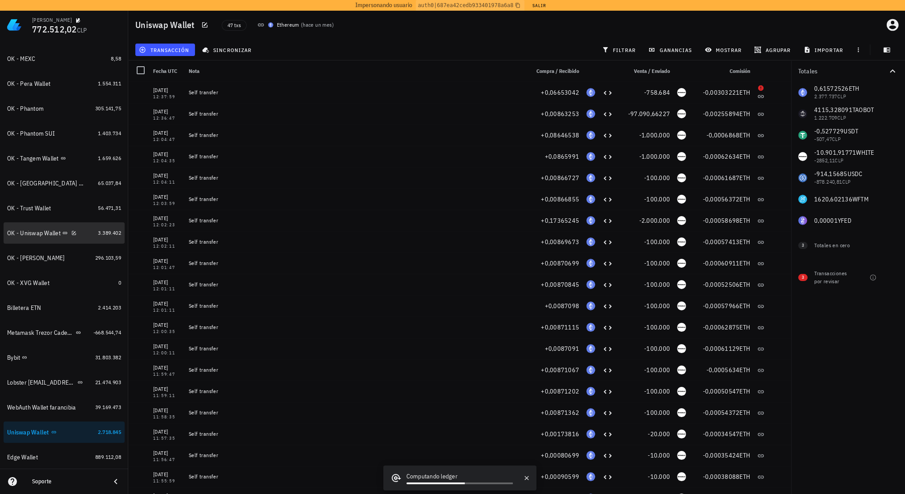
click at [42, 236] on div "OK - Uniswap Wallet" at bounding box center [33, 234] width 53 height 8
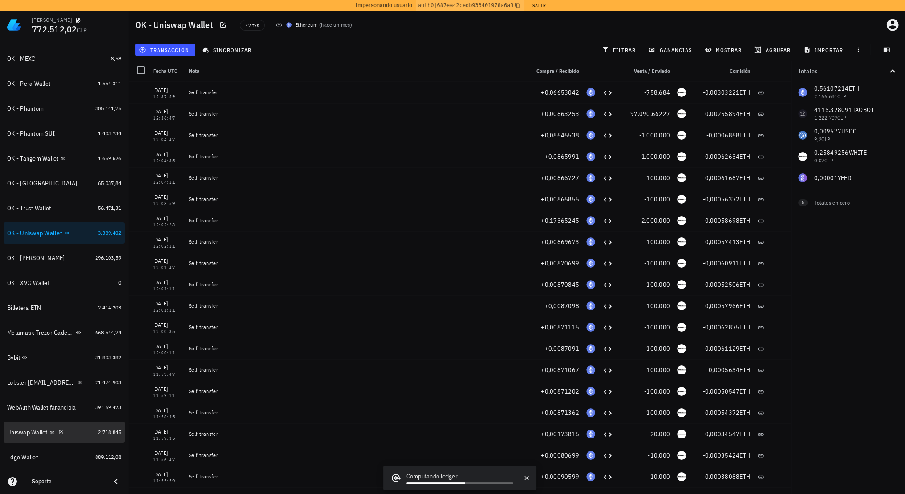
click at [32, 432] on div "Uniswap Wallet" at bounding box center [27, 433] width 40 height 8
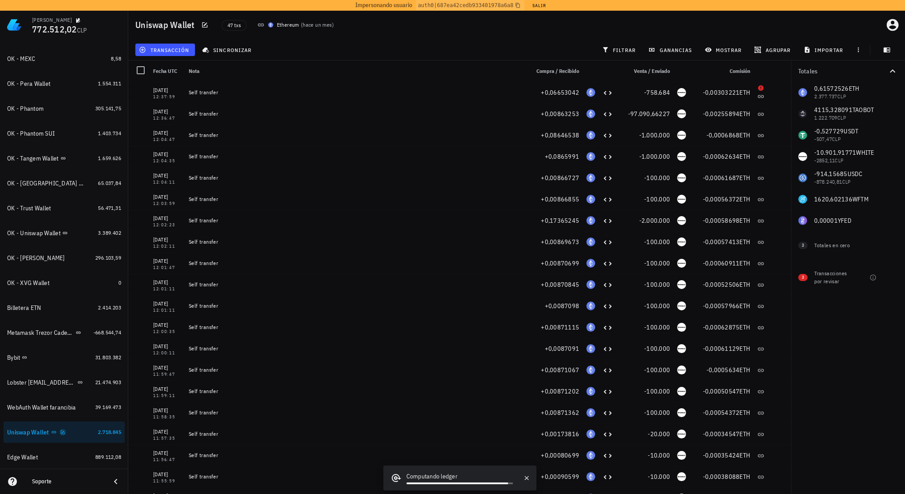
click at [62, 433] on icon "button" at bounding box center [62, 432] width 5 height 5
type textarea "Uniswap Wallet"
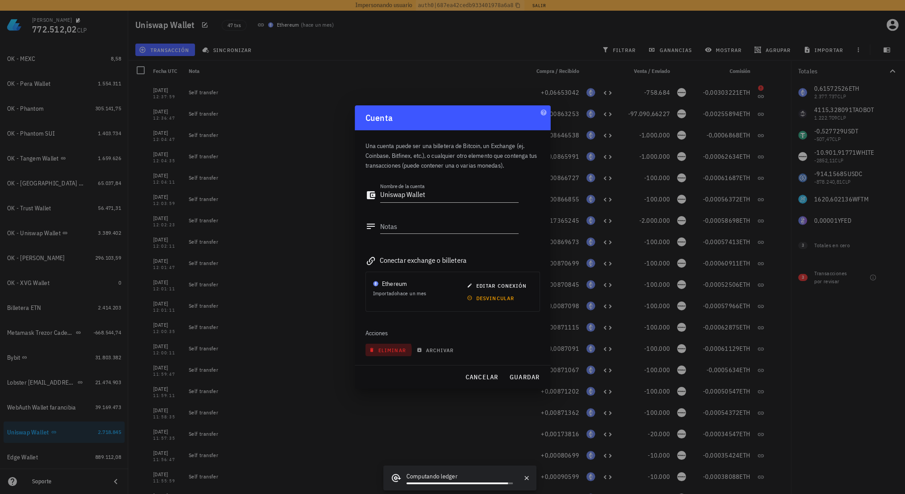
click at [396, 351] on span "eliminar" at bounding box center [388, 350] width 35 height 7
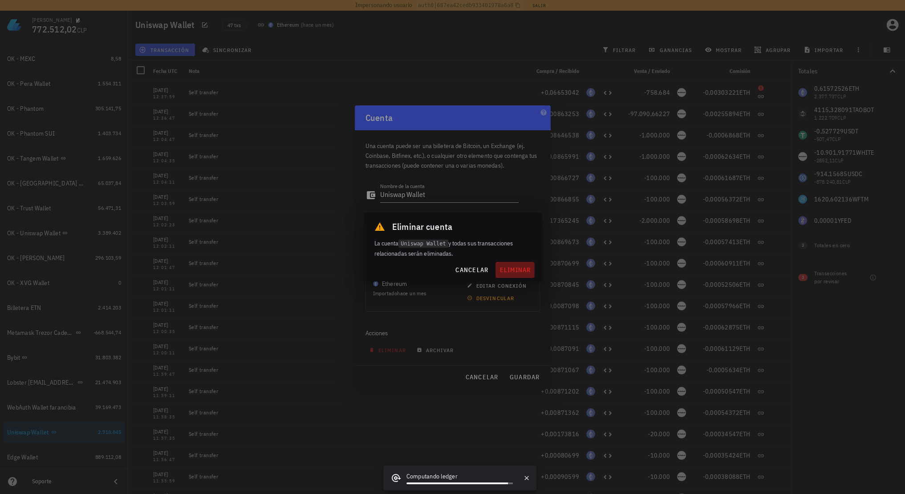
click at [511, 271] on span "eliminar" at bounding box center [515, 270] width 32 height 8
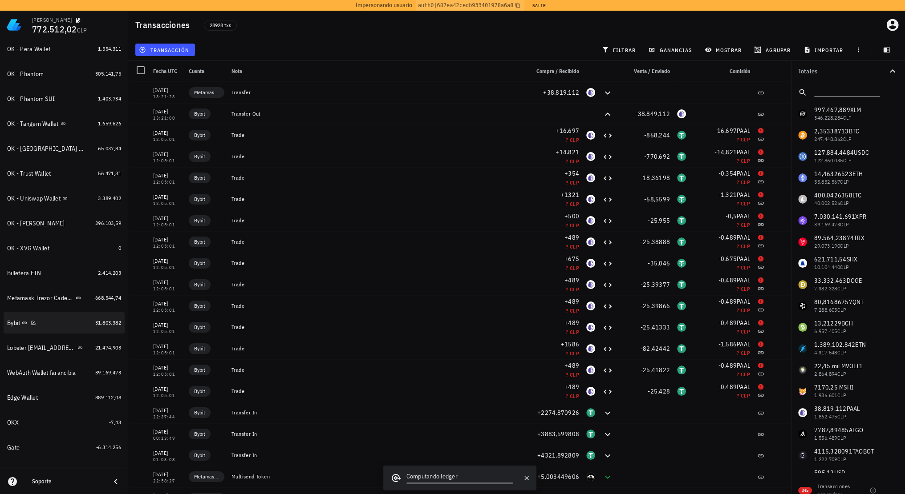
scroll to position [579, 0]
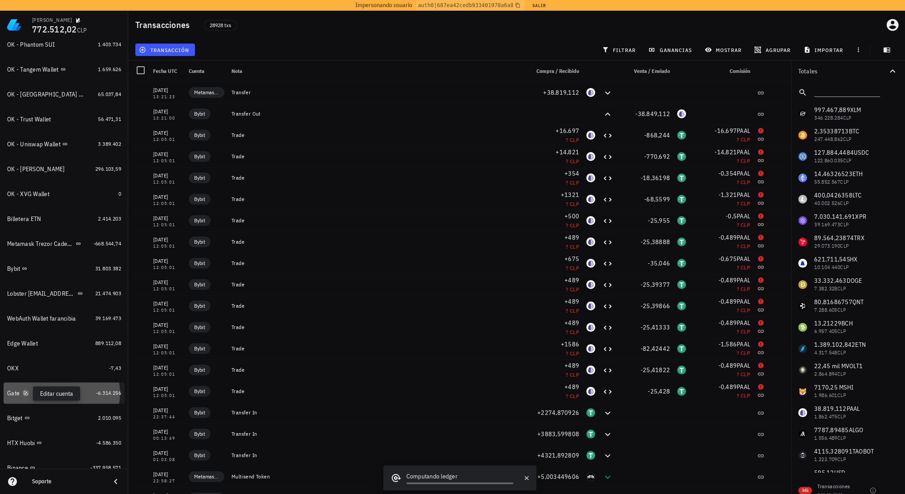
click at [27, 395] on icon "button" at bounding box center [26, 393] width 4 height 4
type textarea "Gate"
type textarea "poseo 349.732.394.921 WKC"
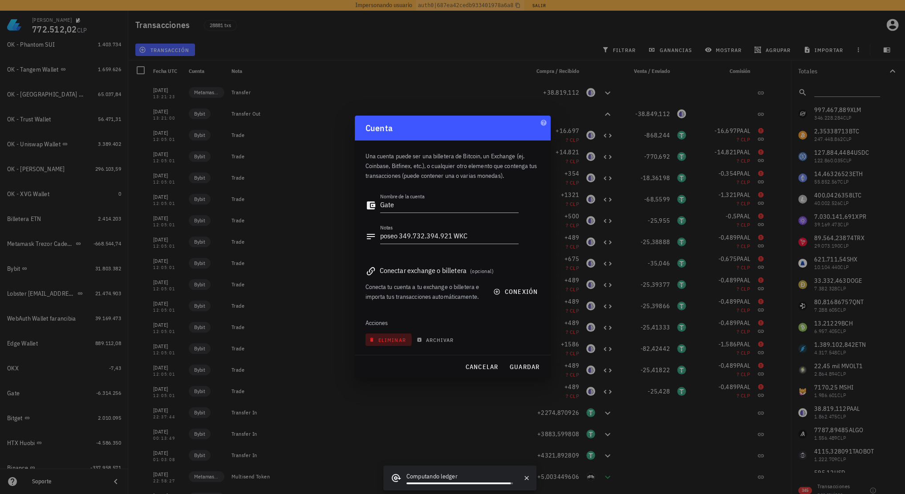
click at [395, 343] on button "eliminar" at bounding box center [388, 340] width 46 height 12
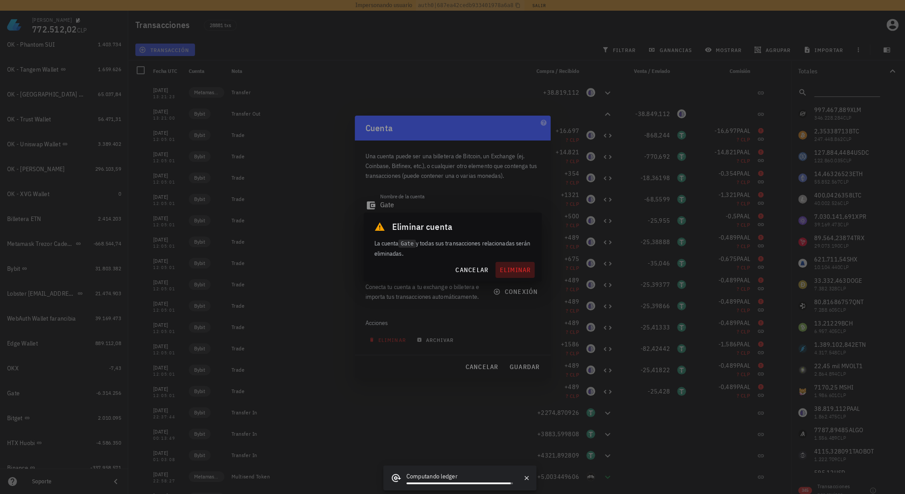
click at [513, 272] on span "eliminar" at bounding box center [515, 270] width 32 height 8
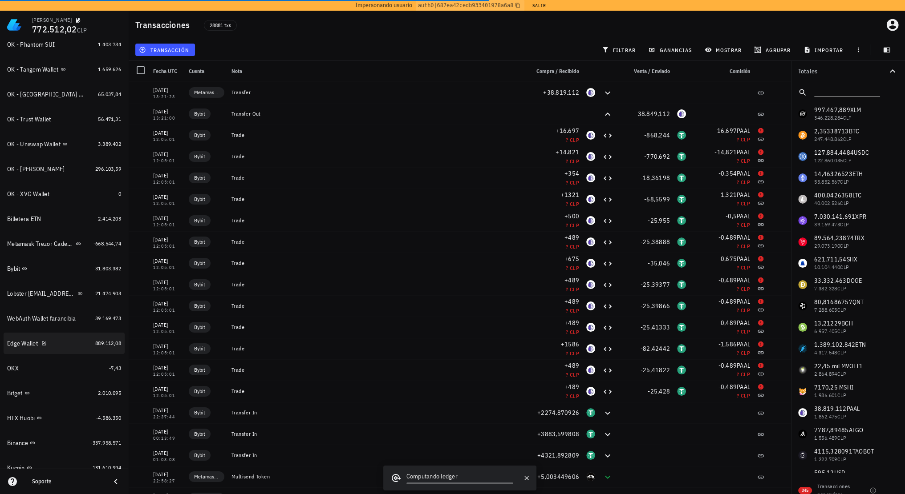
scroll to position [623, 0]
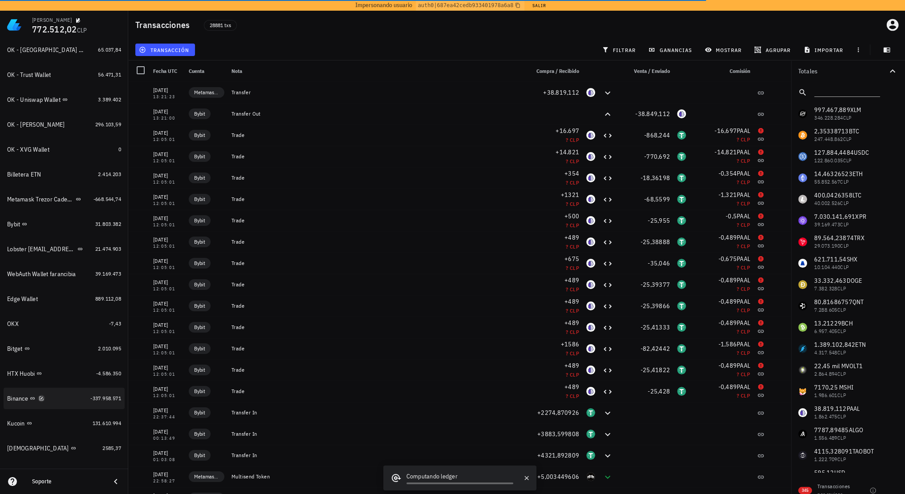
click at [42, 400] on icon "button" at bounding box center [41, 398] width 5 height 5
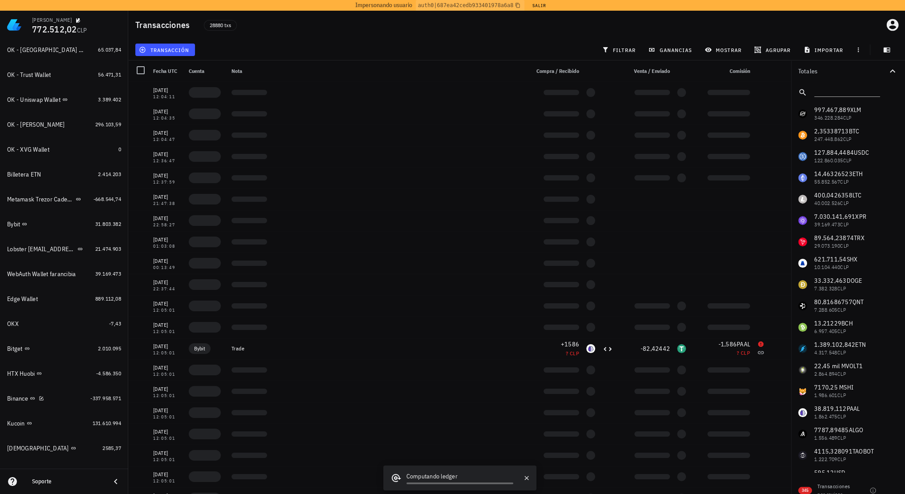
type textarea "Binance"
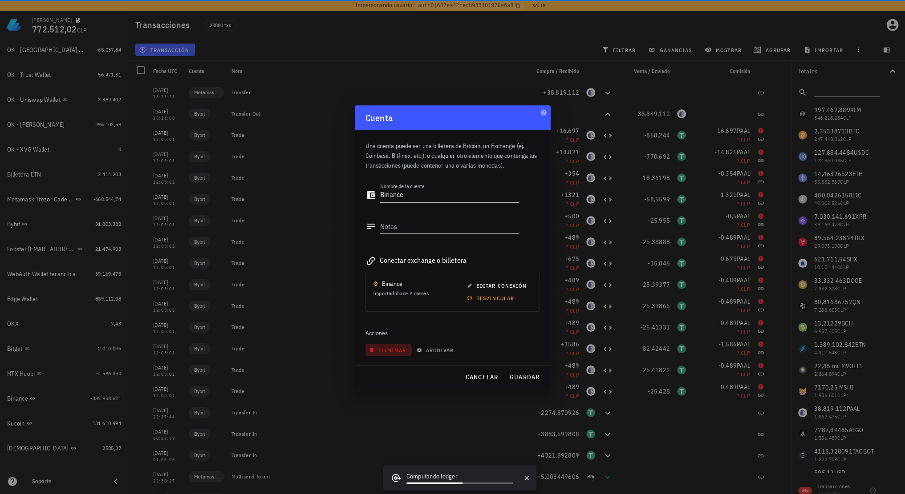
click at [379, 353] on span "eliminar" at bounding box center [388, 350] width 35 height 7
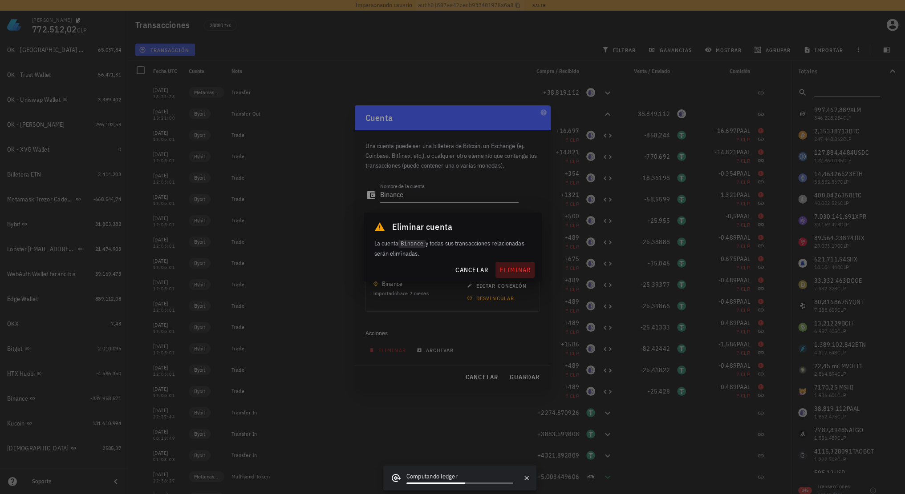
click at [506, 274] on span "eliminar" at bounding box center [515, 270] width 32 height 8
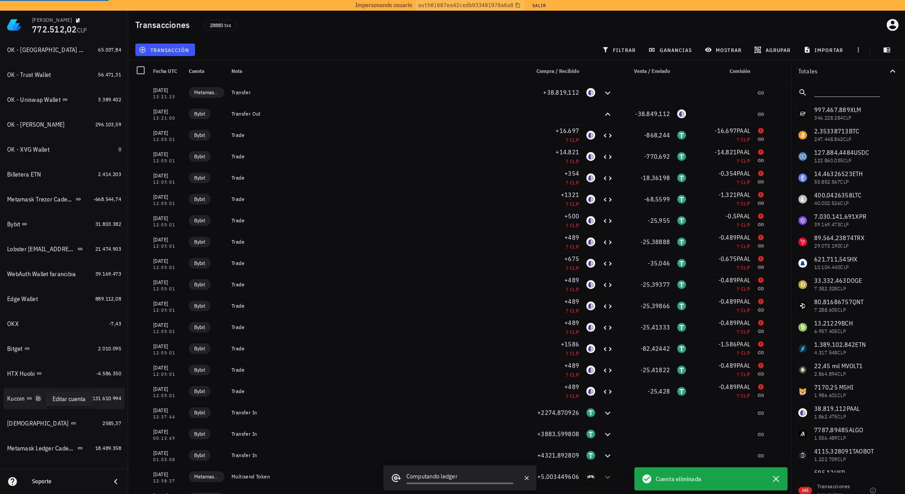
click at [40, 399] on icon "button" at bounding box center [38, 399] width 4 height 4
type textarea "Kucoin"
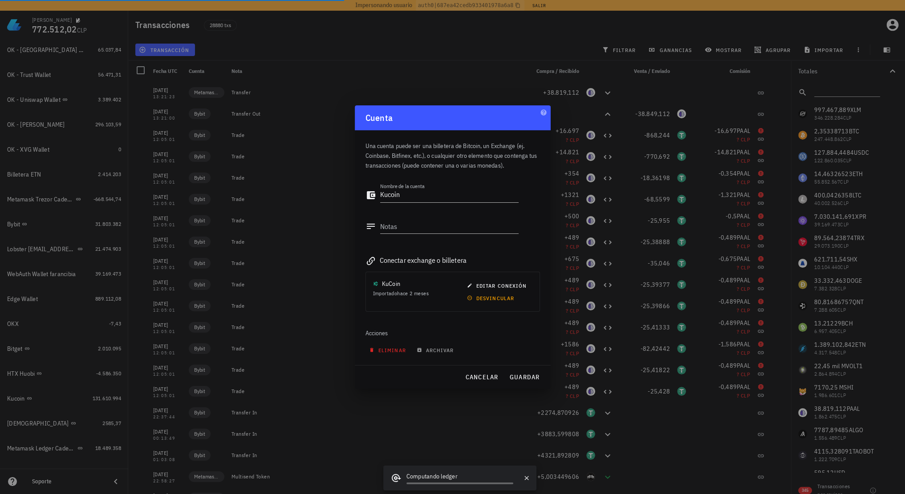
click at [387, 350] on span "eliminar" at bounding box center [388, 350] width 35 height 7
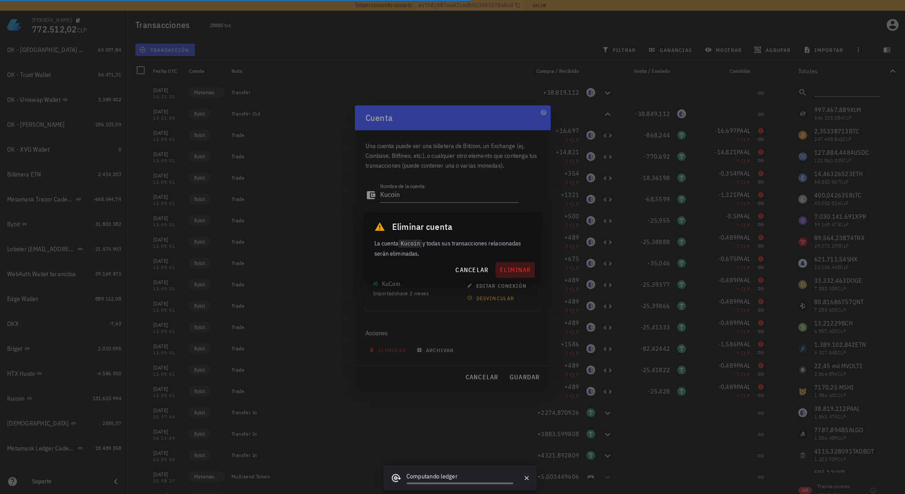
click at [519, 267] on span "eliminar" at bounding box center [515, 270] width 32 height 8
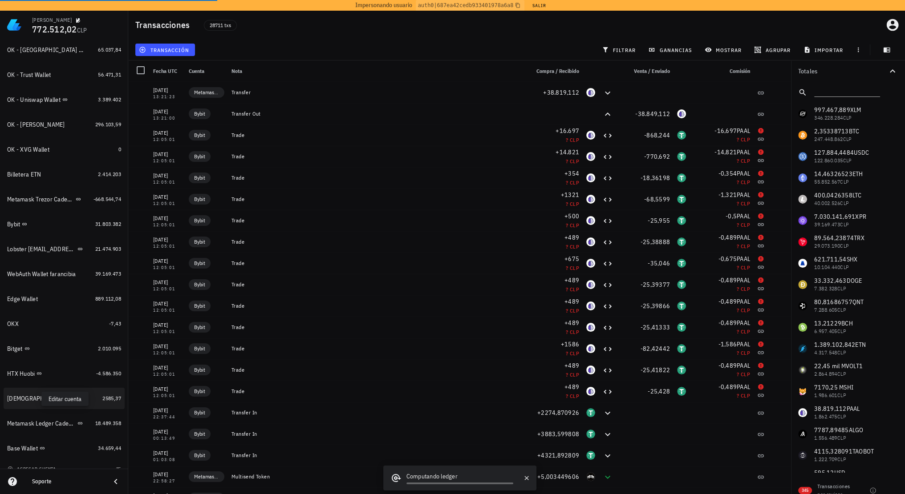
click at [80, 399] on icon "button" at bounding box center [82, 399] width 4 height 4
type textarea "Buda"
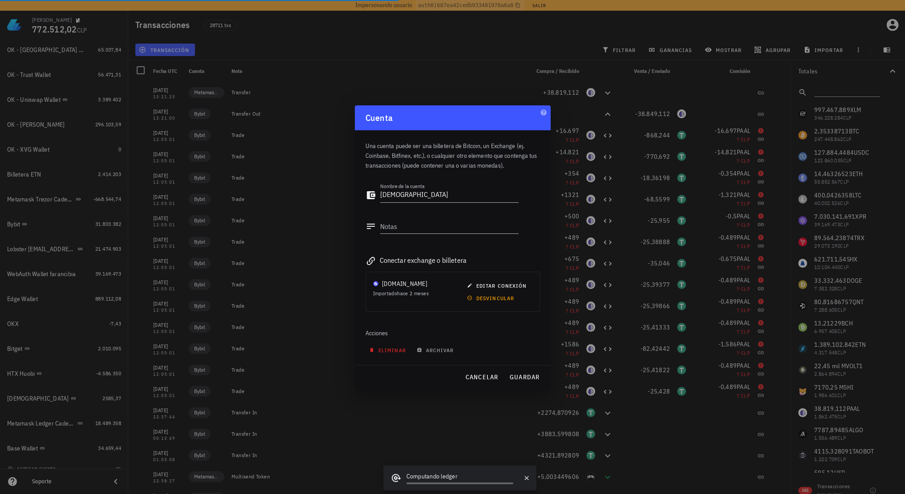
click at [394, 354] on button "eliminar" at bounding box center [388, 350] width 46 height 12
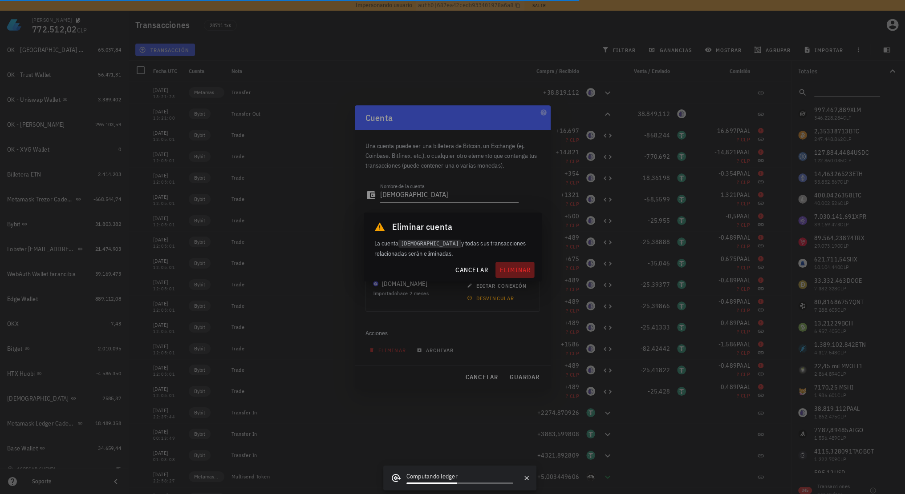
click at [520, 268] on span "eliminar" at bounding box center [515, 270] width 32 height 8
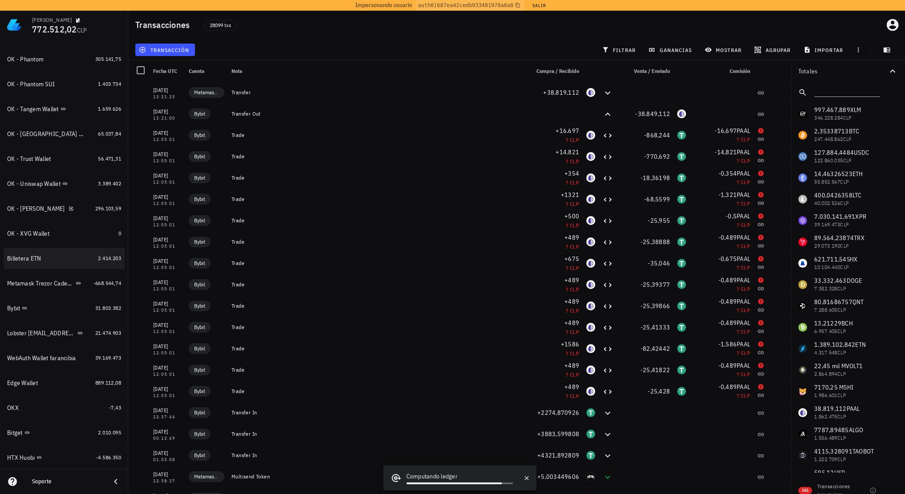
scroll to position [607, 0]
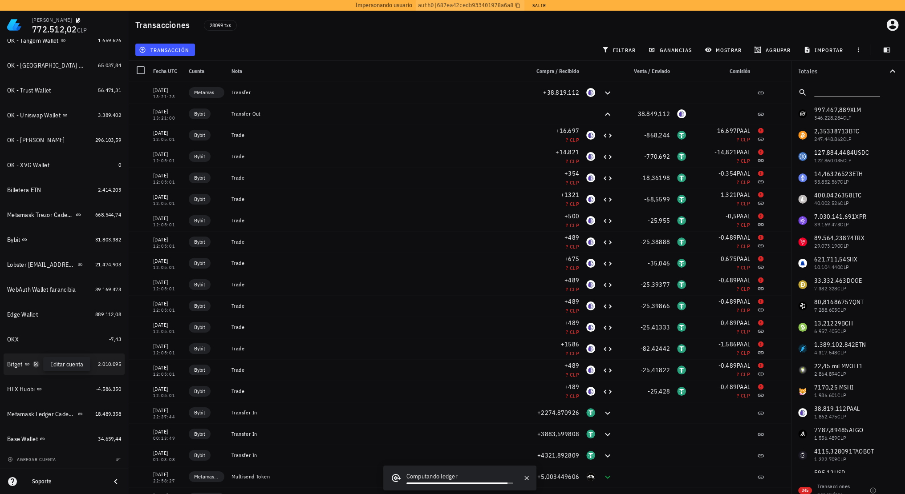
click at [37, 364] on icon "button" at bounding box center [36, 364] width 4 height 4
type textarea "Bitget"
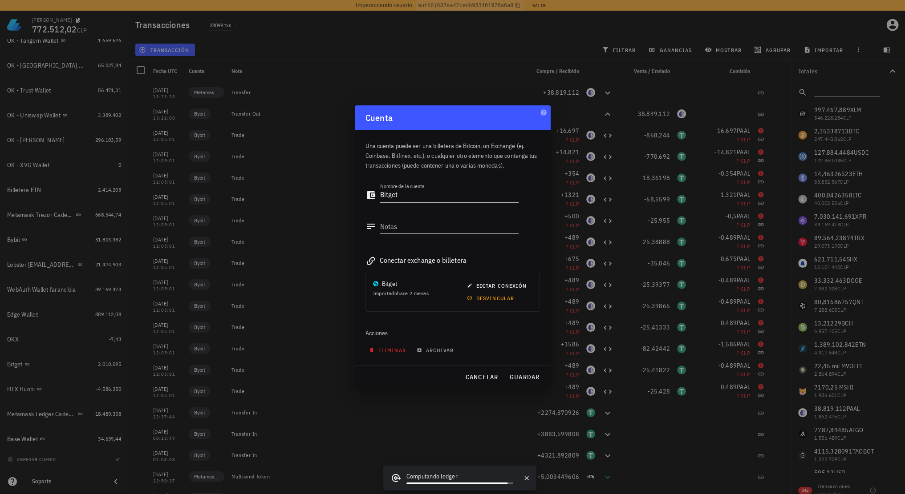
click at [388, 351] on span "eliminar" at bounding box center [388, 350] width 35 height 7
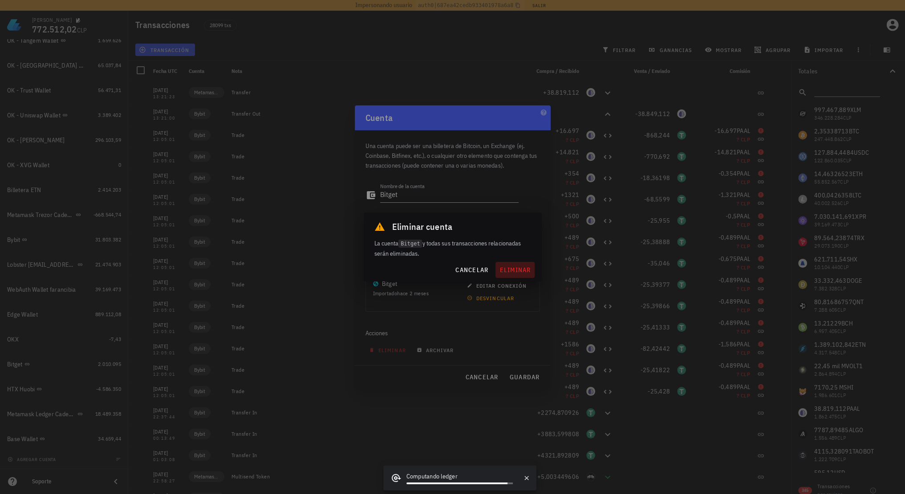
click at [506, 270] on span "eliminar" at bounding box center [515, 270] width 32 height 8
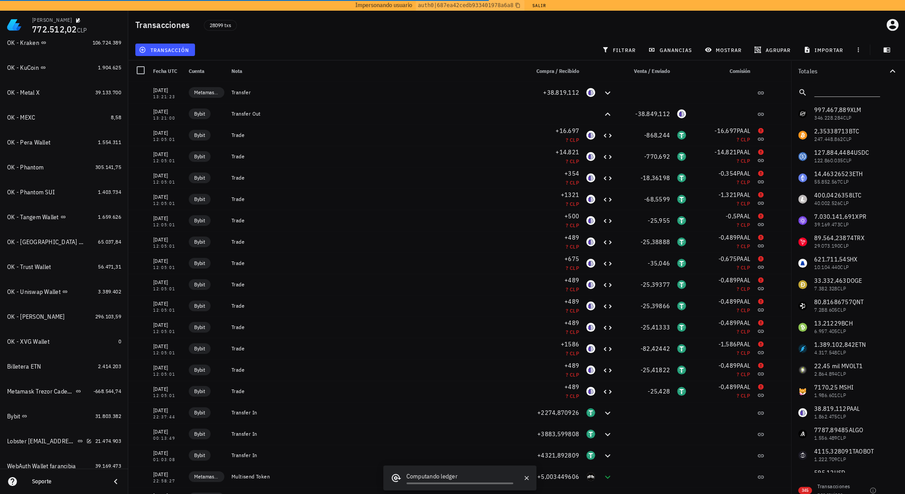
scroll to position [583, 0]
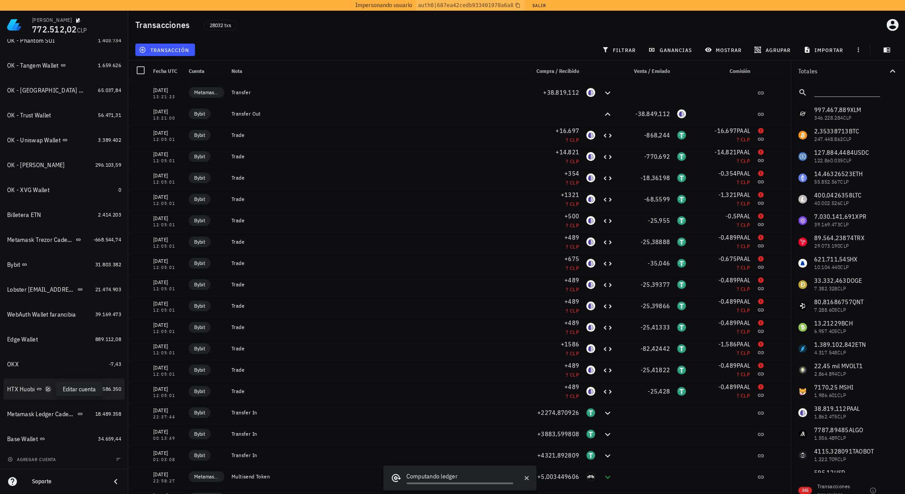
click at [50, 389] on icon "button" at bounding box center [47, 389] width 5 height 5
type textarea "HTX Huobi"
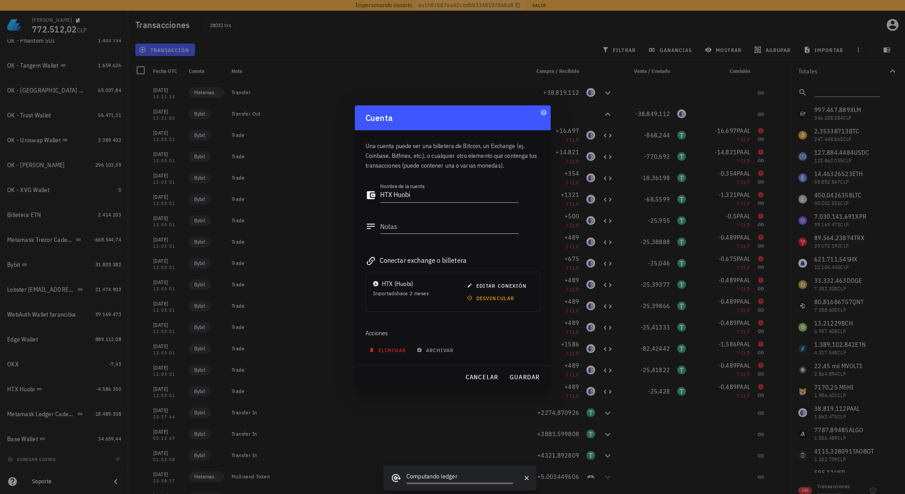
click at [387, 347] on span "eliminar" at bounding box center [388, 350] width 35 height 7
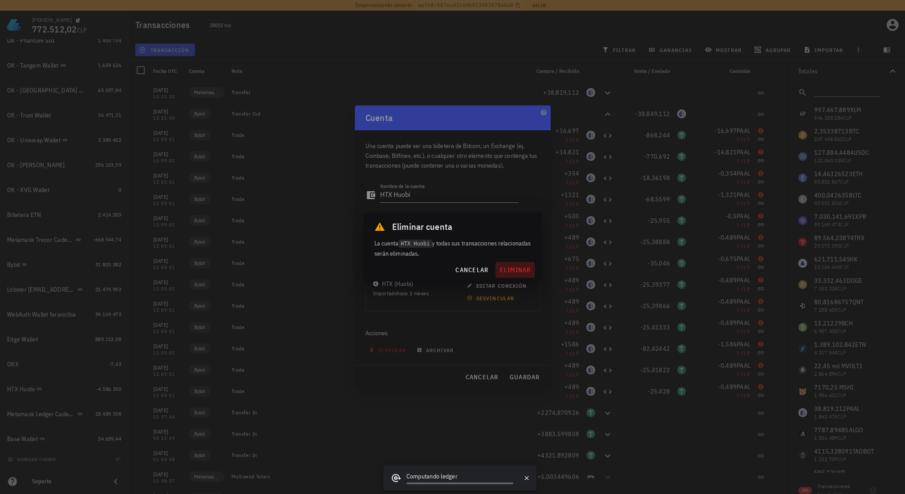
click at [513, 270] on span "eliminar" at bounding box center [515, 270] width 32 height 8
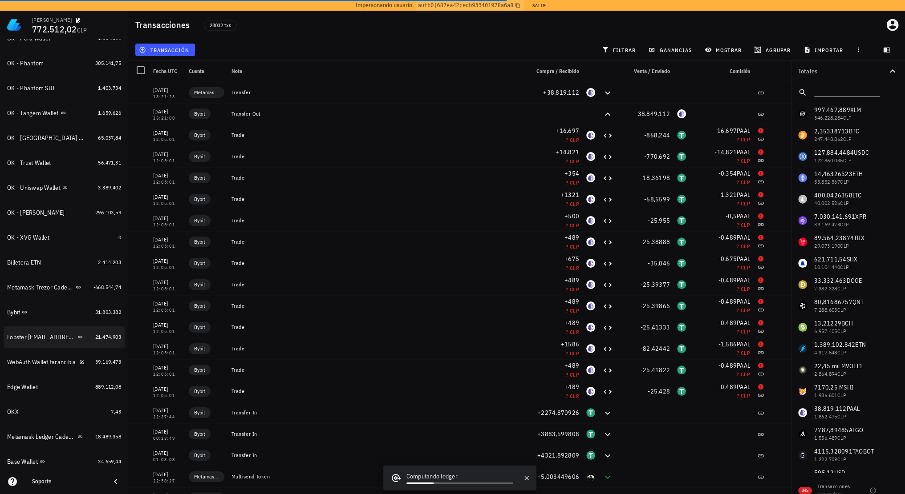
scroll to position [558, 0]
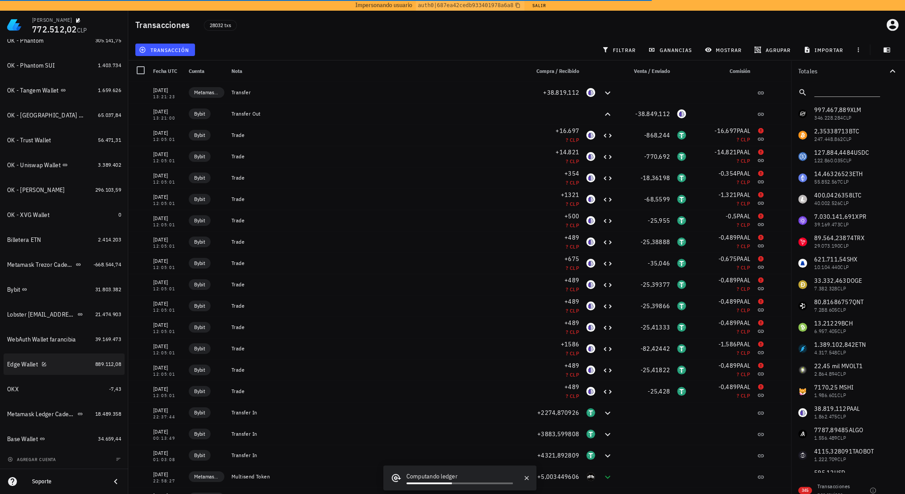
click at [45, 364] on icon "button" at bounding box center [44, 364] width 4 height 4
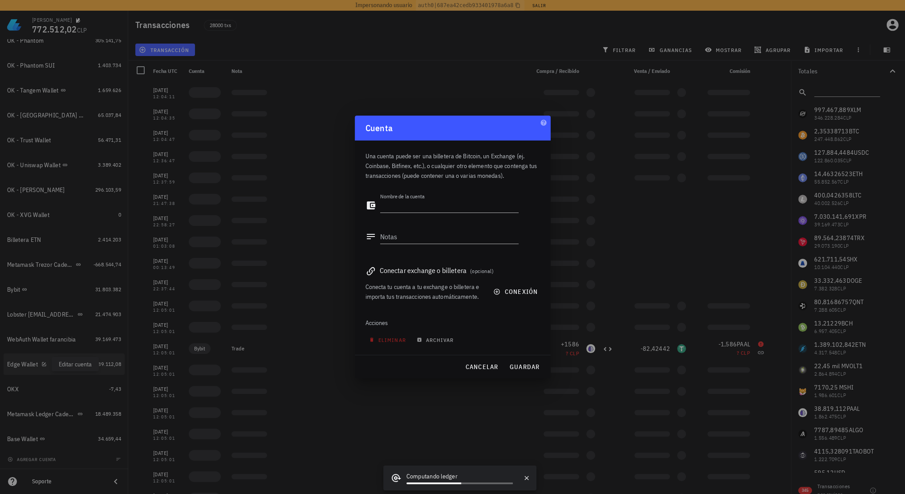
type textarea "Edge Wallet"
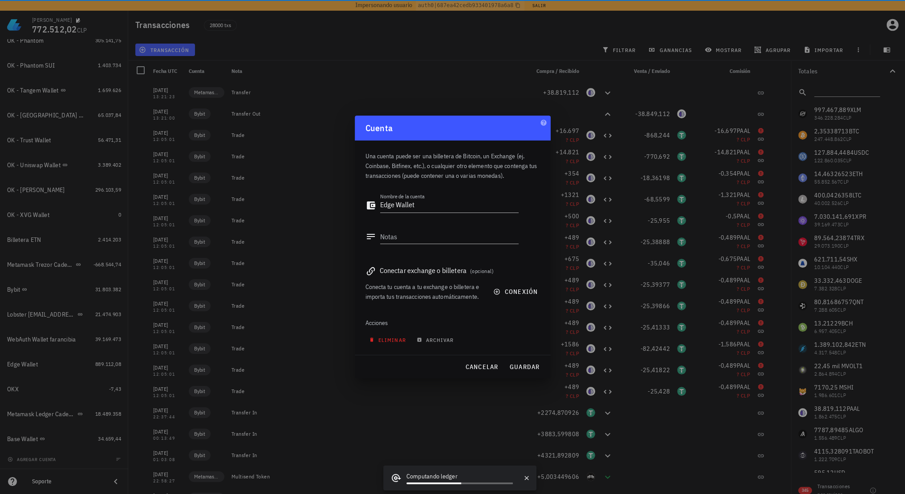
click at [390, 340] on span "eliminar" at bounding box center [388, 340] width 35 height 7
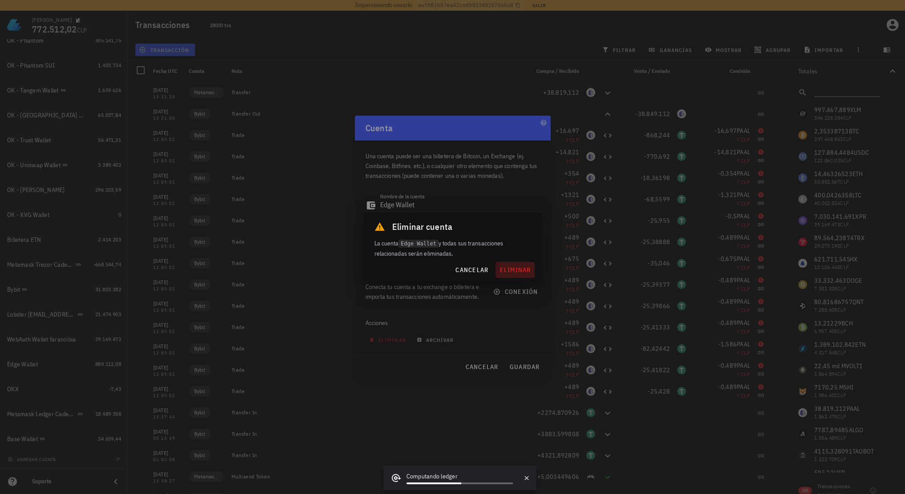
click at [520, 272] on span "eliminar" at bounding box center [515, 270] width 32 height 8
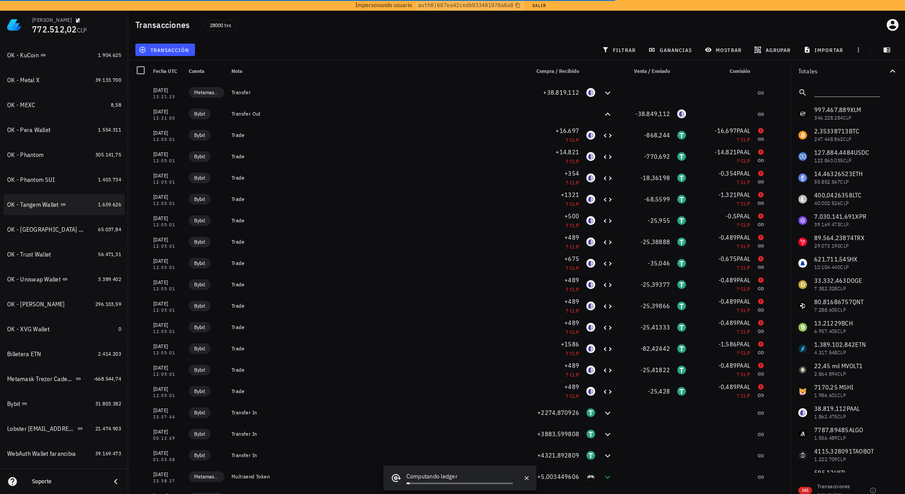
scroll to position [445, 0]
click at [73, 352] on div "Billetera ETN" at bounding box center [50, 353] width 87 height 8
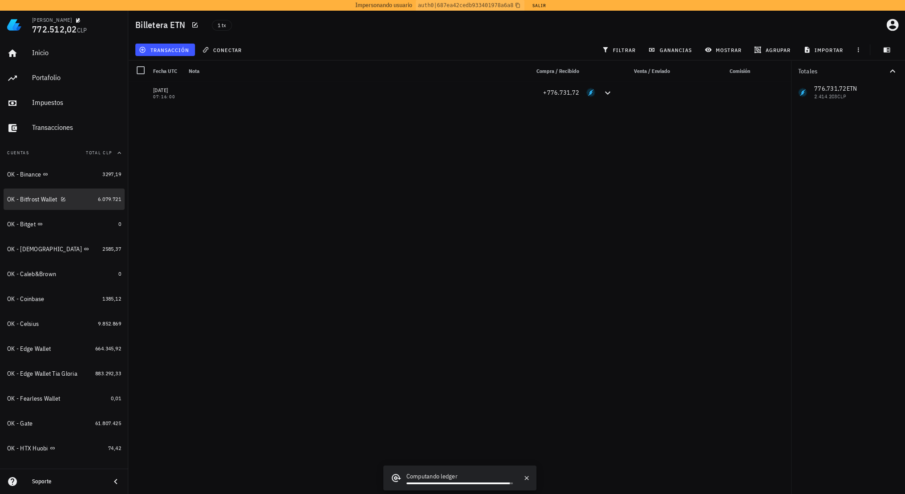
click at [72, 204] on div "OK - Bitfrost Wallet" at bounding box center [50, 199] width 87 height 19
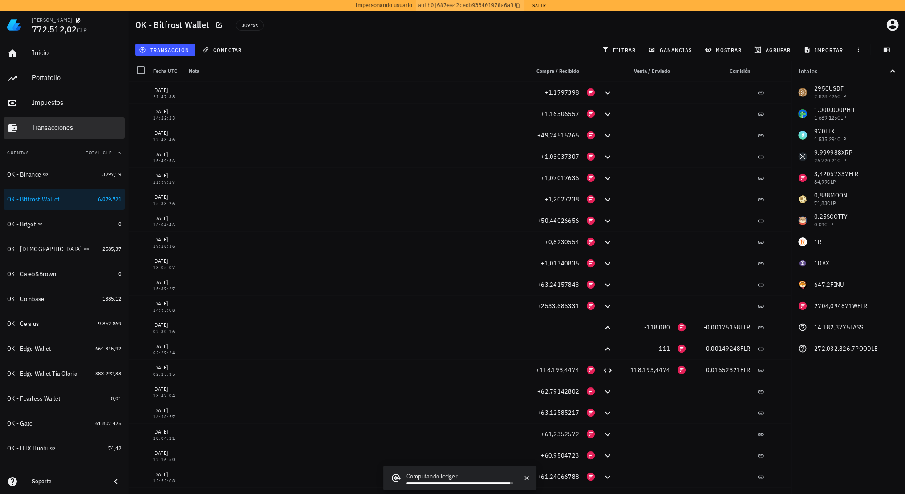
click at [59, 129] on div "Transacciones" at bounding box center [76, 127] width 89 height 8
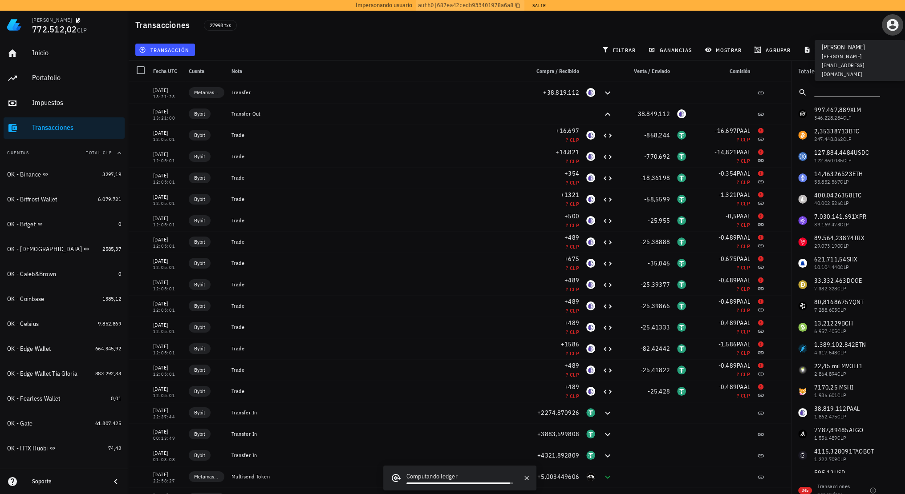
click at [890, 27] on icon "button" at bounding box center [892, 25] width 14 height 14
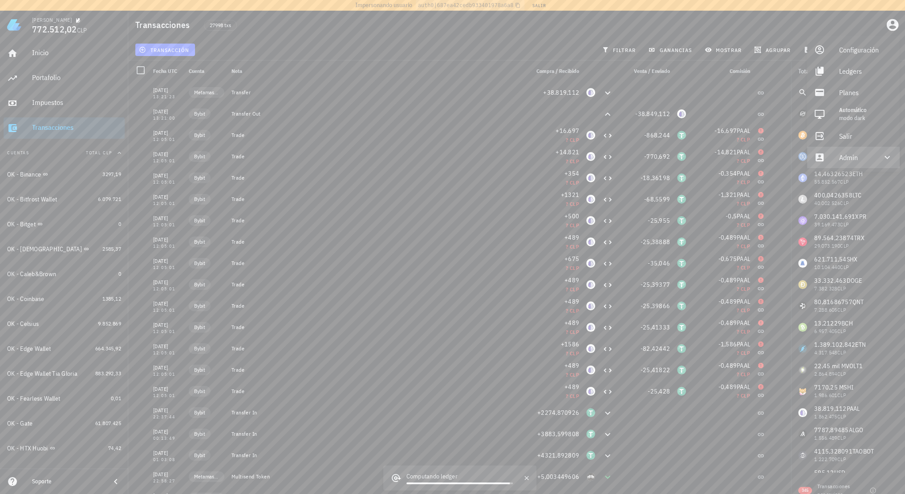
click at [859, 155] on div "Admin" at bounding box center [855, 158] width 32 height 18
click at [830, 181] on link "Impersonar" at bounding box center [853, 178] width 93 height 21
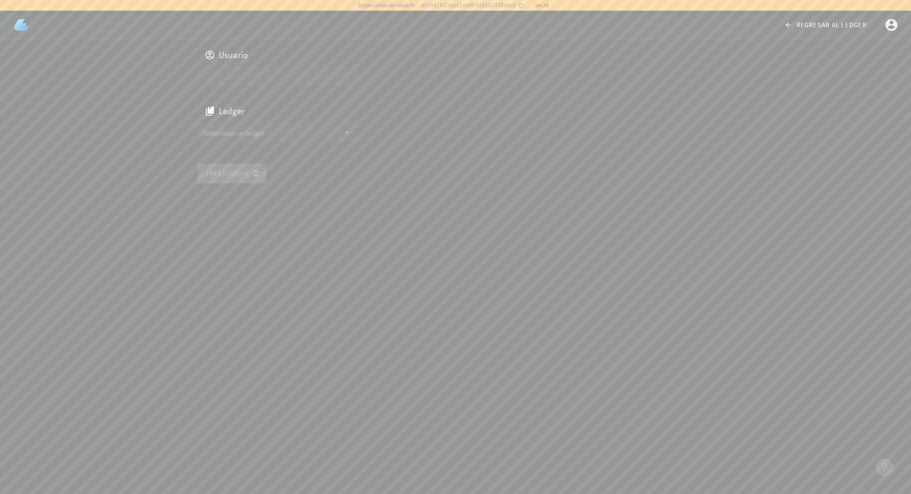
click at [292, 78] on input "text" at bounding box center [277, 76] width 148 height 14
paste input "auth0|68cb23ab891af951e17d1744"
type input "auth0|68cb23ab891af951e17d1744"
click at [275, 128] on input "text" at bounding box center [271, 132] width 137 height 14
click at [259, 144] on div "cmfohg6c60051lurcdhe5xita" at bounding box center [285, 141] width 132 height 6
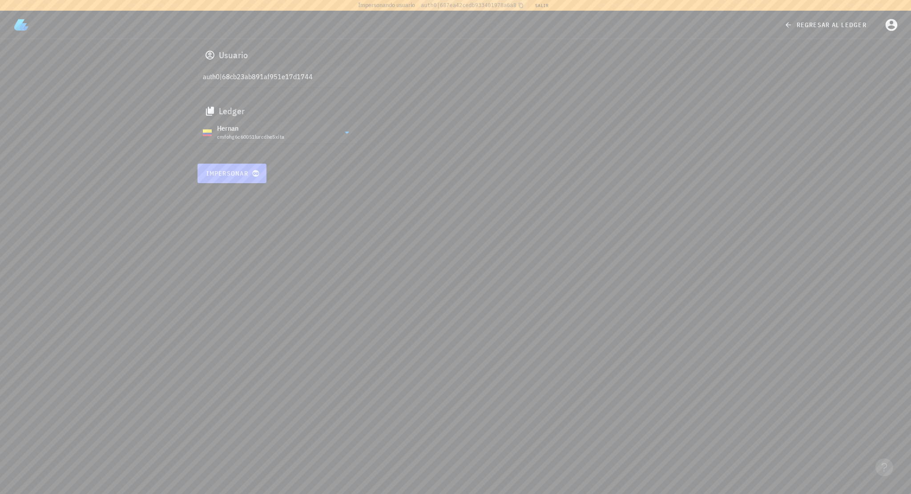
click at [240, 175] on span "Impersonar" at bounding box center [232, 174] width 52 height 8
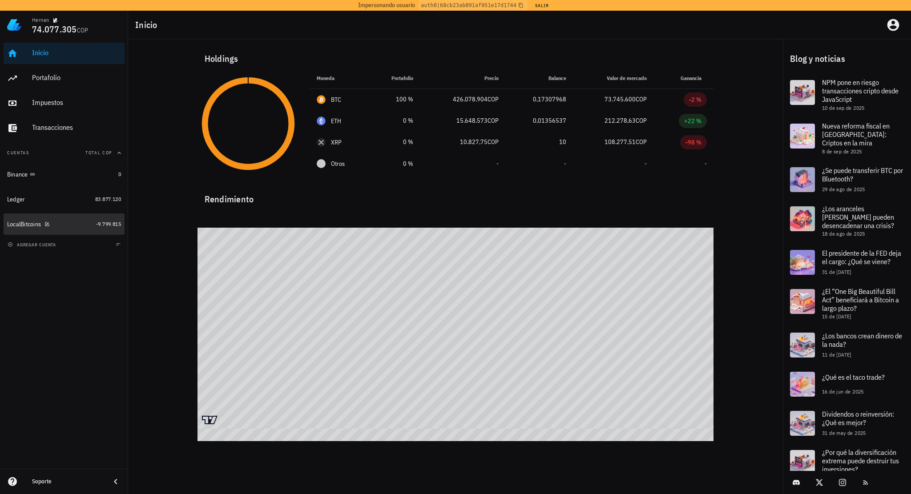
click at [68, 220] on div "LocalBitcoins" at bounding box center [49, 224] width 85 height 8
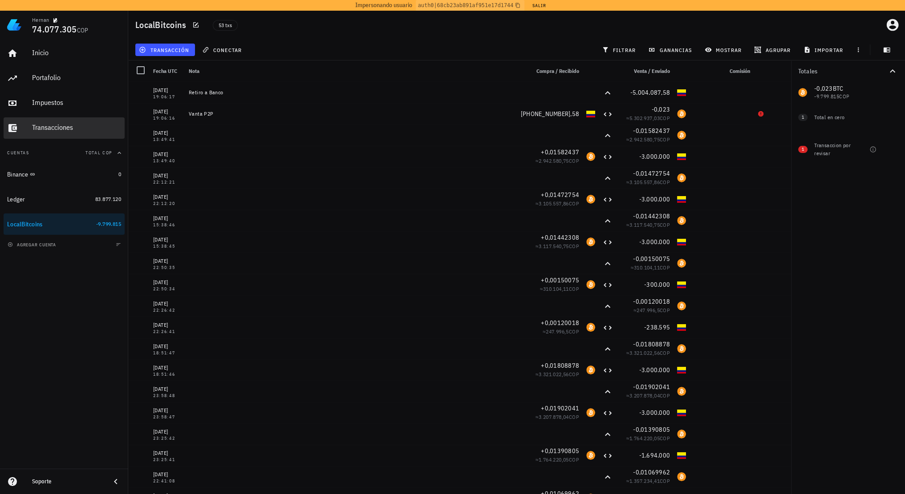
click at [48, 129] on div "Transacciones" at bounding box center [76, 127] width 89 height 8
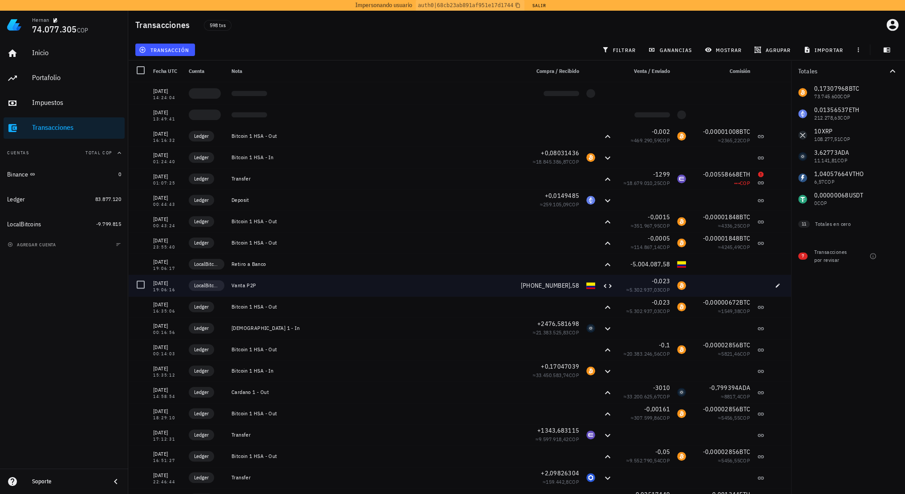
scroll to position [9924, 0]
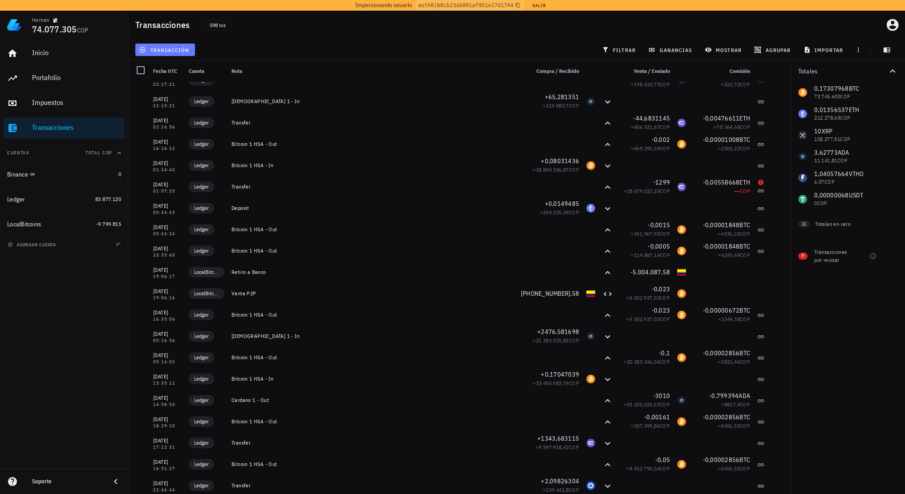
click at [174, 50] on span "transacción" at bounding box center [165, 49] width 49 height 7
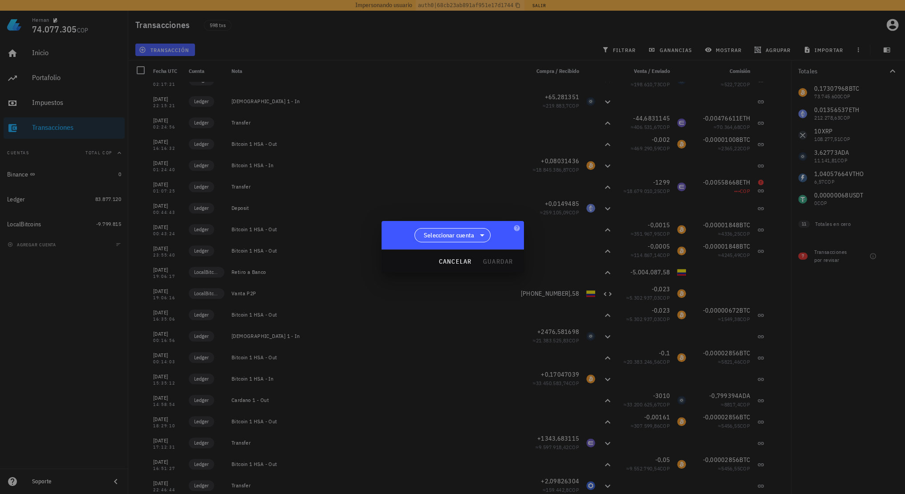
click at [426, 237] on span "Seleccionar cuenta" at bounding box center [449, 235] width 51 height 9
click at [446, 282] on div "LocalBitcoins" at bounding box center [452, 279] width 62 height 8
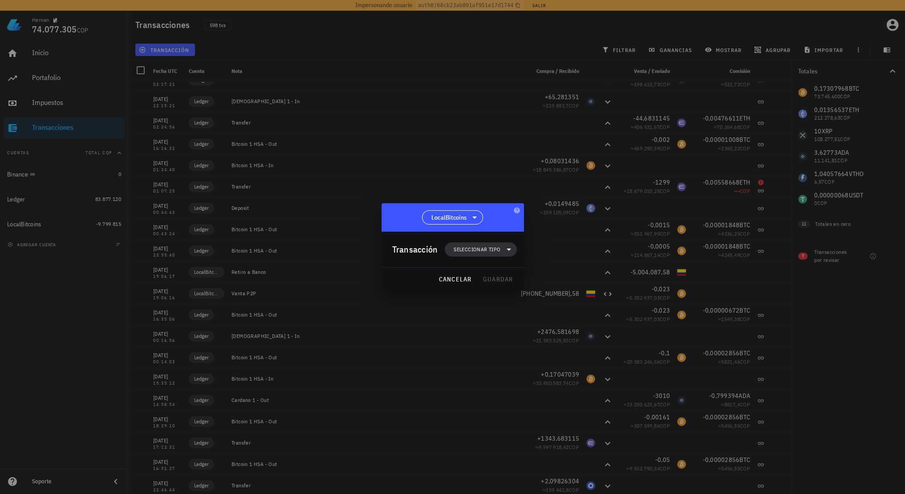
click at [482, 249] on span "Seleccionar tipo" at bounding box center [476, 249] width 47 height 9
click at [485, 320] on div "Transferencia" at bounding box center [486, 325] width 83 height 18
click at [565, 330] on div "Depósito" at bounding box center [577, 327] width 53 height 7
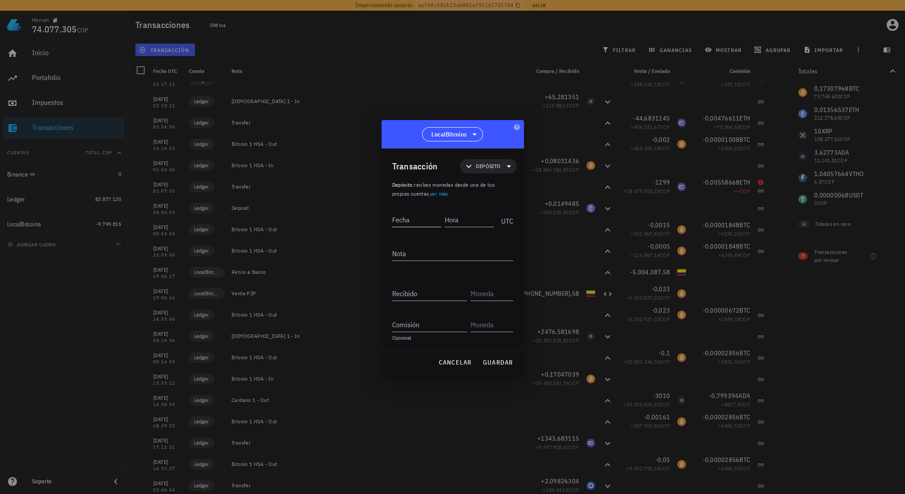
click at [413, 226] on input "Fecha" at bounding box center [416, 220] width 49 height 14
type input "[DATE]"
type input "16:35:07"
type textarea "Desde Ledger"
type input "0,023"
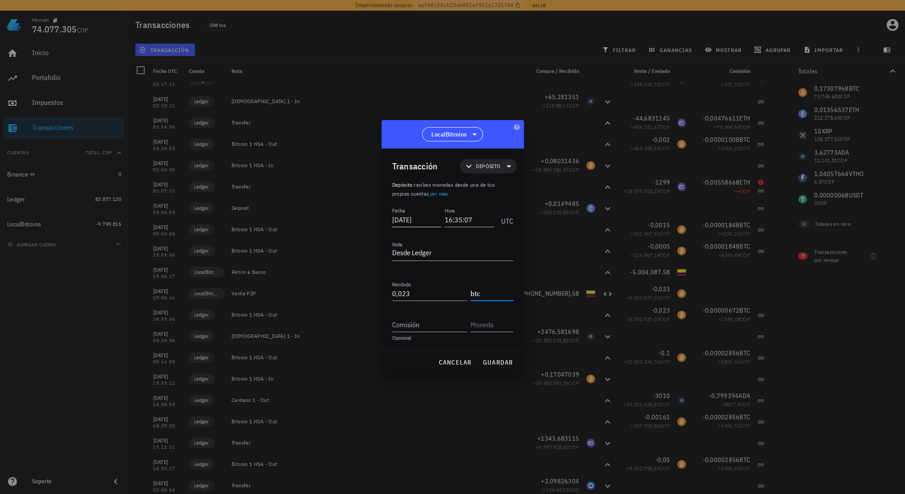
type input "BTC"
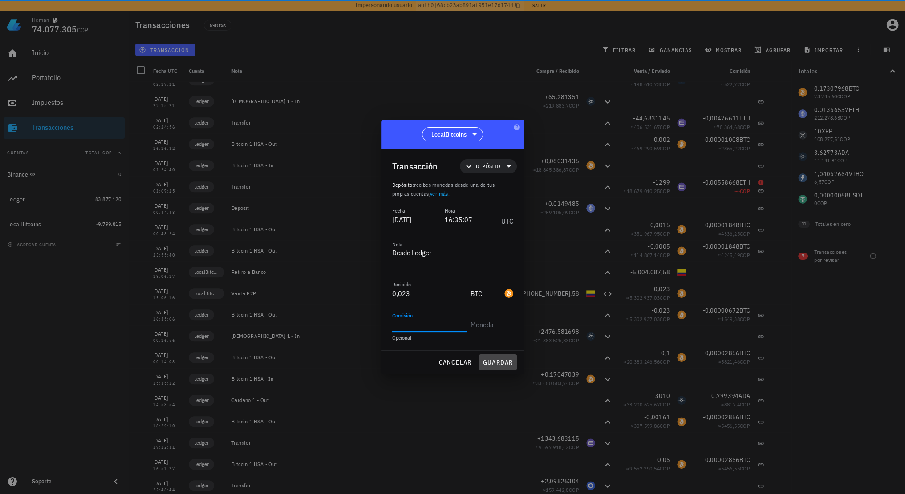
click at [498, 362] on span "guardar" at bounding box center [497, 363] width 31 height 8
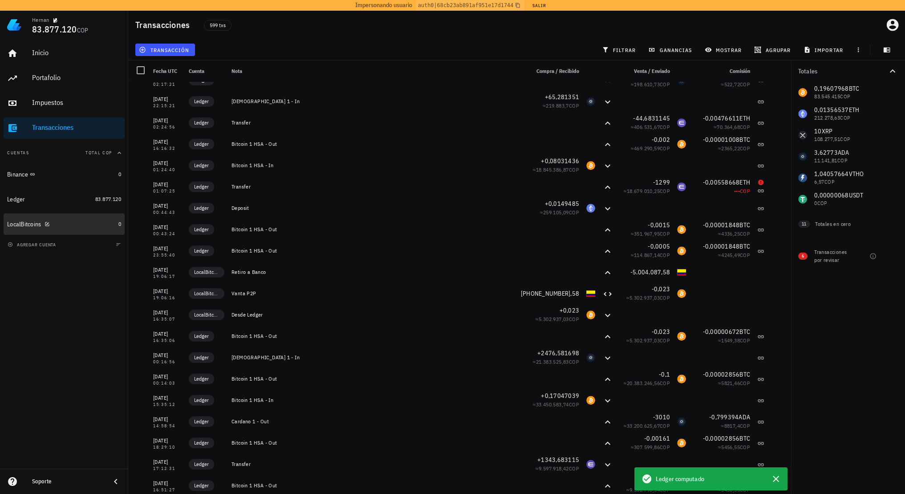
click at [97, 226] on div "LocalBitcoins" at bounding box center [61, 224] width 108 height 8
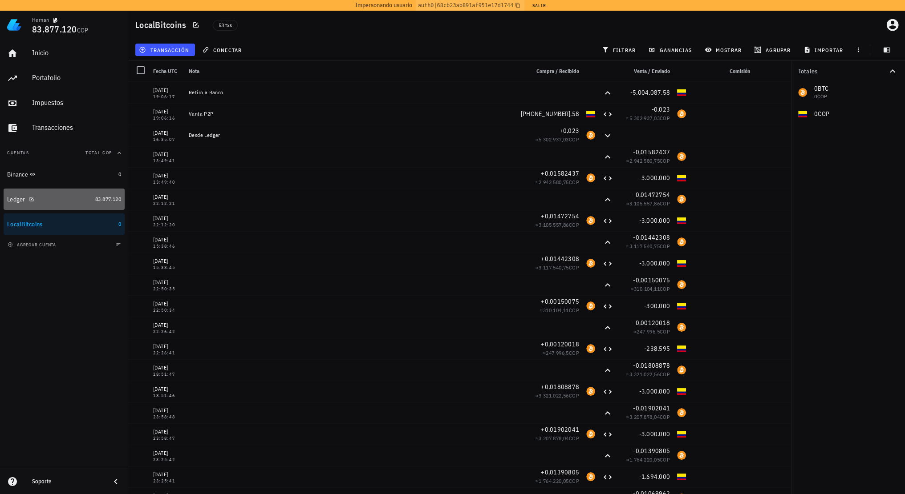
click at [65, 201] on div "Ledger" at bounding box center [49, 199] width 85 height 8
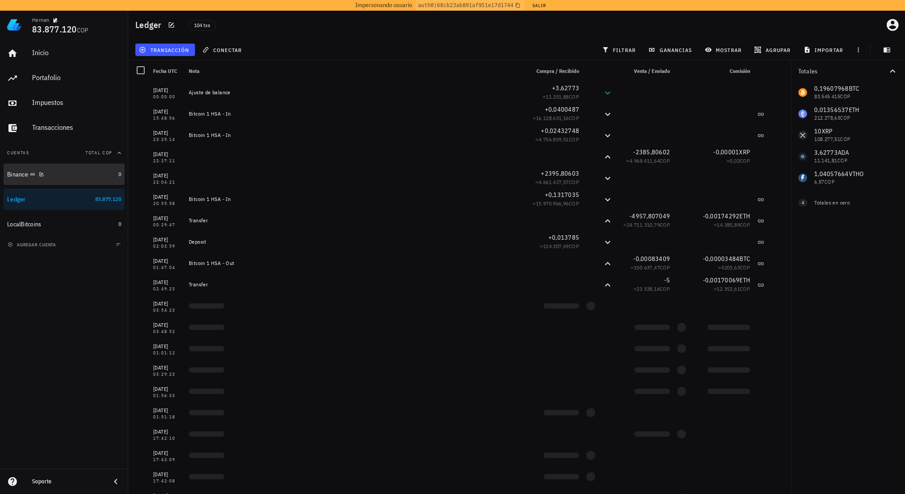
click at [67, 172] on div "Binance" at bounding box center [61, 174] width 108 height 8
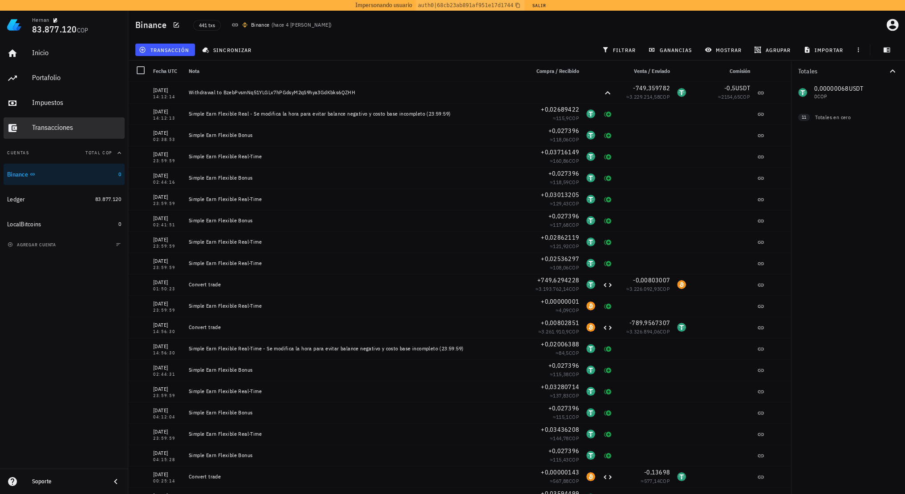
click at [68, 133] on div "Transacciones" at bounding box center [76, 128] width 89 height 20
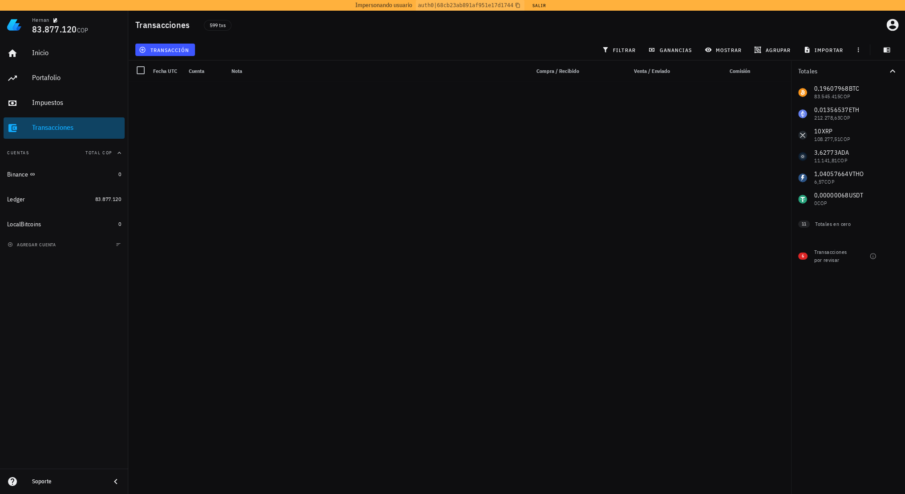
scroll to position [9924, 0]
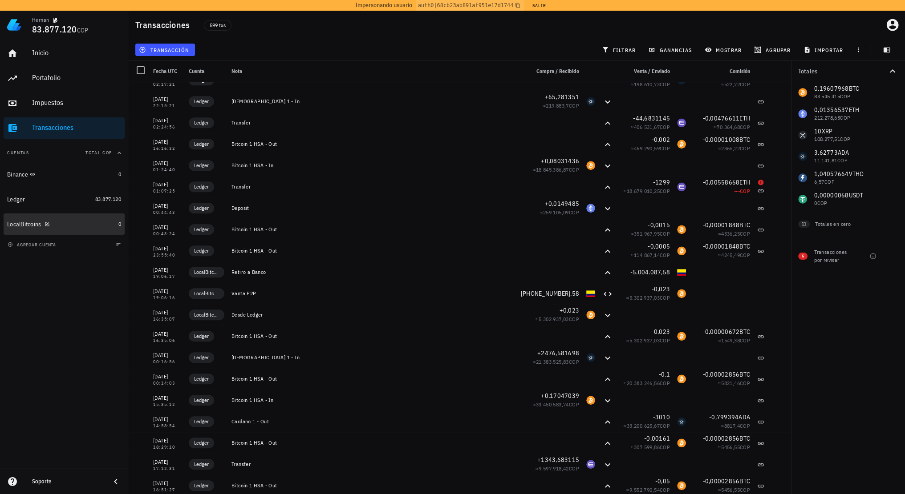
click at [62, 223] on div "LocalBitcoins" at bounding box center [61, 224] width 108 height 8
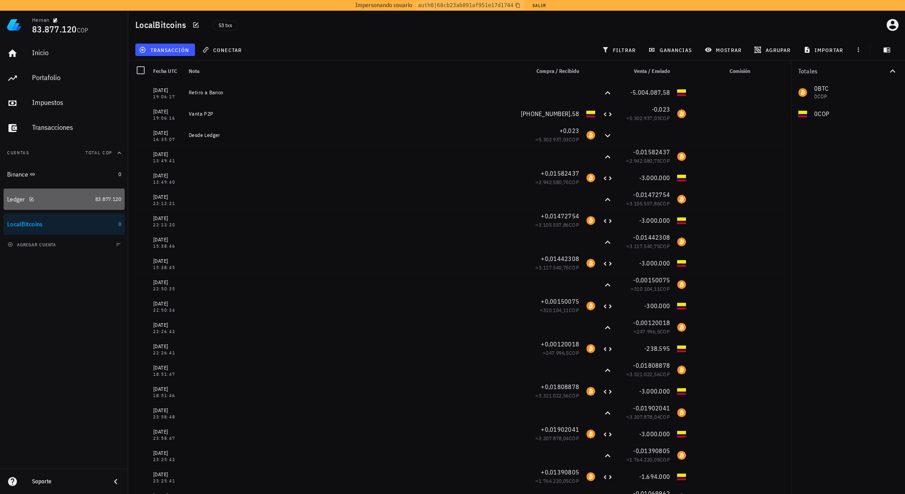
click at [70, 198] on div "Ledger" at bounding box center [49, 199] width 85 height 8
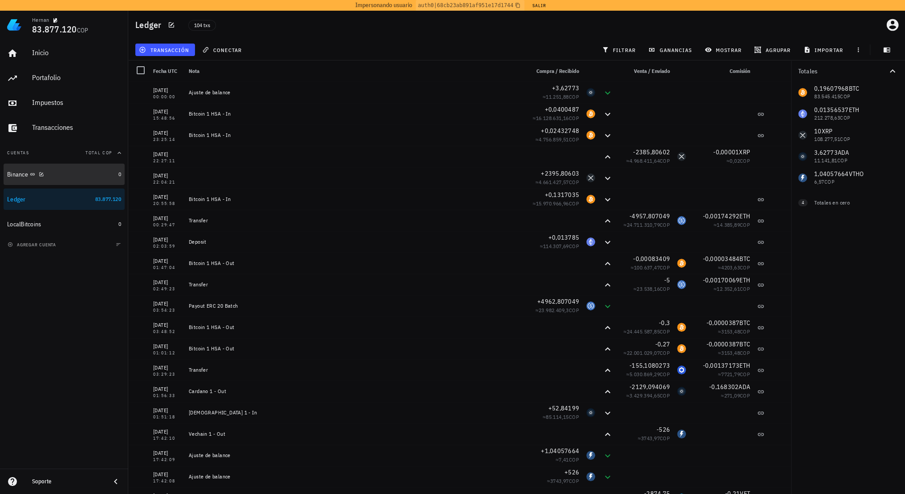
click at [78, 172] on div "Binance" at bounding box center [61, 174] width 108 height 8
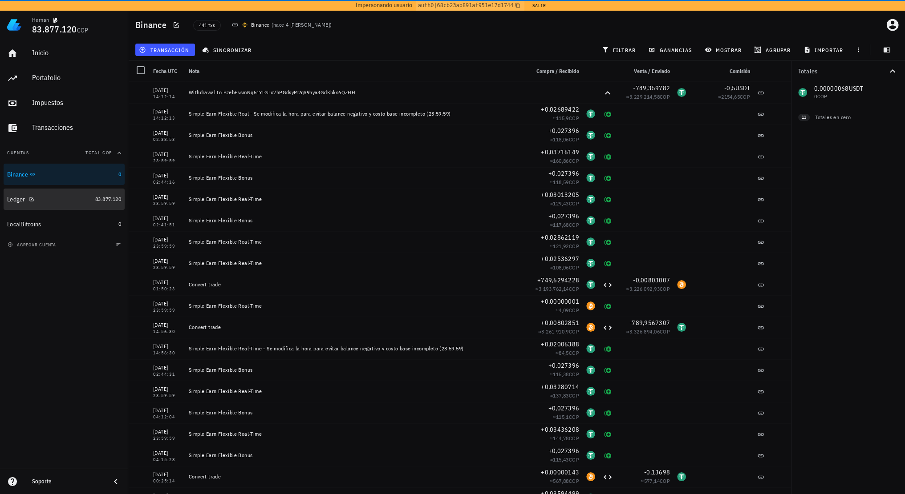
click at [72, 195] on div "Ledger" at bounding box center [49, 199] width 85 height 8
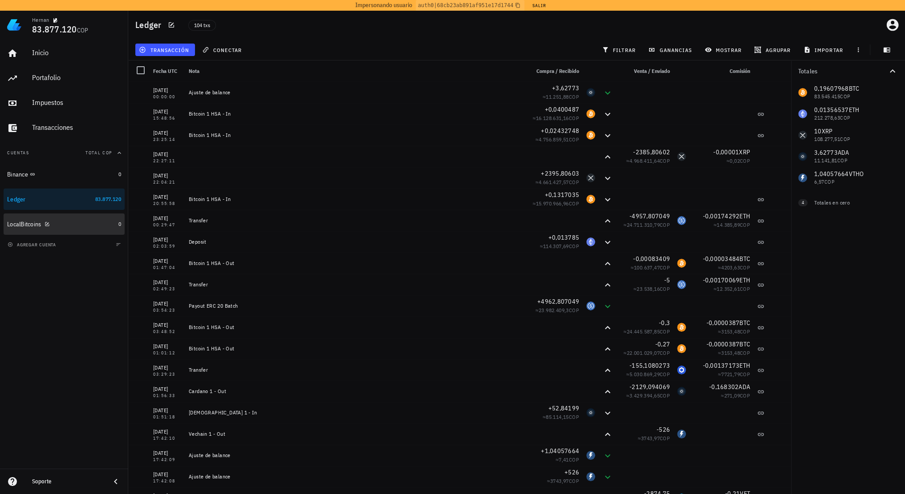
click at [75, 222] on div "LocalBitcoins" at bounding box center [61, 224] width 108 height 8
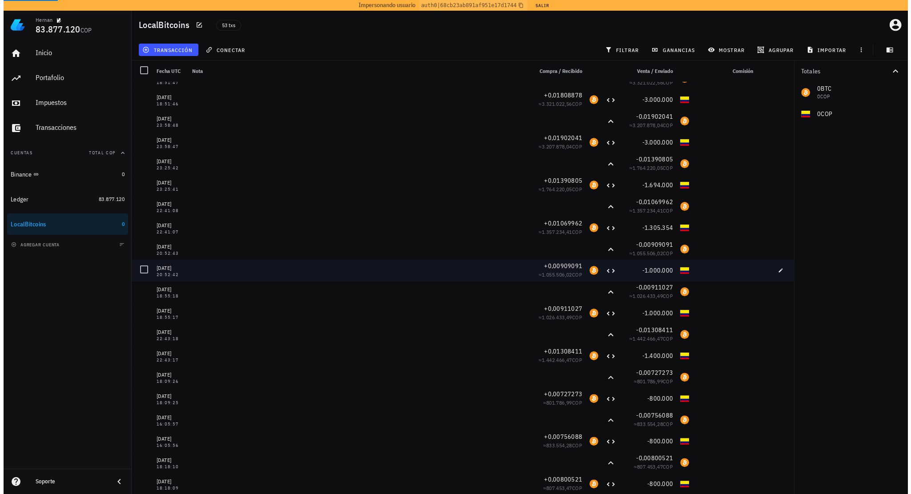
scroll to position [247, 0]
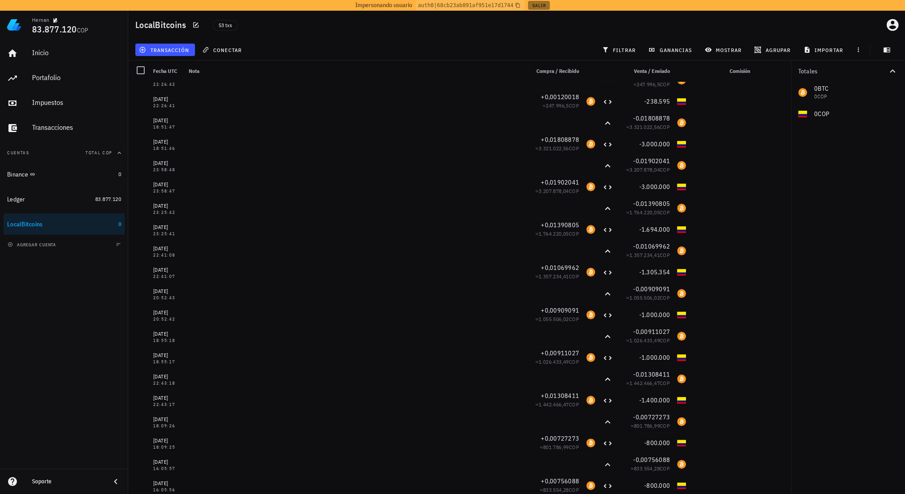
click at [539, 3] on button "Salir" at bounding box center [539, 5] width 22 height 9
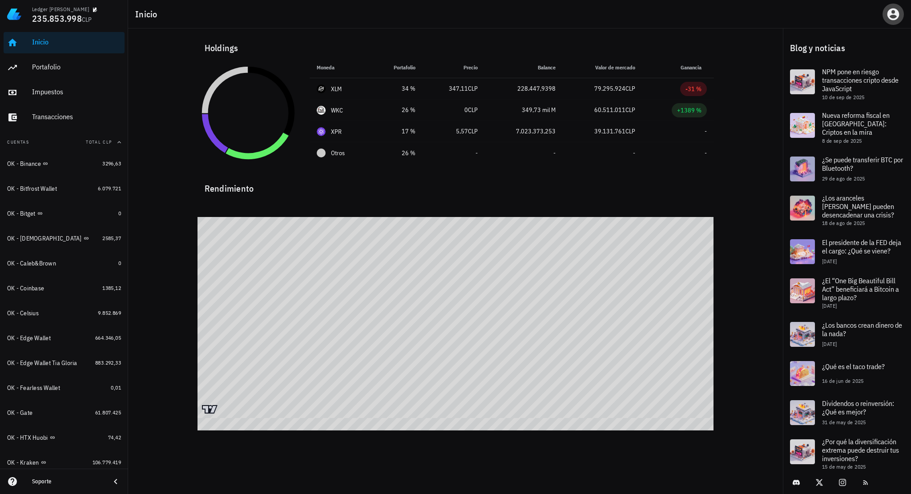
click at [896, 16] on icon "button" at bounding box center [893, 14] width 14 height 14
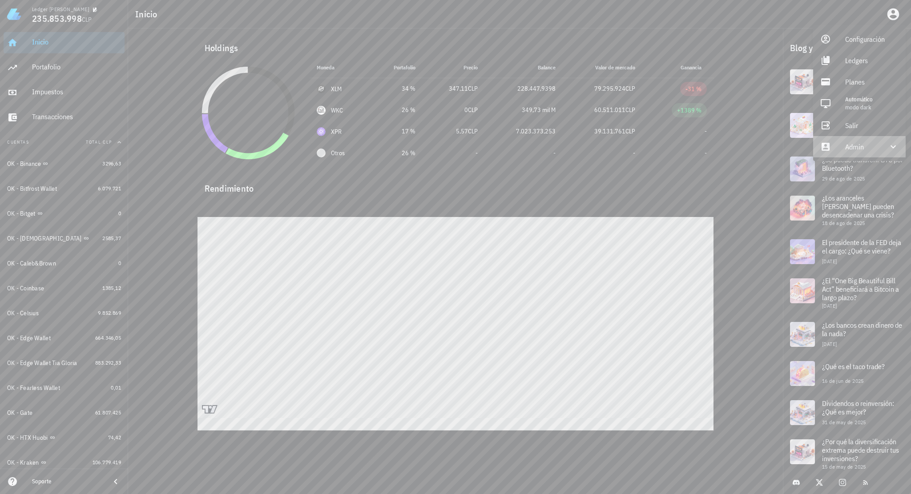
click at [861, 147] on div "Admin" at bounding box center [862, 147] width 32 height 18
click at [840, 165] on link "Impersonar" at bounding box center [859, 168] width 93 height 21
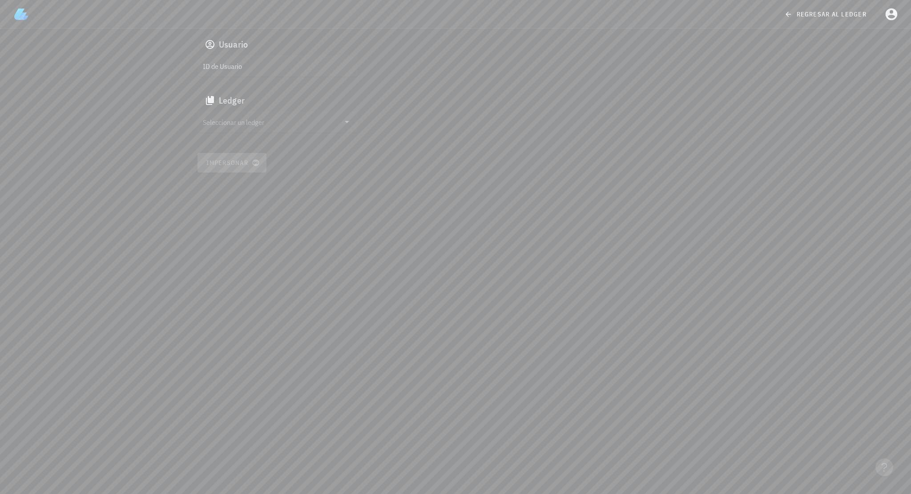
drag, startPoint x: 287, startPoint y: 61, endPoint x: 281, endPoint y: 74, distance: 14.1
click at [287, 61] on input "ID de Usuario" at bounding box center [277, 66] width 148 height 14
paste input "auth0|687ea42cedb933401978a6a8"
type input "auth0|687ea42cedb933401978a6a8"
click at [271, 121] on input "text" at bounding box center [271, 122] width 137 height 14
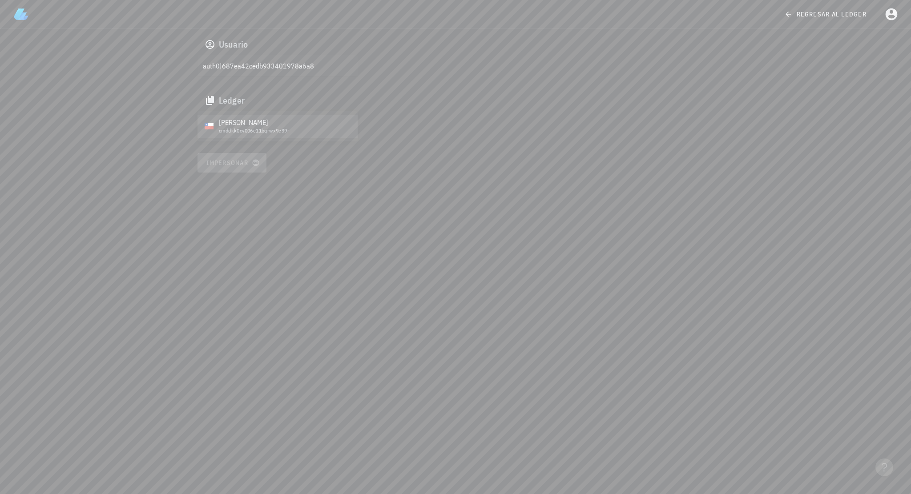
click at [245, 128] on div "cmddkk0cv006e11bqrwx9e39r" at bounding box center [285, 131] width 132 height 6
click at [243, 166] on span "Impersonar" at bounding box center [232, 163] width 52 height 8
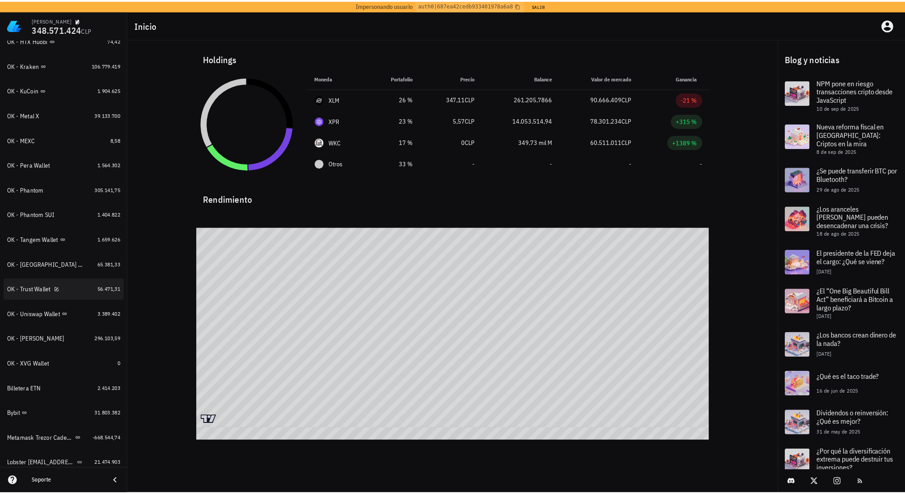
scroll to position [312, 0]
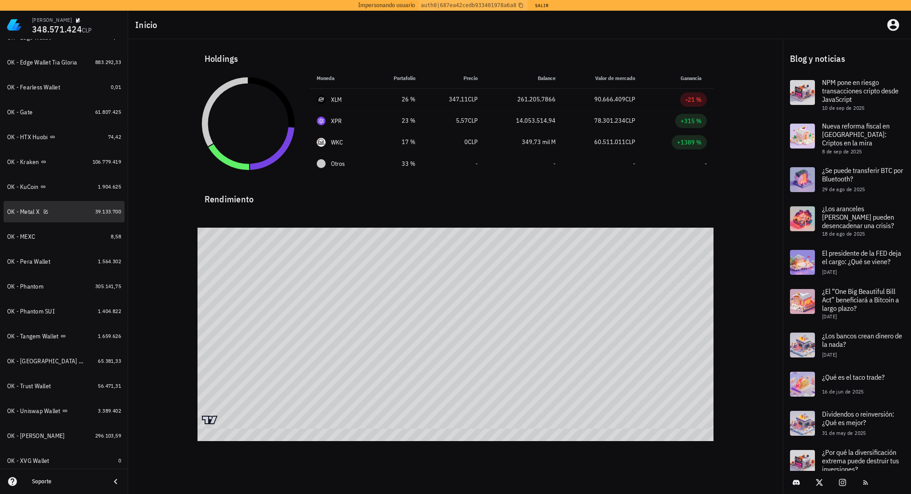
click at [62, 211] on div "OK - Metal X" at bounding box center [49, 212] width 85 height 8
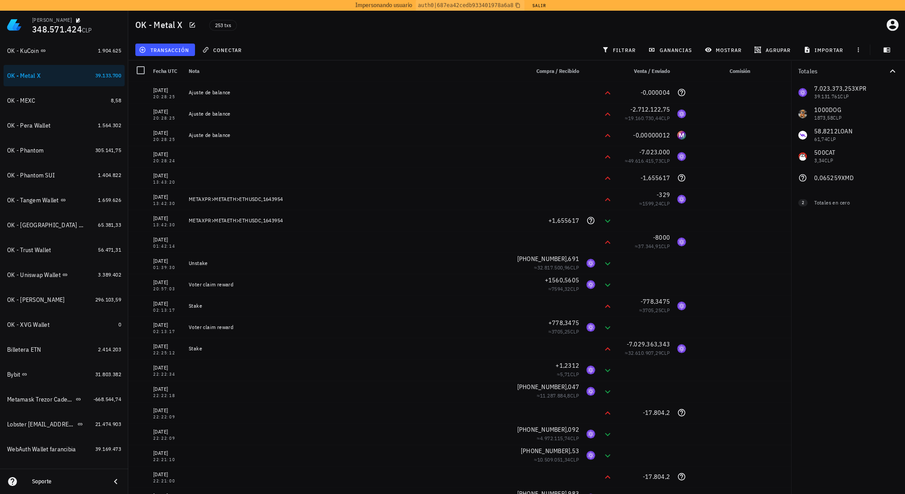
scroll to position [533, 0]
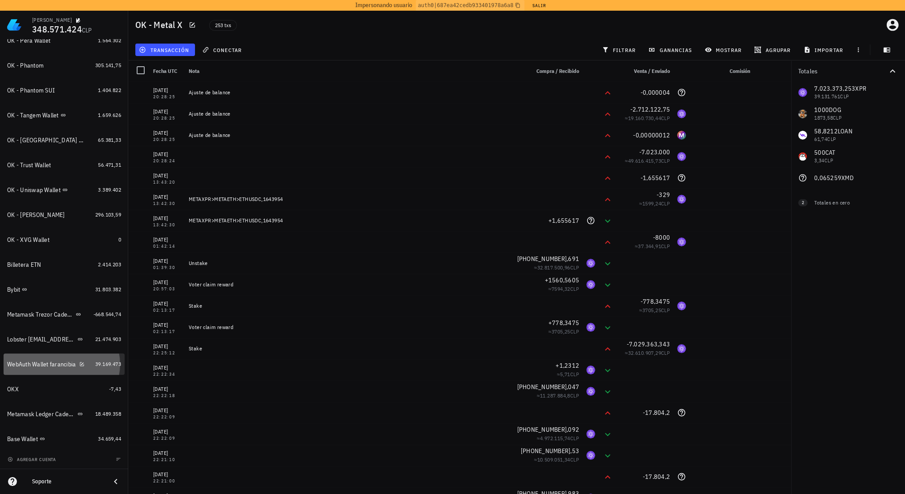
click at [49, 362] on div "WebAuth Wallet farancibia" at bounding box center [41, 365] width 69 height 8
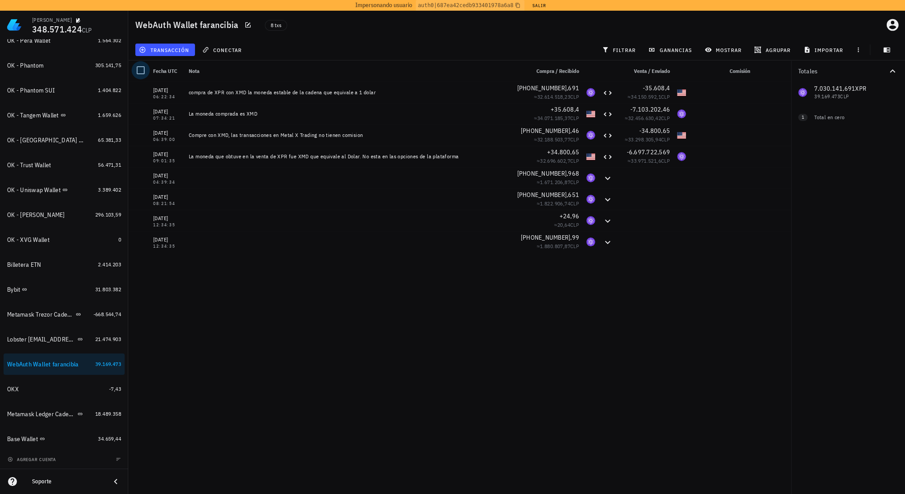
click at [142, 69] on div at bounding box center [140, 70] width 15 height 15
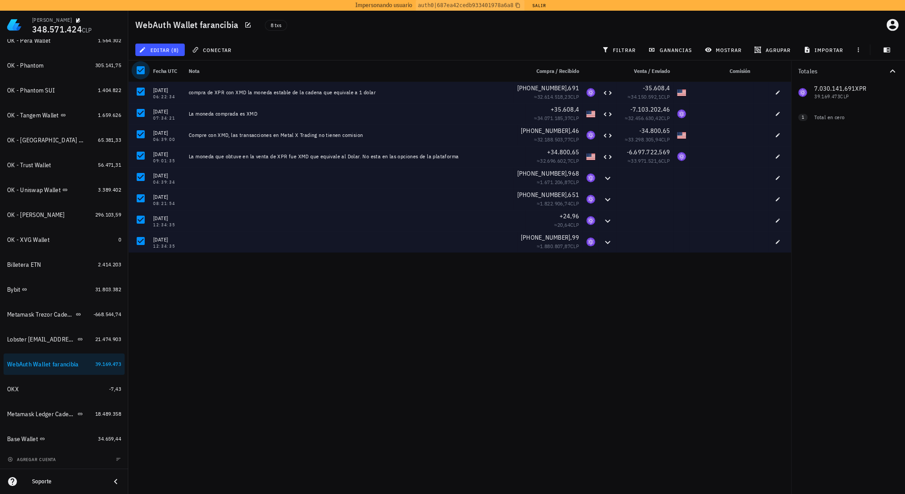
click at [141, 69] on div at bounding box center [140, 70] width 15 height 15
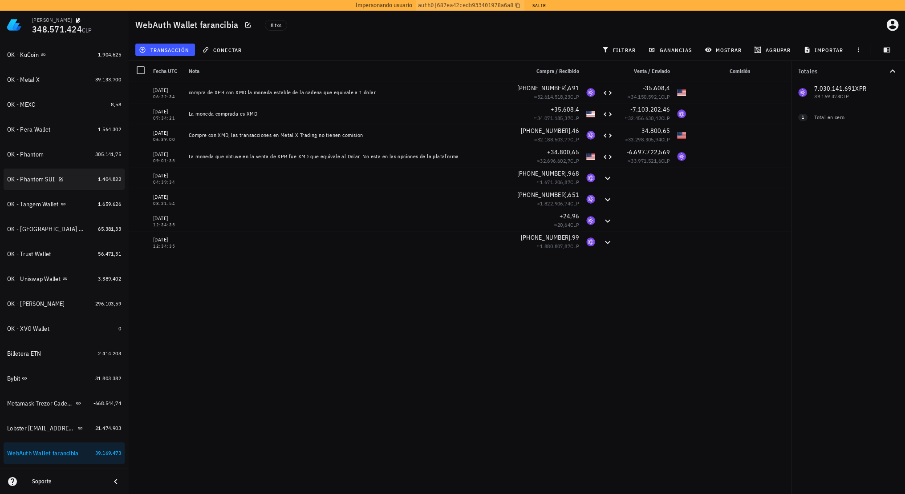
scroll to position [399, 0]
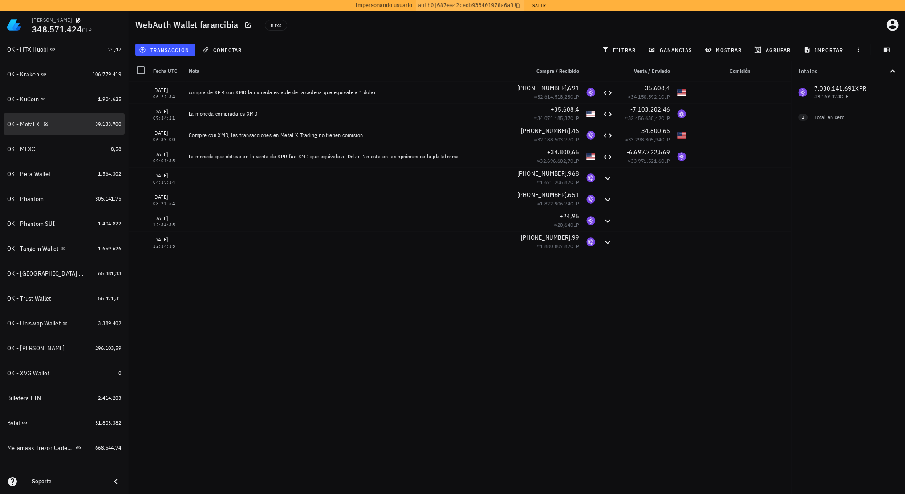
click at [65, 122] on div "OK - Metal X" at bounding box center [49, 124] width 85 height 8
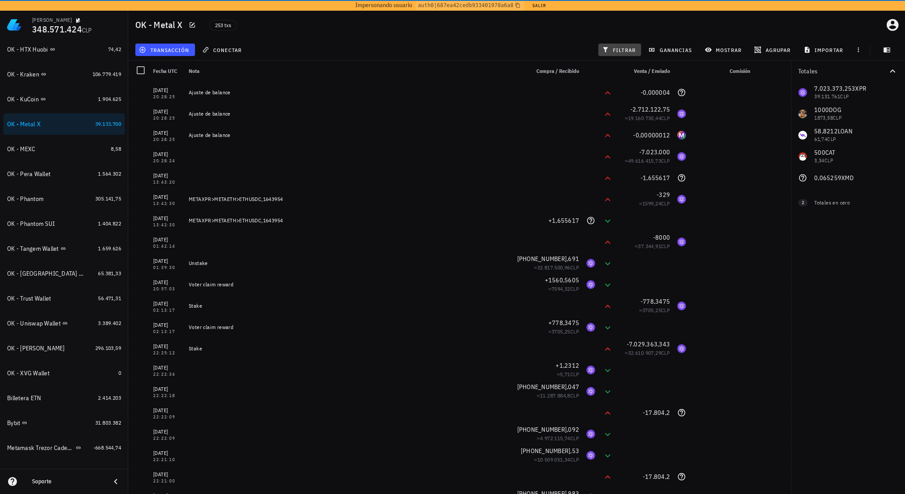
click at [625, 49] on span "filtrar" at bounding box center [619, 49] width 32 height 7
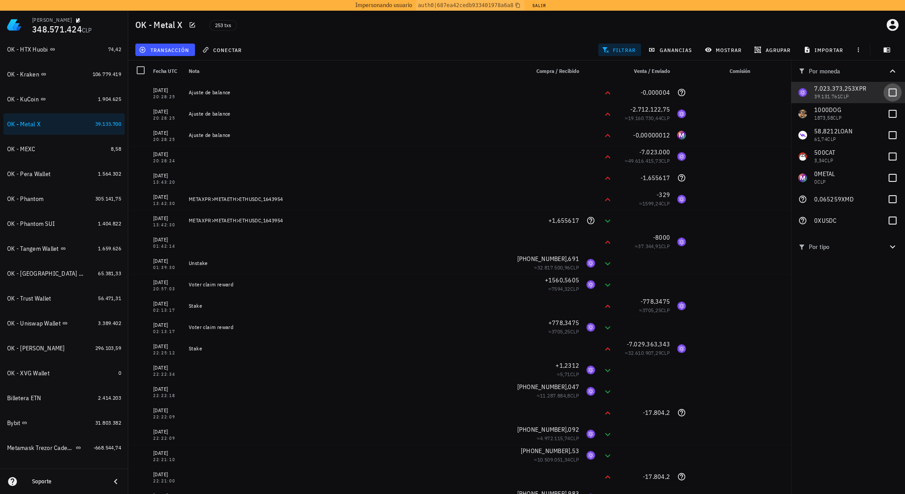
click at [895, 89] on div at bounding box center [892, 92] width 15 height 15
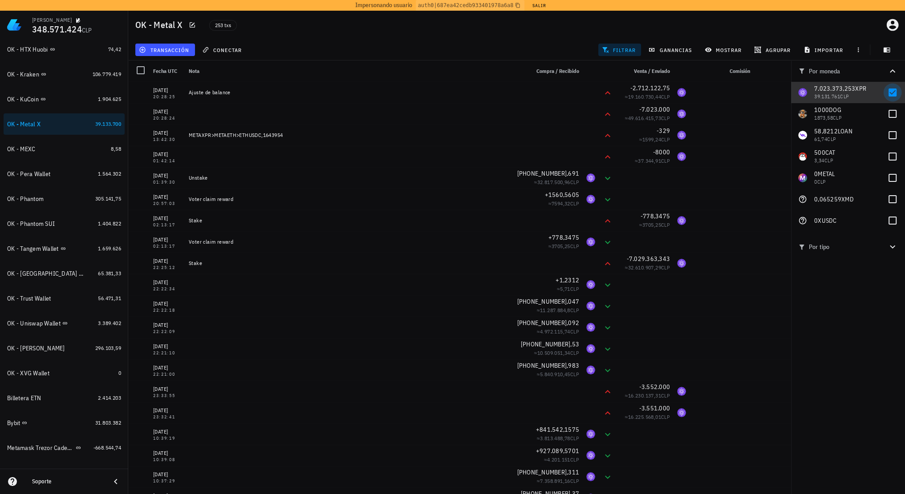
click at [895, 93] on div at bounding box center [892, 92] width 15 height 15
checkbox input "false"
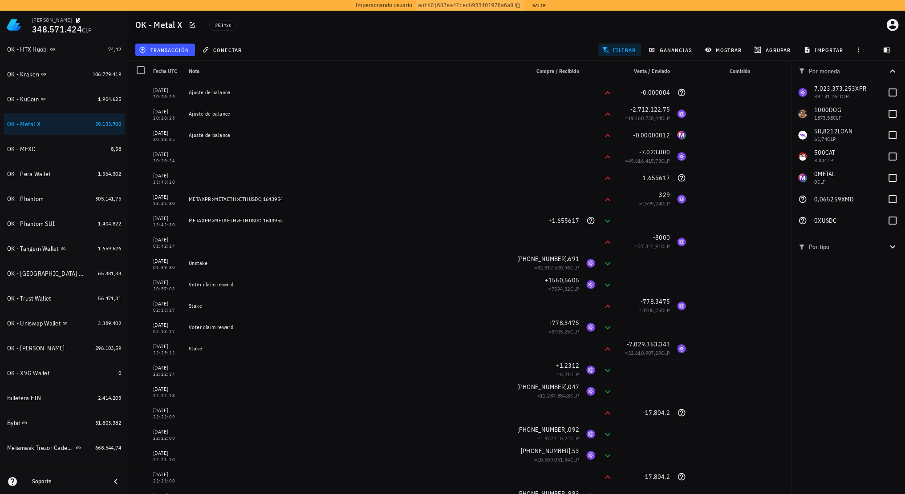
click at [624, 52] on span "filtrar" at bounding box center [619, 49] width 32 height 7
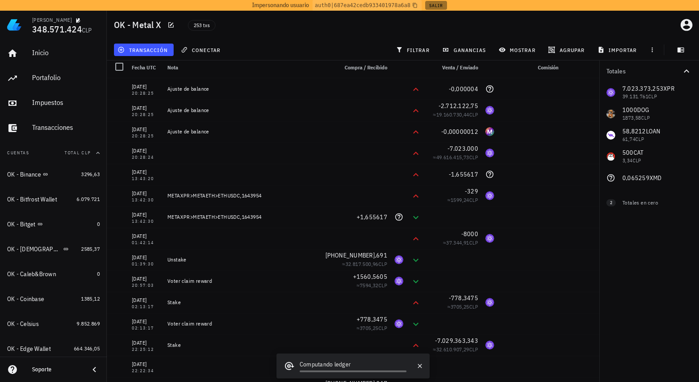
click at [431, 4] on button "Salir" at bounding box center [436, 5] width 22 height 9
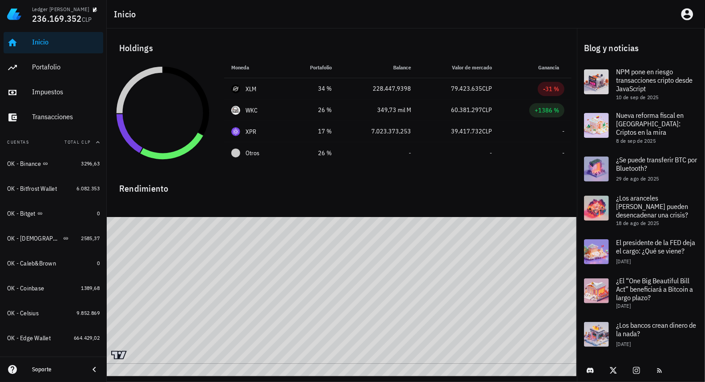
click at [507, 21] on div "Inicio" at bounding box center [406, 14] width 599 height 28
